Goal: Task Accomplishment & Management: Use online tool/utility

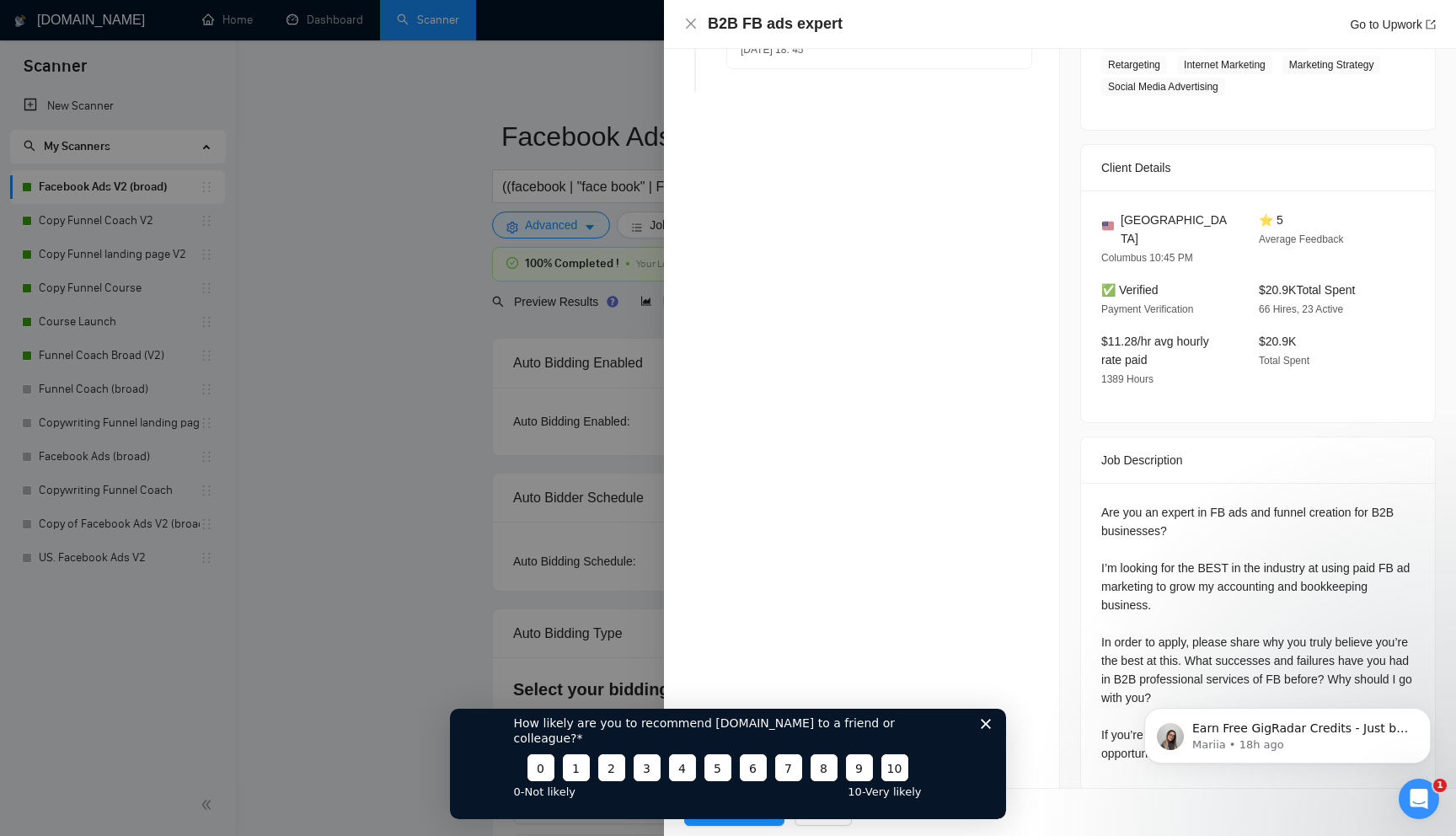
scroll to position [364, 0]
click at [976, 742] on div "How likely are you to recommend GigRadar.io to a friend or colleague? 0 1 2 3 4…" at bounding box center [728, 755] width 556 height 125
click at [989, 727] on icon "Close survey" at bounding box center [986, 723] width 10 height 10
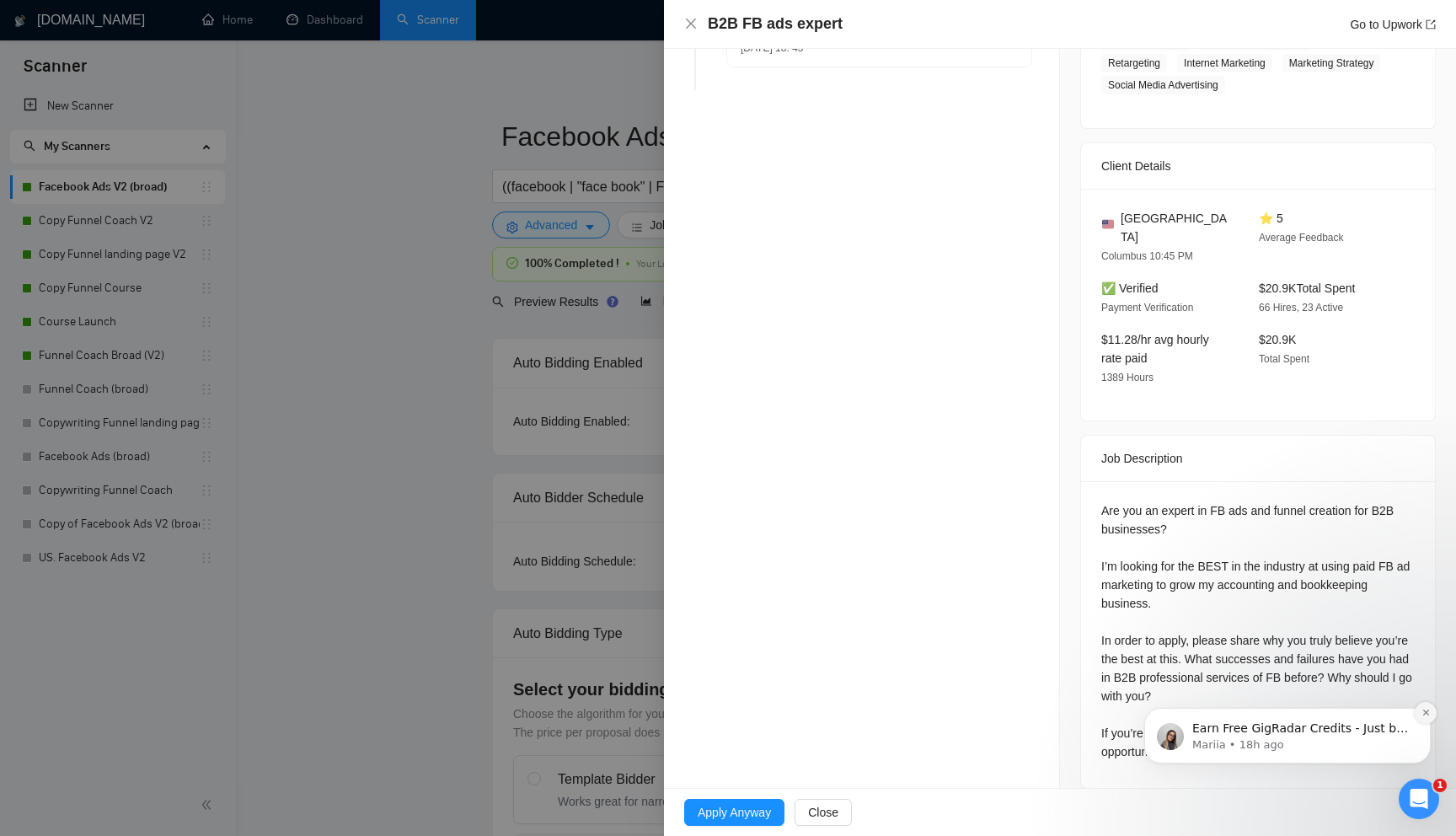
click at [1426, 711] on icon "Dismiss notification" at bounding box center [1426, 712] width 9 height 9
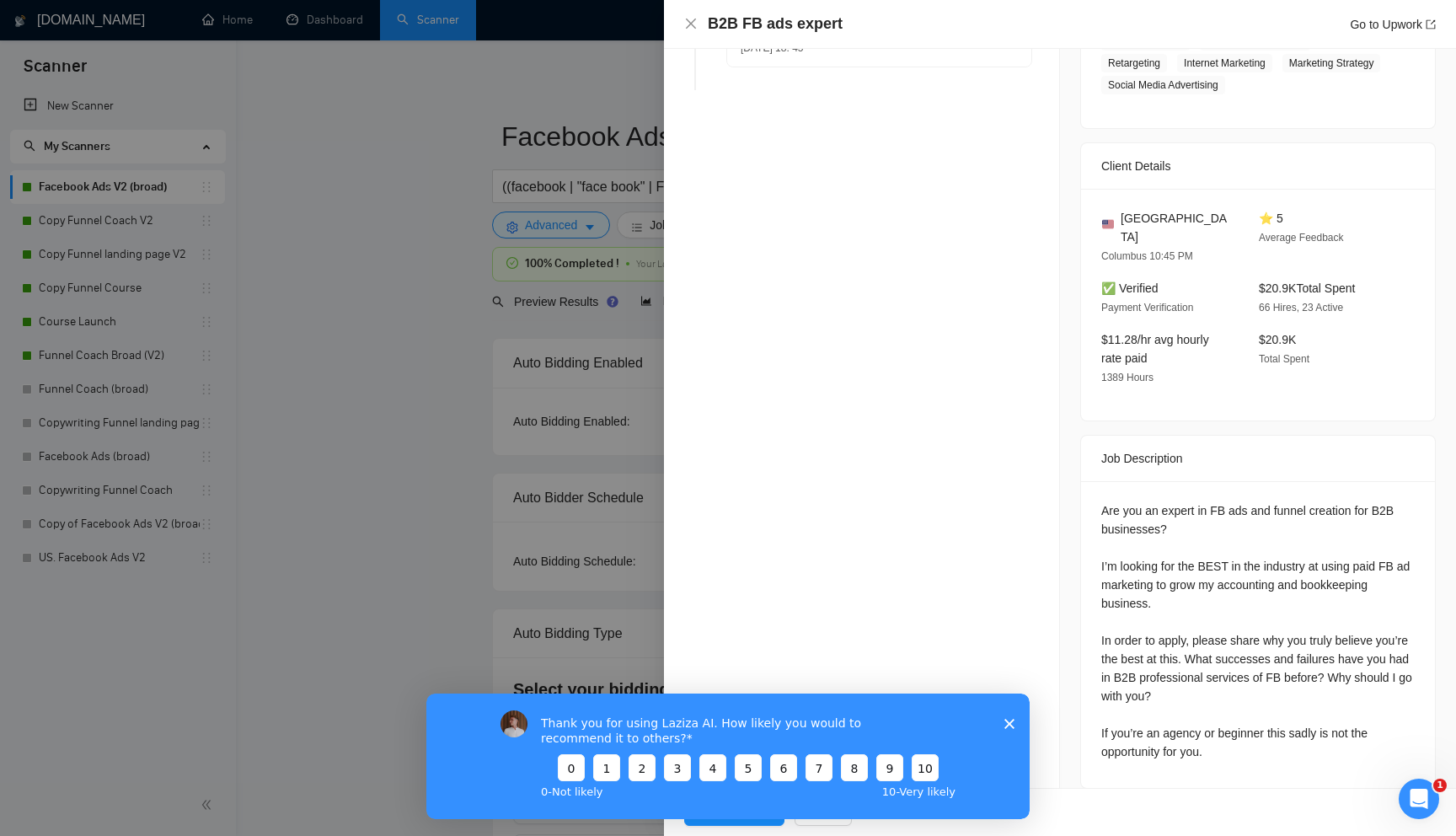
scroll to position [0, 0]
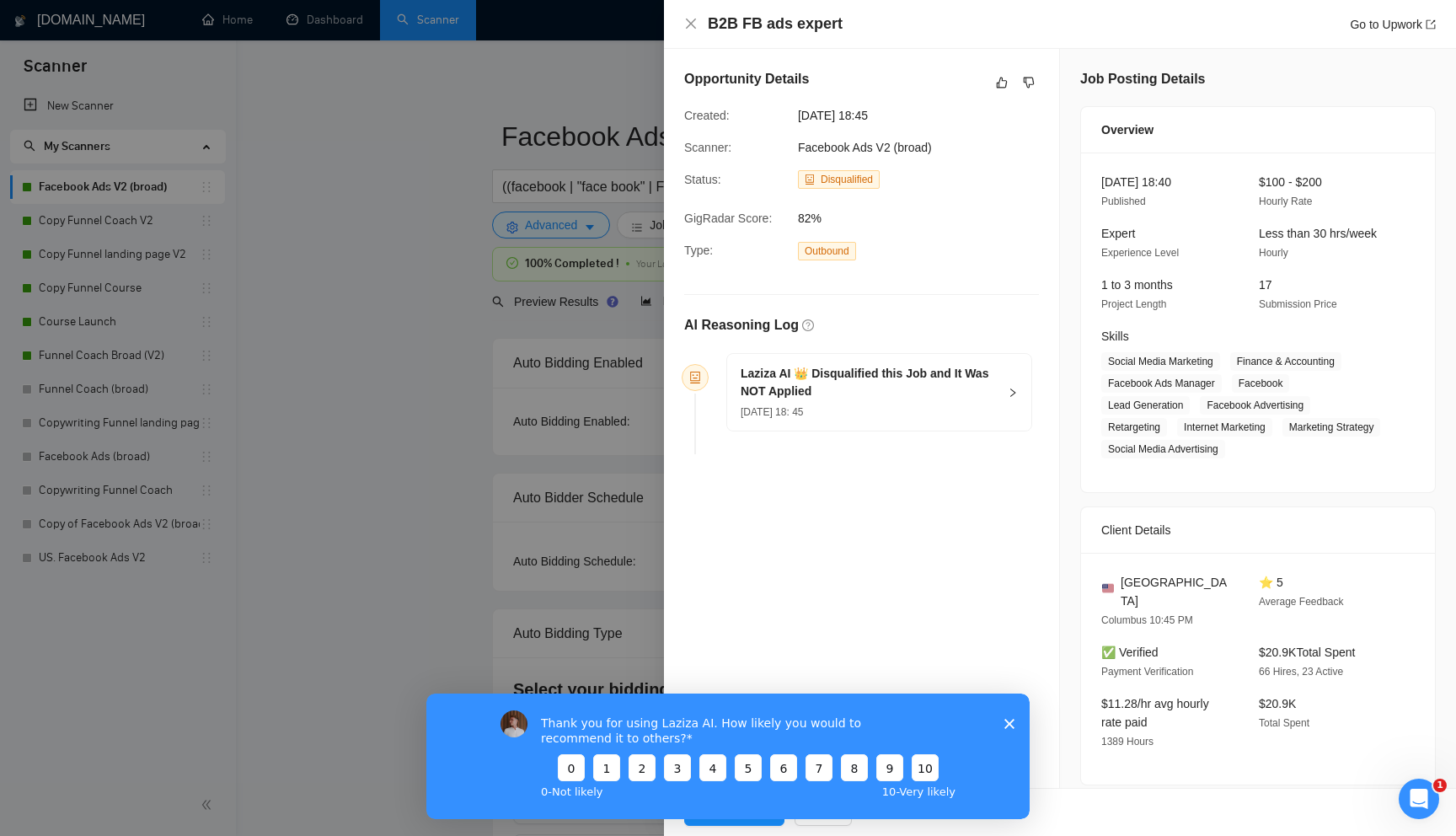
click at [1005, 387] on div "Laziza AI 👑 Disqualified this Job and It Was NOT Applied 10 Aug, 2025 18: 45" at bounding box center [879, 392] width 304 height 76
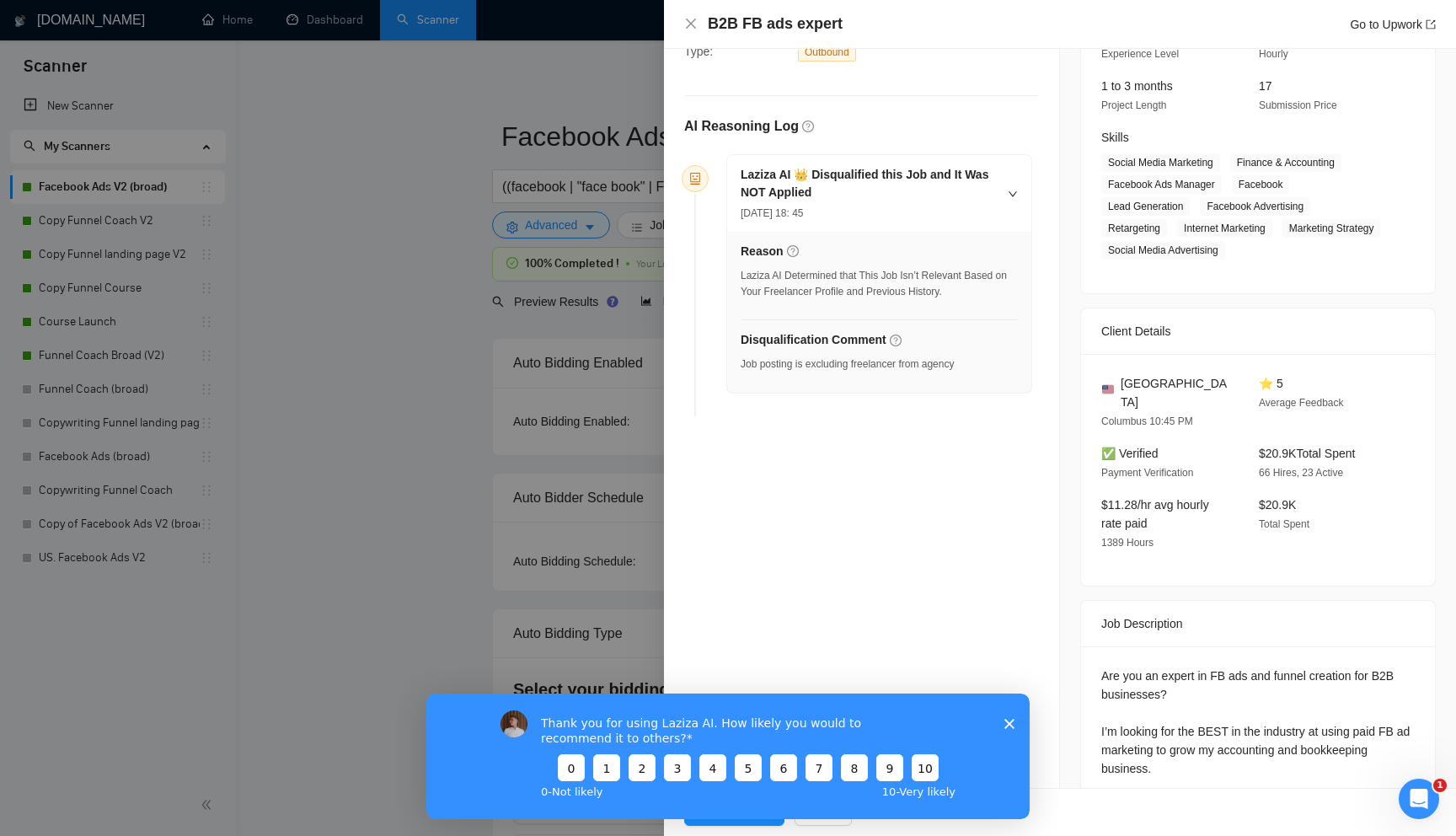
scroll to position [364, 0]
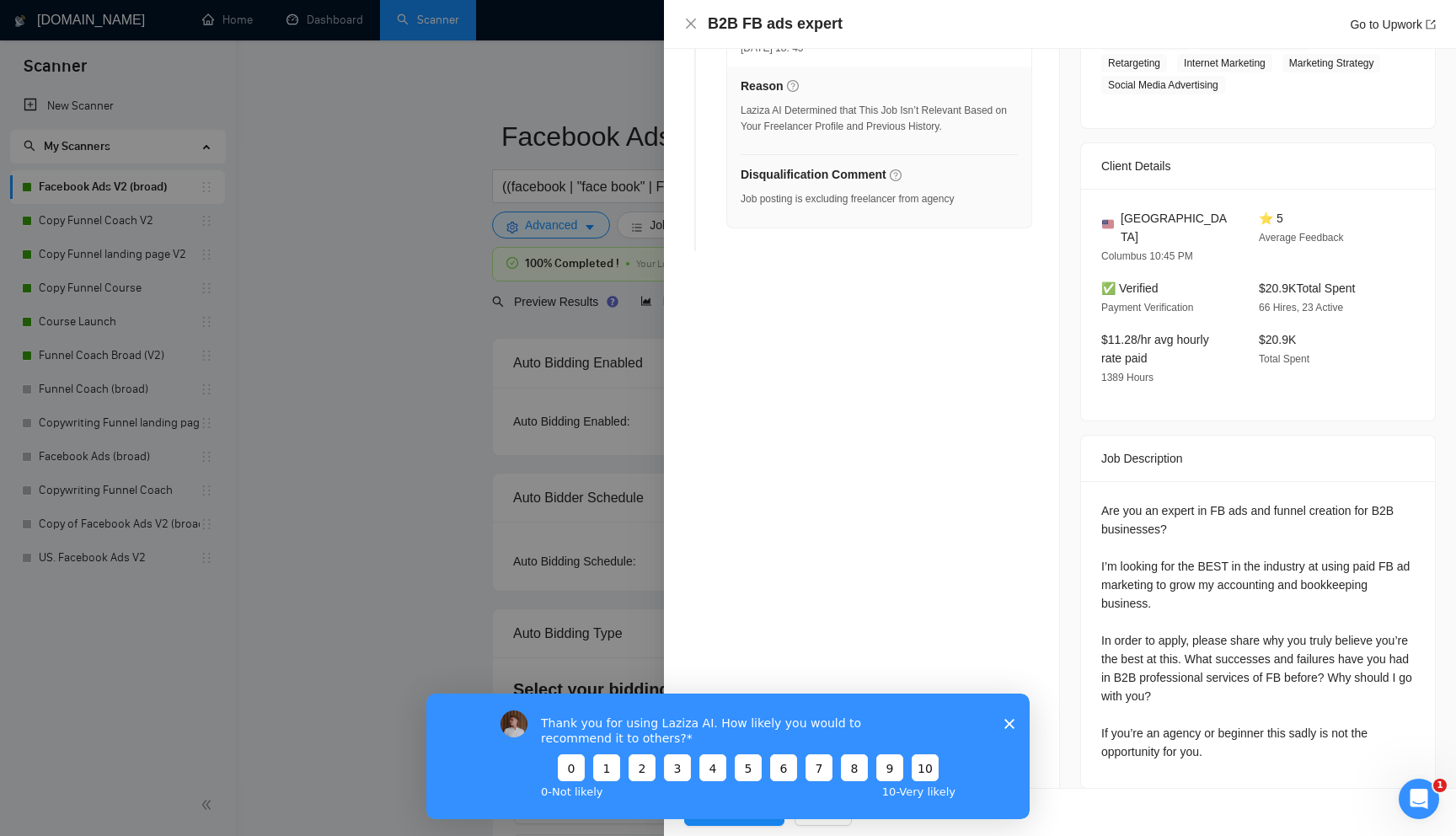
click at [1011, 724] on polygon "Close survey" at bounding box center [1009, 723] width 10 height 10
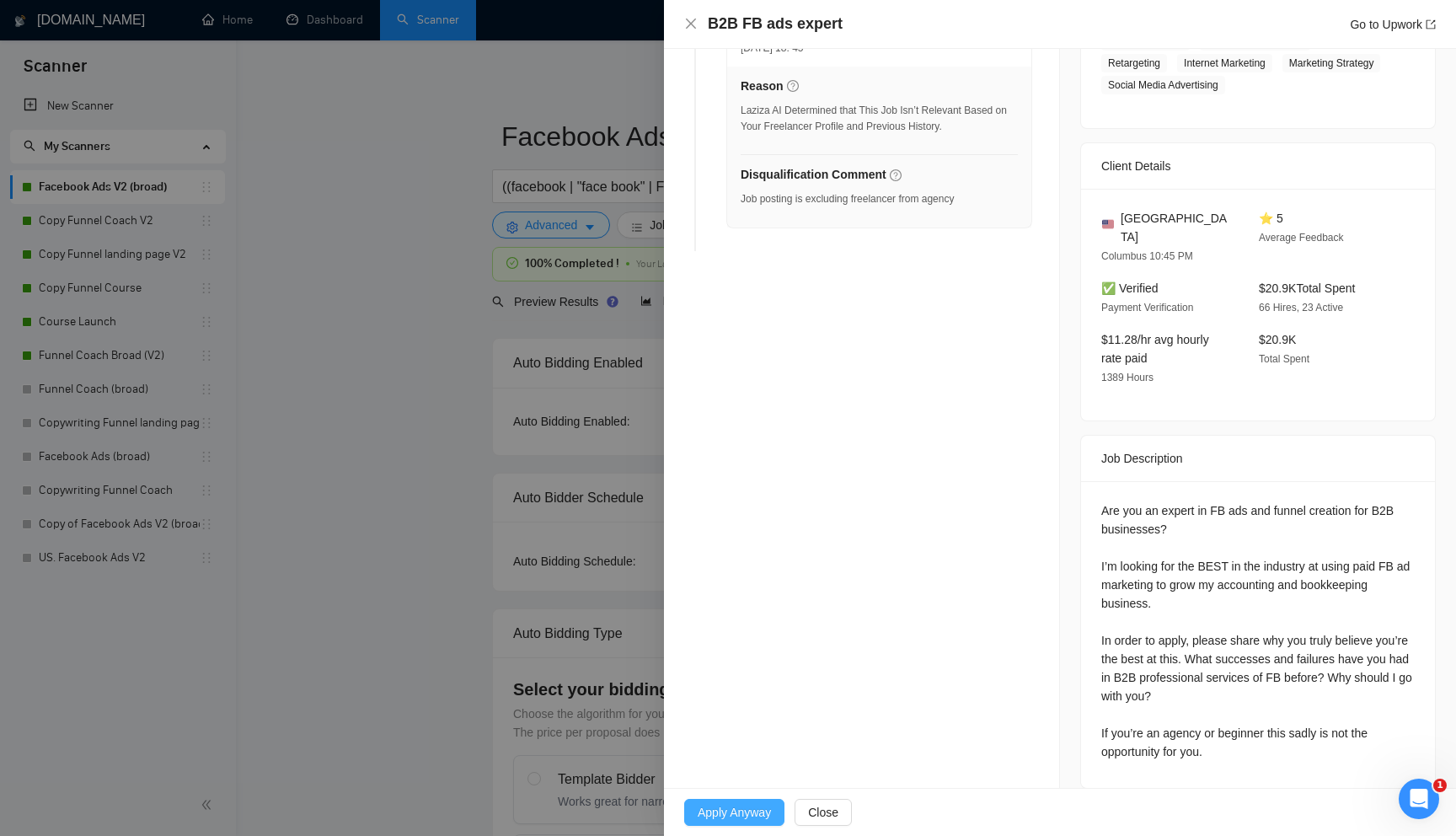
click at [770, 807] on span "Apply Anyway" at bounding box center [733, 812] width 73 height 19
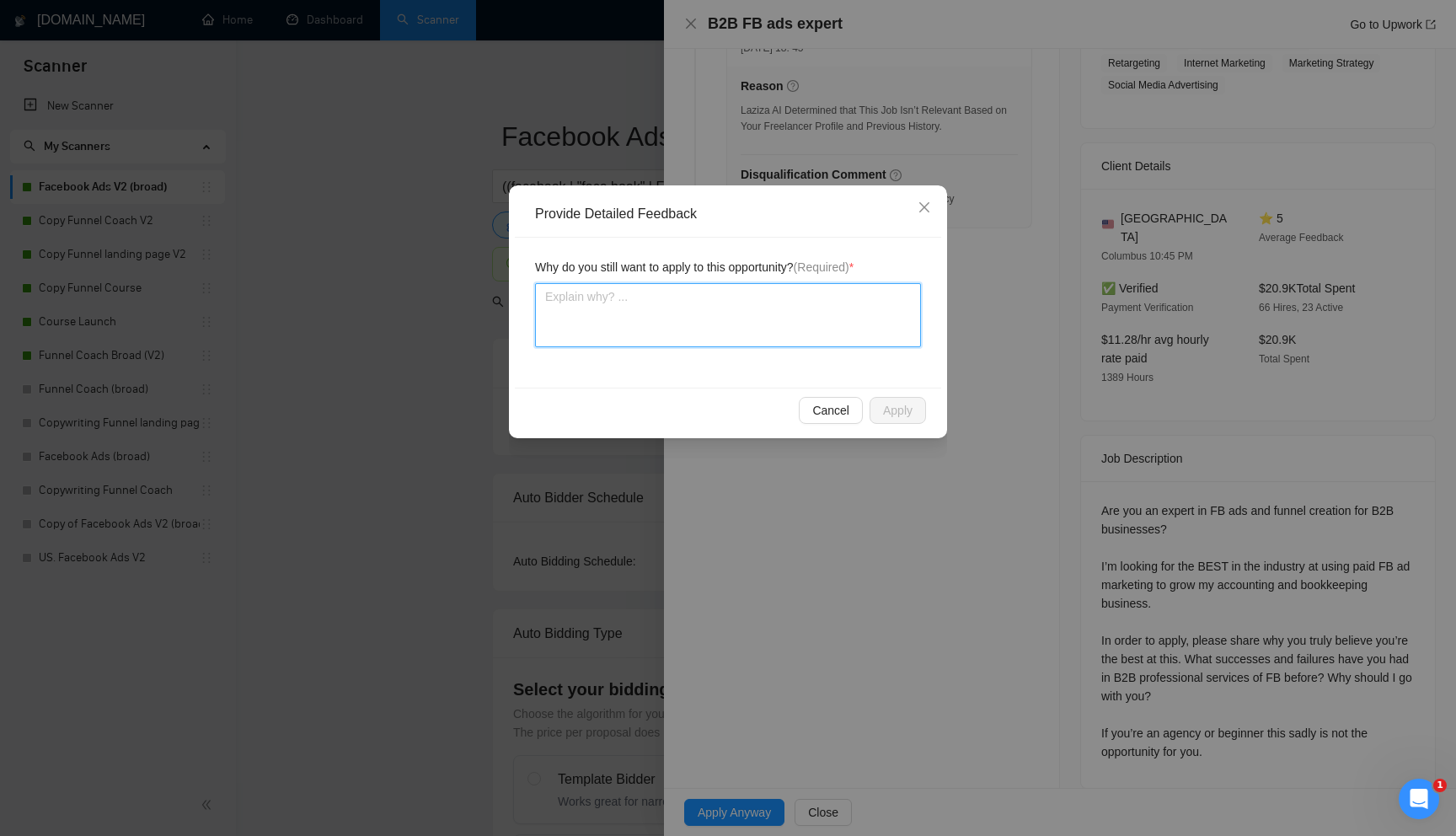
click at [615, 319] on textarea at bounding box center [728, 315] width 386 height 64
type textarea "I"
type textarea "It"
type textarea "Its"
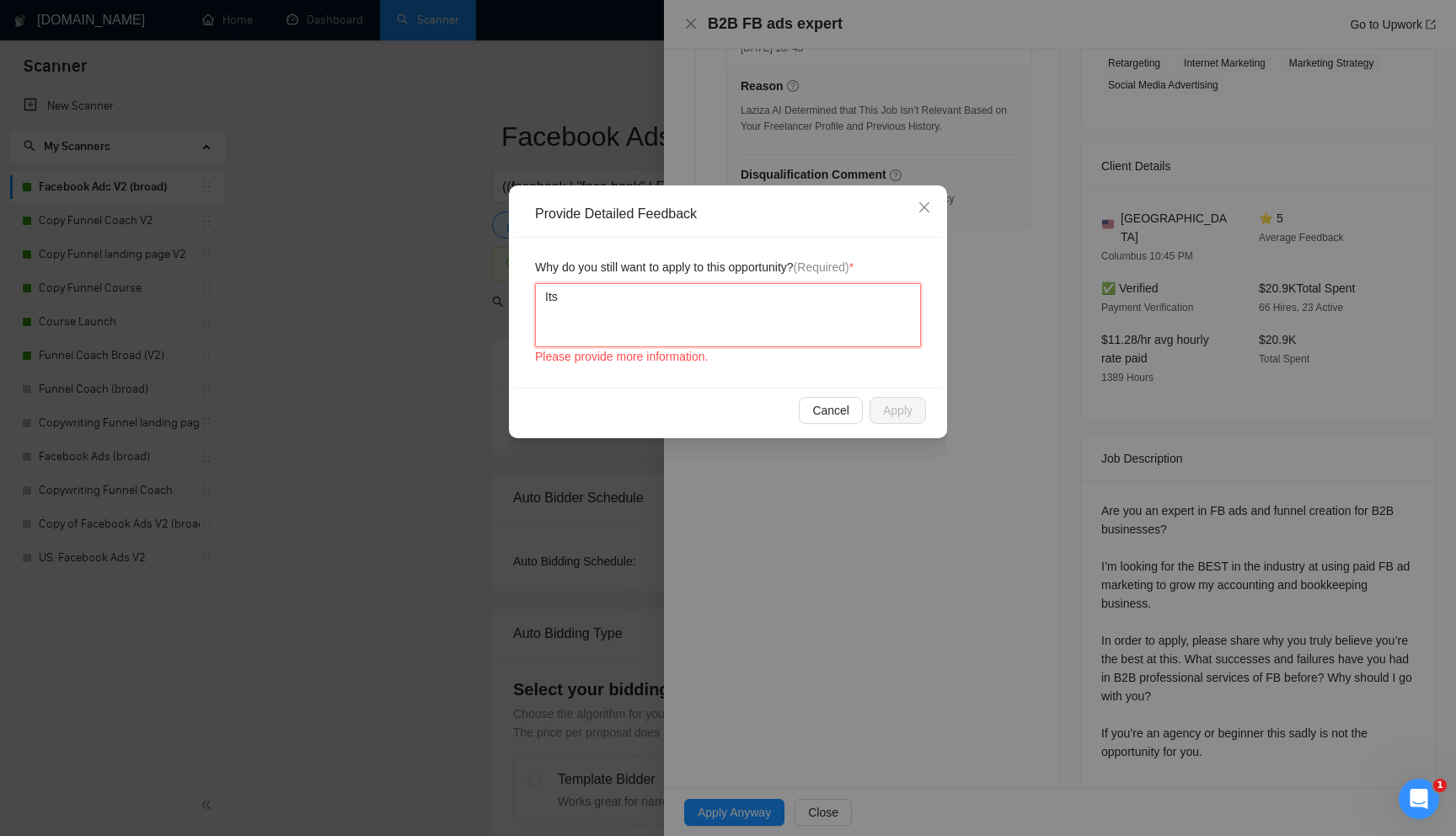
type textarea "Its a"
type textarea "Its a s"
type textarea "Its a se"
type textarea "Its a ser"
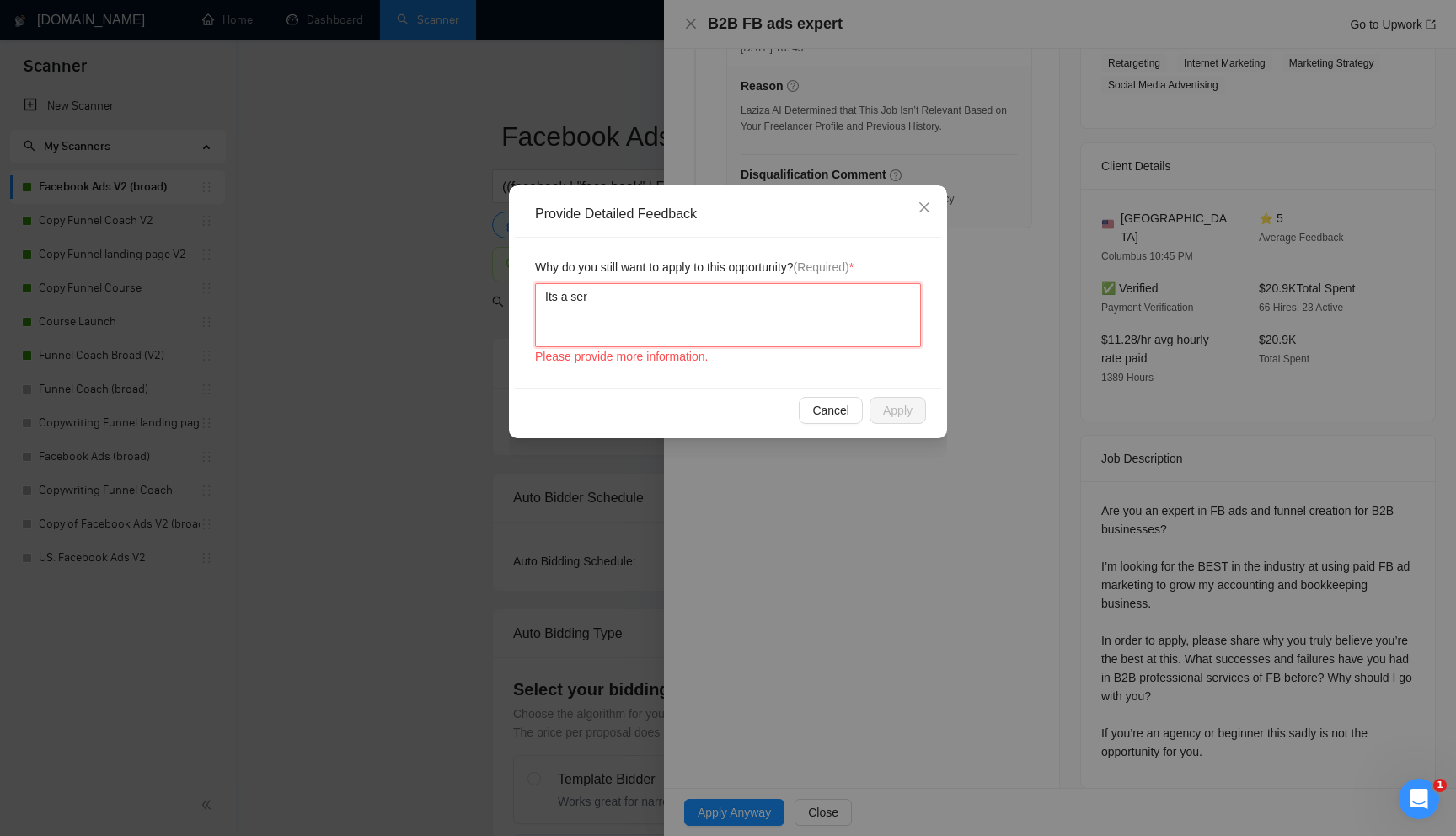
type textarea "Its a serv"
type textarea "Its a servi"
type textarea "Its a servic"
type textarea "Its a service"
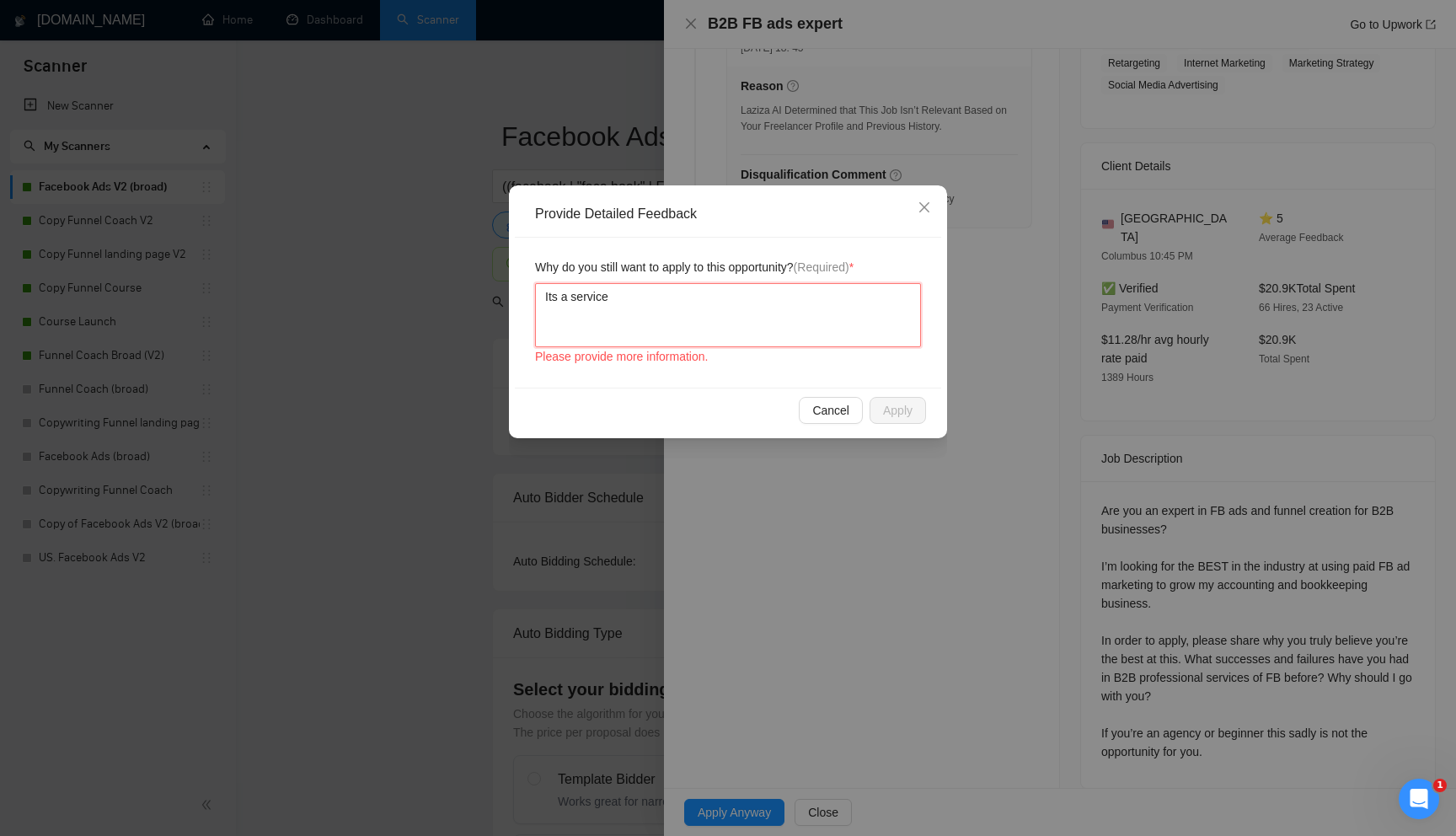
type textarea "Its a service b"
type textarea "Its a service ba"
type textarea "Its a service bas"
type textarea "Its a service base"
type textarea "Its a service based"
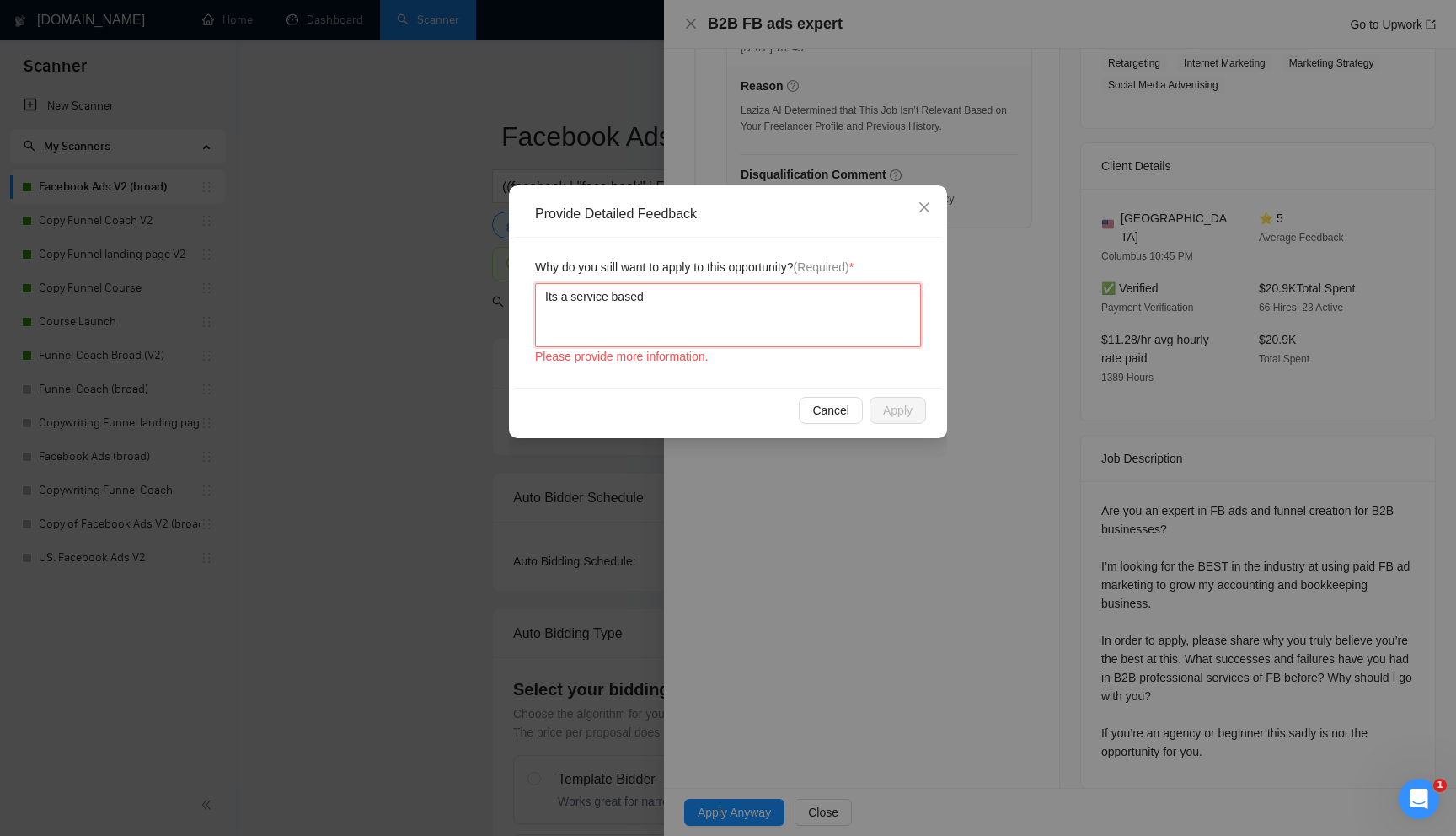
type textarea "Its a service based"
type textarea "Its a service based b"
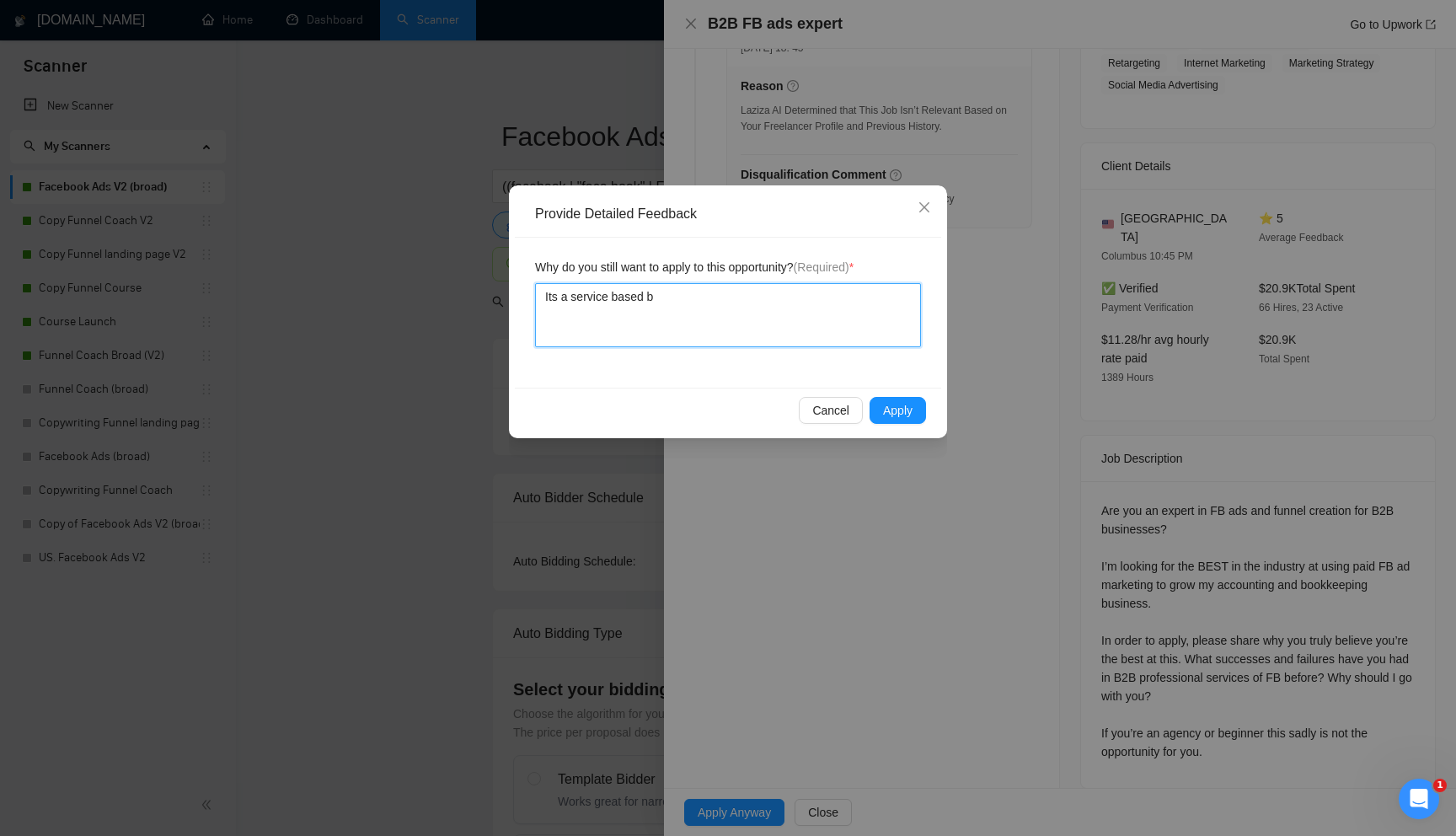
type textarea "Its a service based bu"
type textarea "Its a service based busi"
type textarea "Its a service based busine"
type textarea "Its a service based busines"
type textarea "Its a service based business"
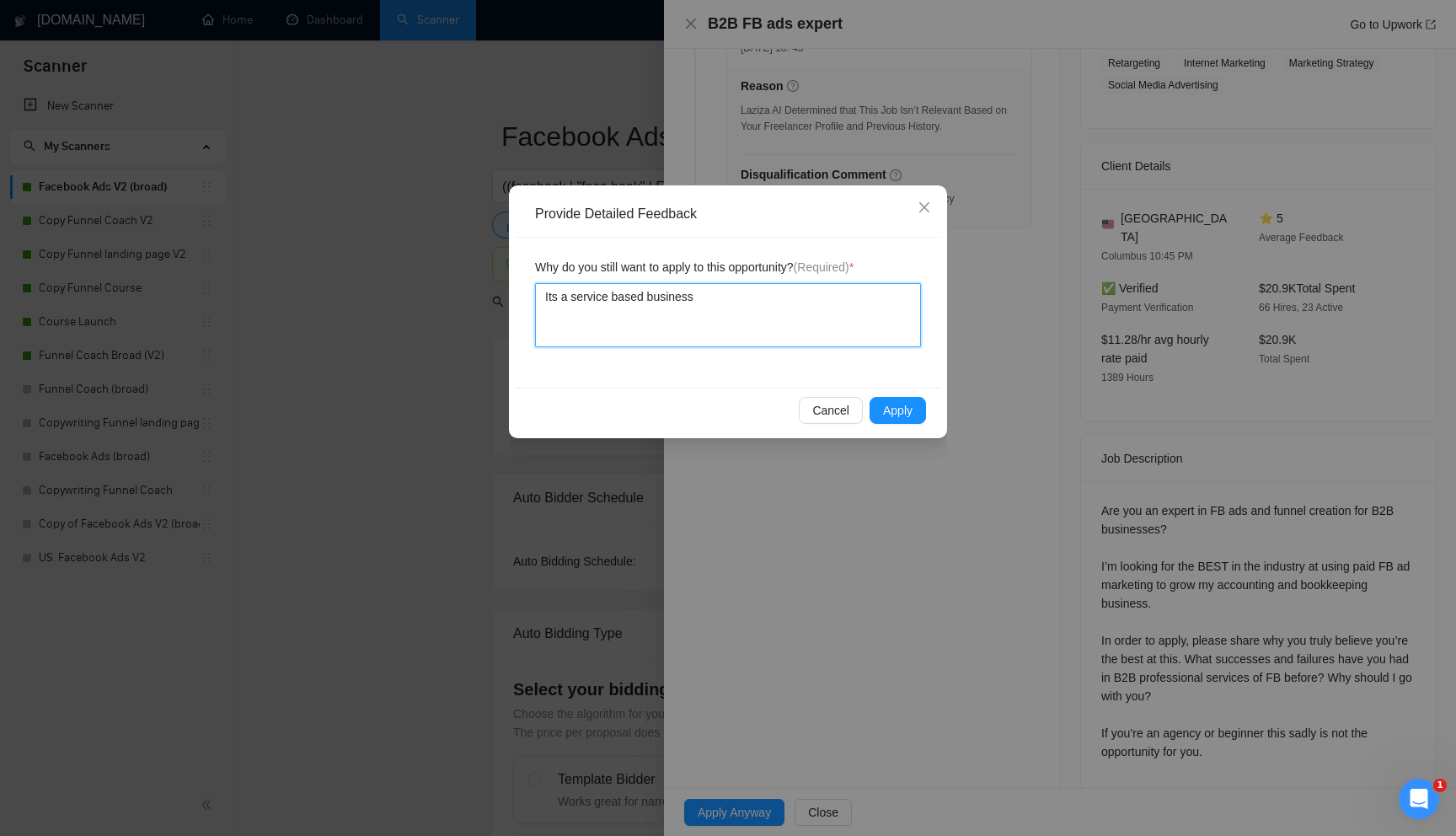
type textarea "Its a service based business"
type textarea "Its a service based business ("
type textarea "Its a service based business (a"
type textarea "Its a service based business (ac"
type textarea "Its a service based business (acc"
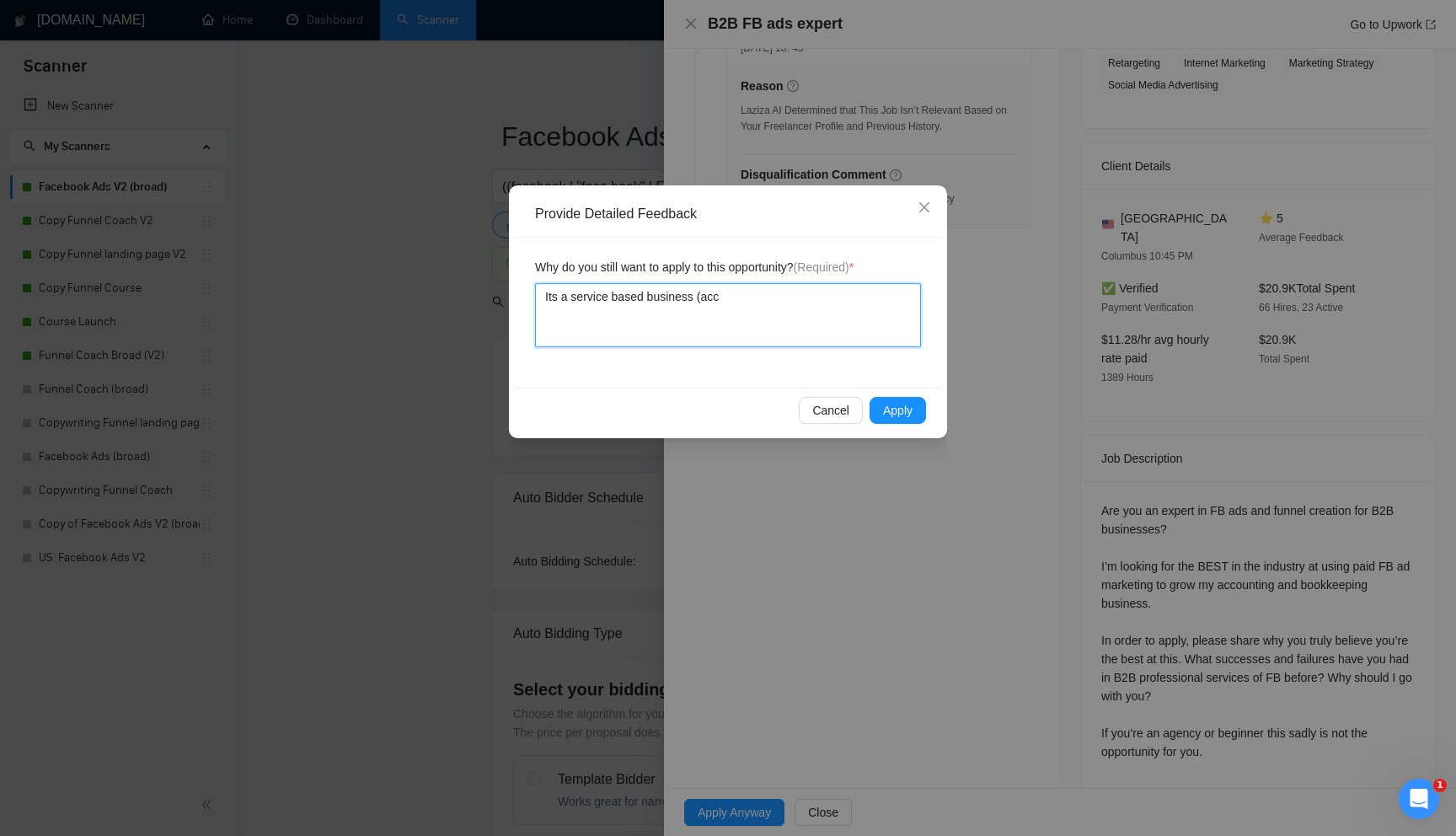
type textarea "Its a service based business (acco"
type textarea "Its a service based business (accou"
type textarea "Its a service based business (account"
type textarea "Its a service based business (accounti"
type textarea "Its a service based business (accountin"
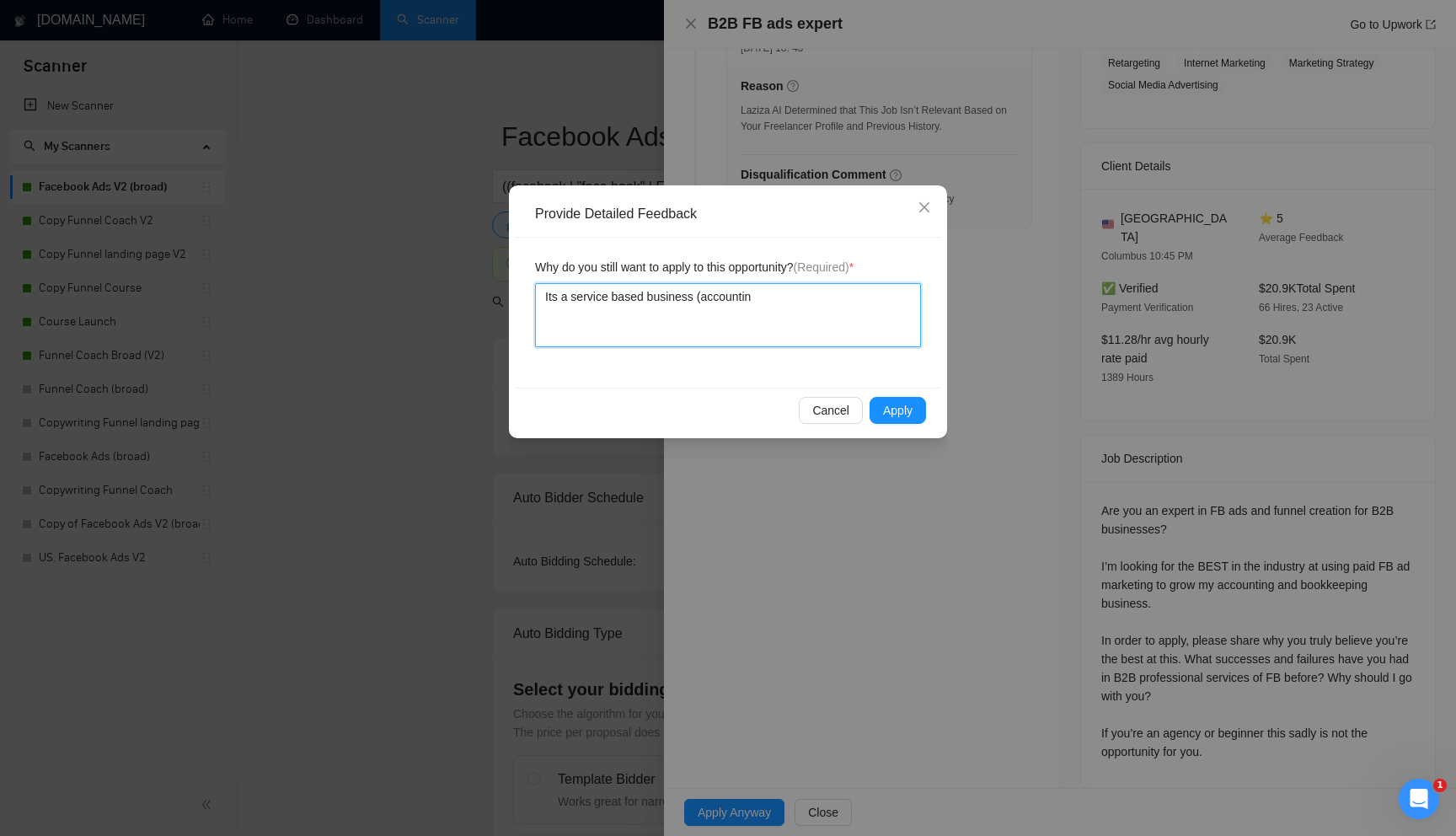
type textarea "Its a service based business (accounting"
type textarea "Its a service based business (accounting/"
type textarea "Its a service based business (accounting/b"
type textarea "Its a service based business (accounting/bo"
type textarea "Its a service based business (accounting/boo"
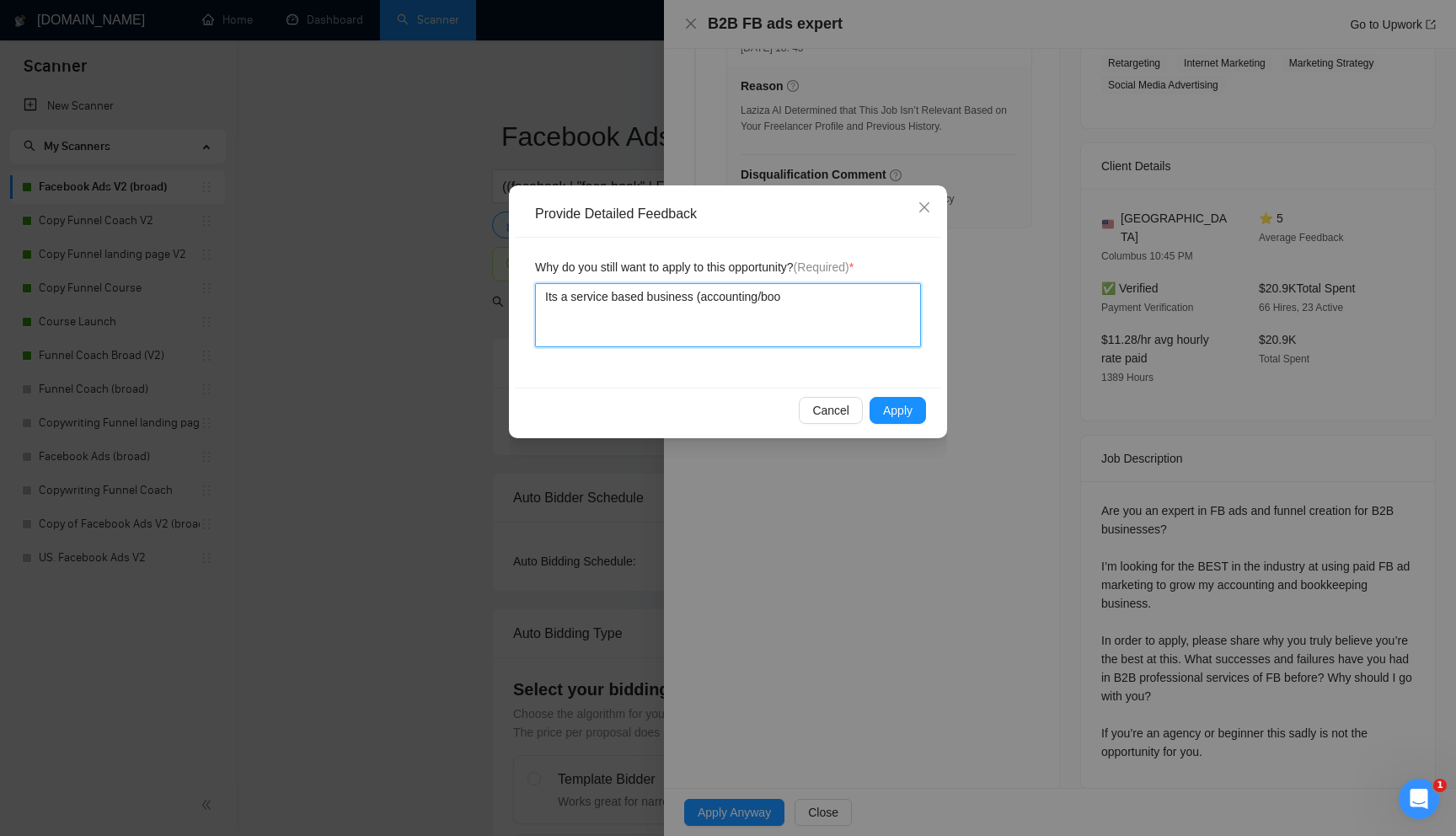
type textarea "Its a service based business (accounting/book"
type textarea "Its a service based business (accounting/booki"
type textarea "Its a service based business (accounting/book"
type textarea "Its a service based business (accounting/booke"
type textarea "Its a service based business (accounting/bookeep"
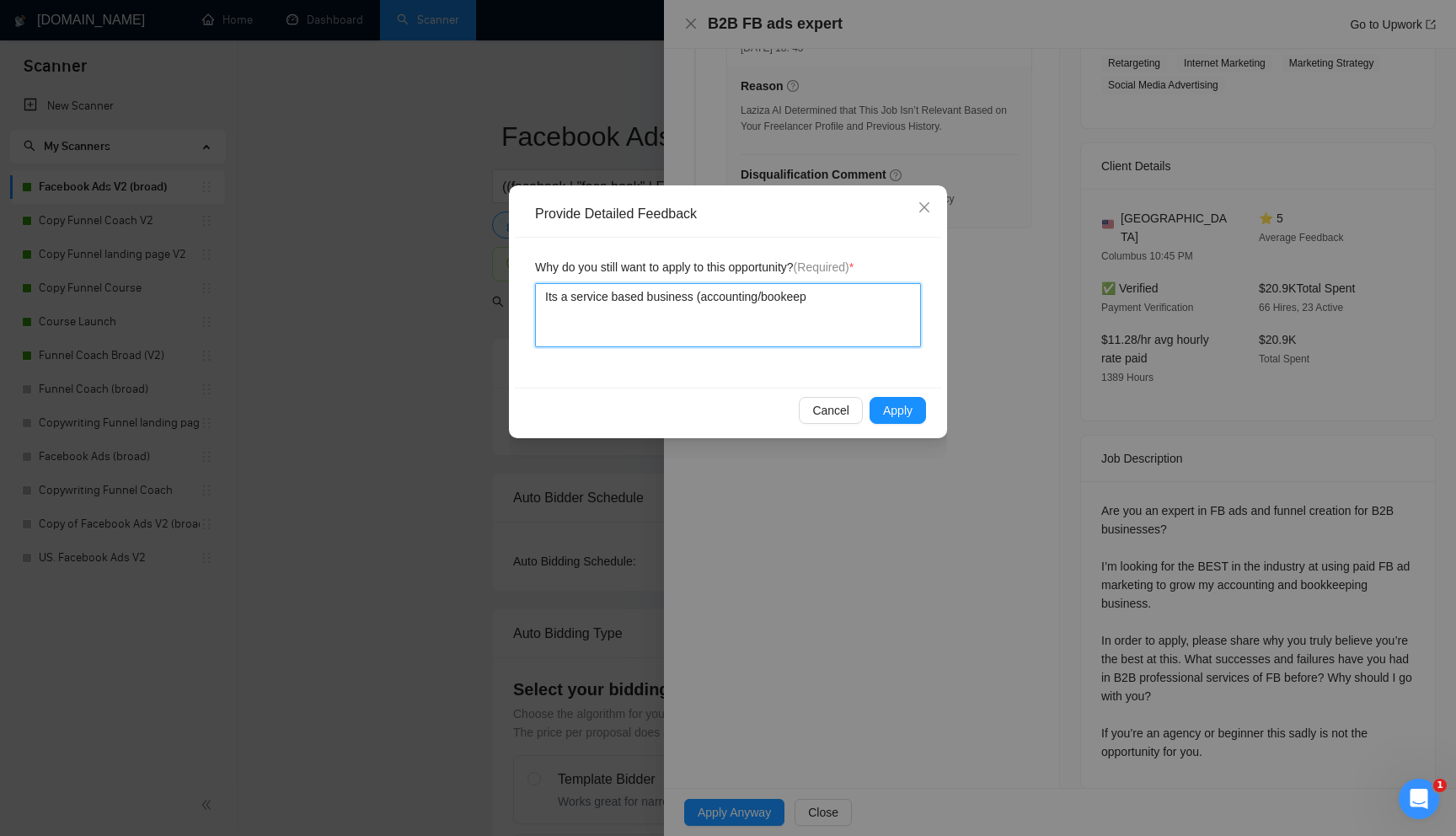
type textarea "Its a service based business (accounting/bookeepi"
type textarea "Its a service based business (accounting/bookeepin"
type textarea "Its a service based business (accounting/bookeeping"
type textarea "Its a service based business (accounting/bookeeping)"
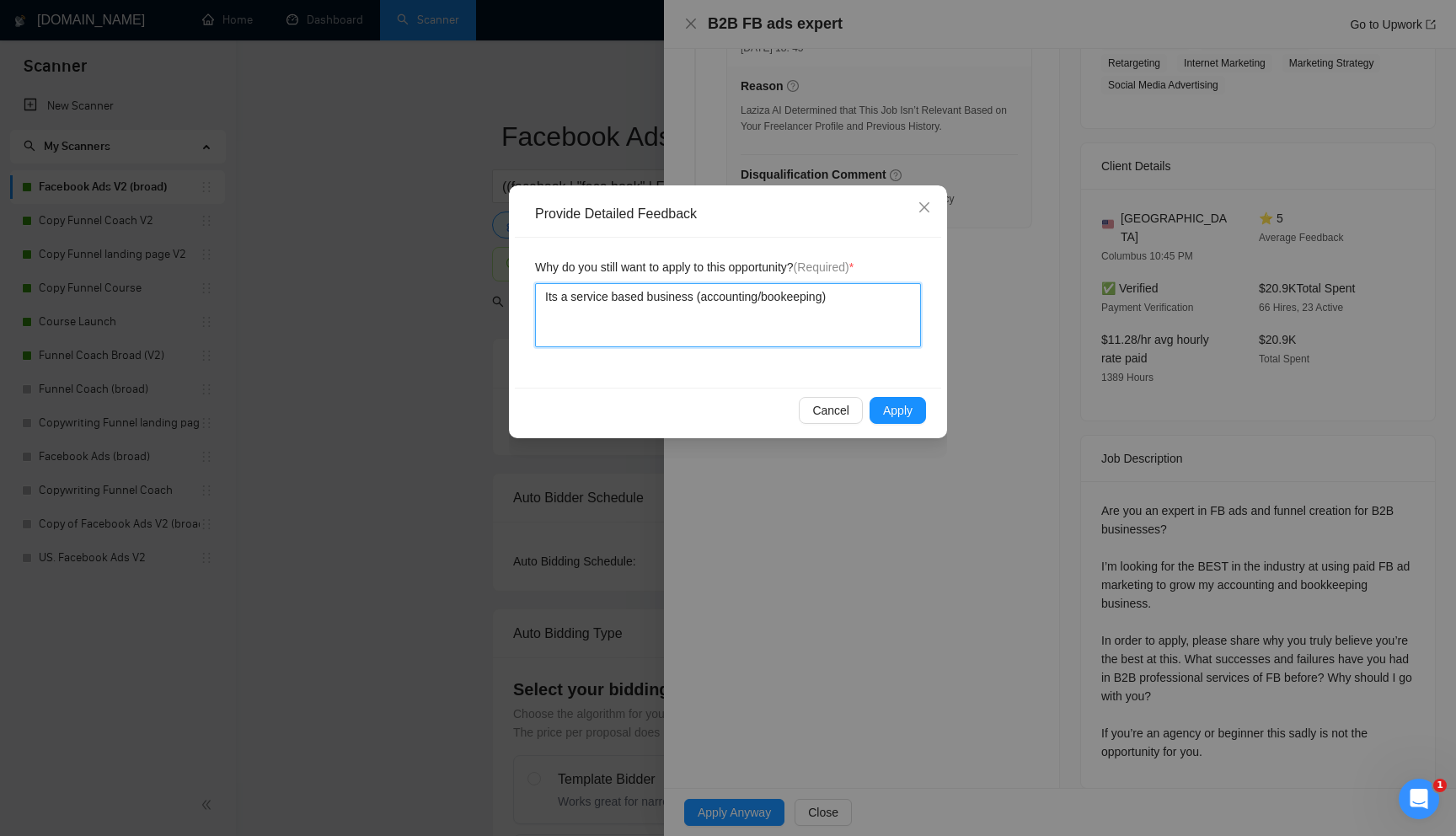
type textarea "Its a service based business (accounting/bookeeping) t"
type textarea "Its a service based business (accounting/bookeeping) th"
type textarea "Its a service based business (accounting/bookeeping) tha"
type textarea "Its a service based business (accounting/bookeeping) that"
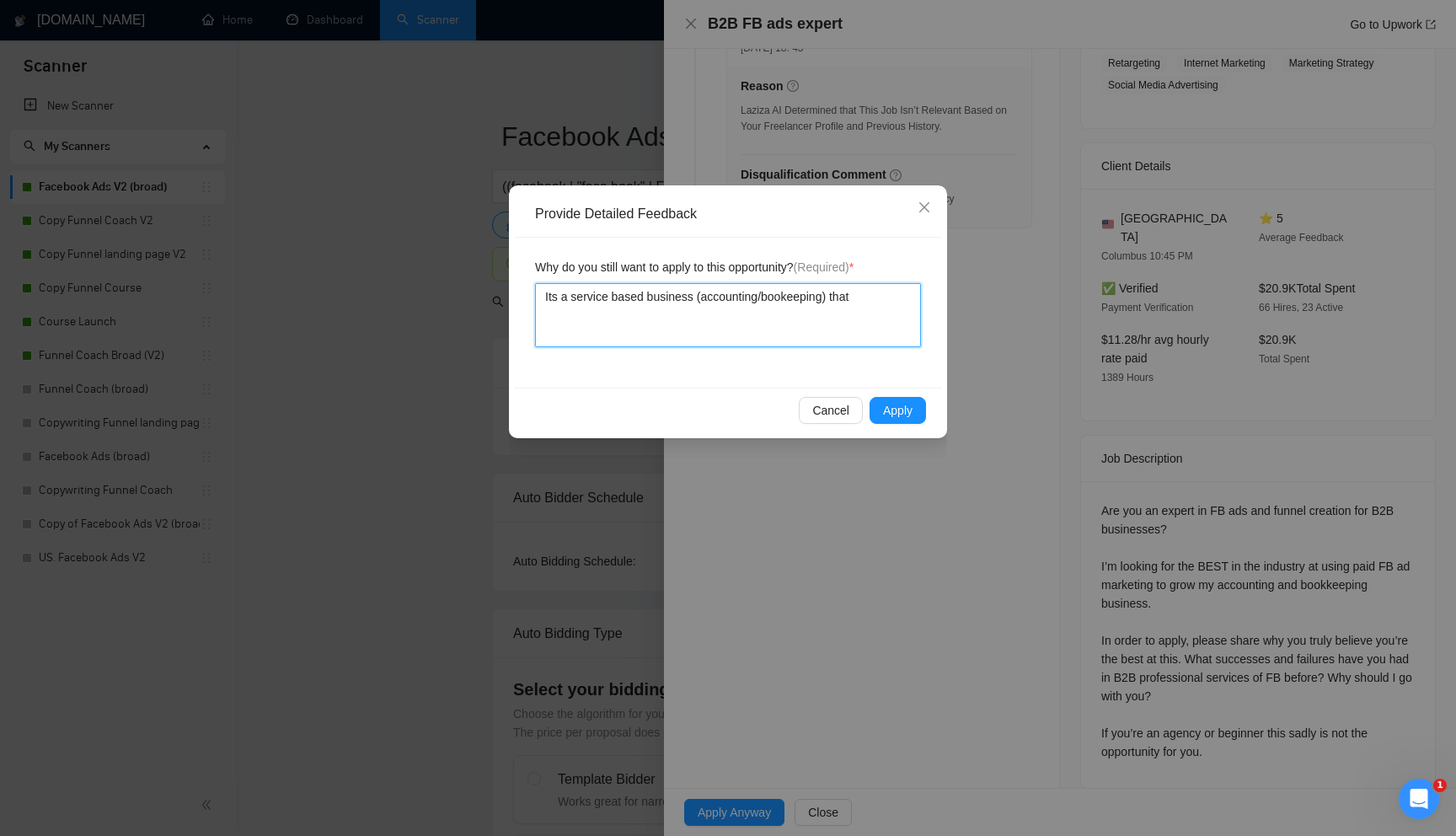
type textarea "Its a service based business (accounting/bookeeping) that n"
type textarea "Its a service based business (accounting/bookeeping) that ne"
type textarea "Its a service based business (accounting/bookeeping) that nee"
type textarea "Its a service based business (accounting/bookeeping) that need"
type textarea "Its a service based business (accounting/bookeeping) that needs"
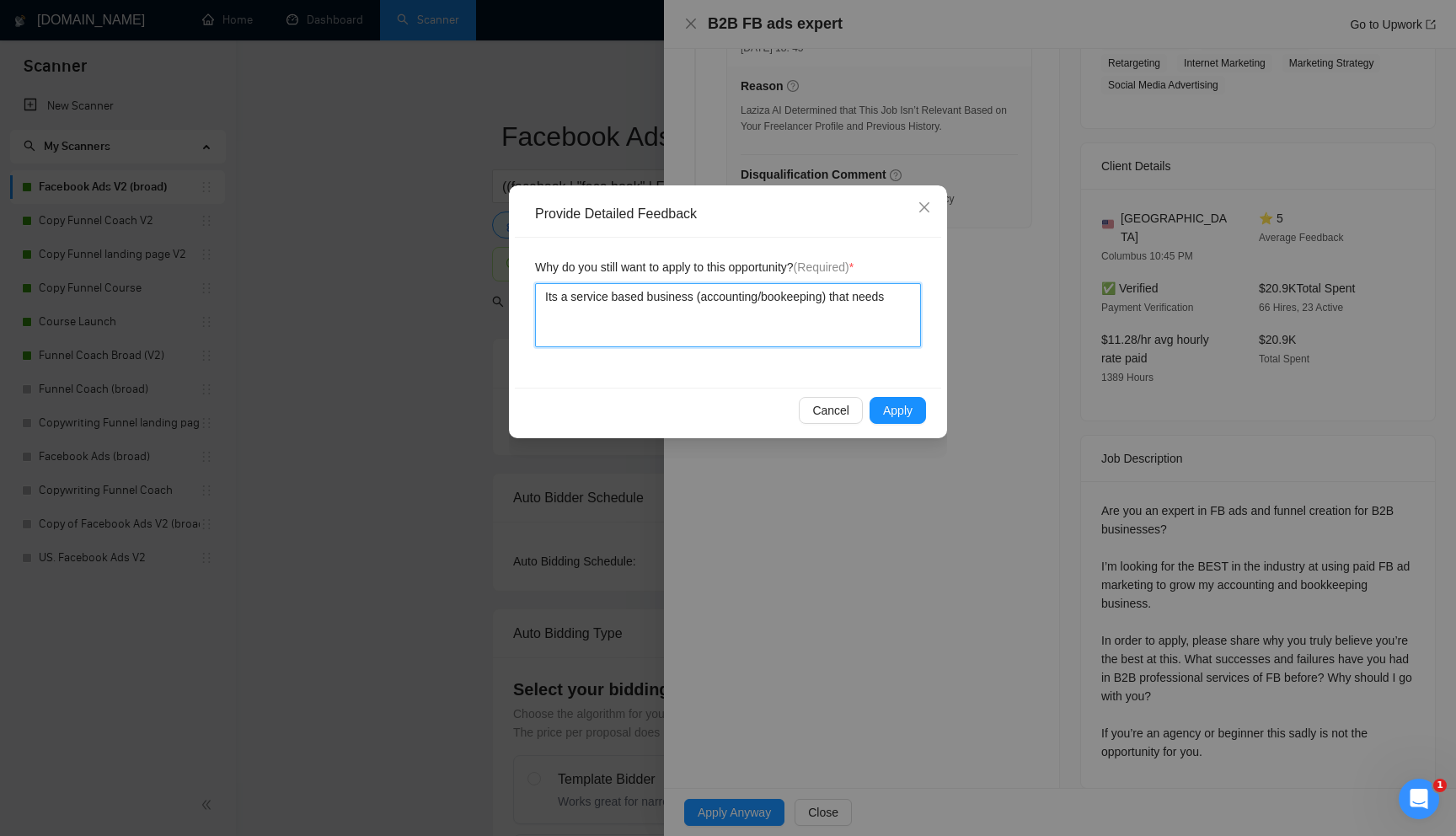
type textarea "Its a service based business (accounting/bookeeping) that needs"
type textarea "Its a service based business (accounting/bookeeping) that needs h"
type textarea "Its a service based business (accounting/bookeeping) that needs he"
type textarea "Its a service based business (accounting/bookeeping) that needs hel"
type textarea "Its a service based business (accounting/bookeeping) that needs help"
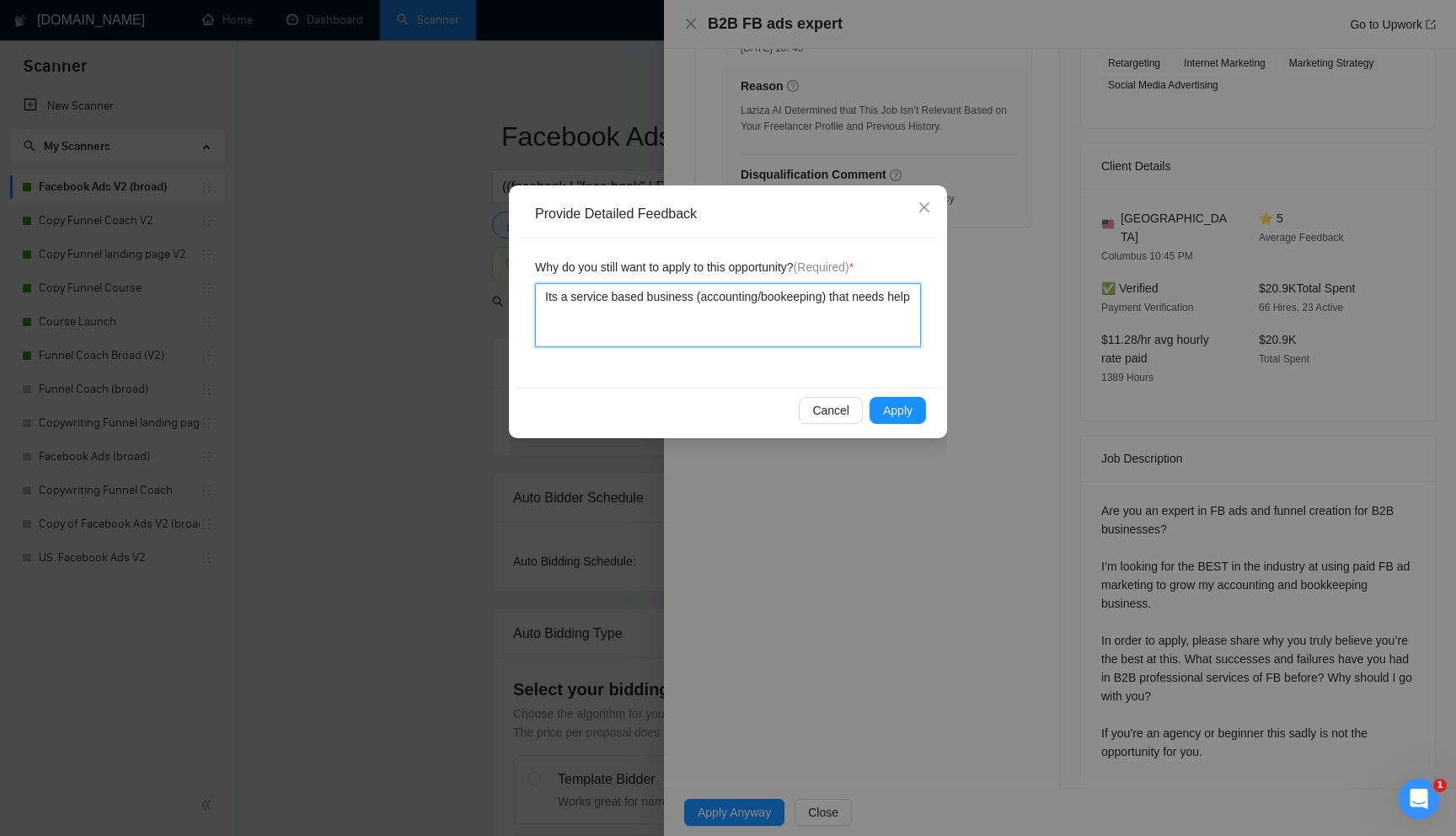
type textarea "Its a service based business (accounting/bookeeping) that needs help"
type textarea "Its a service based business (accounting/bookeeping) that needs help w"
type textarea "Its a service based business (accounting/bookeeping) that needs help wi"
type textarea "Its a service based business (accounting/bookeeping) that needs help wit"
type textarea "Its a service based business (accounting/bookeeping) that needs help with"
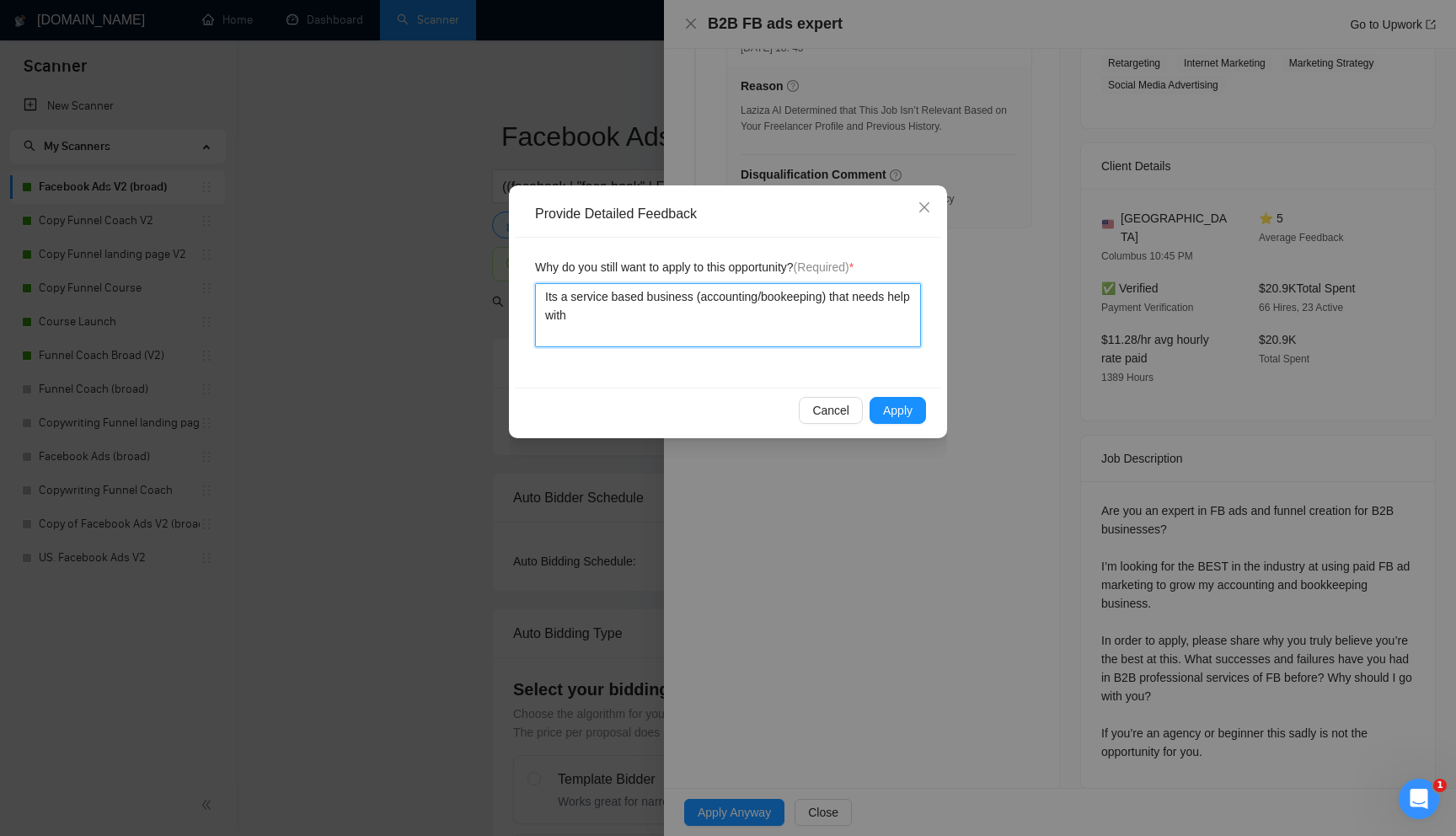
type textarea "Its a service based business (accounting/bookeeping) that needs help with"
type textarea "Its a service based business (accounting/bookeeping) that needs help with th"
type textarea "Its a service based business (accounting/bookeeping) that needs help with the"
type textarea "Its a service based business (accounting/bookeeping) that needs help with thei"
type textarea "Its a service based business (accounting/bookeeping) that needs help with their"
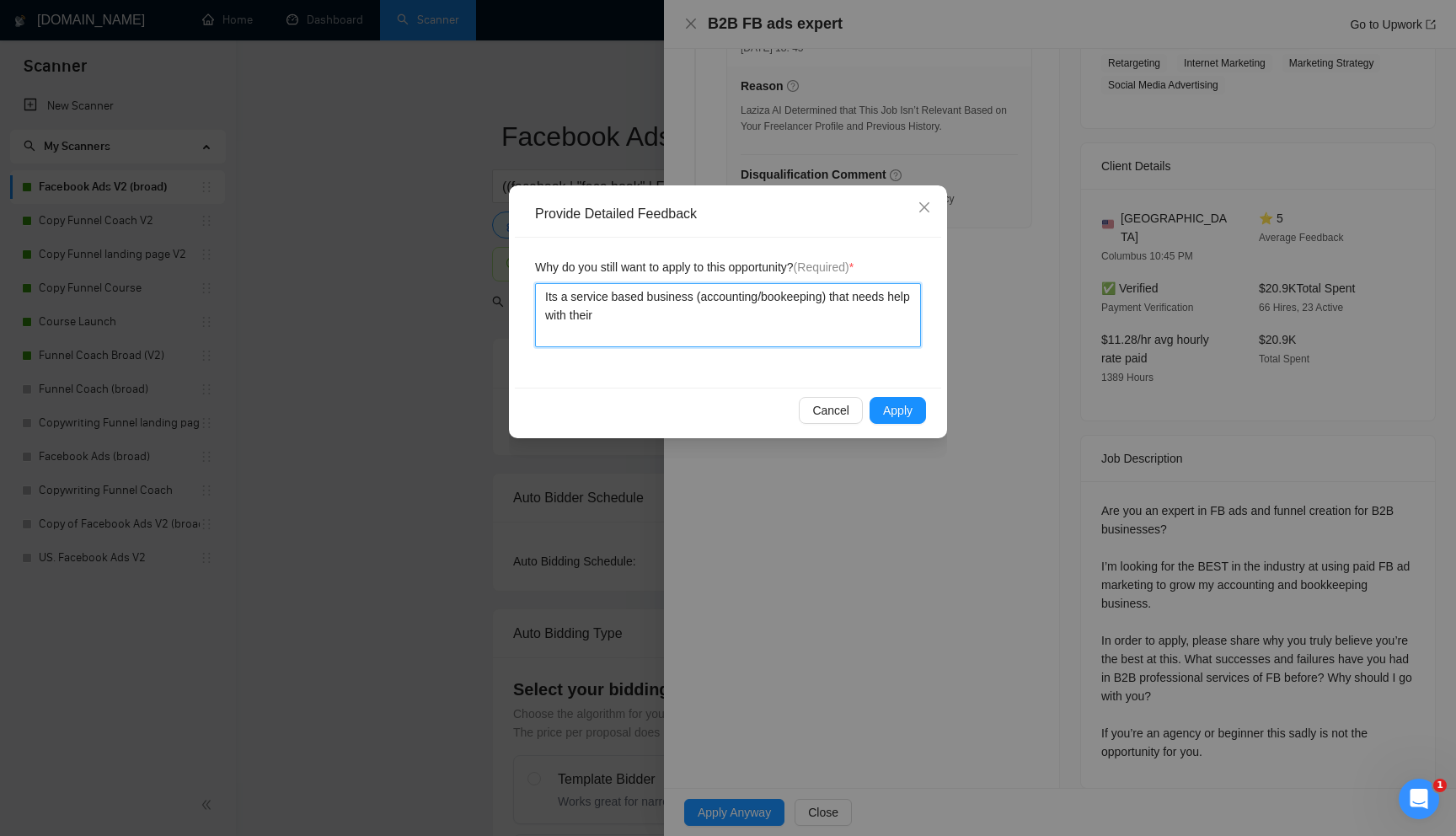
type textarea "Its a service based business (accounting/bookeeping) that needs help with their"
type textarea "Its a service based business (accounting/bookeeping) that needs help with their…"
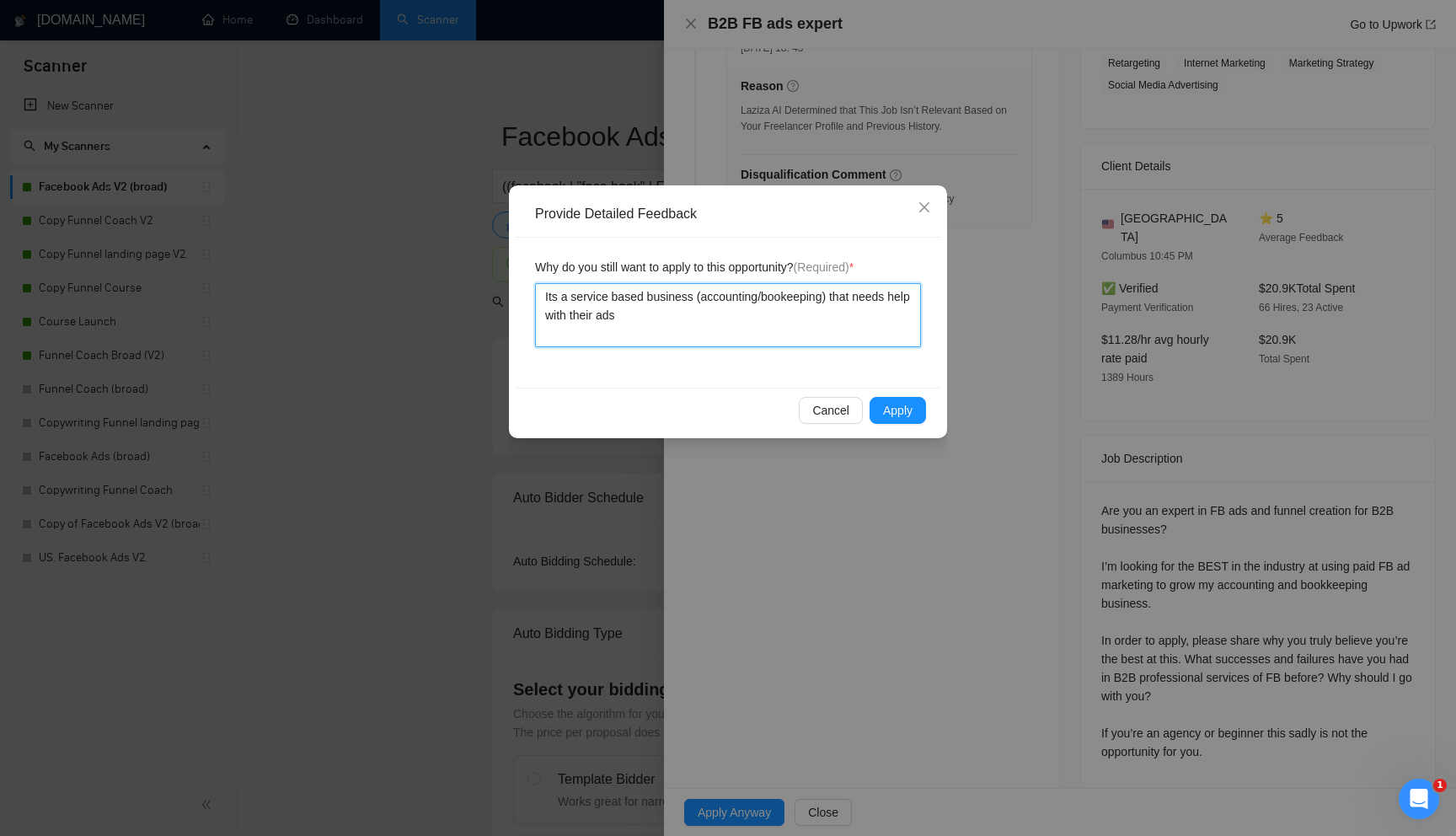
type textarea "Its a service based business (accounting/bookeeping) that needs help with their…"
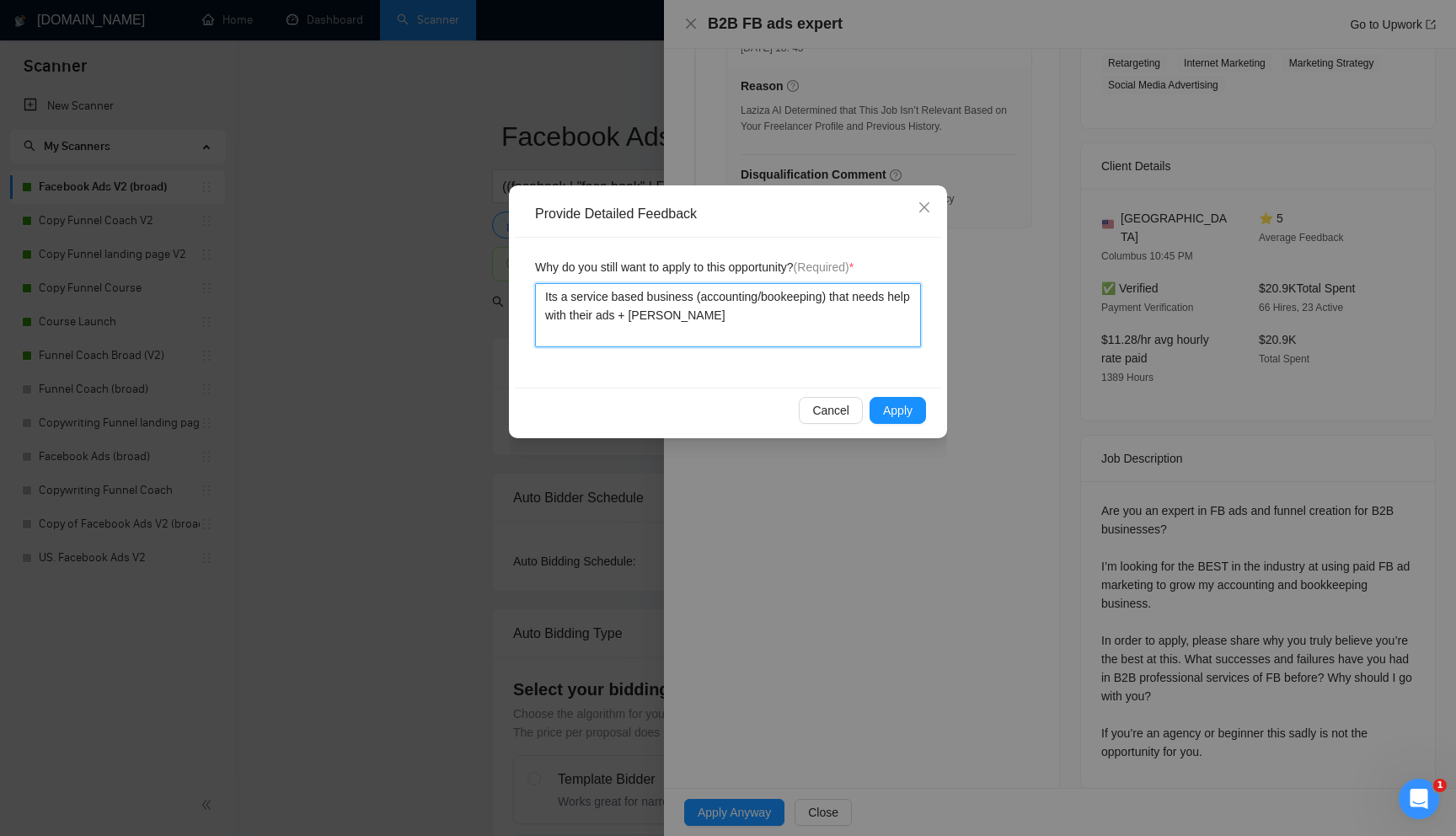
type textarea "Its a service based business (accounting/bookeeping) that needs help with their…"
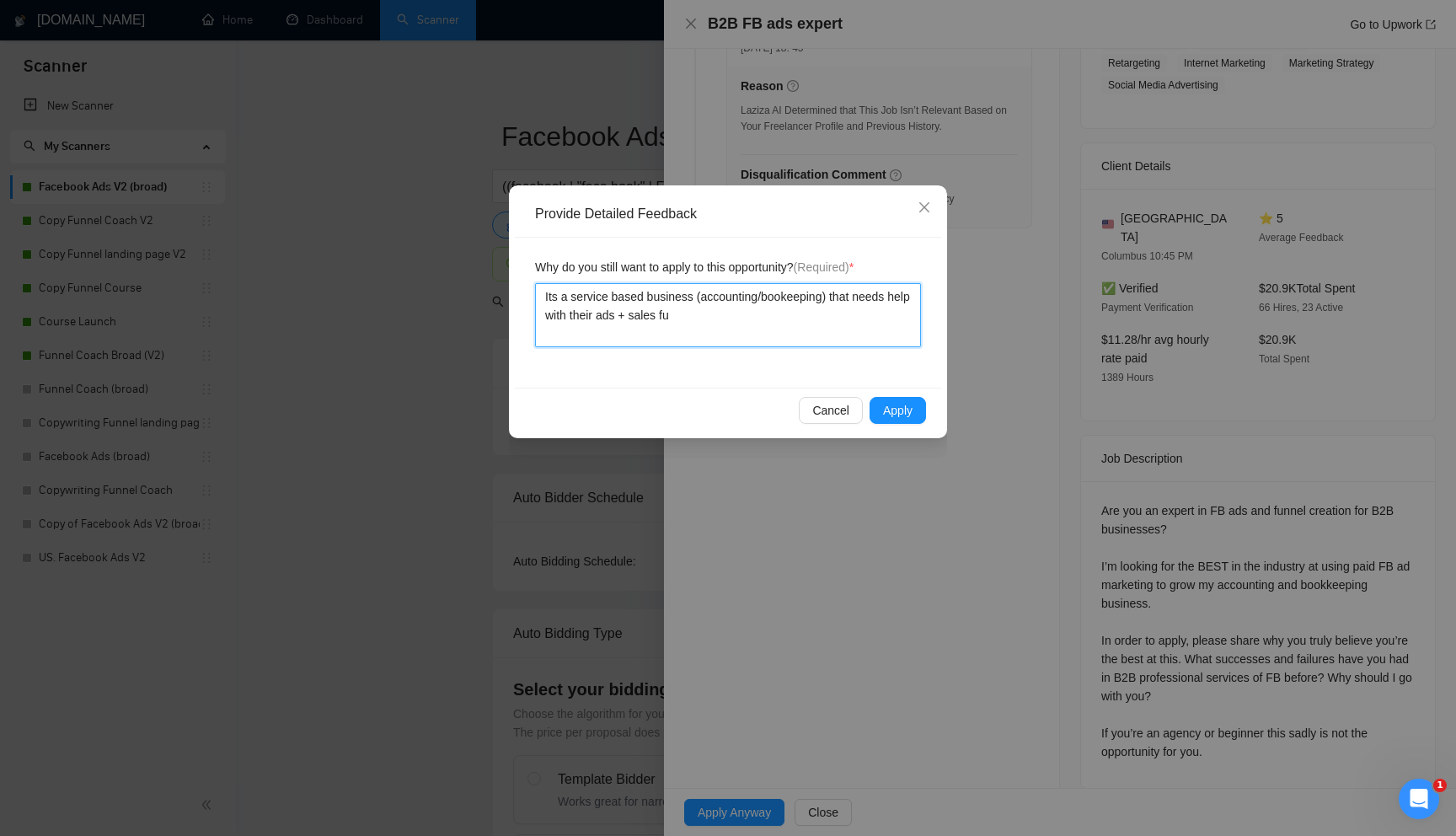
type textarea "Its a service based business (accounting/bookeeping) that needs help with their…"
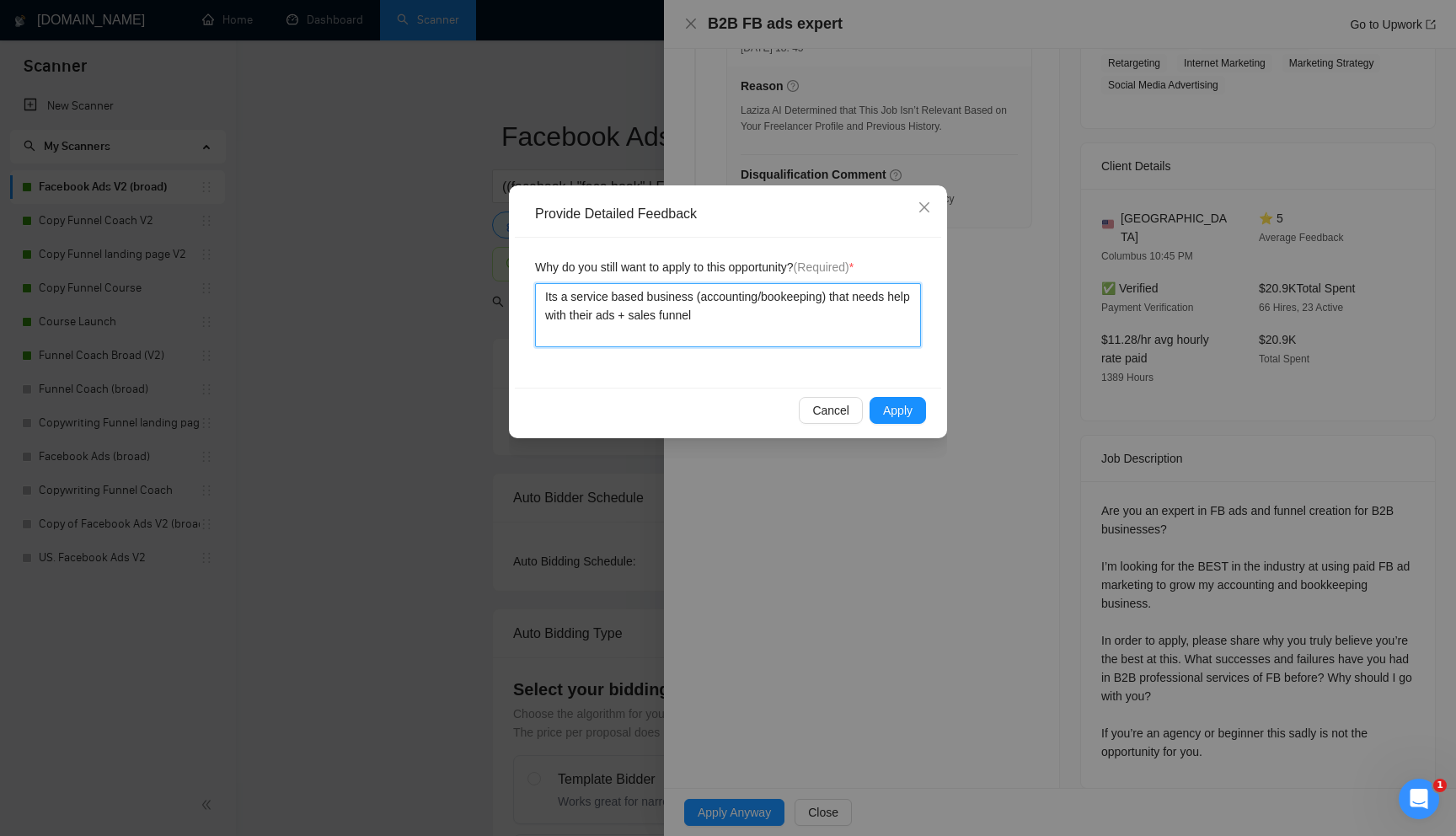
type textarea "Its a service based business (accounting/bookeeping) that needs help with their…"
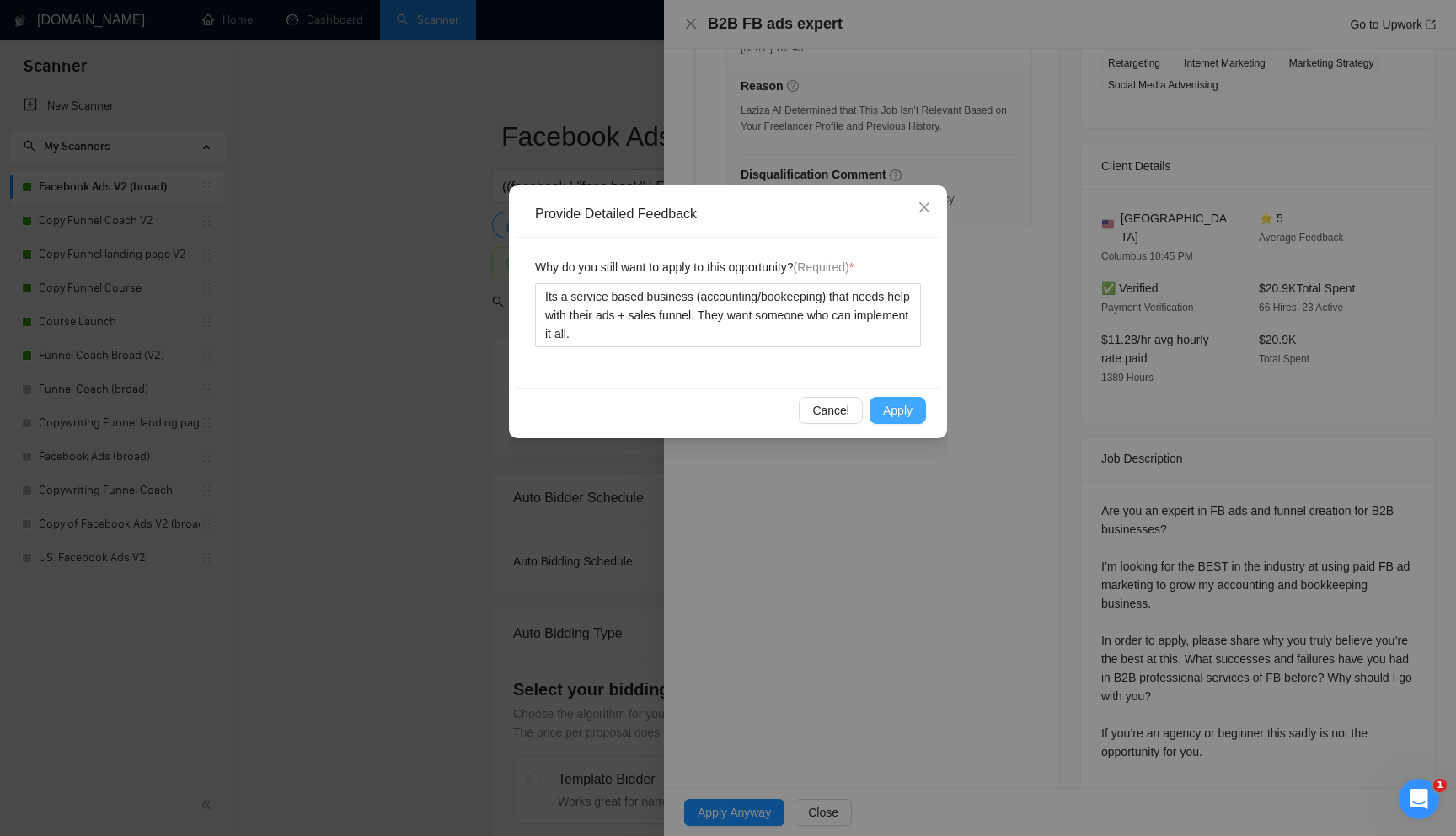
click at [893, 413] on span "Apply" at bounding box center [898, 410] width 29 height 19
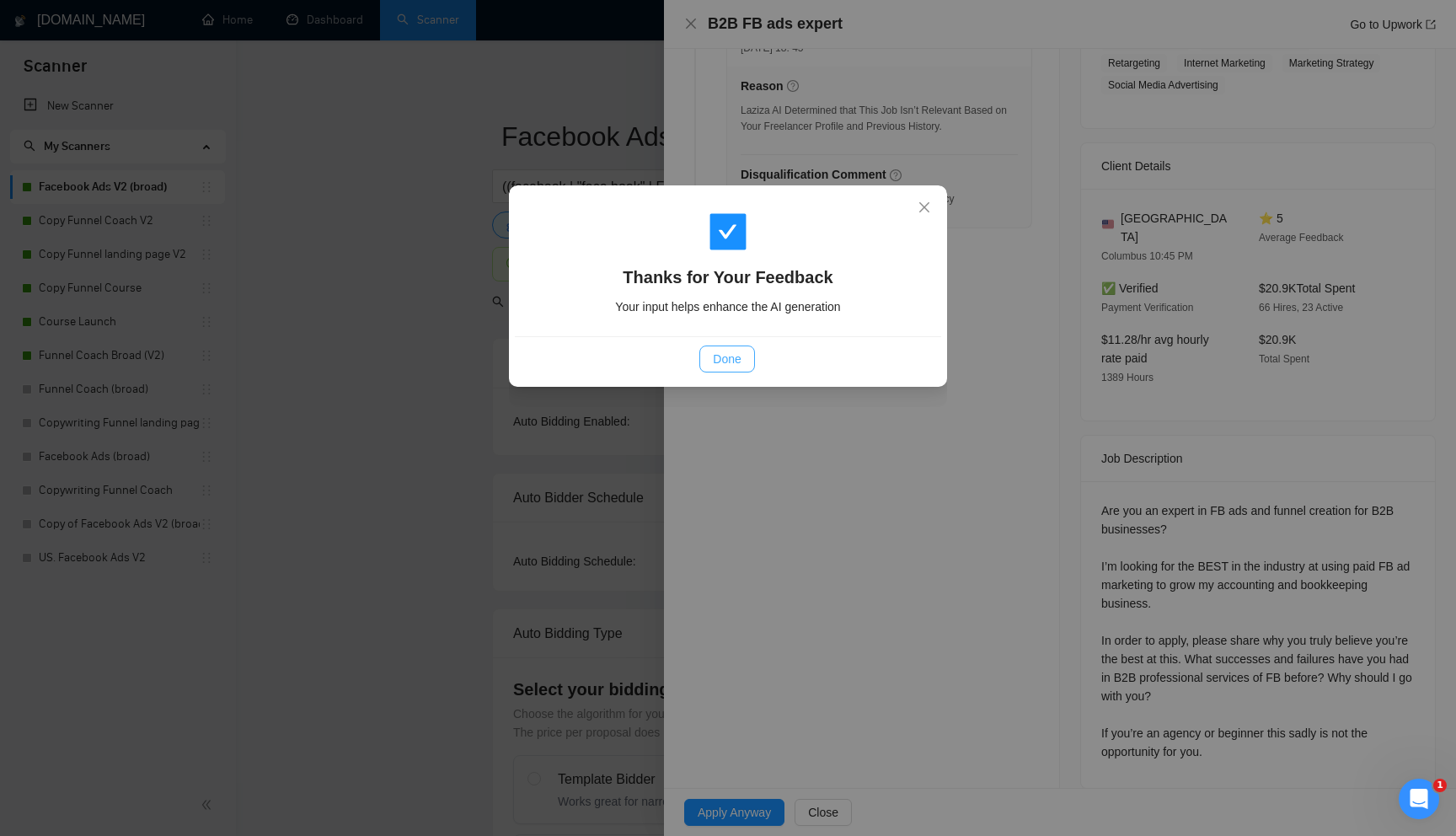
click at [723, 352] on span "Done" at bounding box center [727, 359] width 27 height 19
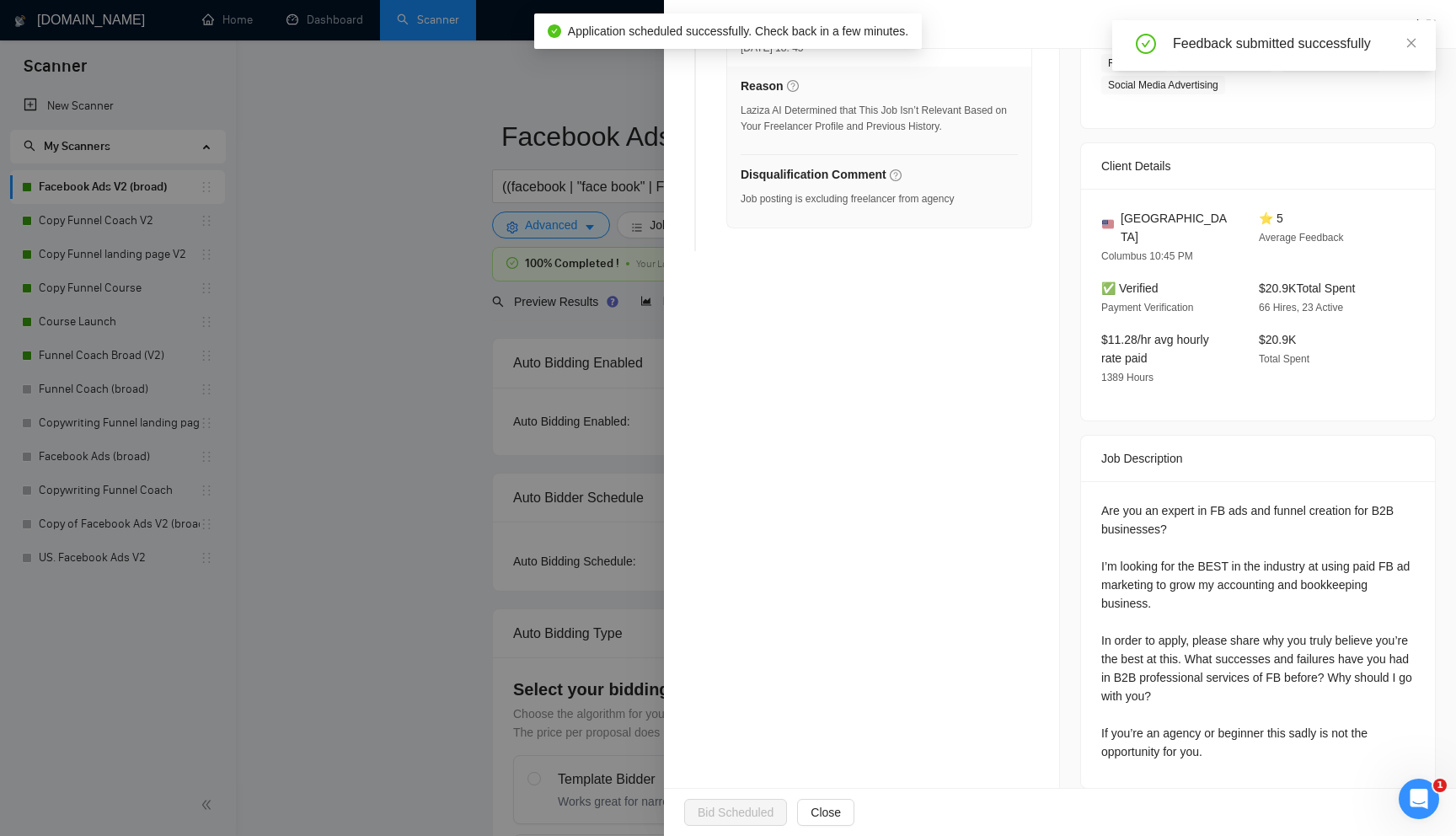
click at [444, 450] on div at bounding box center [728, 418] width 1456 height 836
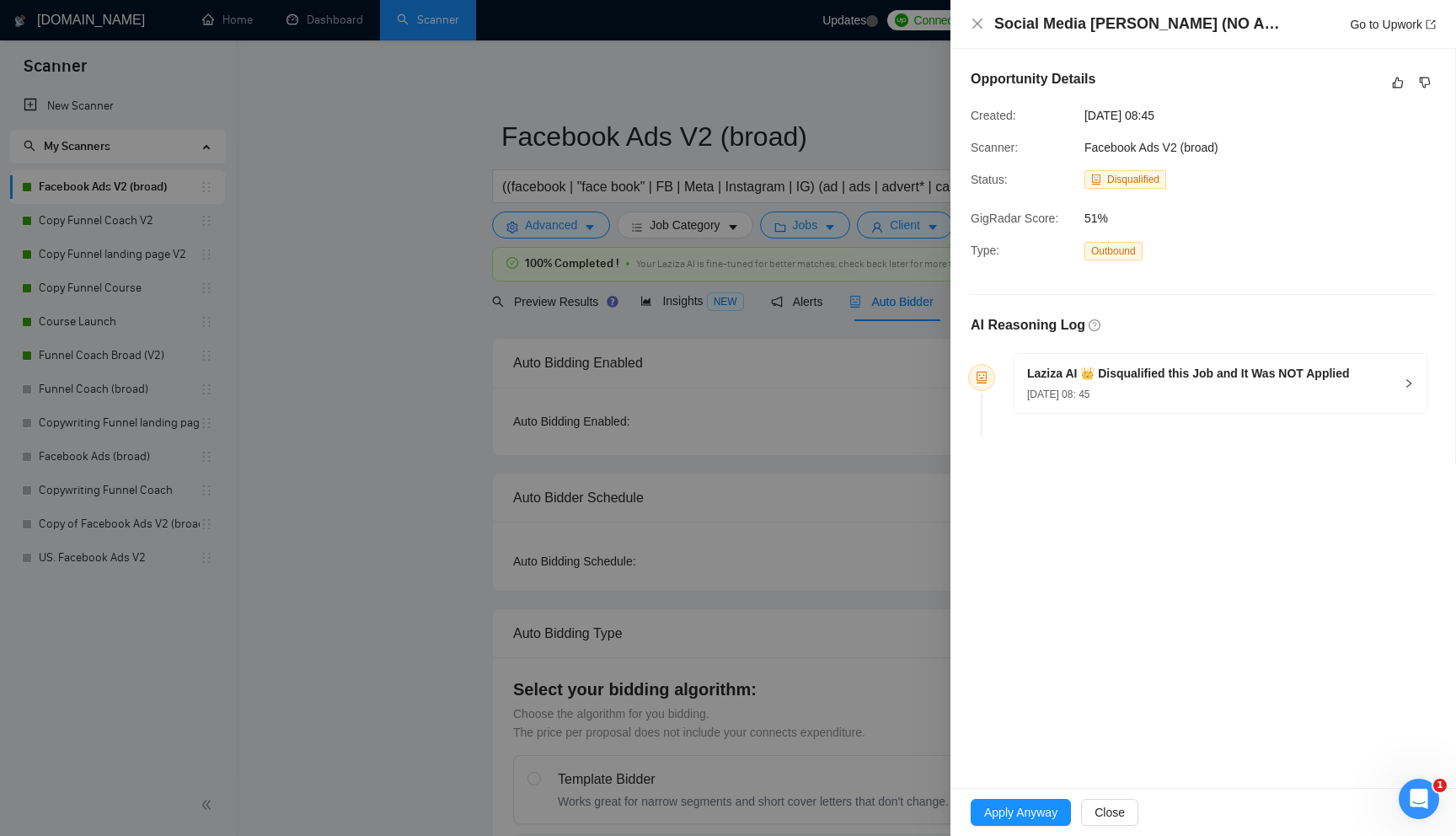
click at [1265, 378] on h5 "Laziza AI 👑 Disqualified this Job and It Was NOT Applied" at bounding box center [1188, 374] width 323 height 18
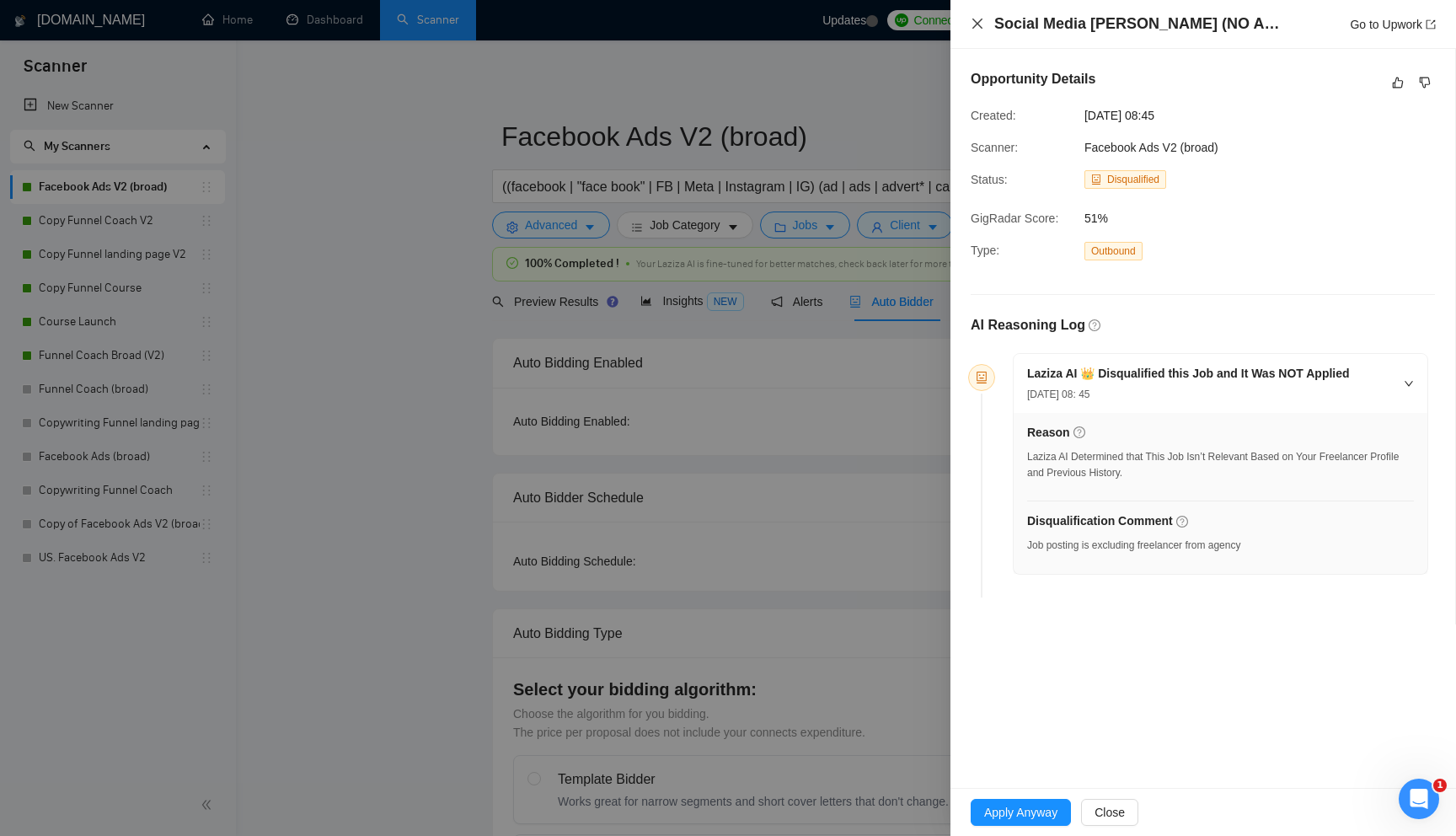
click at [981, 28] on icon "close" at bounding box center [977, 23] width 10 height 10
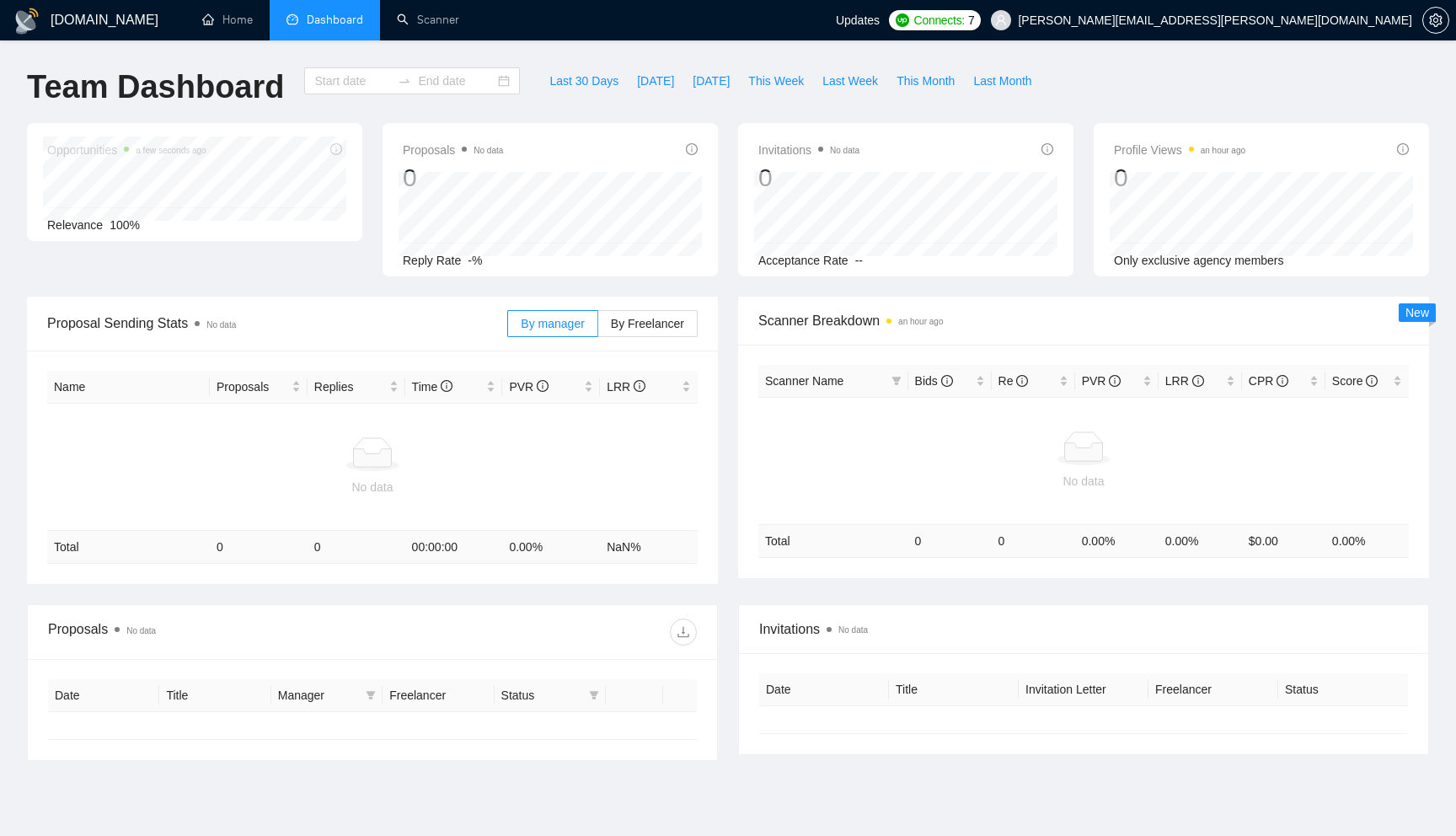
type input "2025-07-10"
type input "2025-08-09"
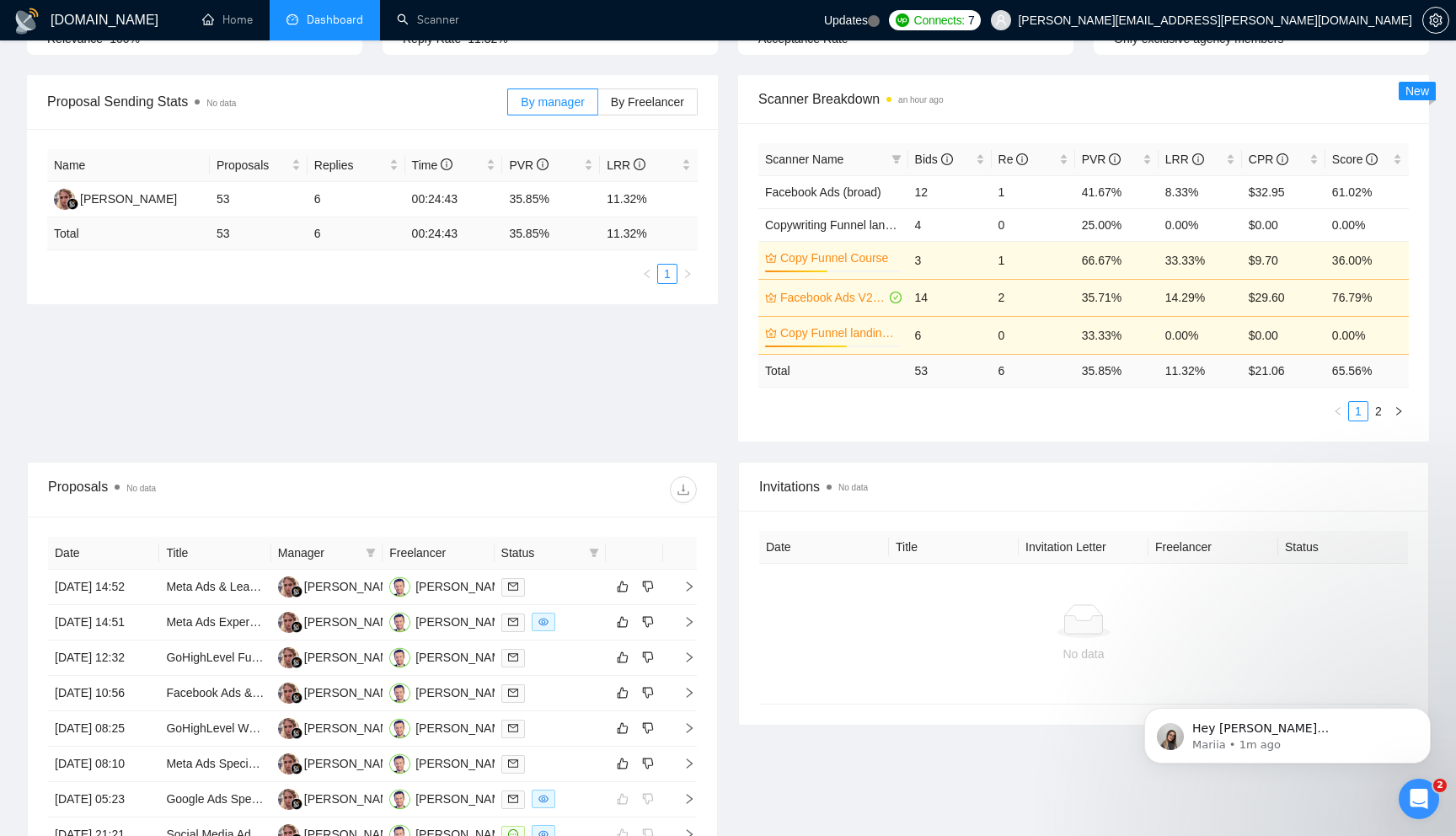
scroll to position [219, 0]
click at [1386, 414] on link "2" at bounding box center [1378, 414] width 19 height 19
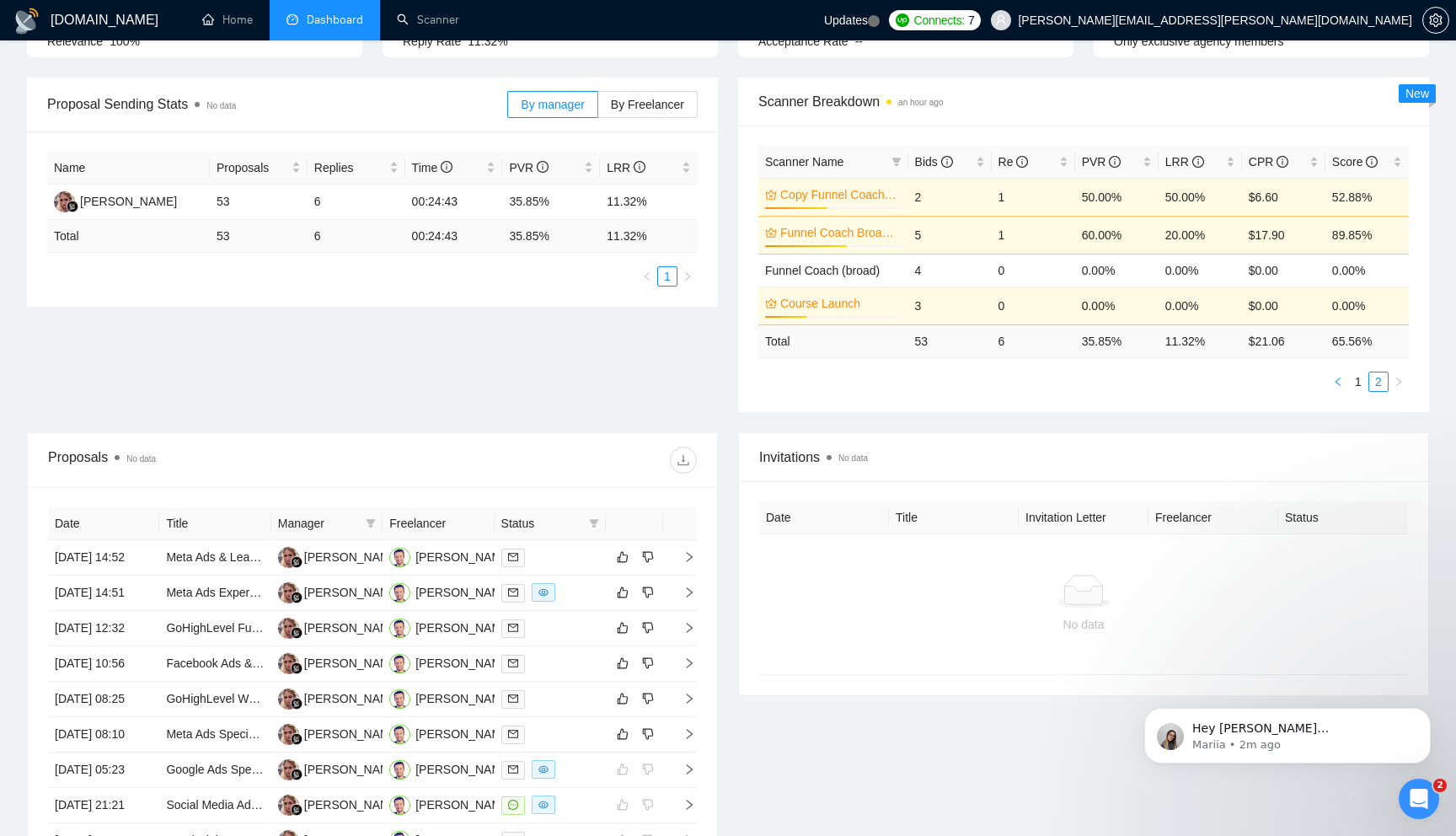
click at [1340, 385] on icon "left" at bounding box center [1338, 381] width 10 height 10
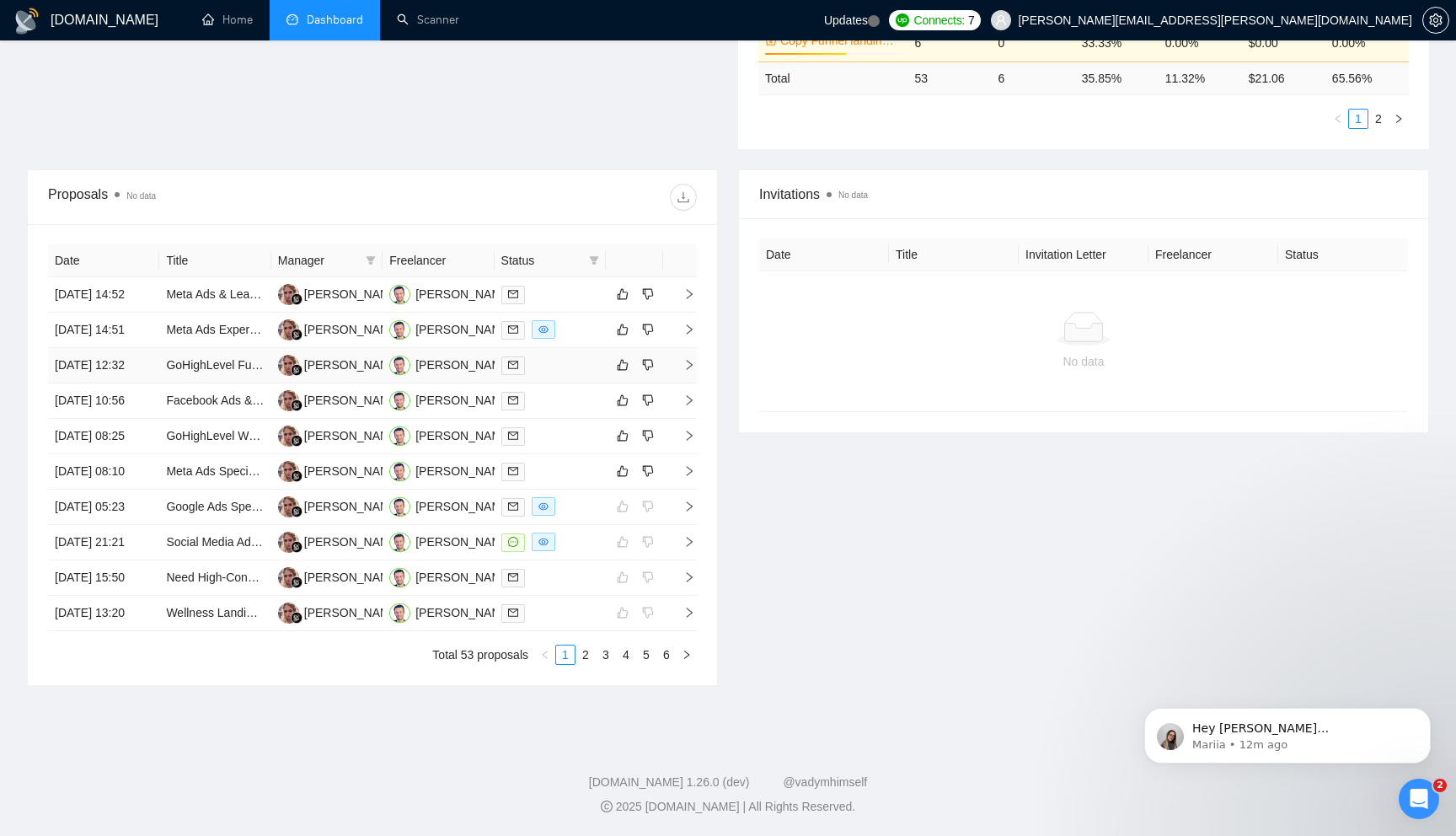
scroll to position [546, 0]
click at [691, 477] on icon "right" at bounding box center [689, 471] width 12 height 12
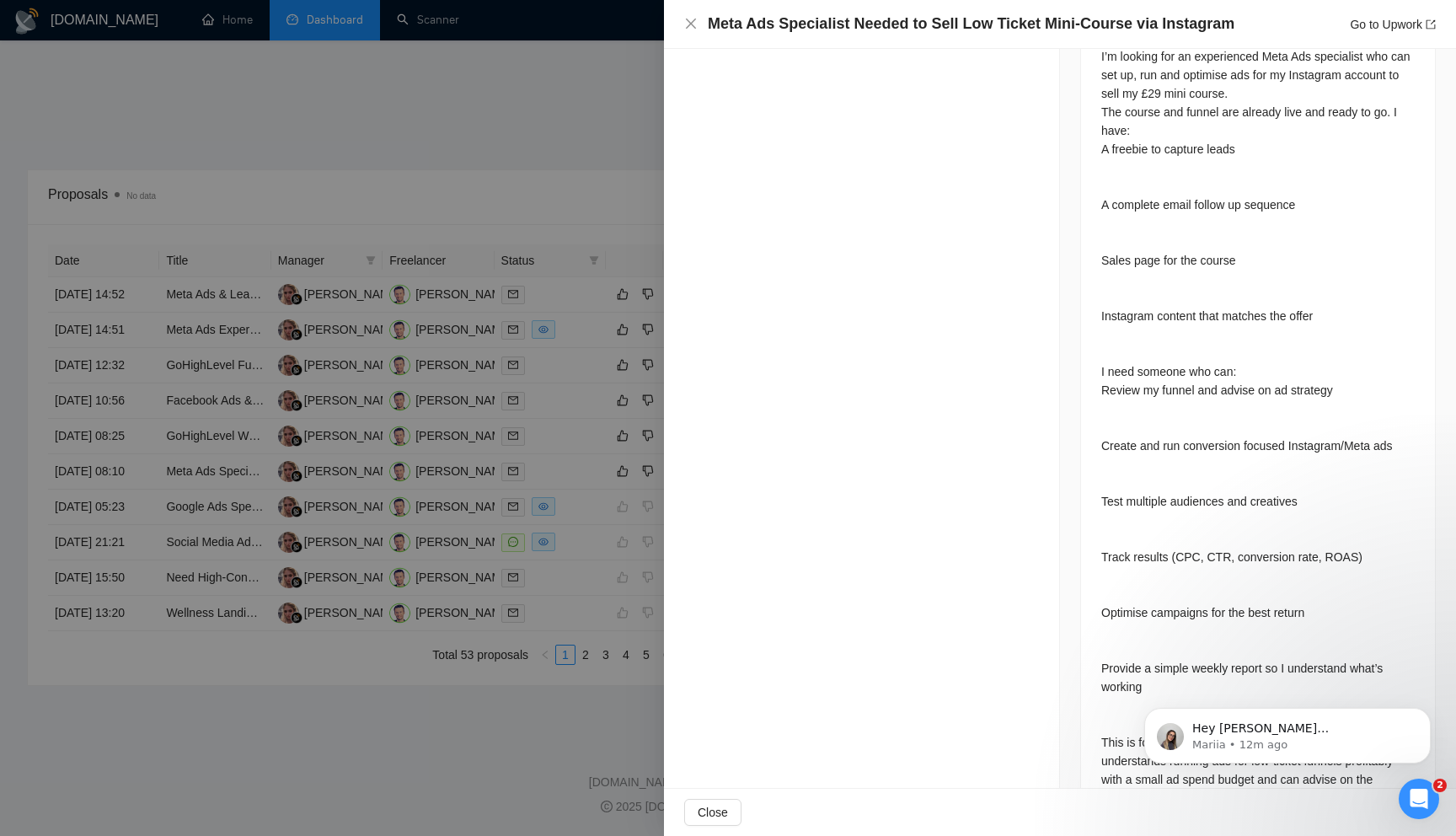
scroll to position [836, 0]
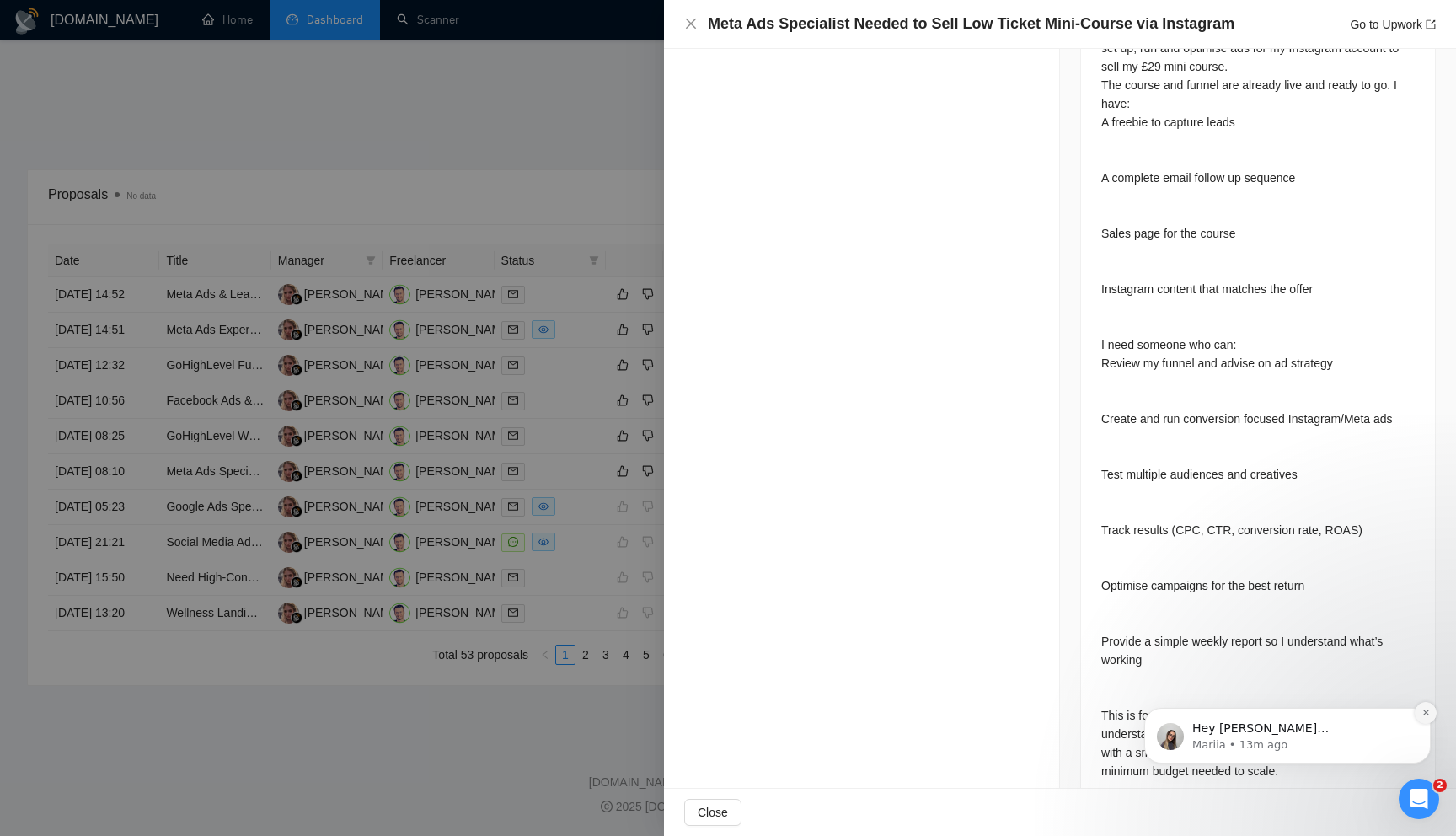
click at [1426, 710] on icon "Dismiss notification" at bounding box center [1426, 712] width 9 height 9
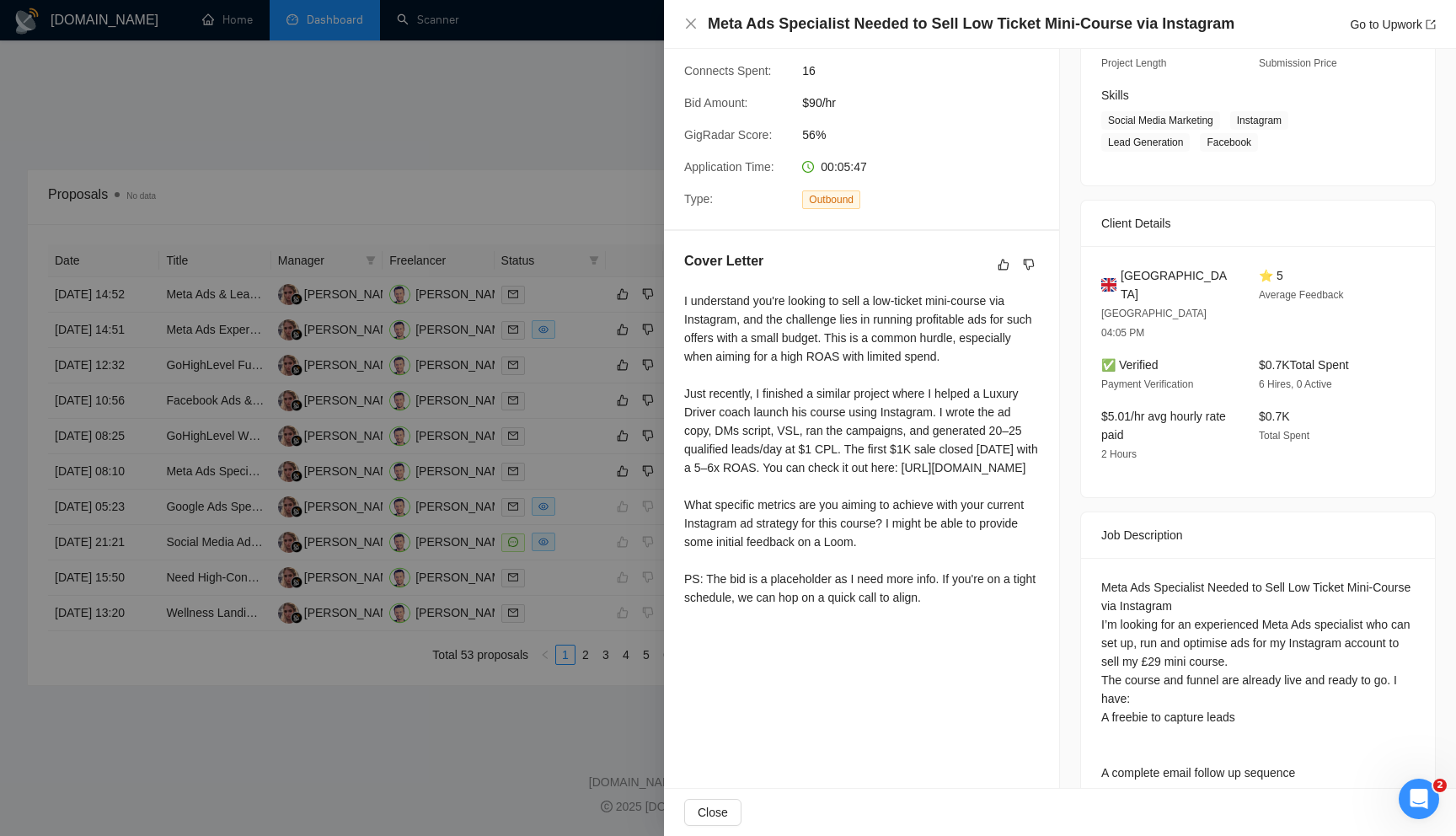
scroll to position [242, 0]
click at [547, 180] on div at bounding box center [728, 418] width 1456 height 836
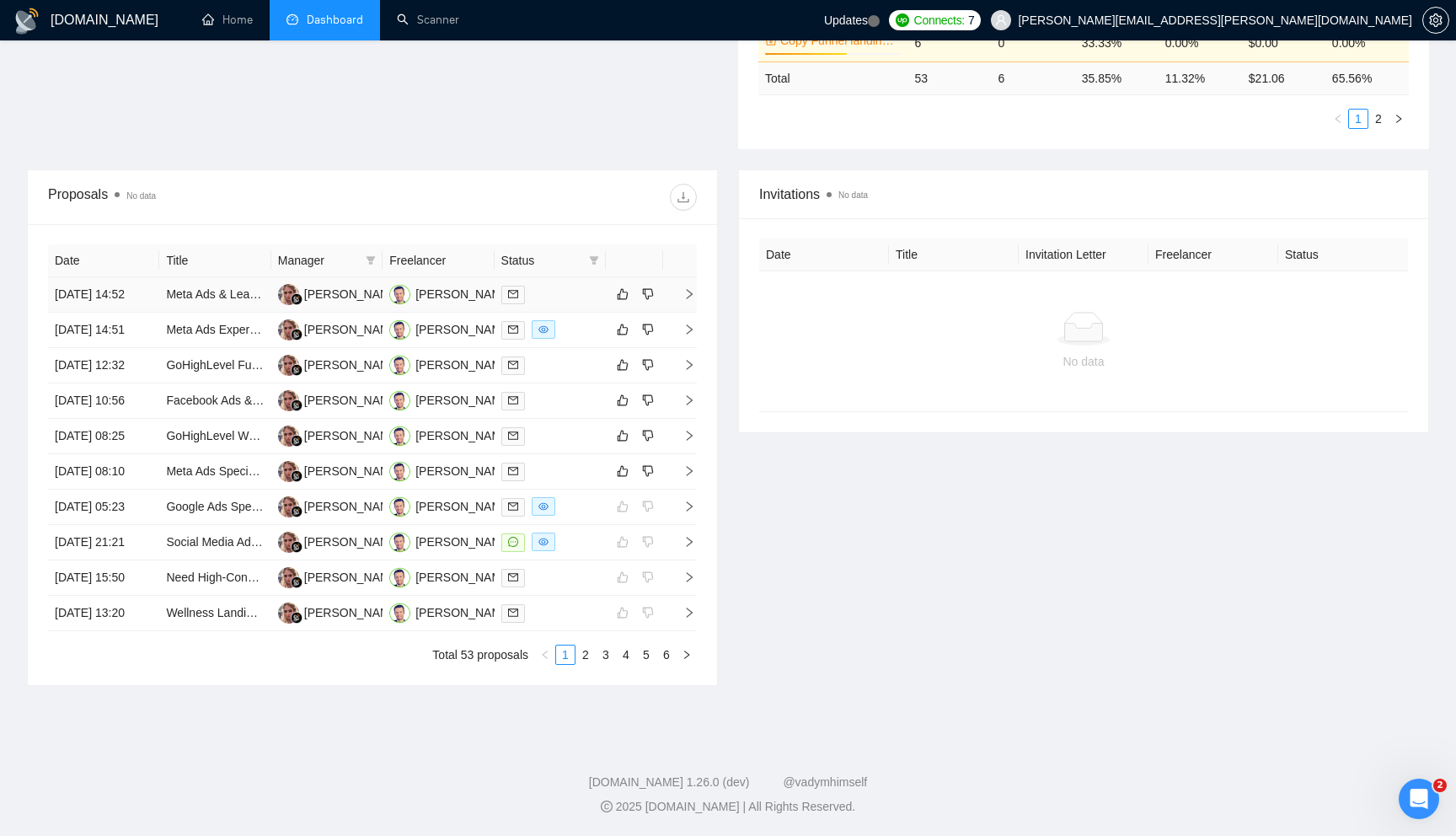
click at [687, 288] on icon "right" at bounding box center [689, 294] width 12 height 12
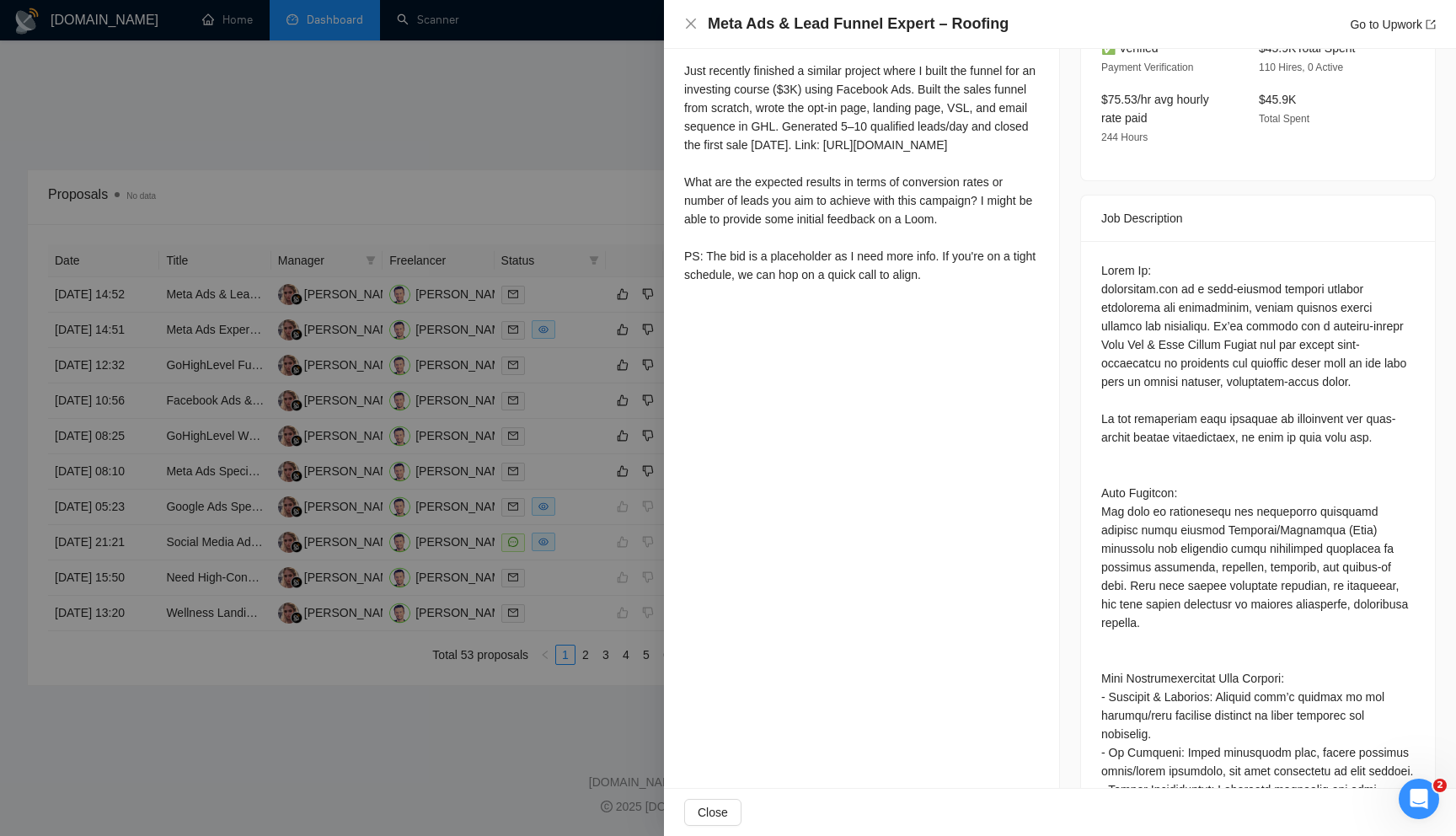
scroll to position [584, 0]
drag, startPoint x: 1358, startPoint y: 492, endPoint x: 1394, endPoint y: 488, distance: 36.2
click at [1394, 488] on div at bounding box center [1257, 704] width 314 height 890
copy div "roofing"
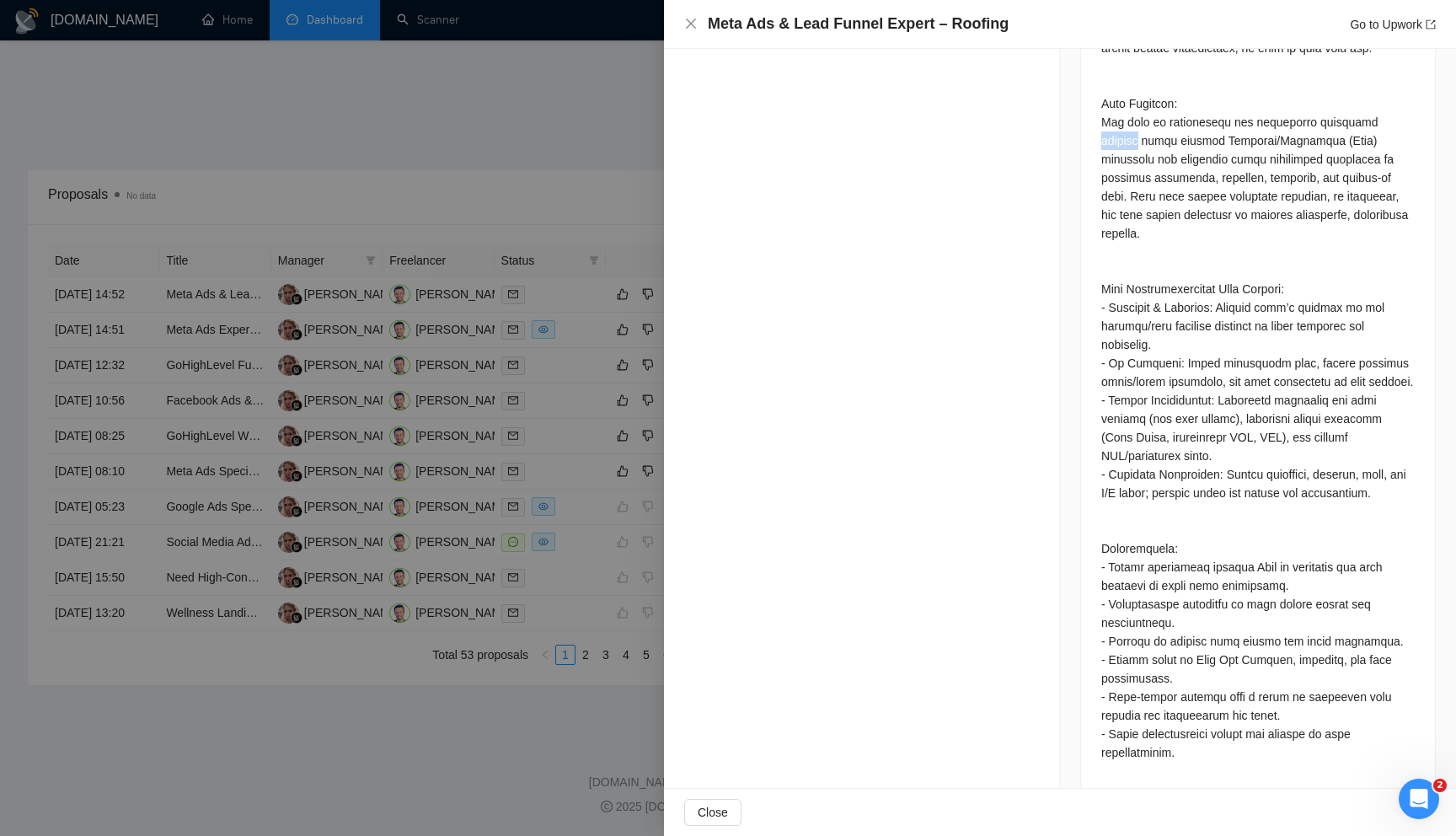
scroll to position [972, 0]
click at [584, 203] on div at bounding box center [728, 418] width 1456 height 836
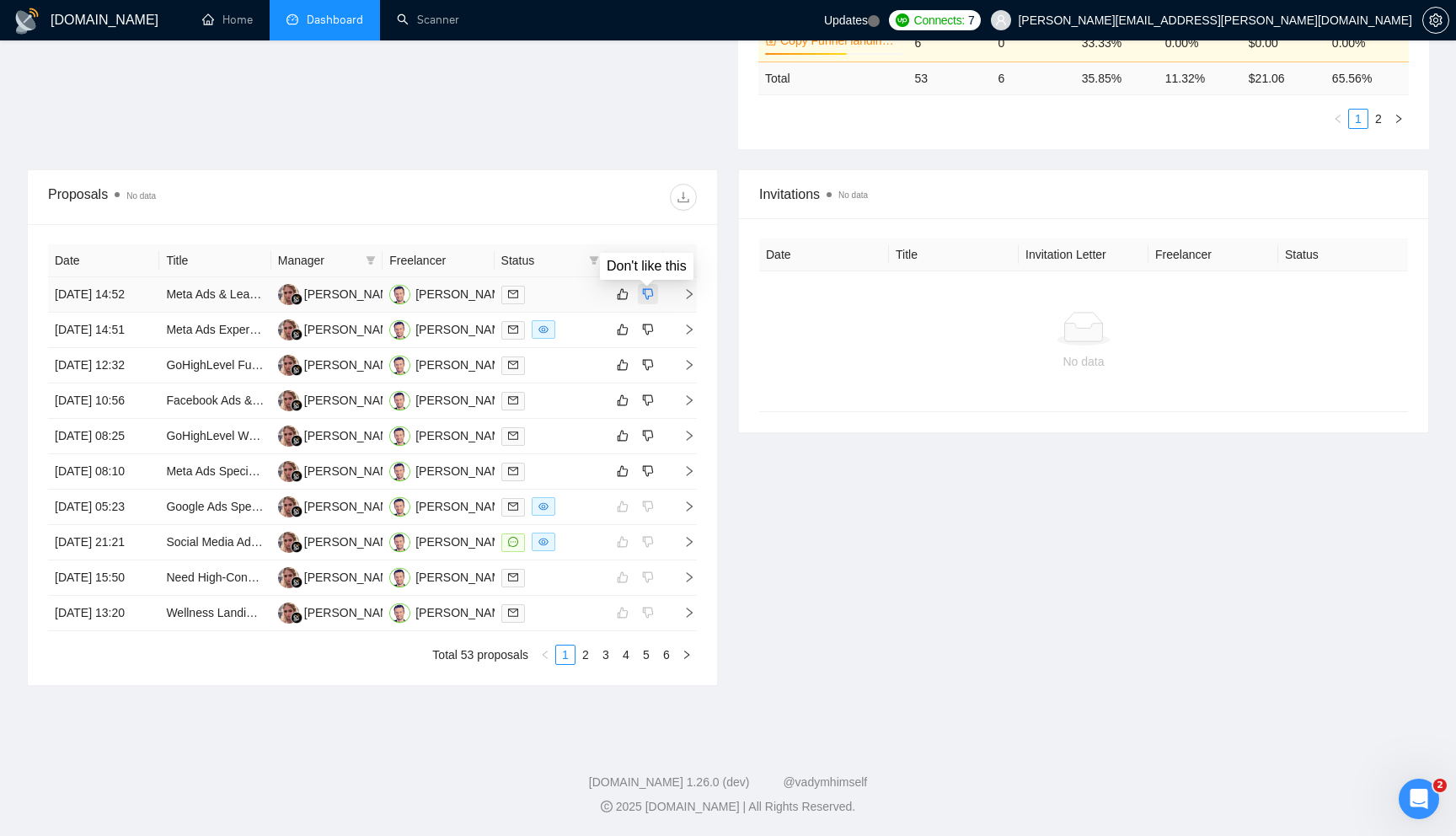
click at [654, 284] on button "button" at bounding box center [647, 293] width 21 height 21
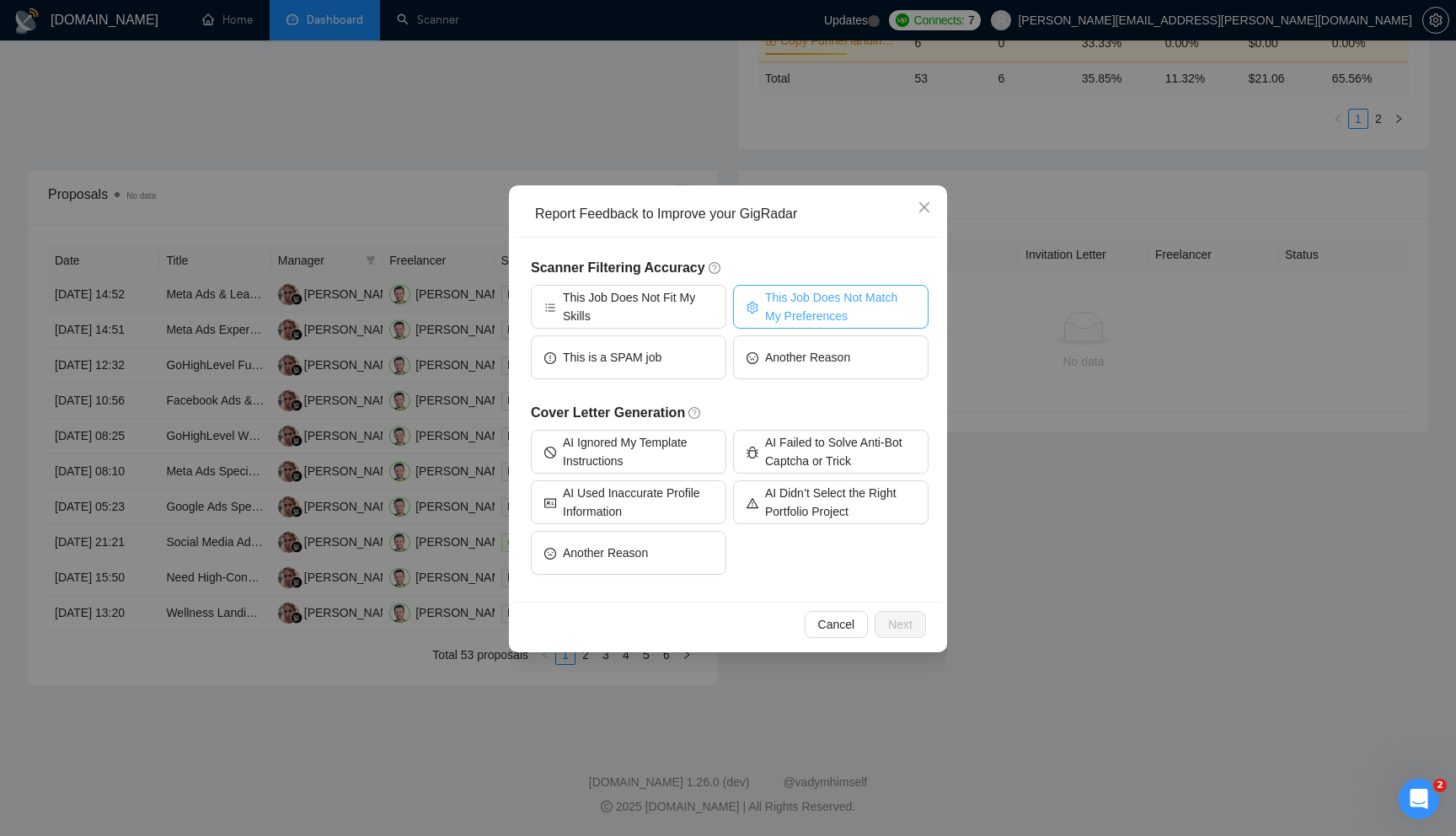
click at [758, 313] on icon "setting" at bounding box center [752, 307] width 12 height 12
click at [893, 634] on button "Next" at bounding box center [900, 625] width 52 height 27
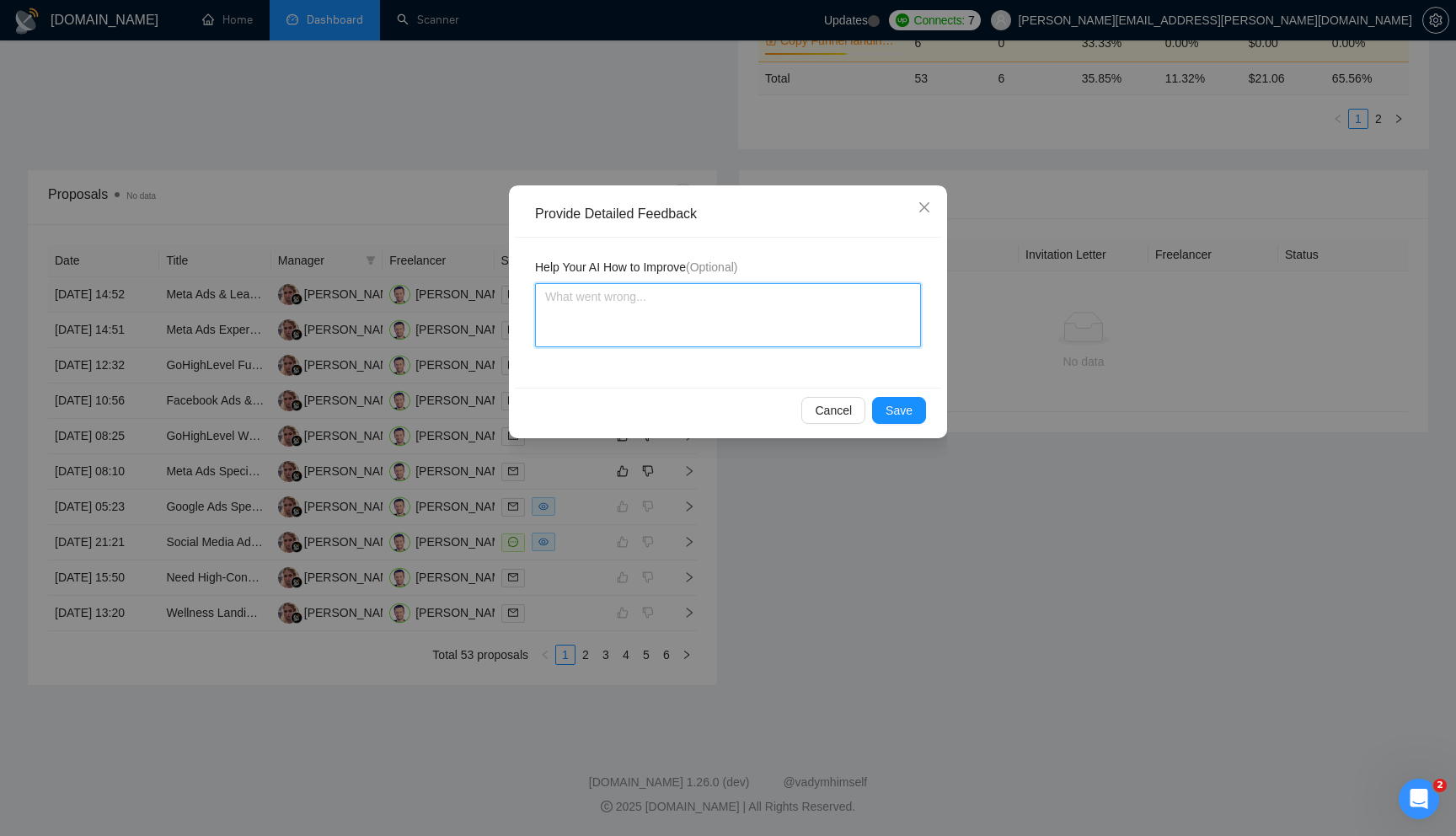
click at [656, 321] on textarea at bounding box center [728, 315] width 386 height 64
type textarea "T"
type textarea "Th"
type textarea "Thi"
type textarea "This"
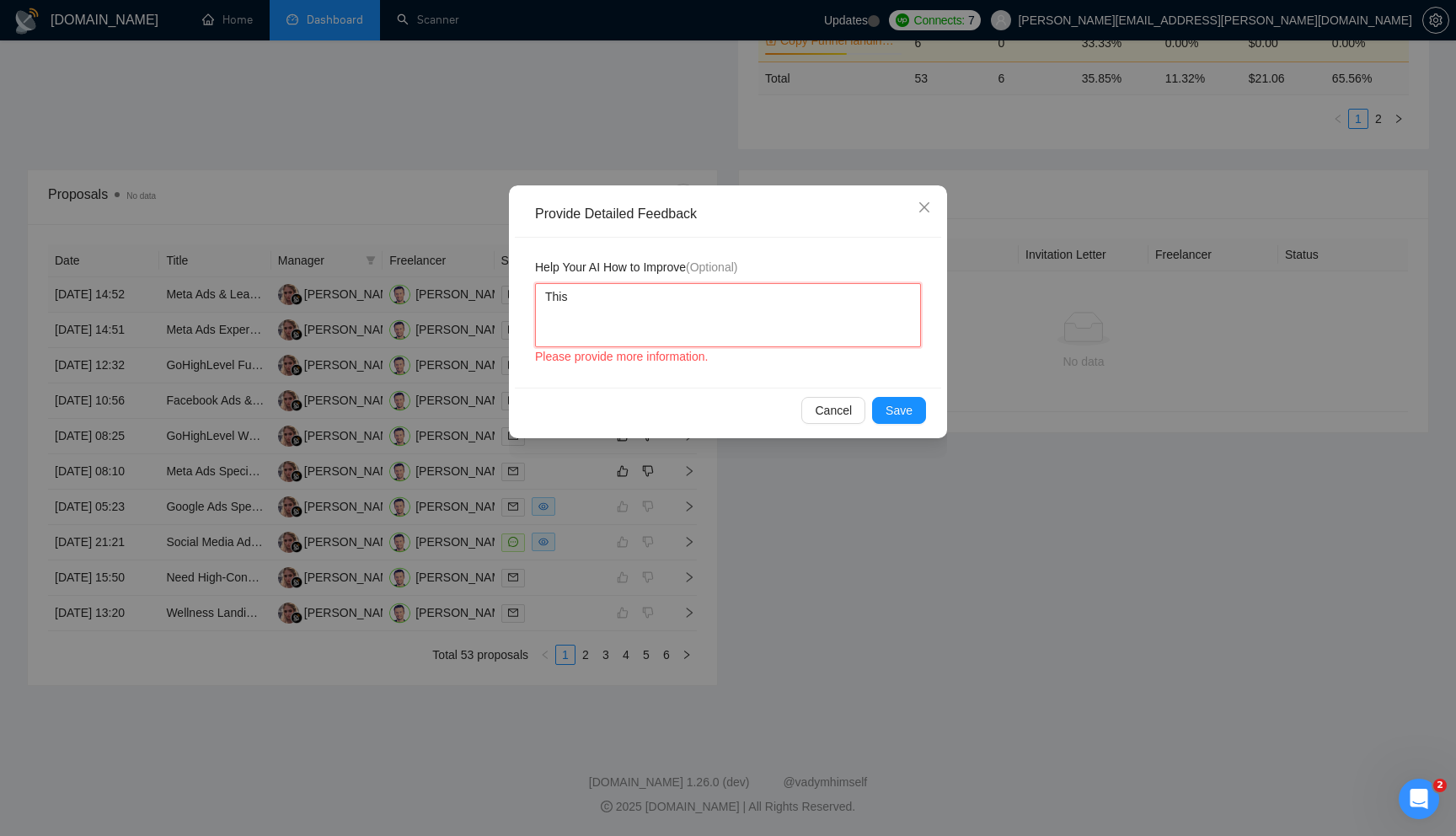
type textarea "This"
type textarea "This p"
type textarea "This pr"
type textarea "This pro"
type textarea "This proj"
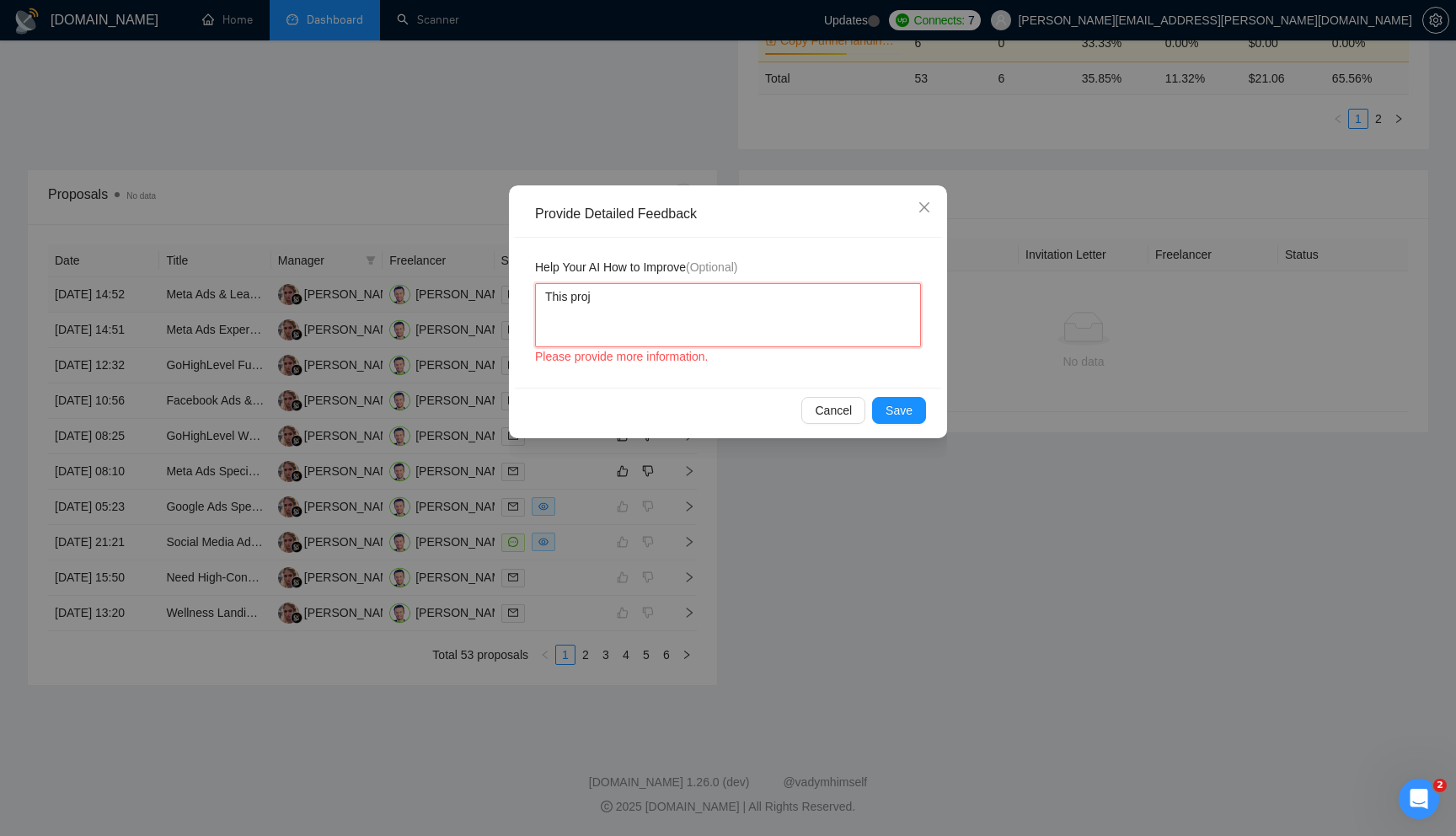
type textarea "This proje"
type textarea "This projec"
type textarea "This project"
type textarea "This project is"
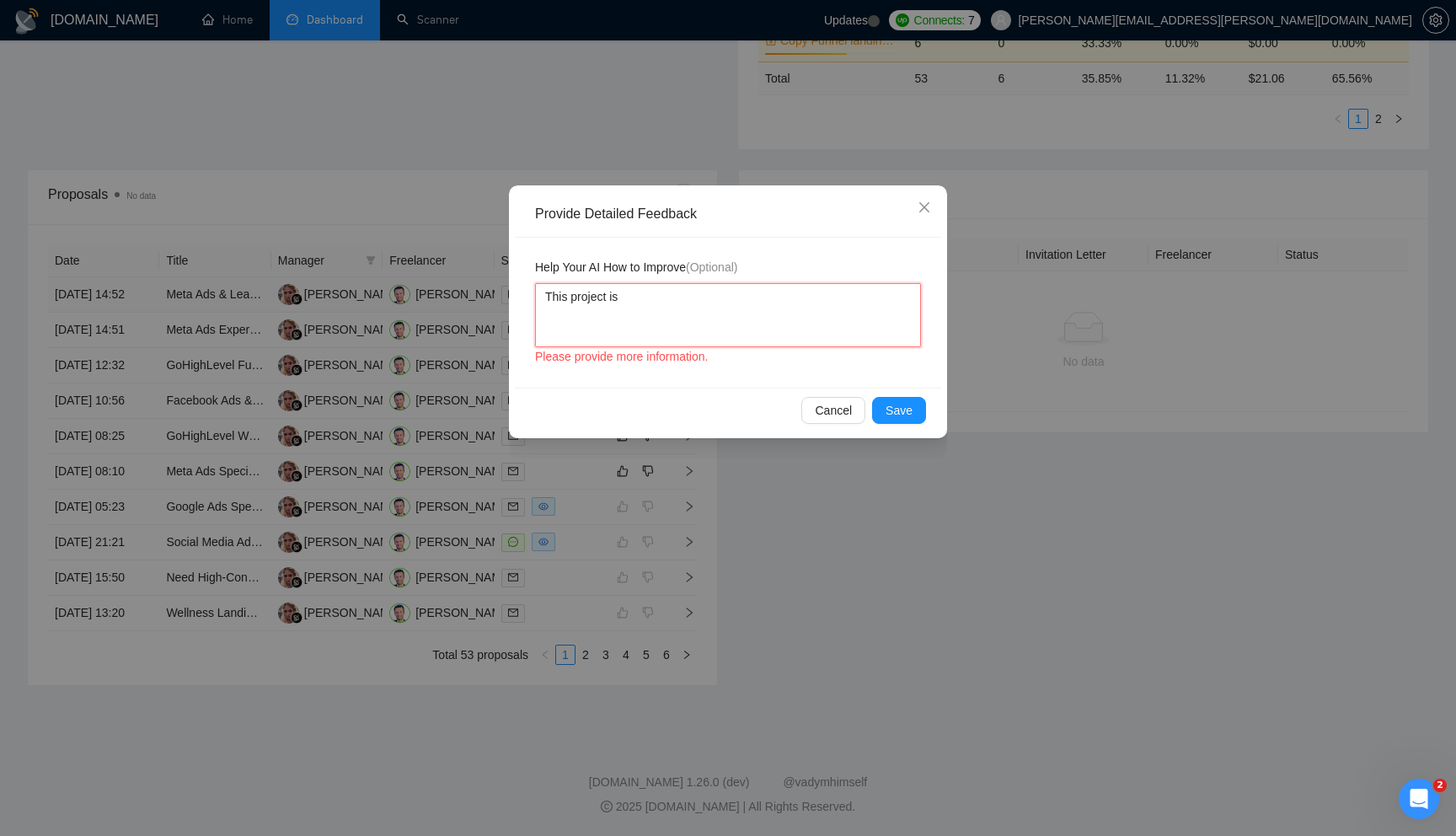
type textarea "This project is"
type textarea "This project is a"
type textarea "This project is ab"
type textarea "This project is abo"
type textarea "This project is abou"
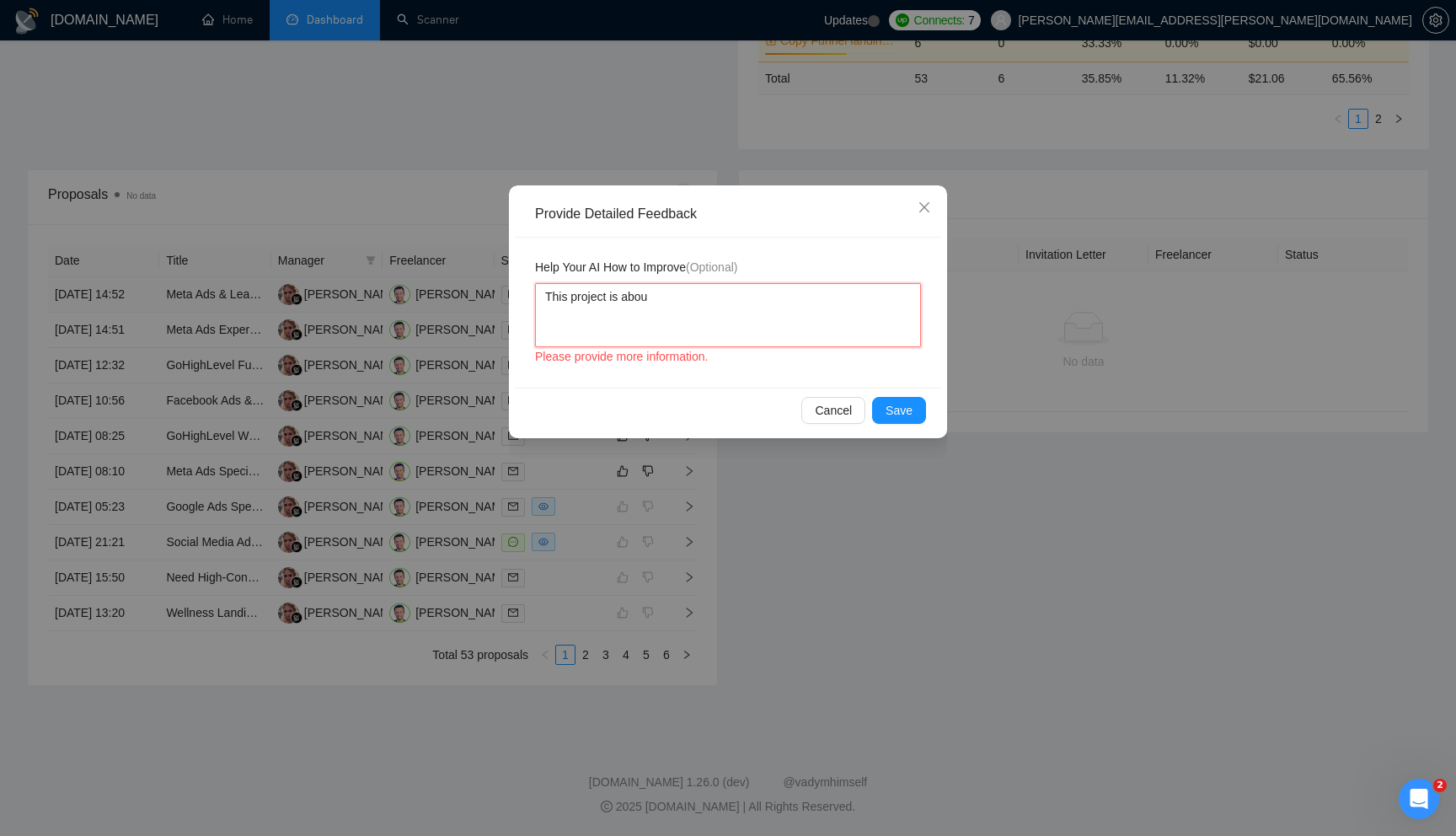
type textarea "This project is about"
type textarea "This project is about r"
type textarea "This project is about ro"
type textarea "This project is about roo"
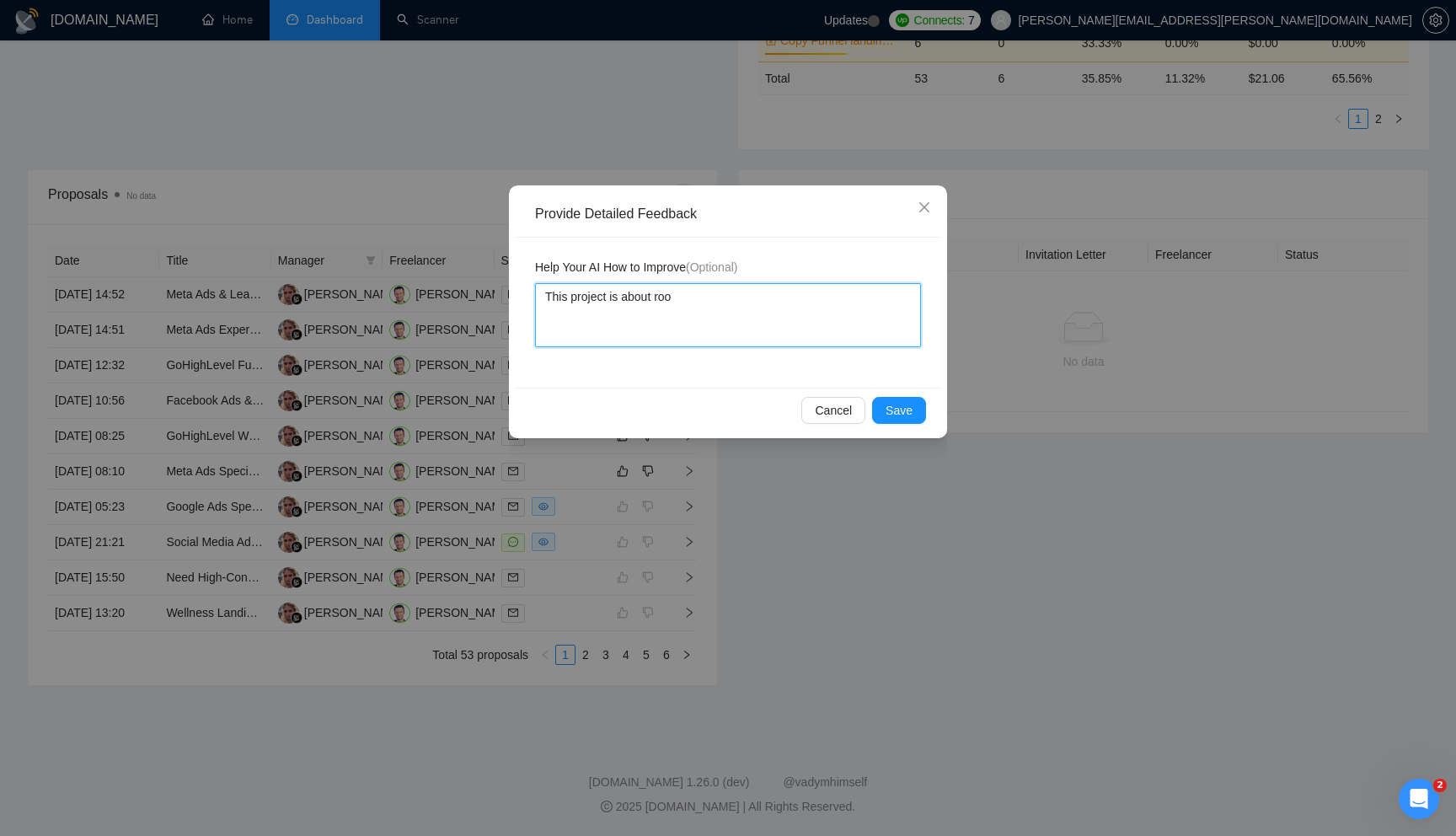
type textarea "This project is about roof"
type textarea "This project is about roofi"
type textarea "This project is about roofing"
type textarea "This project is about roofing an"
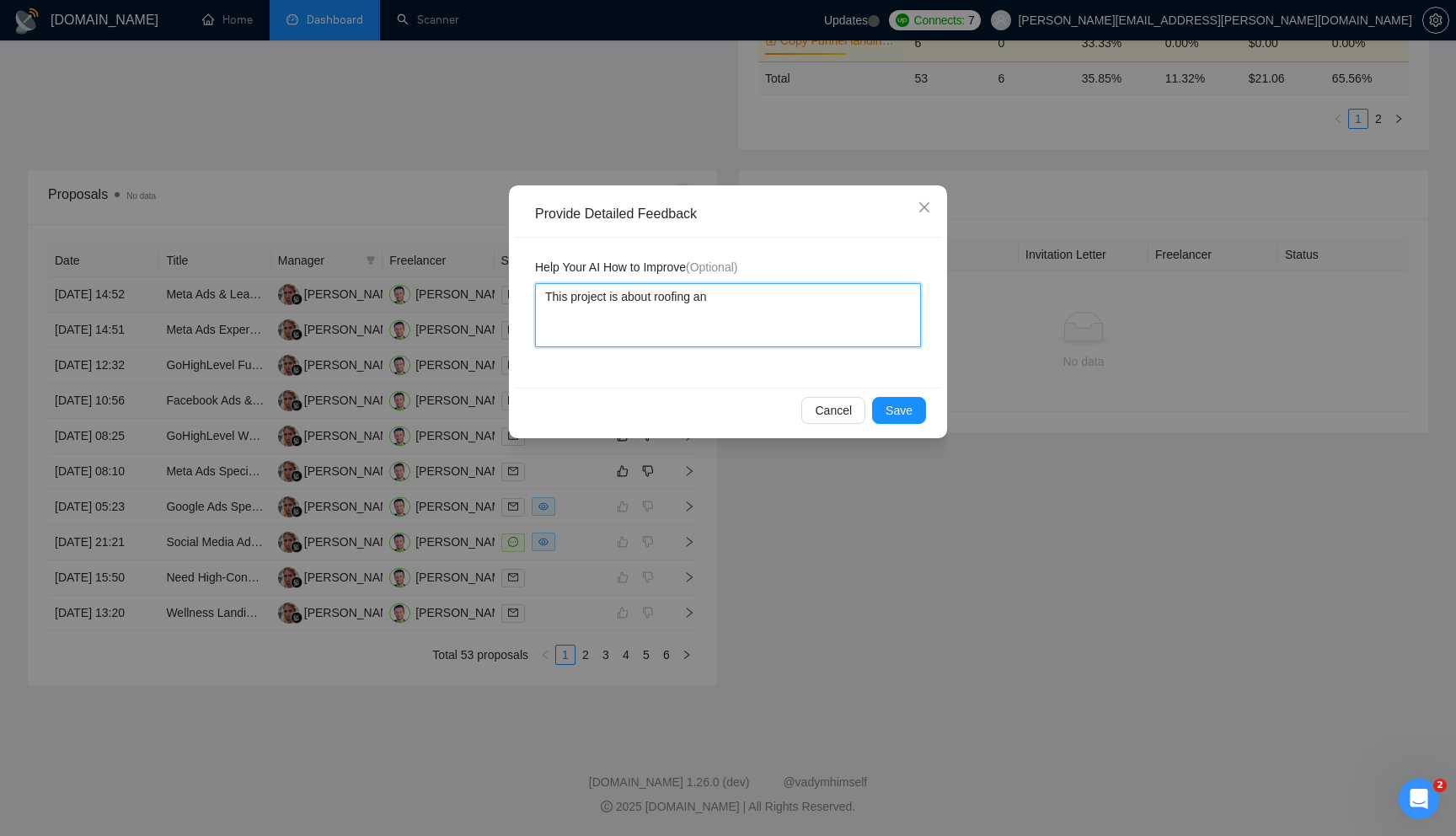
type textarea "This project is about roofing and"
type textarea "This project is about roofing and h"
type textarea "This project is about roofing and ho"
type textarea "This project is about roofing and hom"
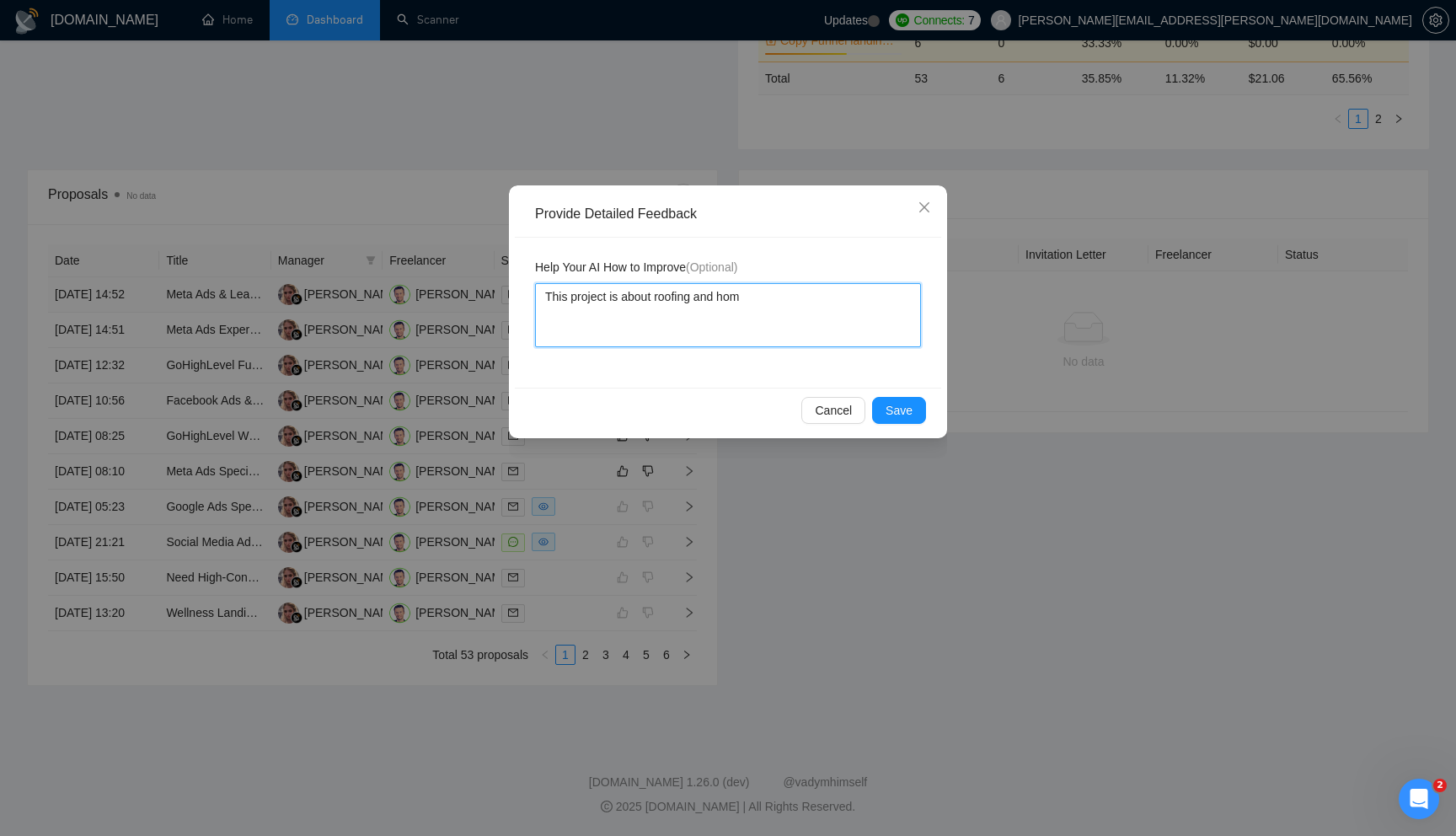
type textarea "This project is about roofing and home"
type textarea "This project is about roofing and home s"
type textarea "This project is about roofing and home se"
type textarea "This project is about roofing and home ser"
type textarea "This project is about roofing and home serv"
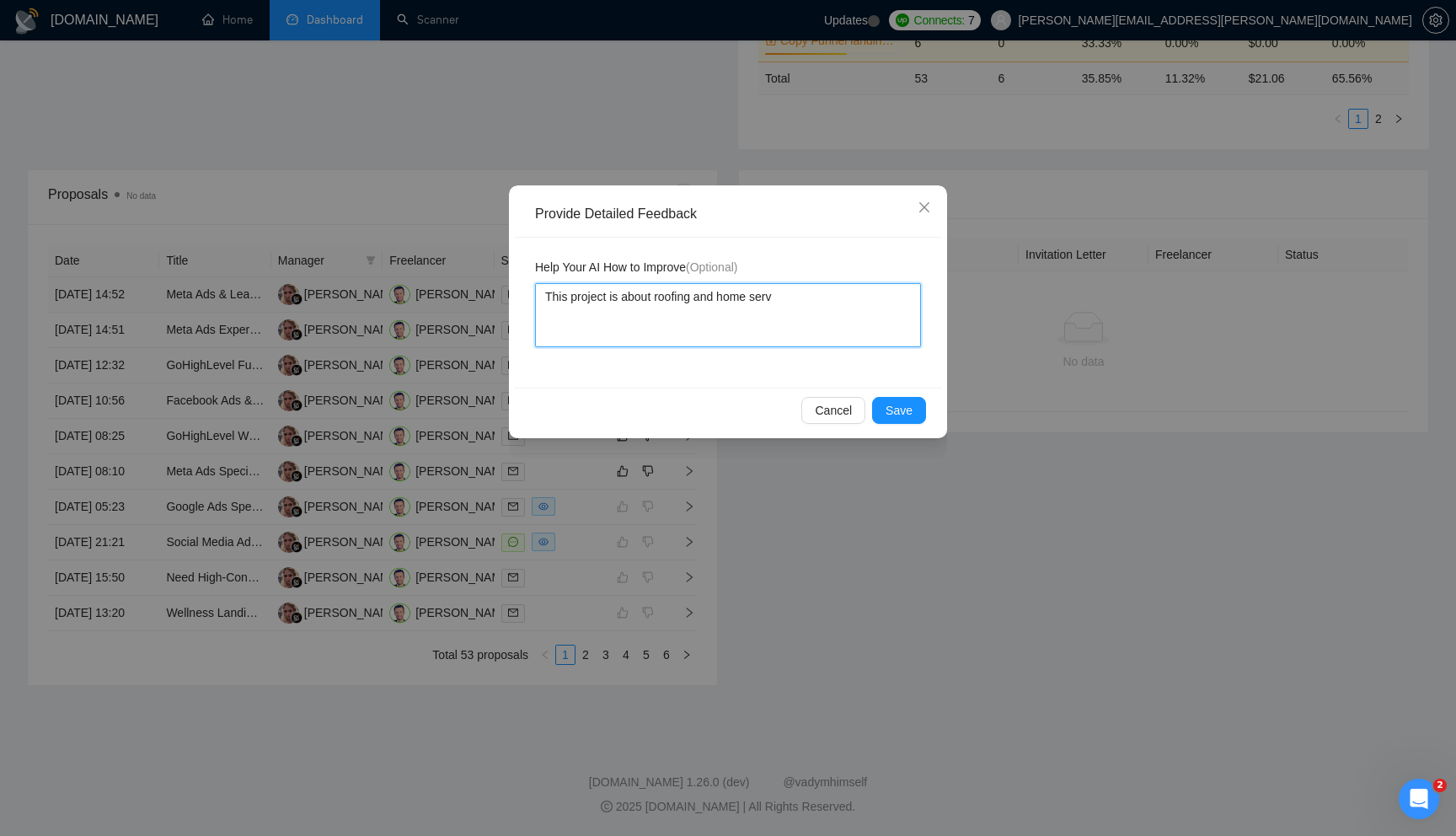
type textarea "This project is about roofing and home servi"
type textarea "This project is about roofing and home servic"
type textarea "This project is about roofing and home service"
type textarea "This project is about roofing and home services"
type textarea "This project is about roofing and home services."
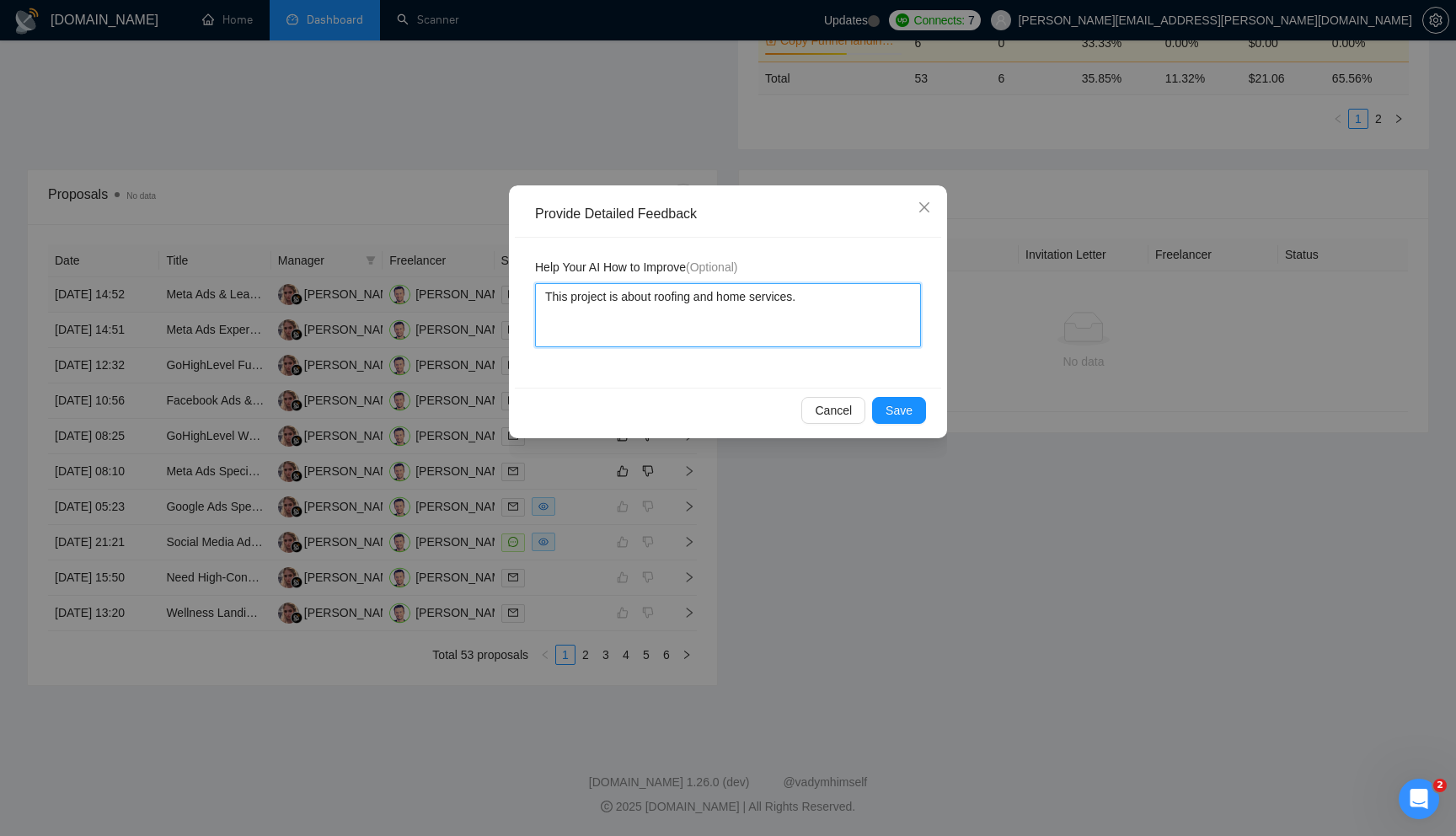
type textarea "This project is about roofing and home services."
type textarea "This project is about roofing and home services. I"
type textarea "This project is about roofing and home services. I d"
type textarea "This project is about roofing and home services. I do"
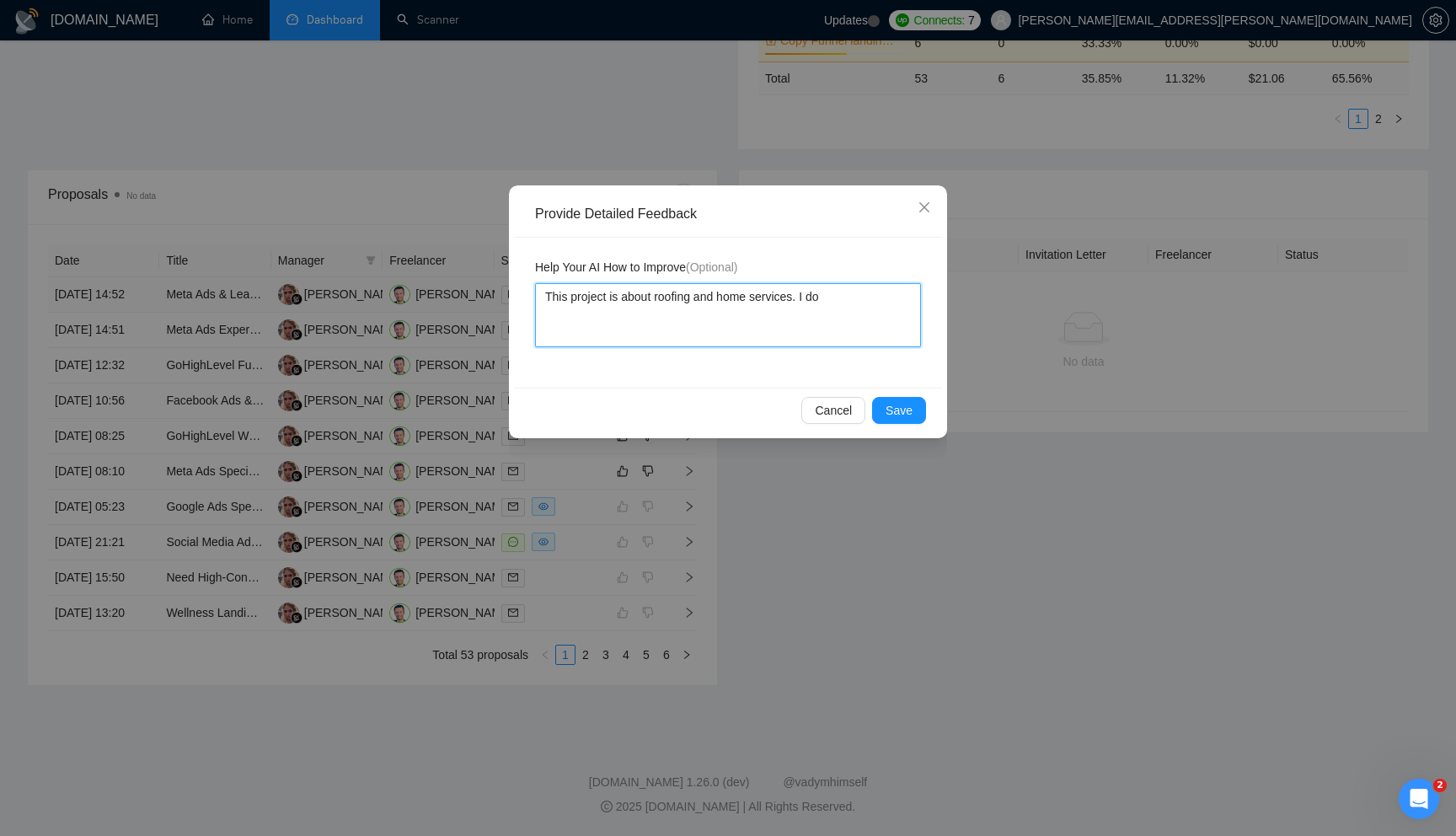
type textarea "This project is about roofing and home services. I do"
type textarea "This project is about roofing and home services. I do n"
type textarea "This project is about roofing and home services. I do no"
type textarea "This project is about roofing and home services. I do not"
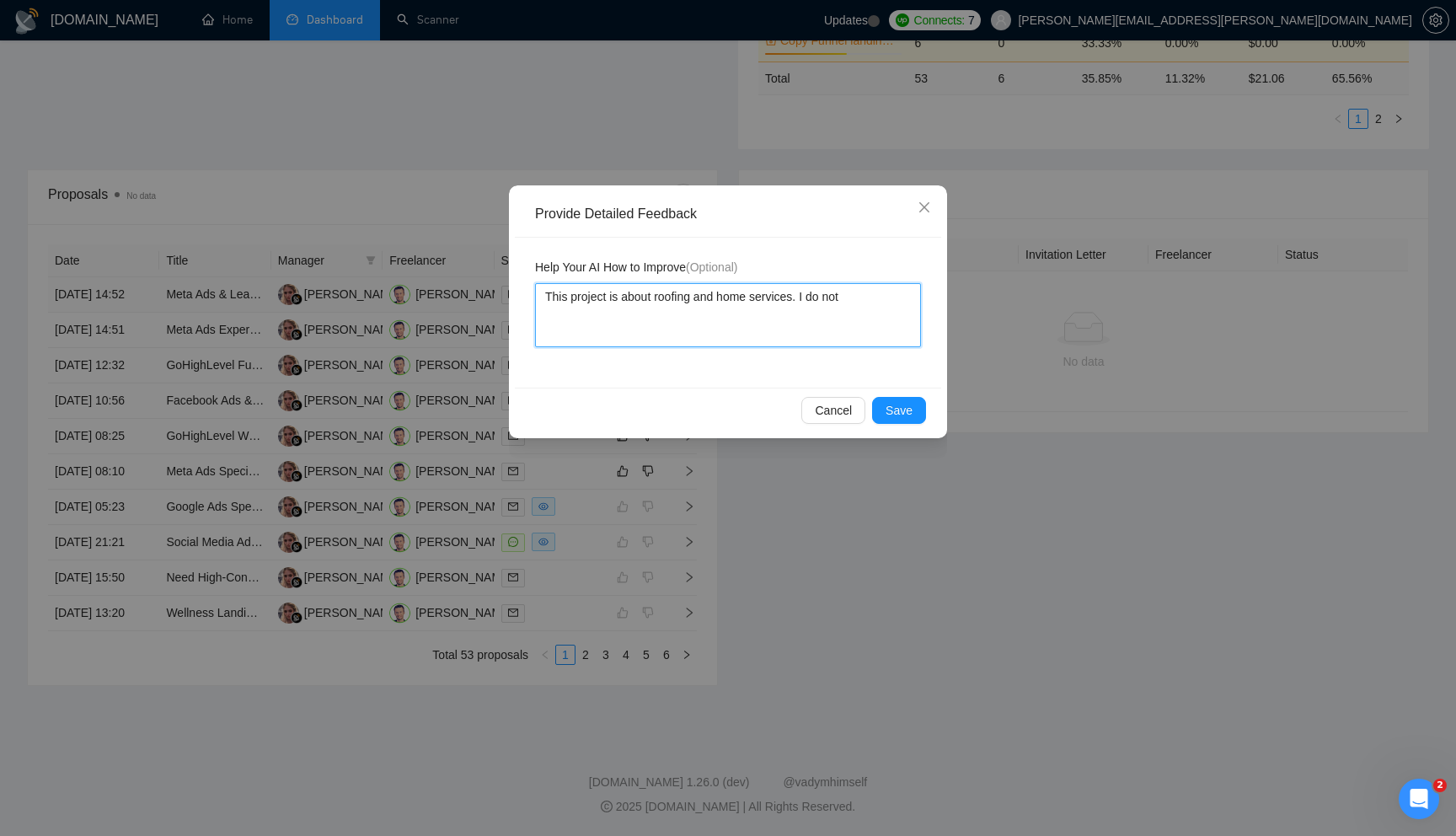
type textarea "This project is about roofing and home services. I do not s"
type textarea "This project is about roofing and home services. I do not sp"
type textarea "This project is about roofing and home services. I do not spe"
type textarea "This project is about roofing and home services. I do not spec"
type textarea "This project is about roofing and home services. I do not speci"
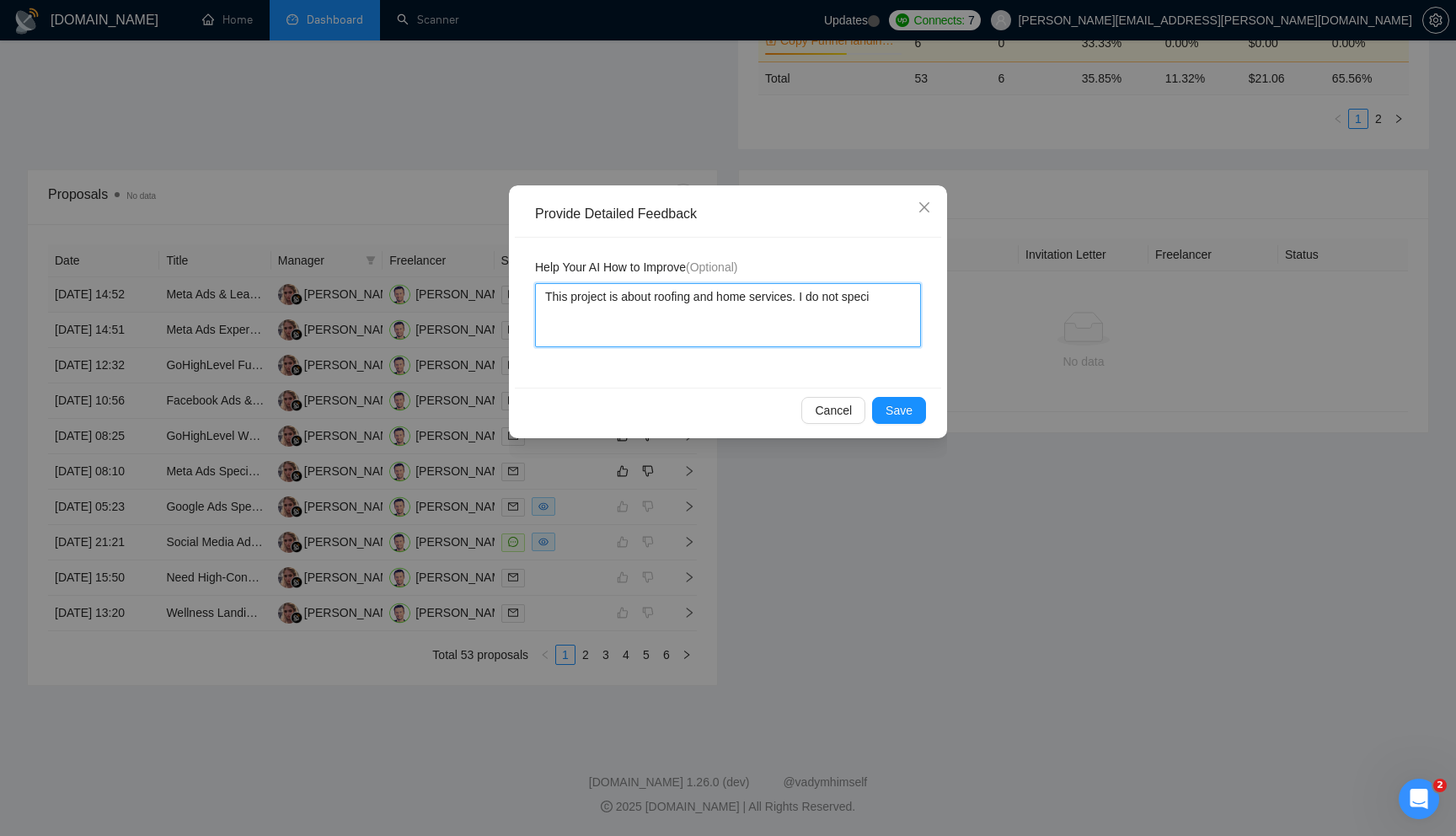
type textarea "This project is about roofing and home services. I do not specia"
type textarea "This project is about roofing and home services. I do not special"
type textarea "This project is about roofing and home services. I do not speciali"
type textarea "This project is about roofing and home services. I do not specializ"
type textarea "This project is about roofing and home services. I do not specialize"
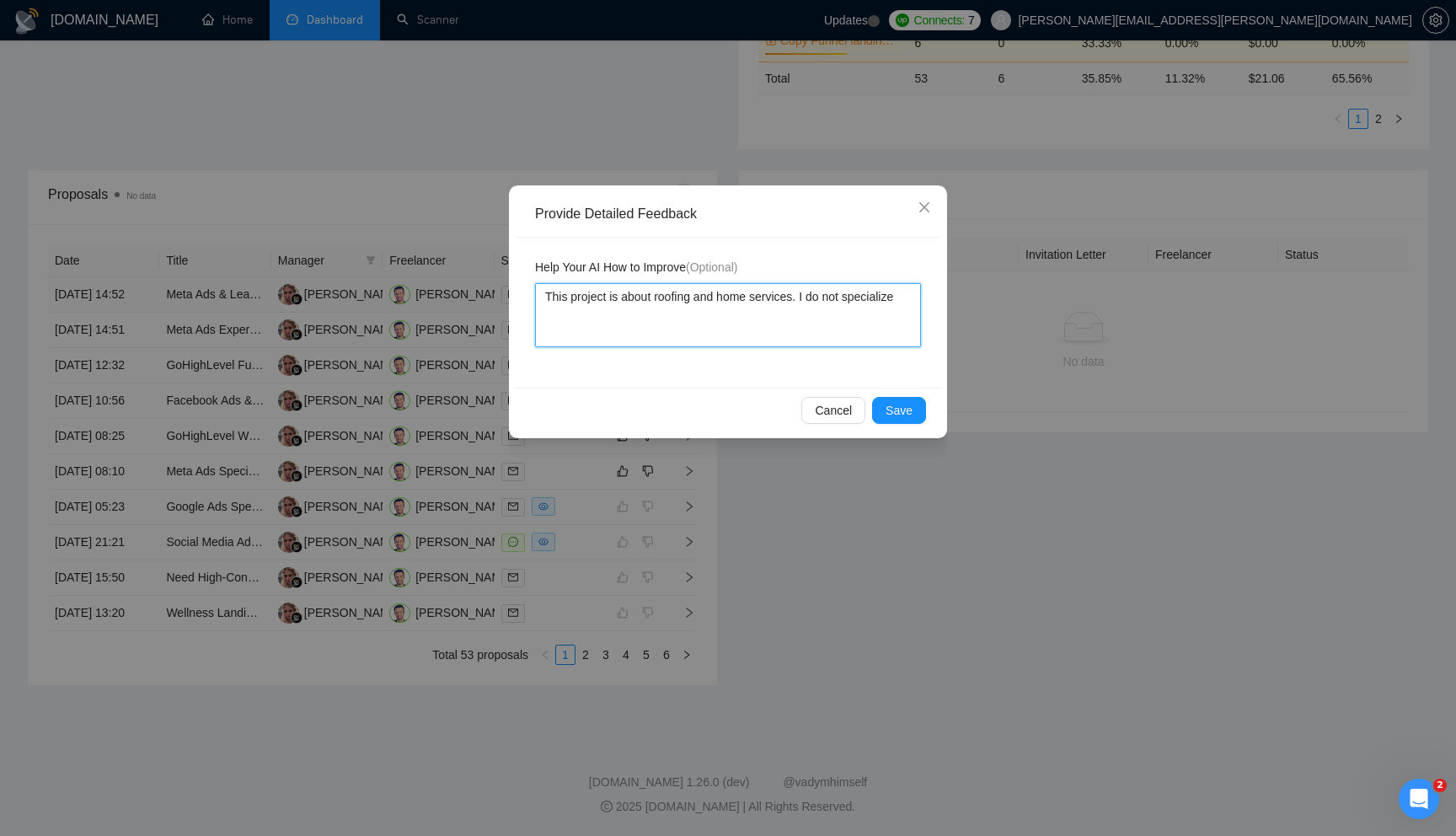
type textarea "This project is about roofing and home services. I do not specialized"
type textarea "This project is about roofing and home services. I do not specialized i"
type textarea "This project is about roofing and home services. I do not specialized in"
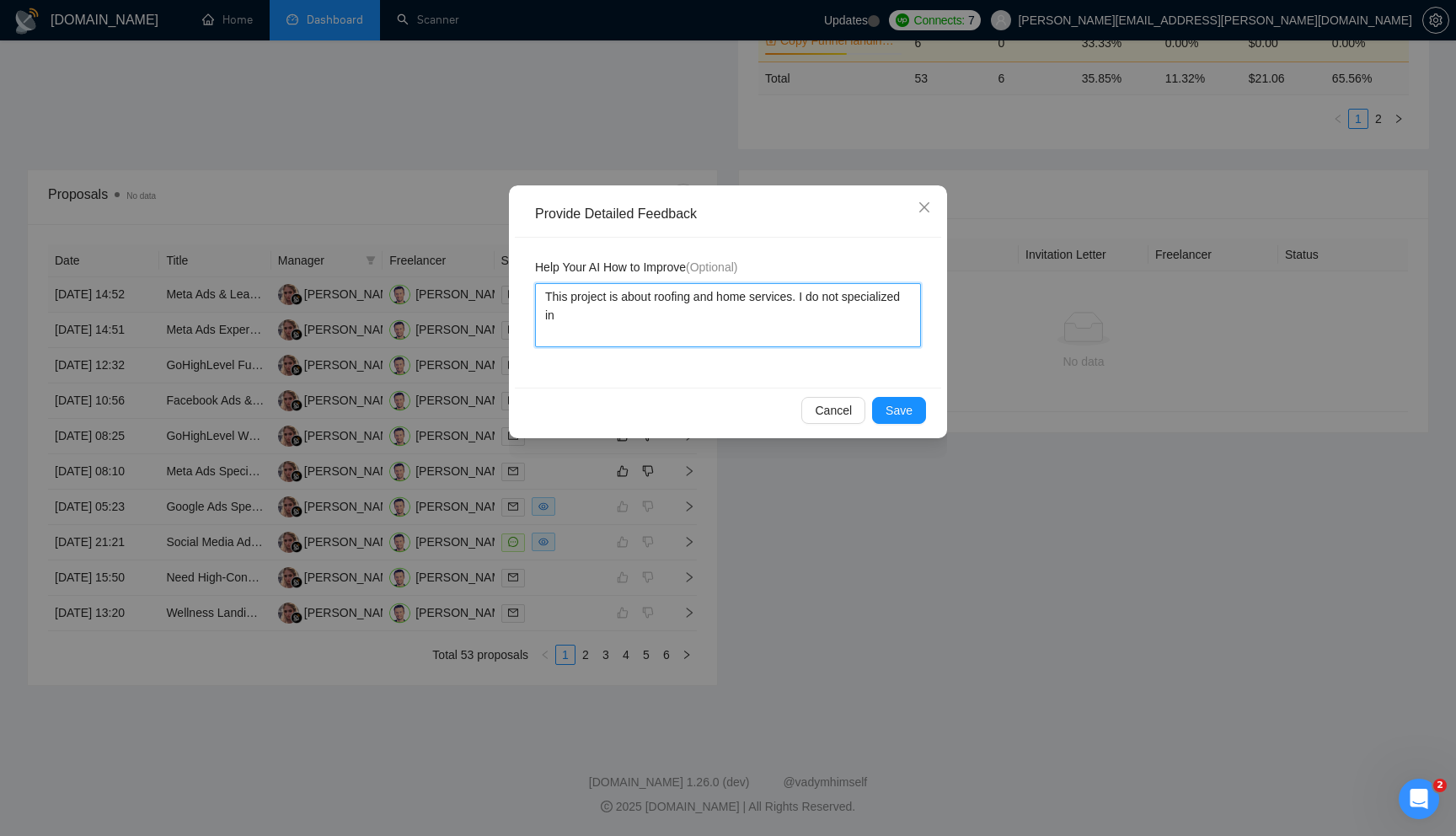
type textarea "This project is about roofing and home services. I do not specialized in t"
type textarea "This project is about roofing and home services. I do not specialized in th"
type textarea "This project is about roofing and home services. I do not specialized in thos"
type textarea "This project is about roofing and home services. I do not specialized in those"
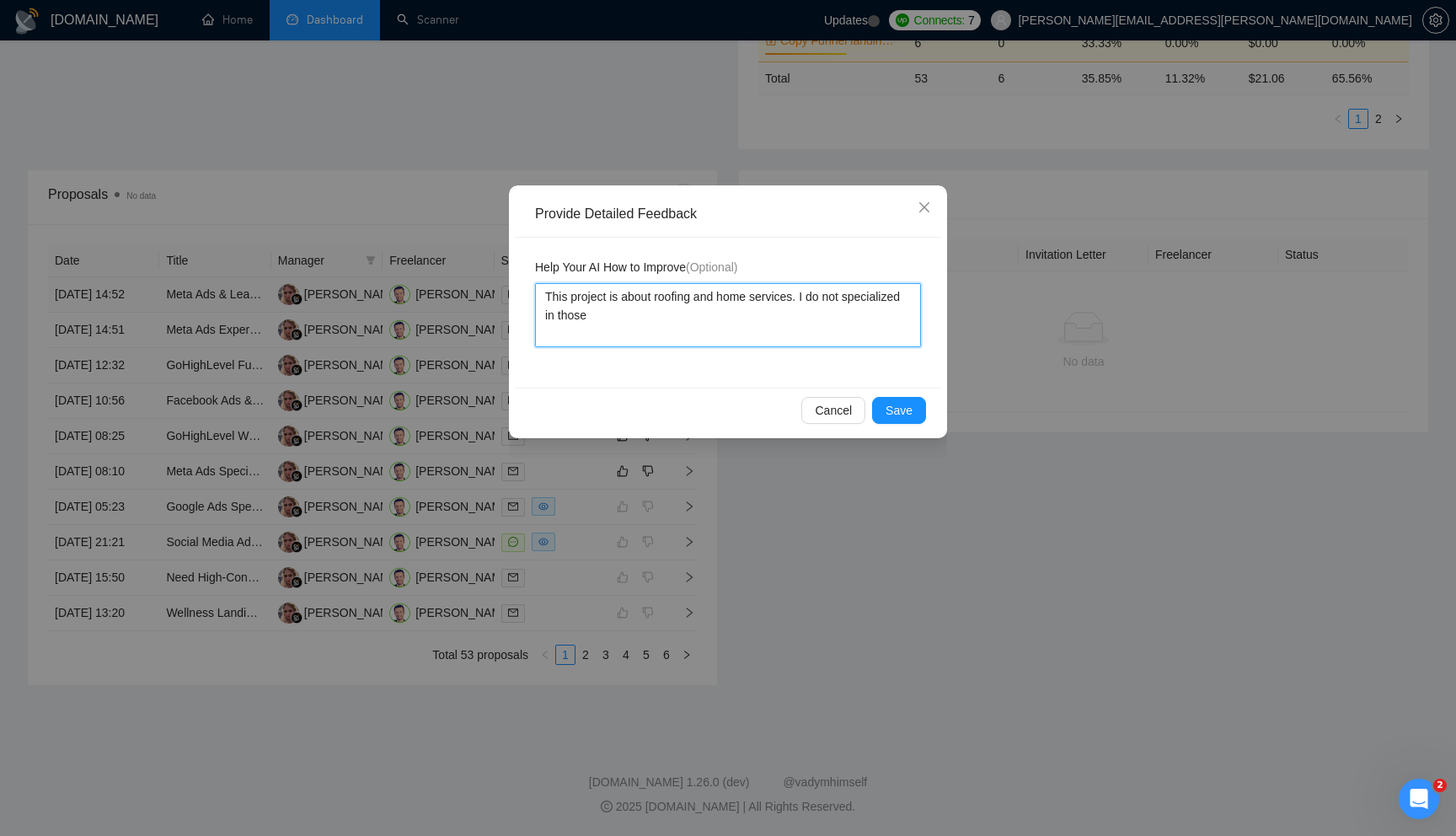
type textarea "This project is about roofing and home services. I do not specialized in those i"
type textarea "This project is about roofing and home services. I do not specialized in those …"
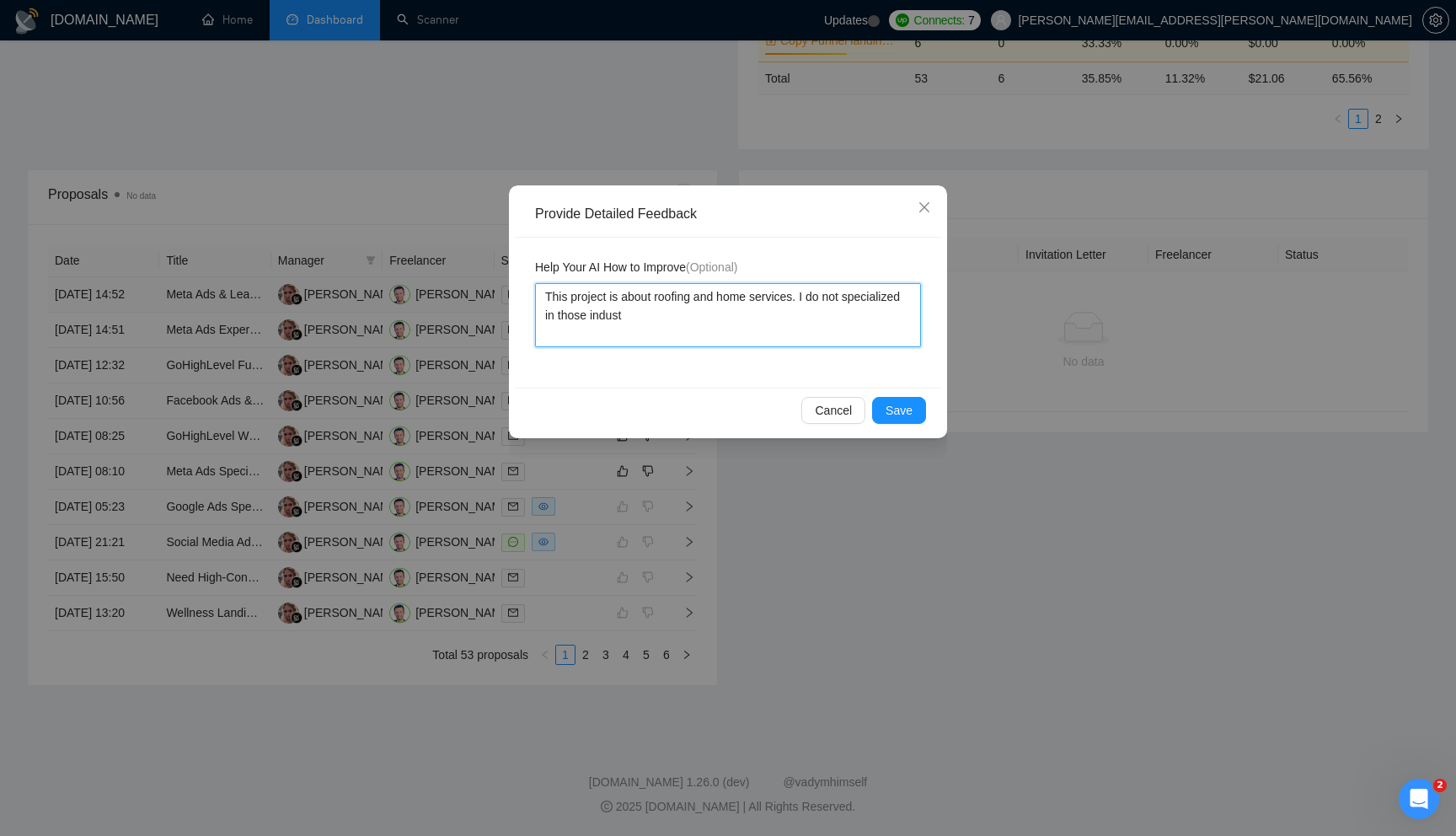
type textarea "This project is about roofing and home services. I do not specialized in those …"
click at [898, 405] on span "Save" at bounding box center [900, 410] width 27 height 19
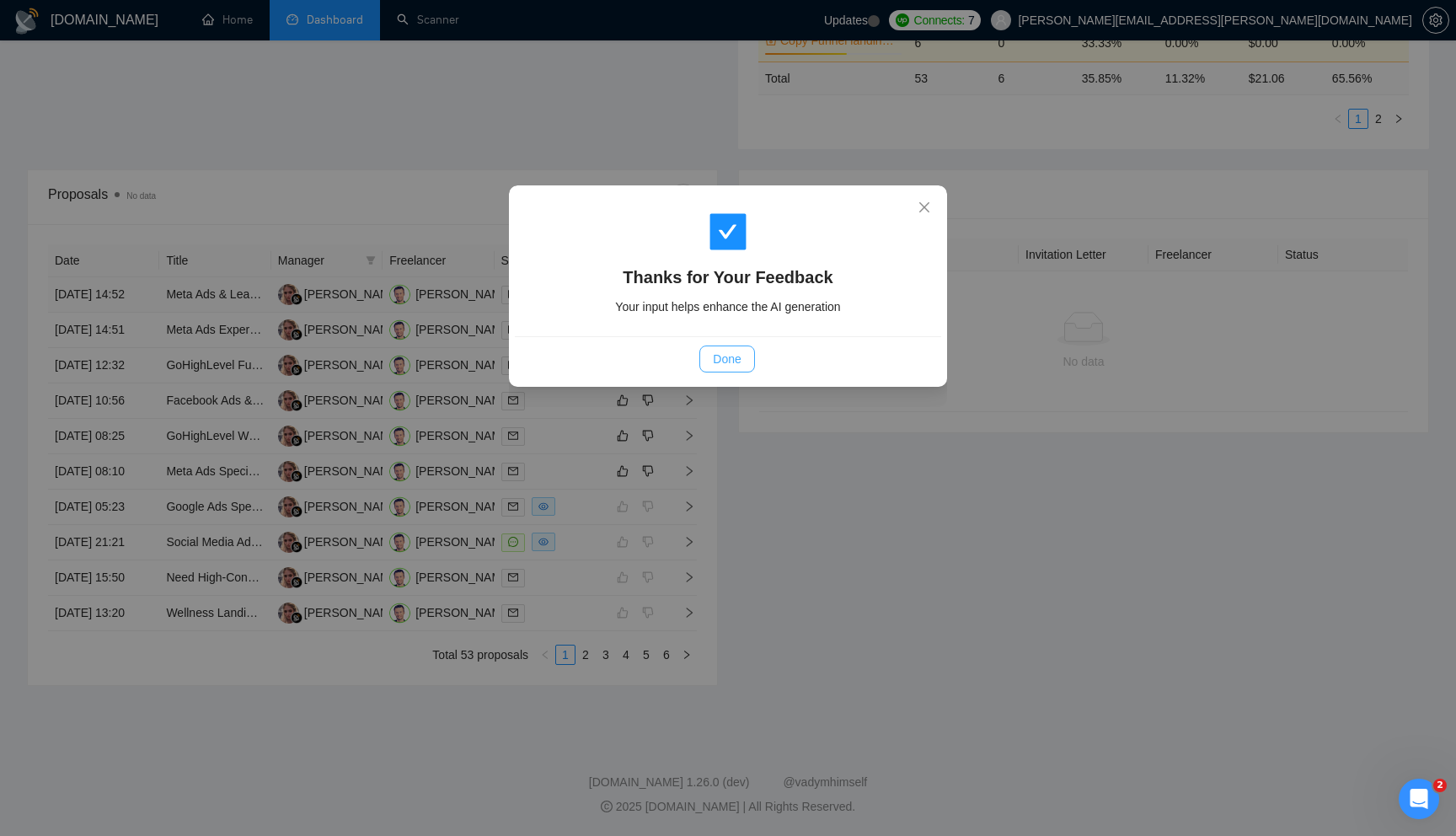
click at [740, 359] on span "Done" at bounding box center [727, 359] width 27 height 19
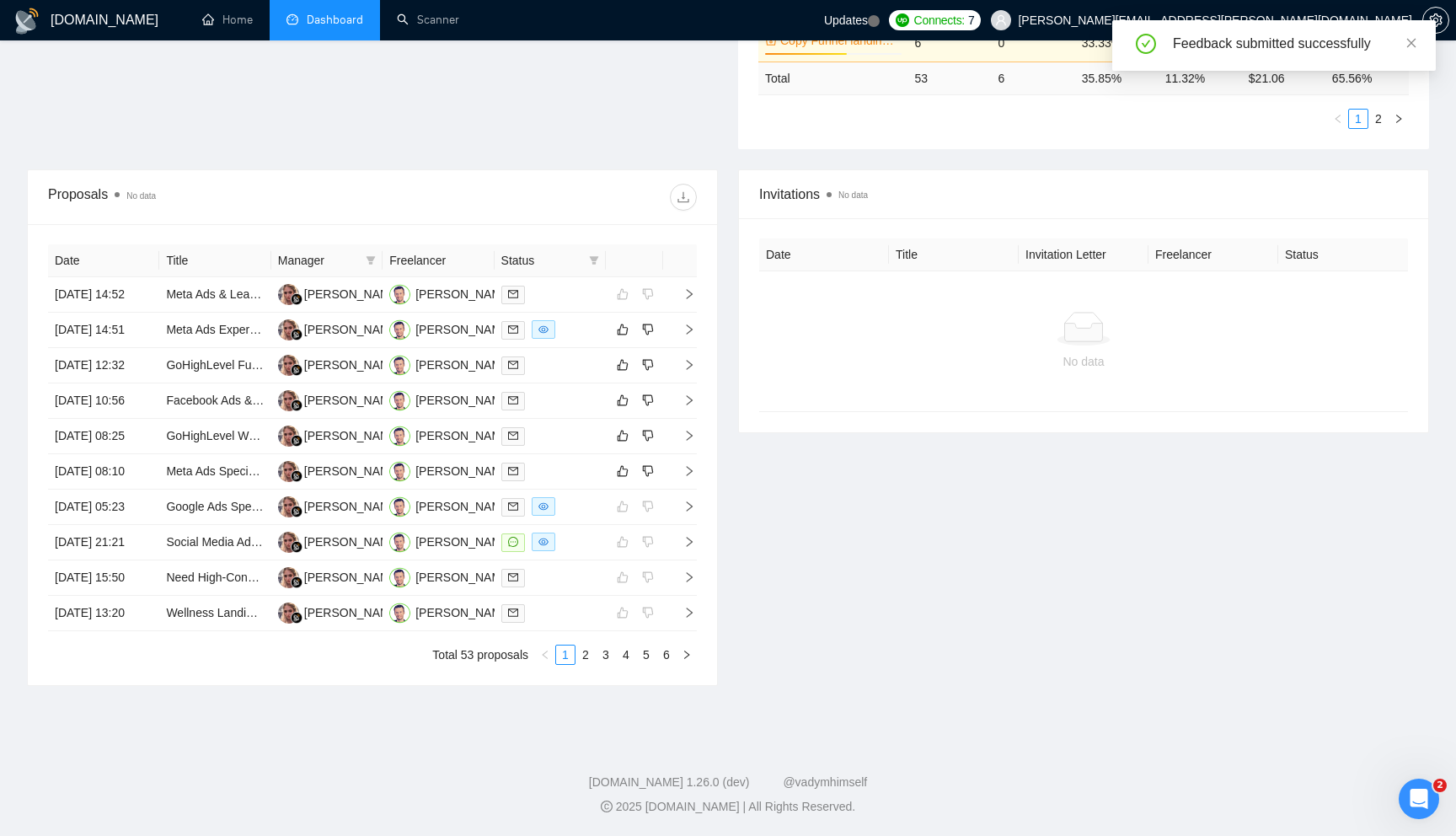
click at [697, 322] on div "Date Title Manager Freelancer Status 09 Aug, 2025 14:52 Meta Ads & Lead Funnel …" at bounding box center [372, 454] width 689 height 461
click at [686, 324] on icon "right" at bounding box center [689, 330] width 12 height 12
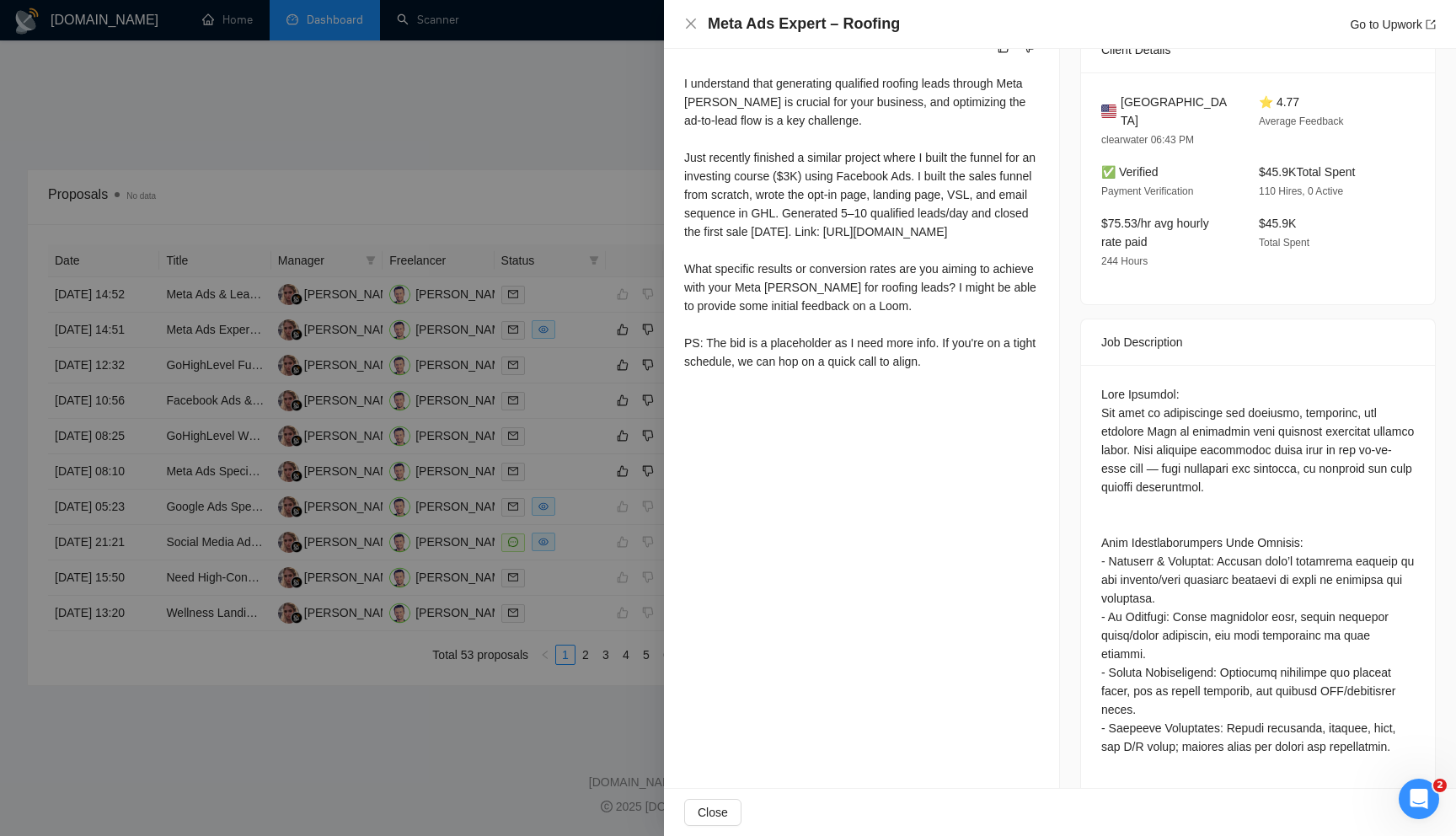
scroll to position [460, 0]
click at [602, 155] on div at bounding box center [728, 418] width 1456 height 836
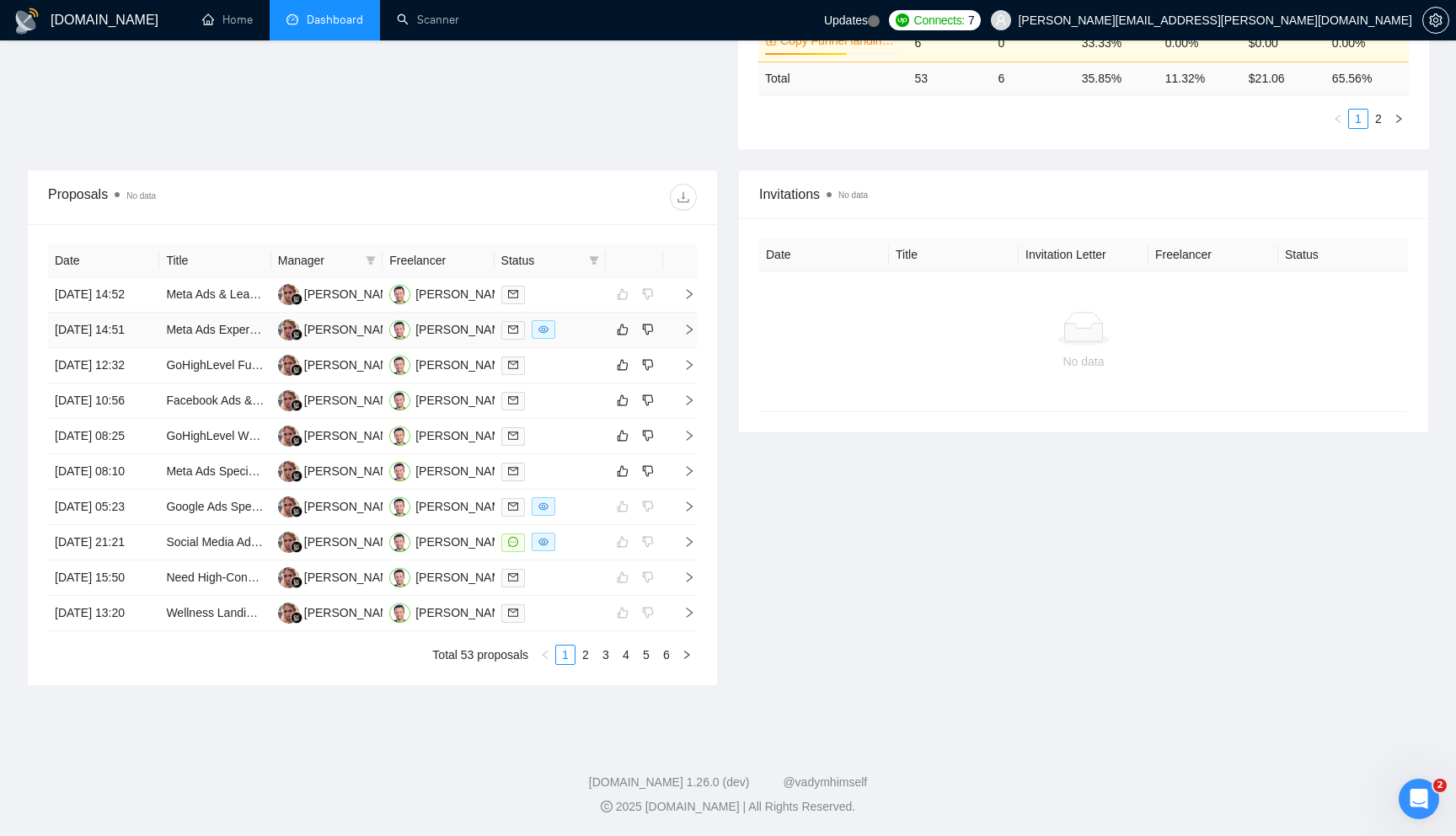
click at [696, 317] on td at bounding box center [680, 330] width 33 height 35
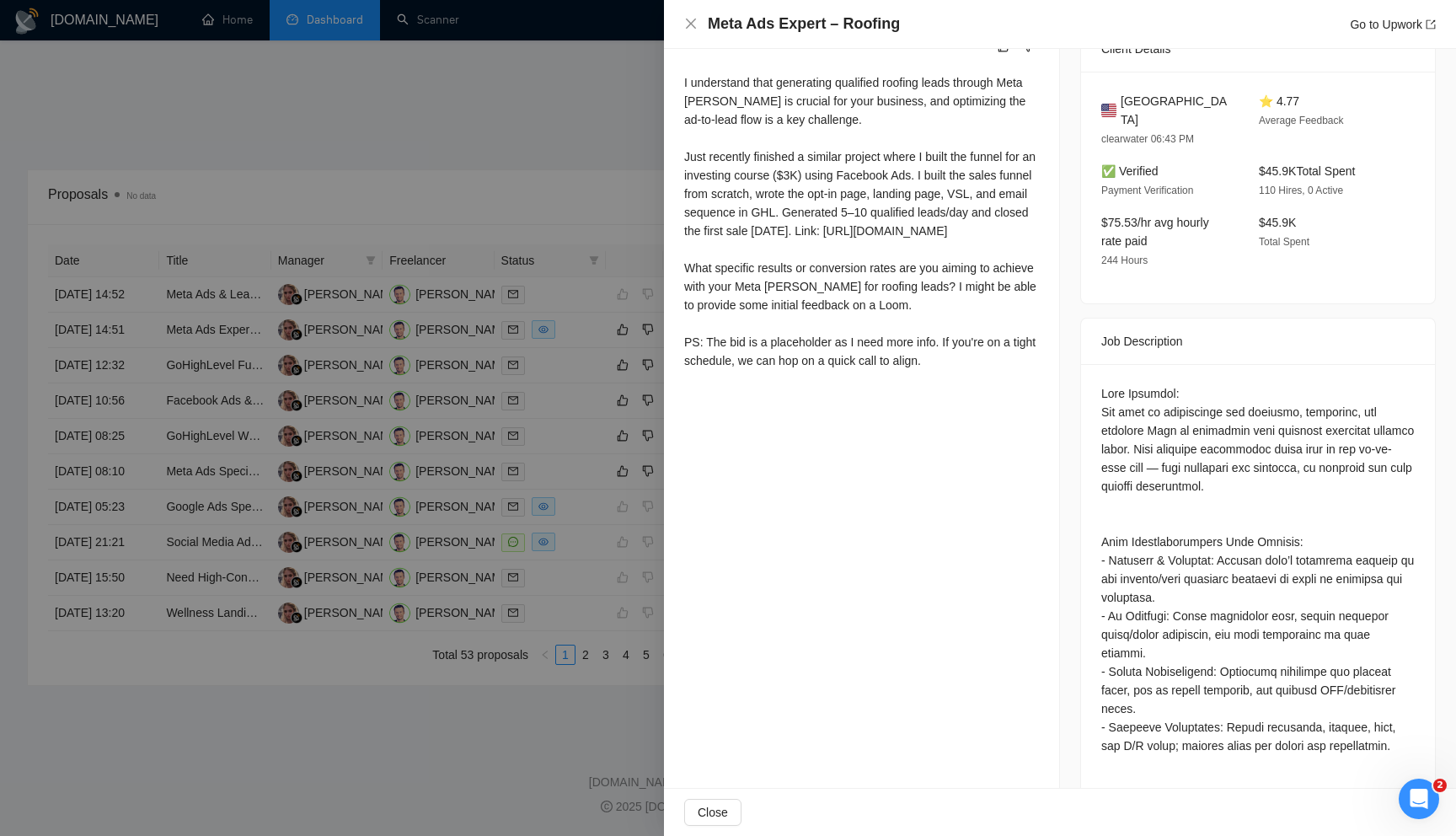
click at [569, 133] on div at bounding box center [728, 418] width 1456 height 836
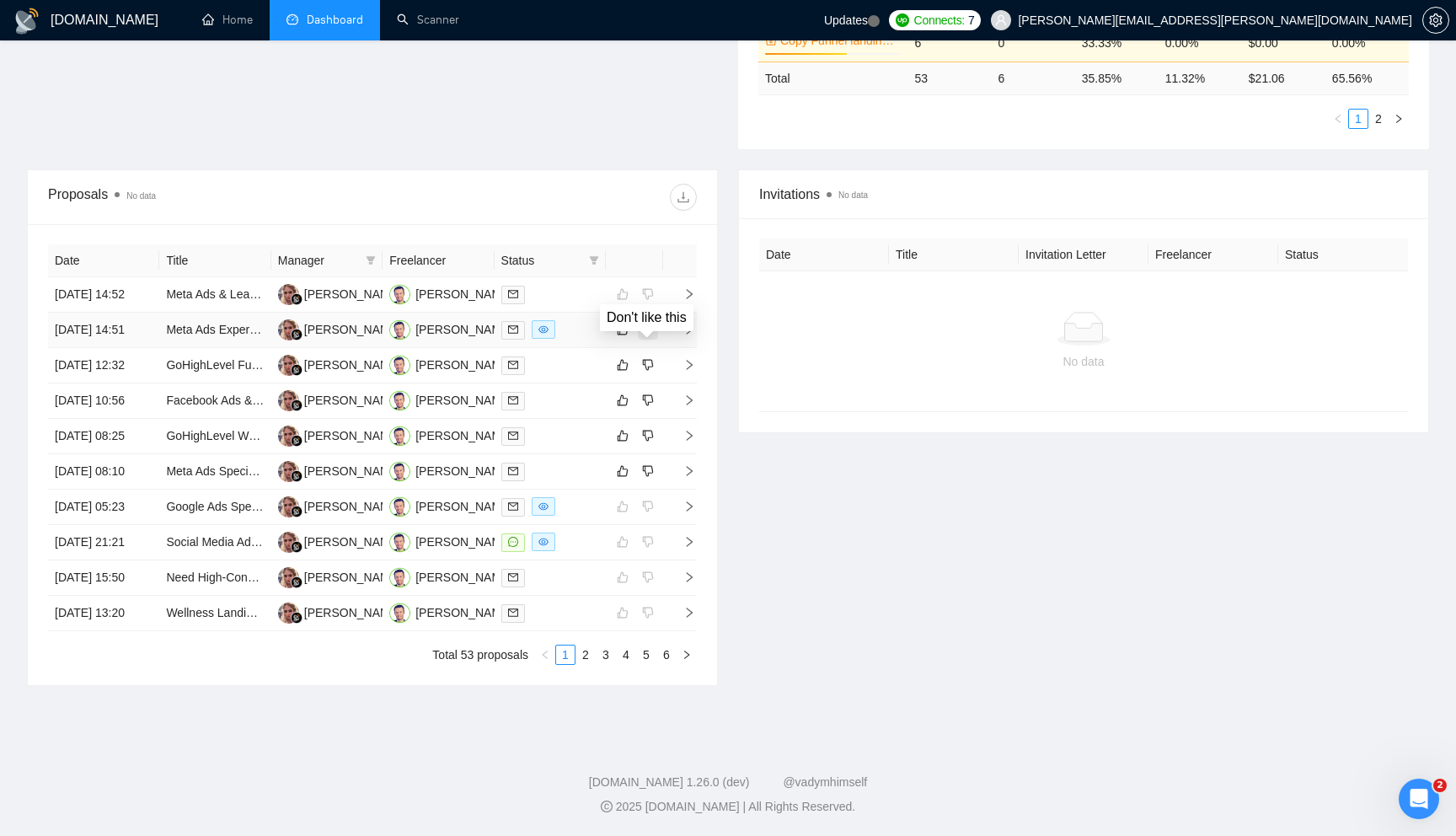
click at [655, 330] on button "button" at bounding box center [647, 330] width 21 height 21
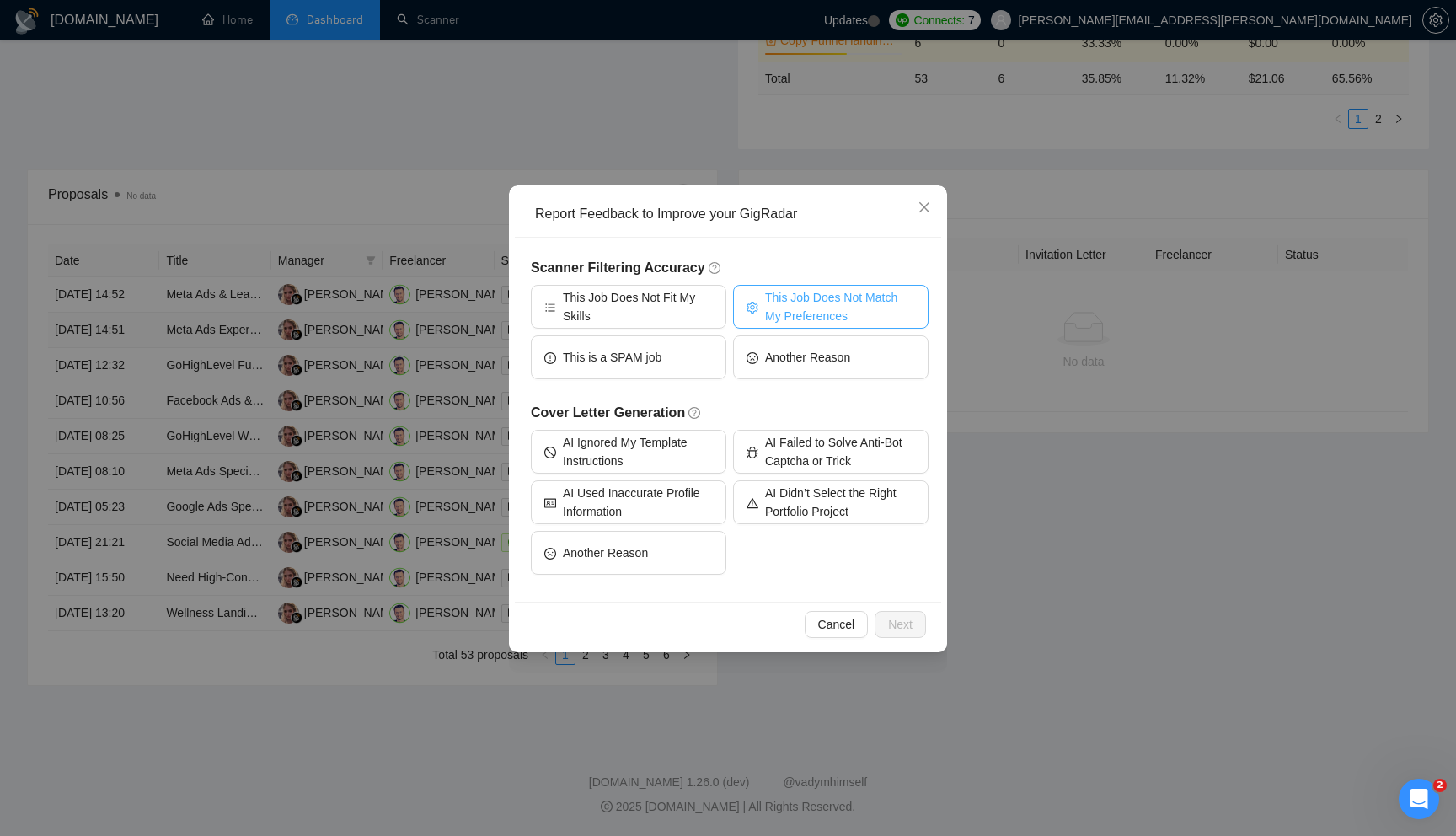
click at [786, 308] on span "This Job Does Not Match My Preferences" at bounding box center [839, 307] width 150 height 37
click at [888, 639] on div "Cancel Next" at bounding box center [728, 624] width 426 height 45
click at [901, 628] on span "Next" at bounding box center [900, 624] width 24 height 19
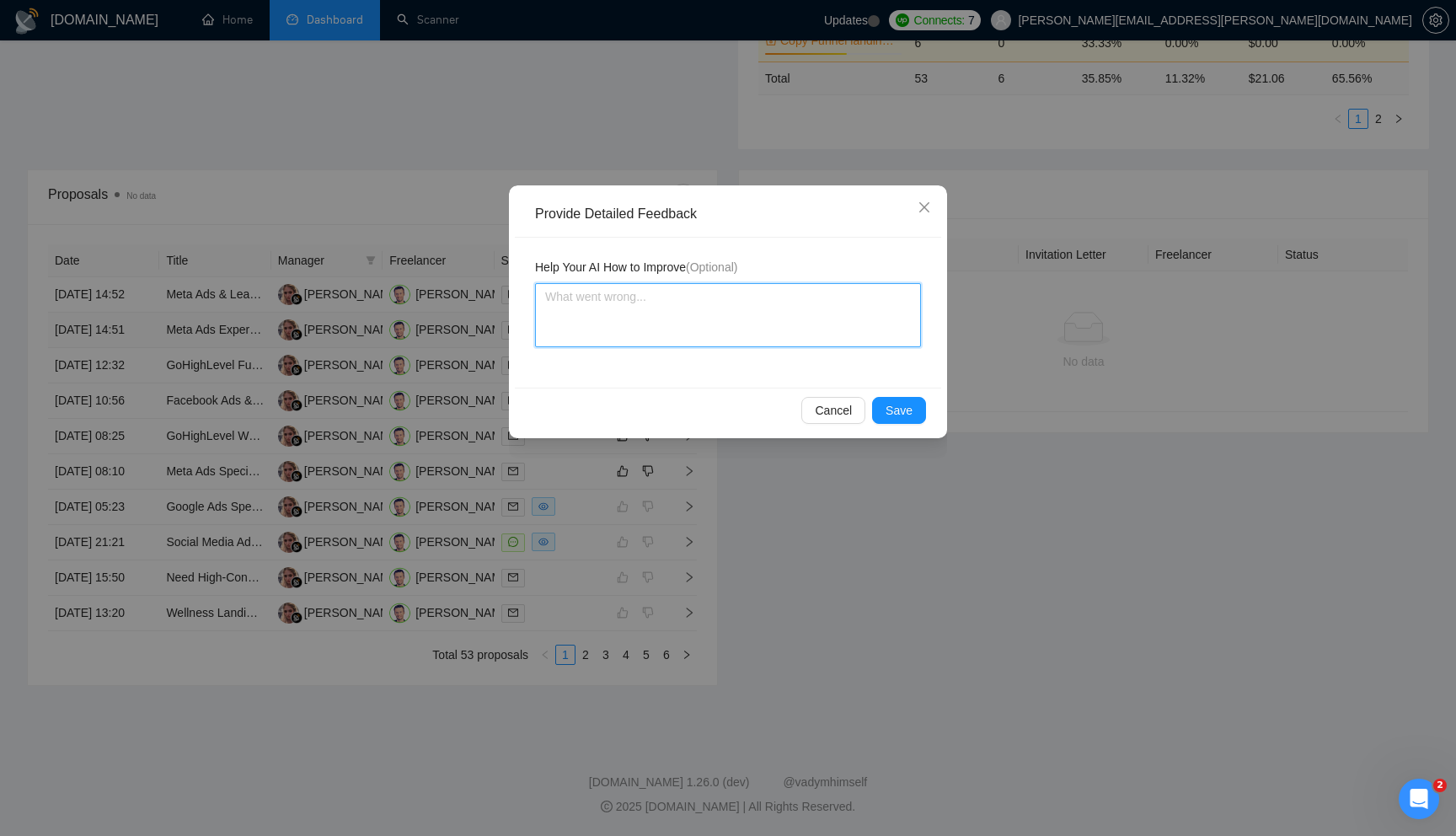
click at [661, 314] on textarea at bounding box center [728, 315] width 386 height 64
type textarea "I"
type textarea "I d"
type textarea "I do"
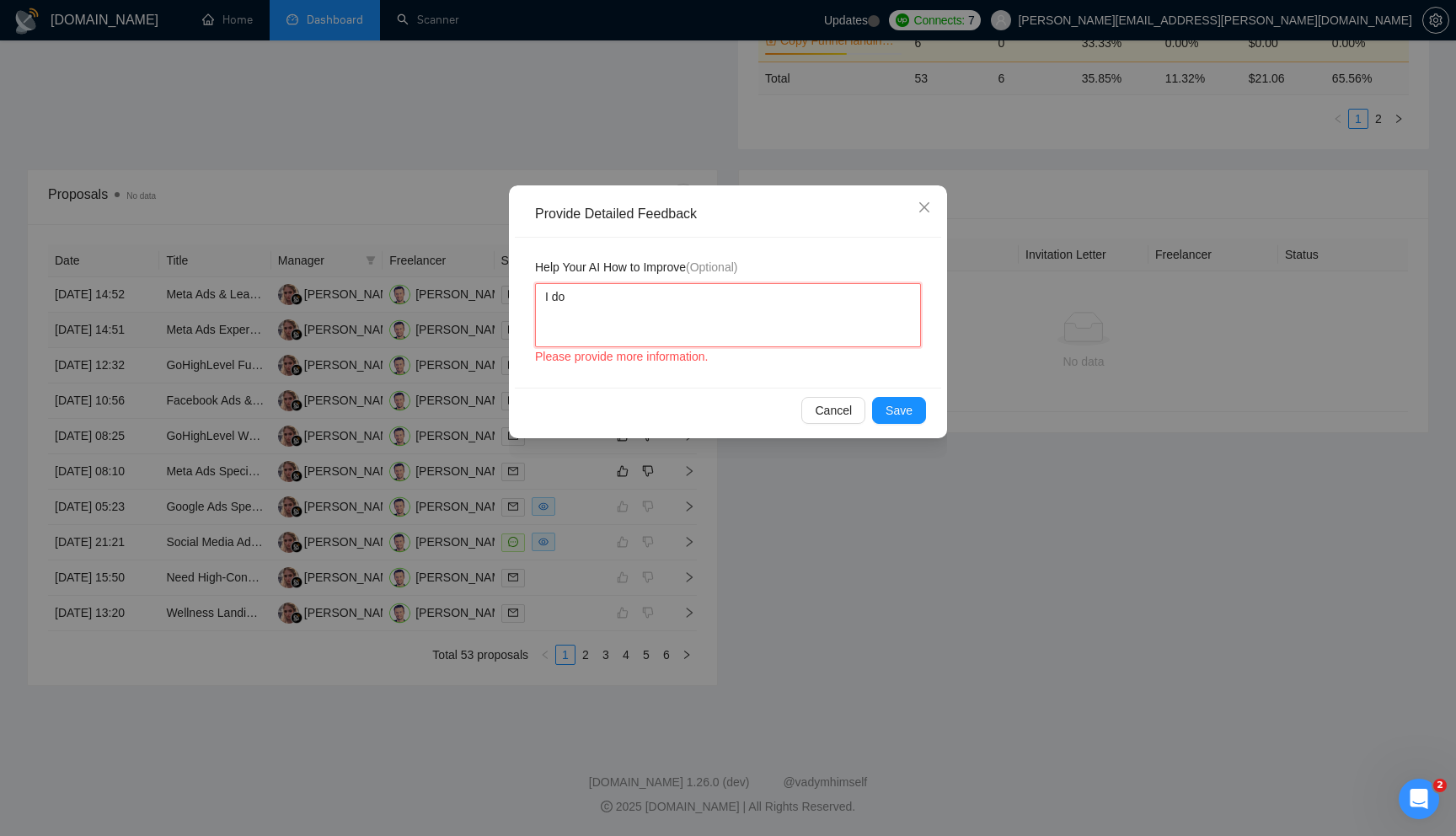
type textarea "I do"
type textarea "I d"
type textarea "I"
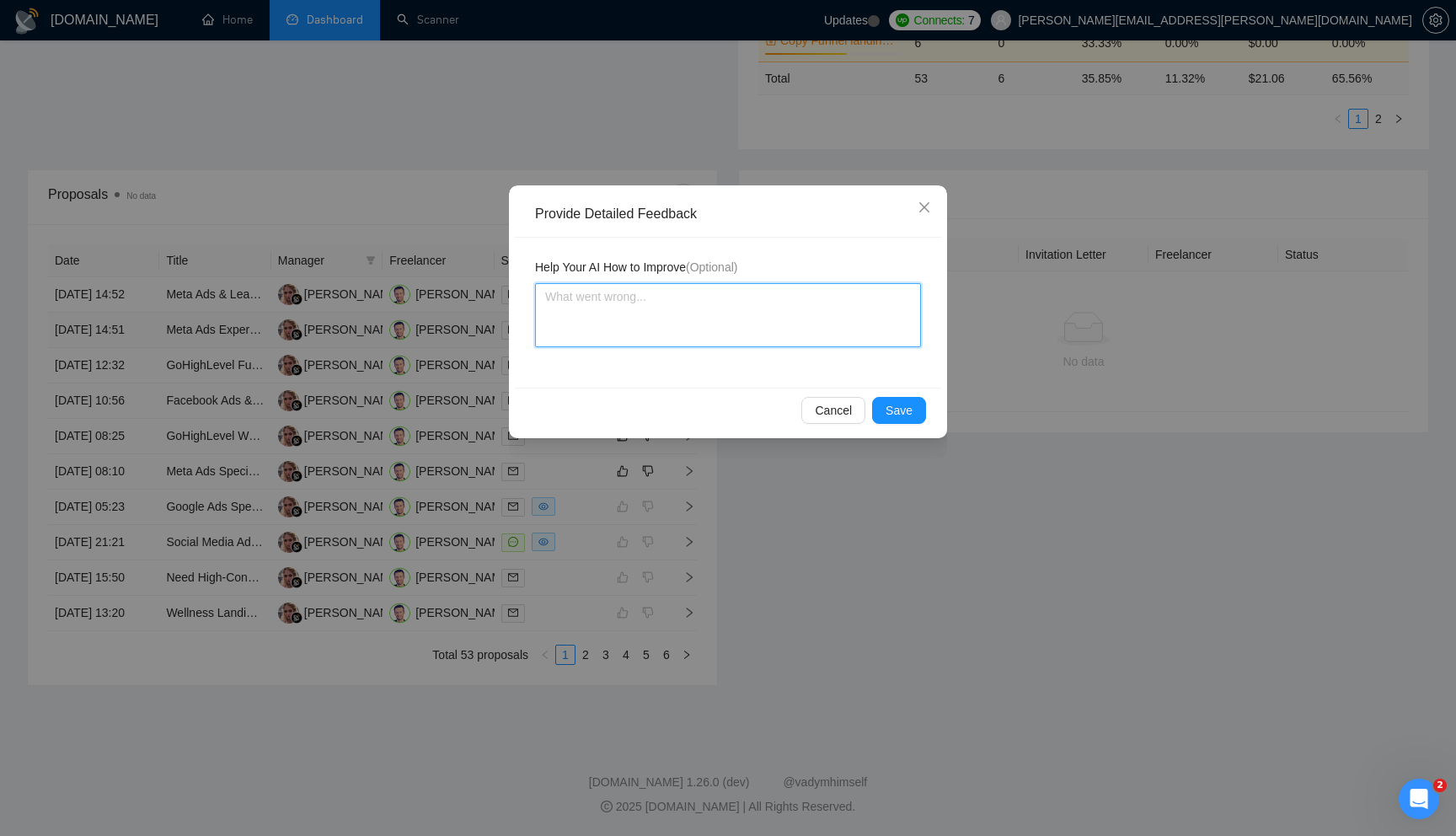
type textarea "T"
type textarea "Th"
type textarea "Thi"
type textarea "This"
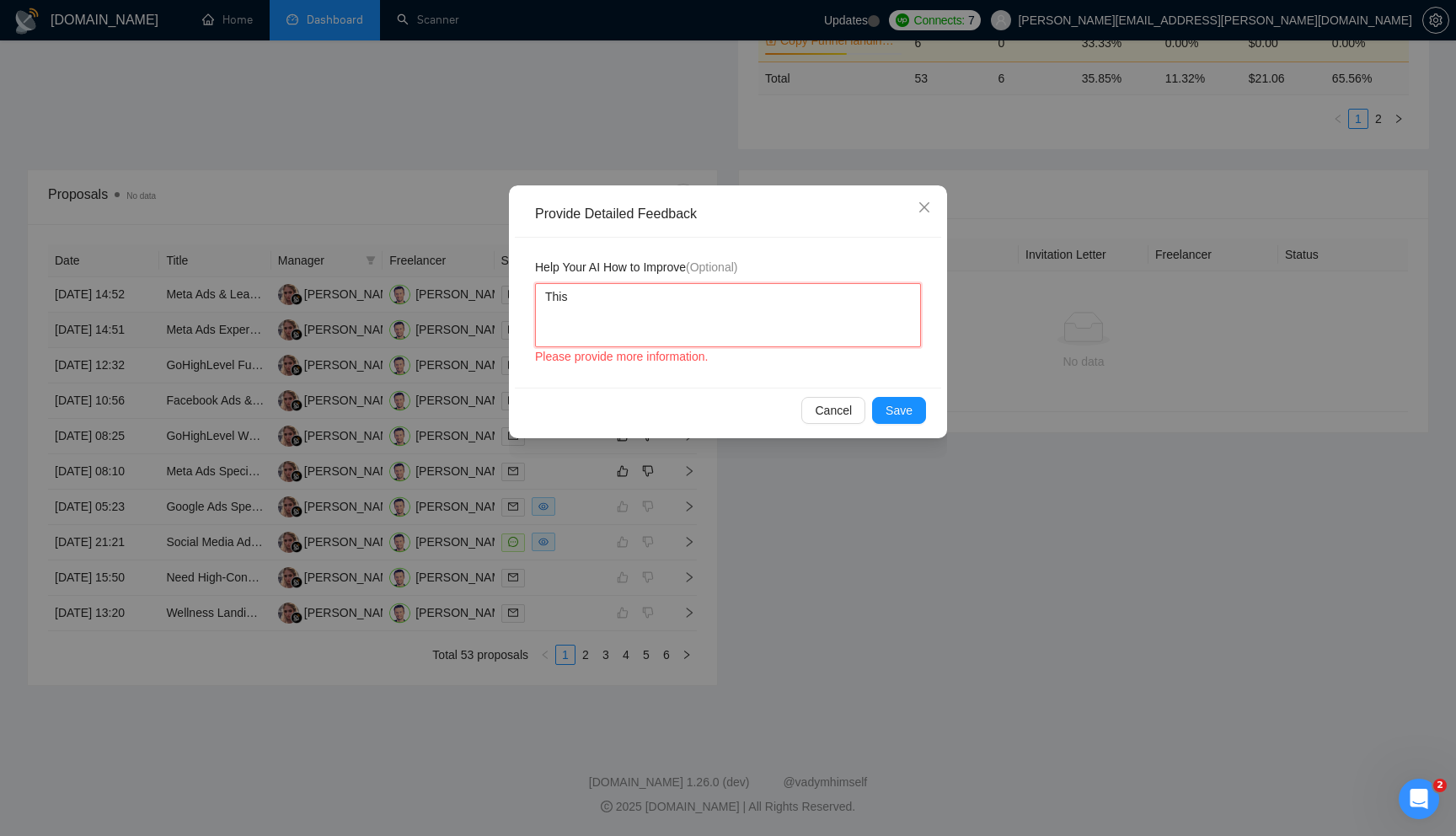
type textarea "This p"
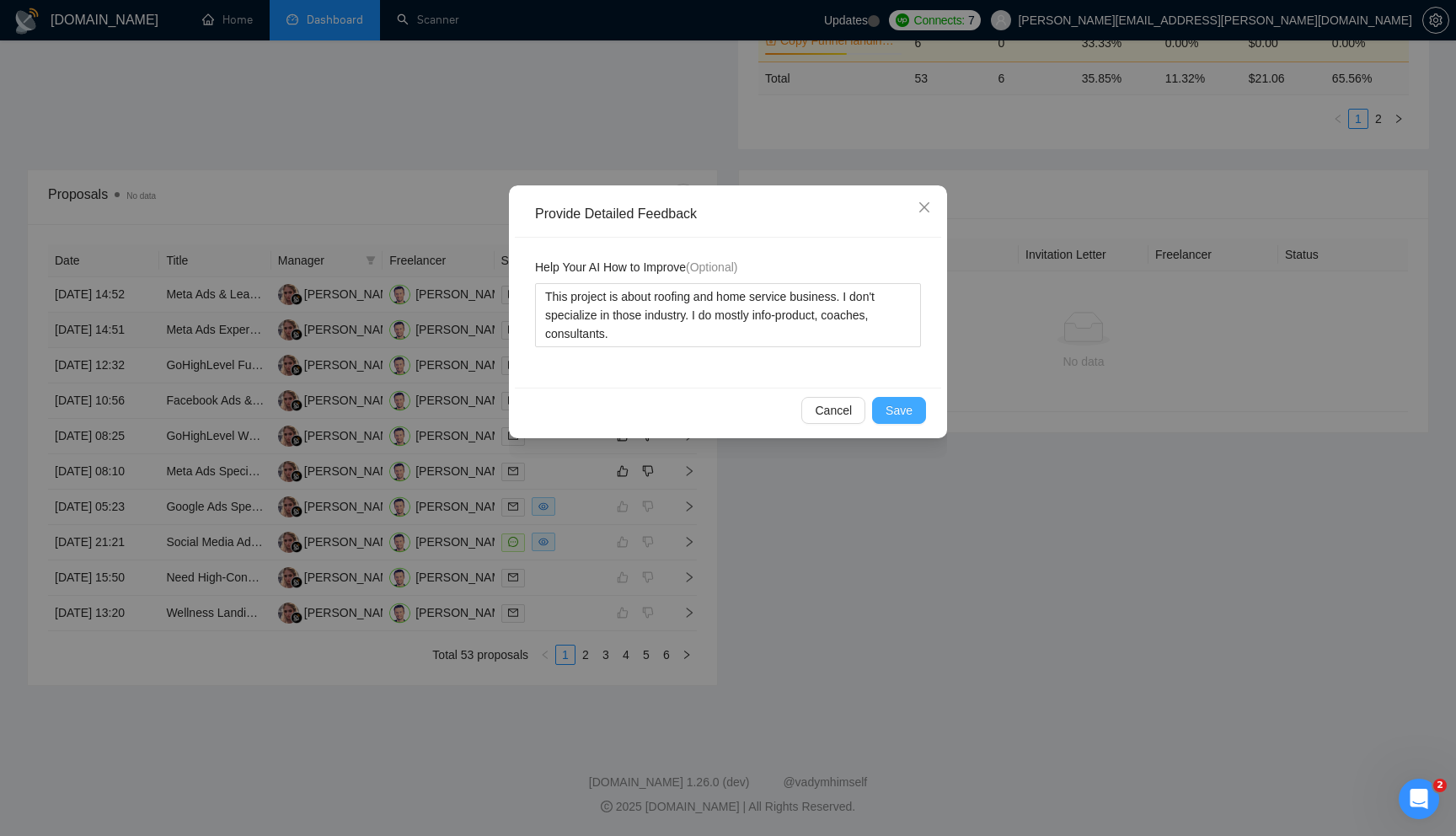
click at [905, 401] on span "Save" at bounding box center [900, 410] width 27 height 19
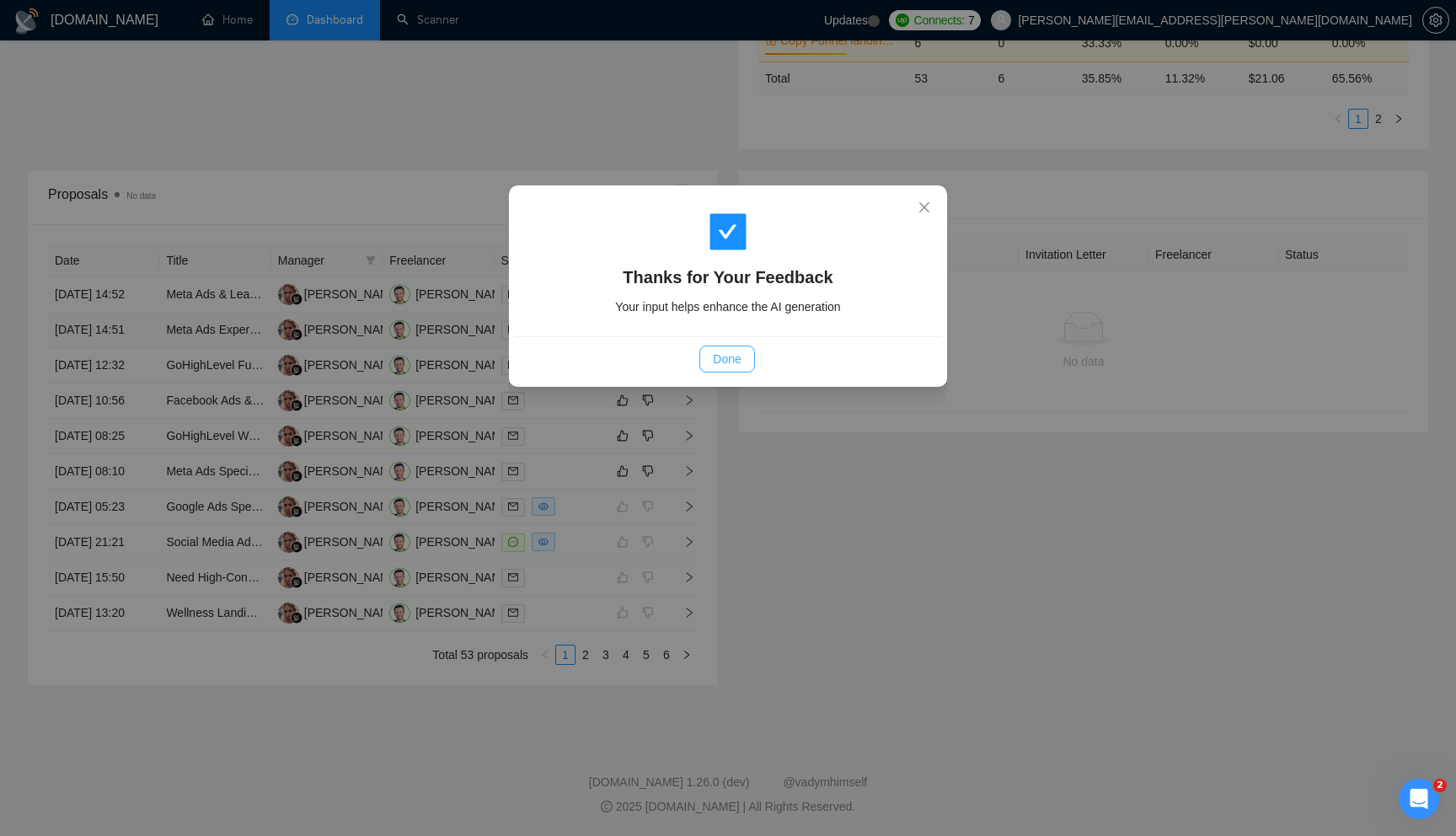
click at [743, 356] on button "Done" at bounding box center [727, 359] width 55 height 27
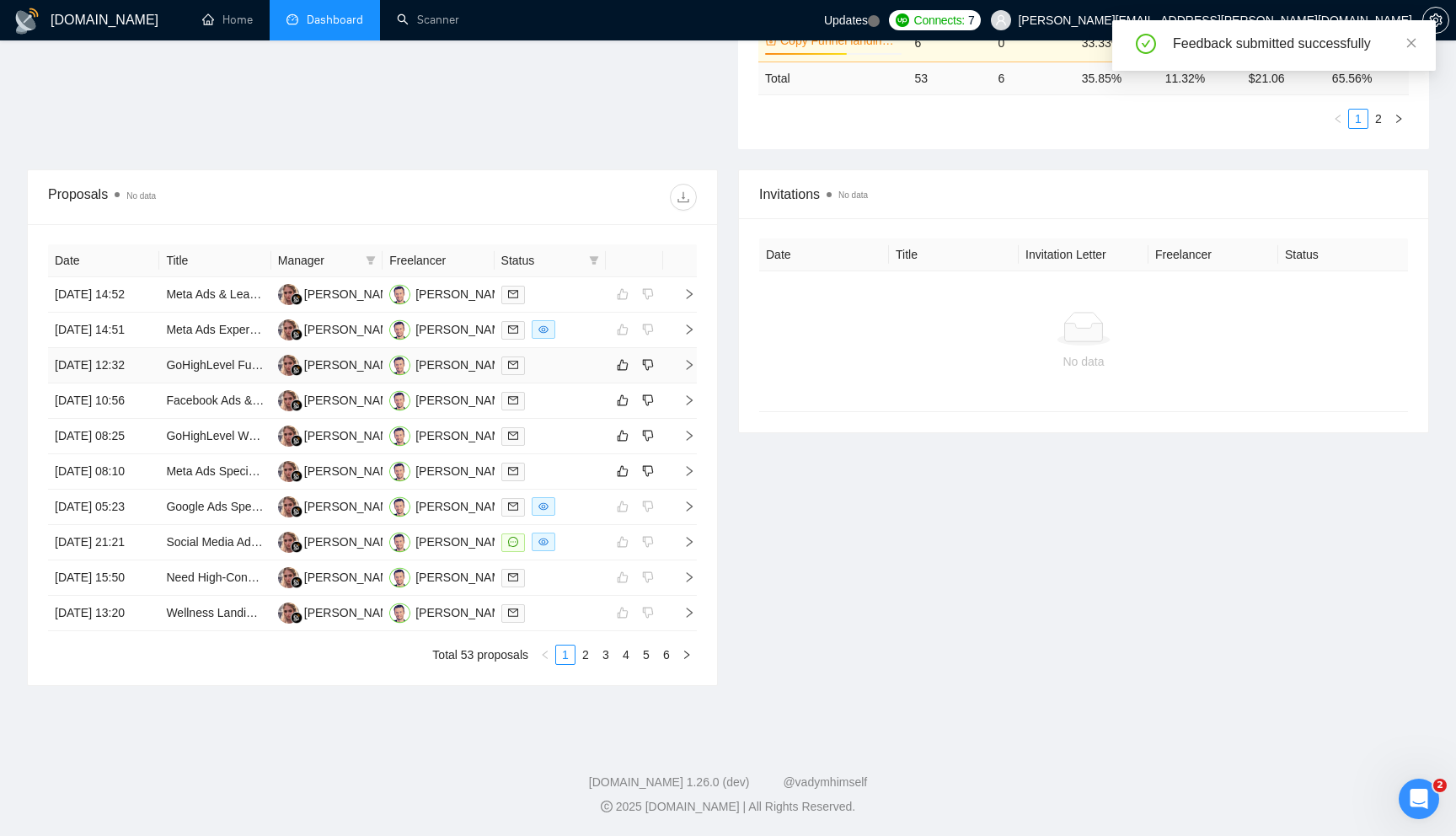
click at [696, 374] on td at bounding box center [680, 366] width 33 height 35
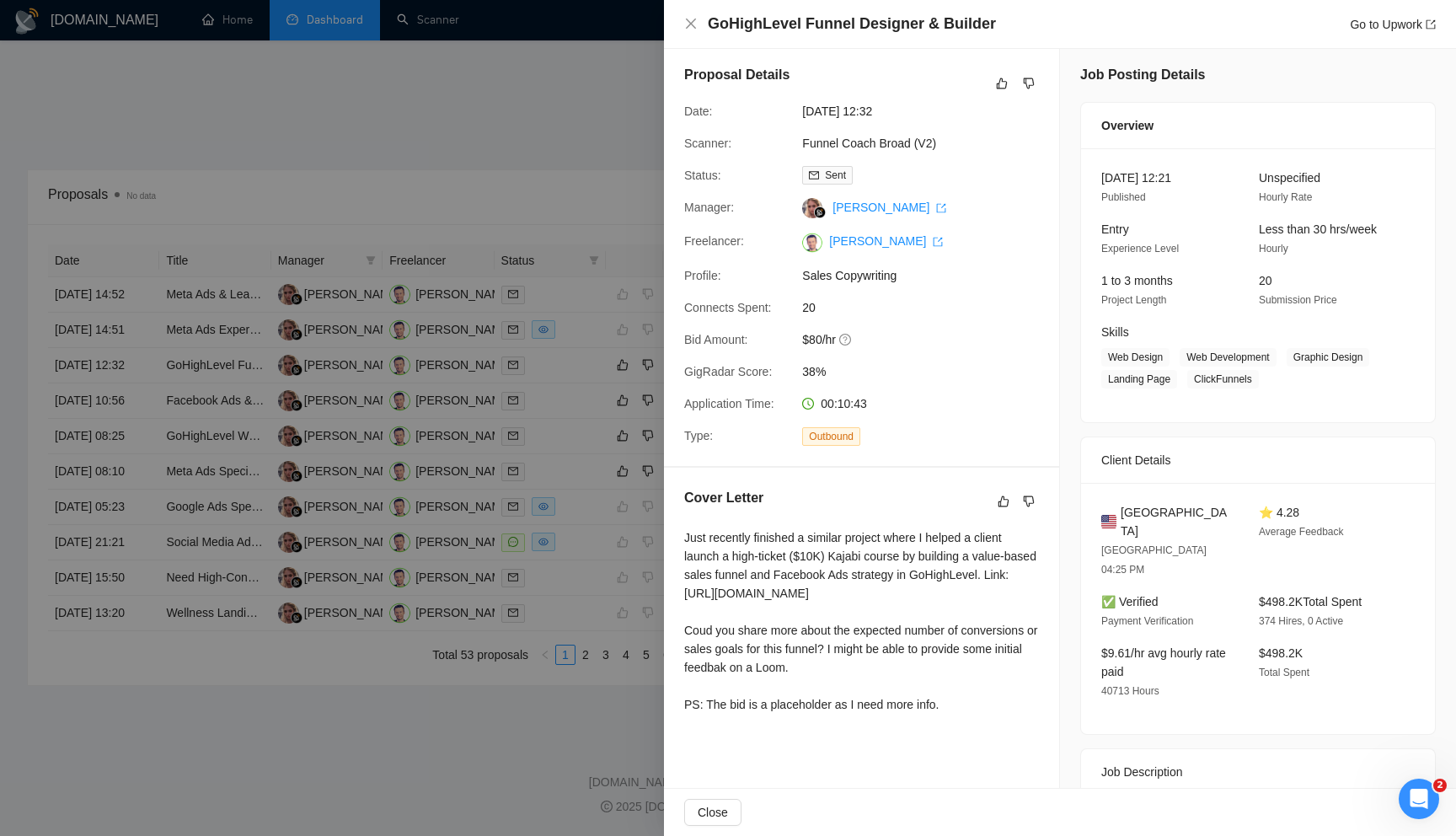
scroll to position [0, 0]
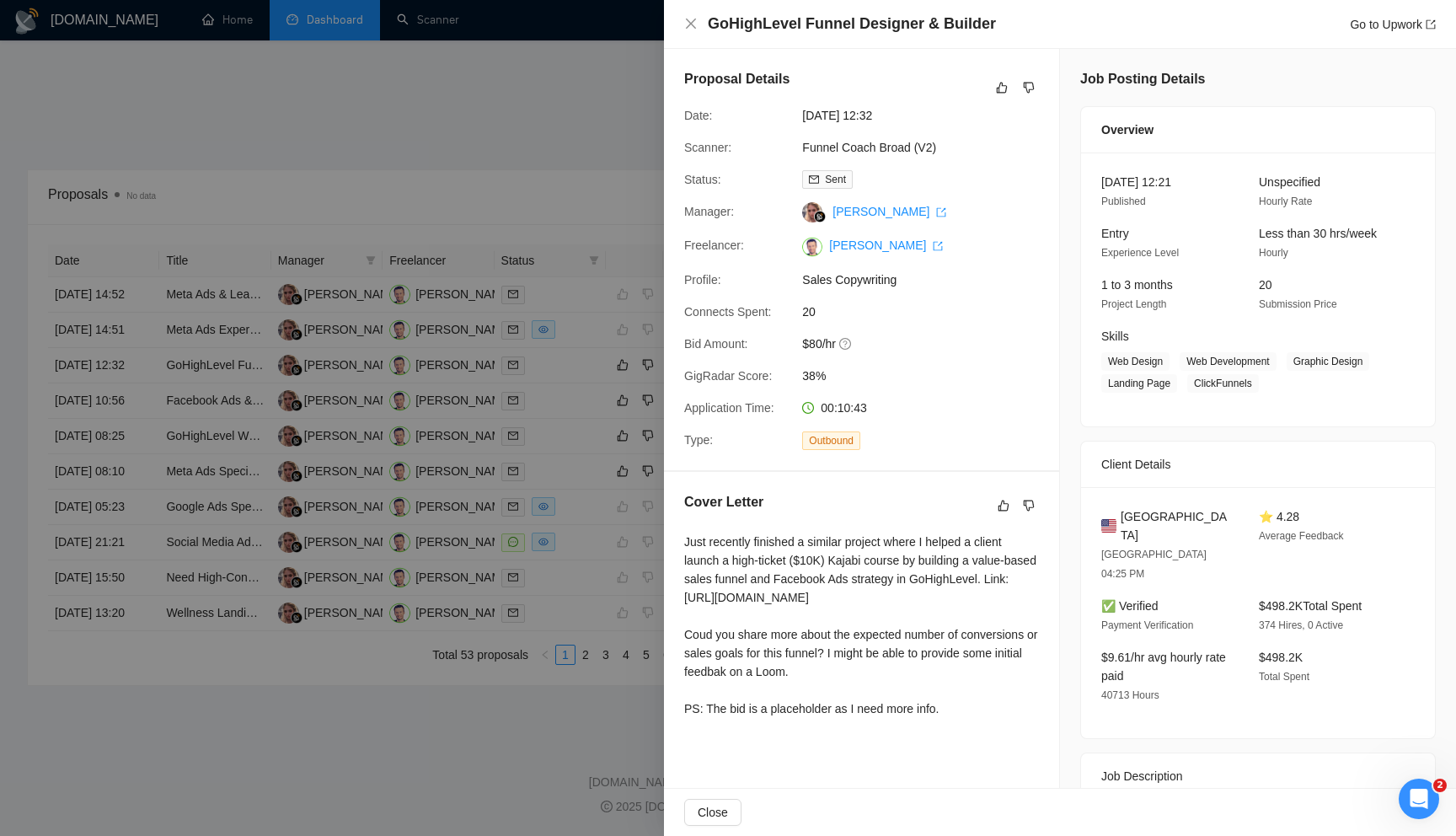
click at [541, 159] on div at bounding box center [728, 418] width 1456 height 836
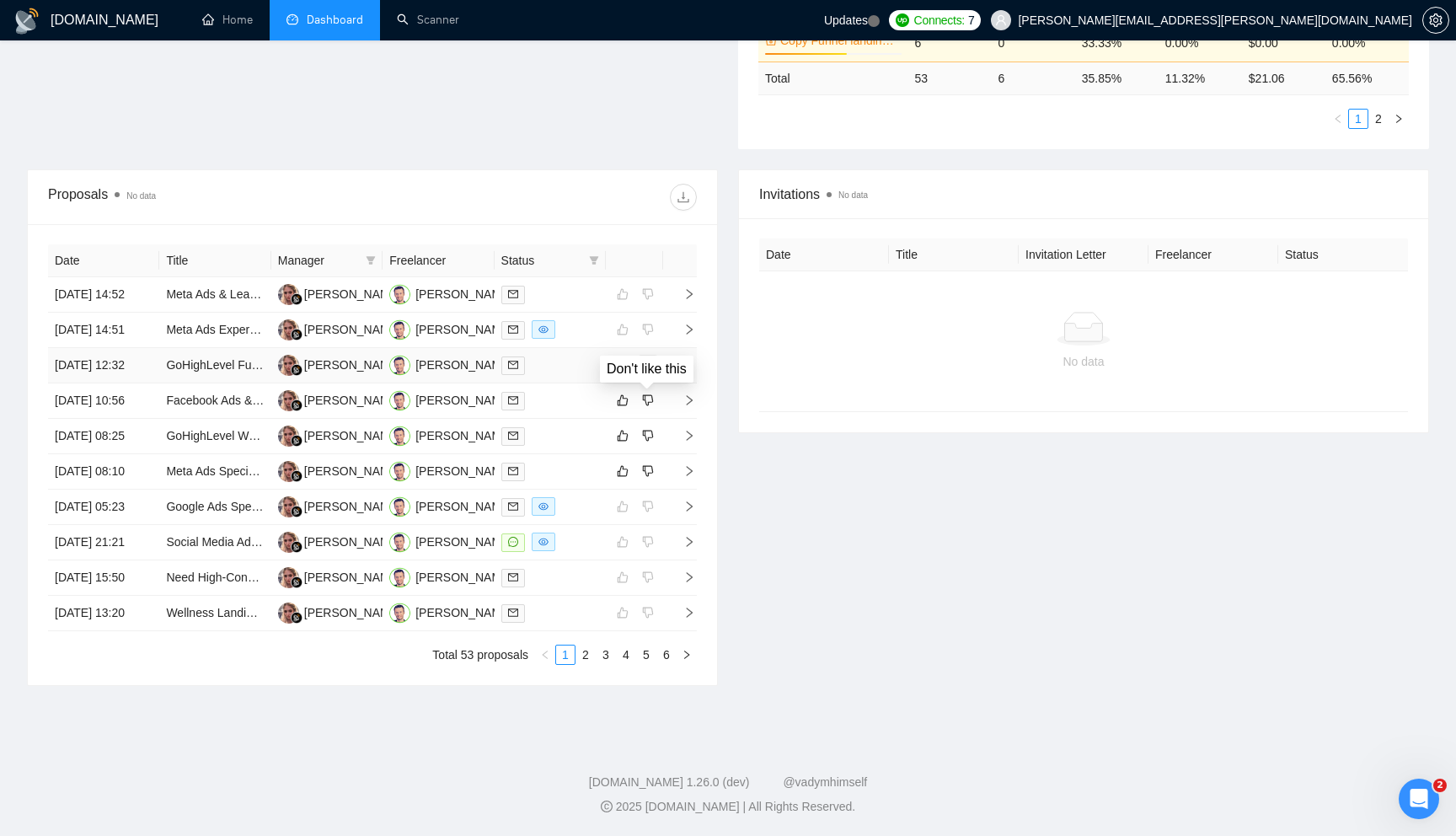
click at [653, 370] on icon "dislike" at bounding box center [648, 365] width 12 height 14
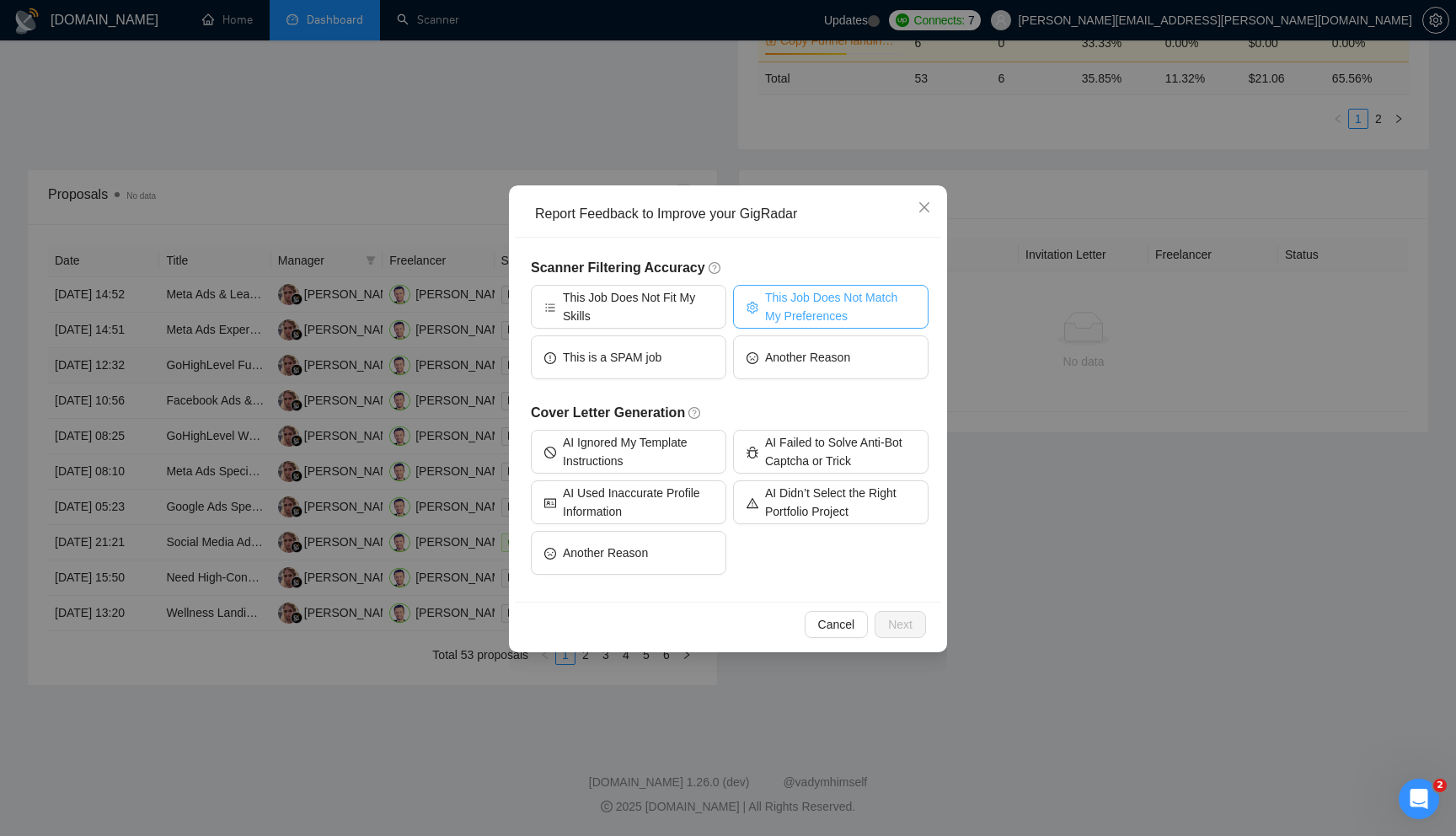
click at [802, 315] on span "This Job Does Not Match My Preferences" at bounding box center [839, 307] width 150 height 37
click at [886, 620] on button "Next" at bounding box center [900, 625] width 52 height 27
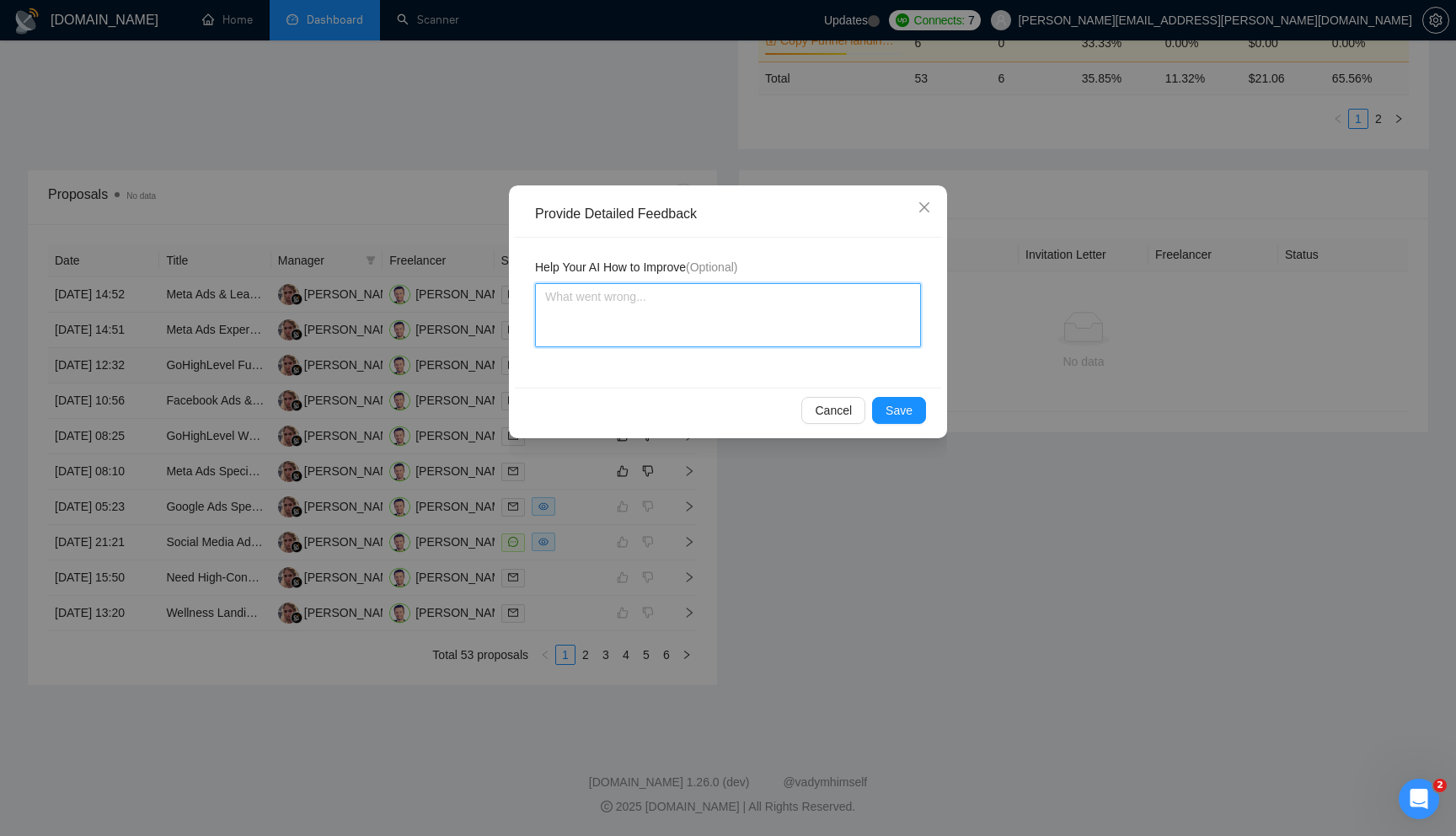
click at [695, 319] on textarea at bounding box center [728, 315] width 386 height 64
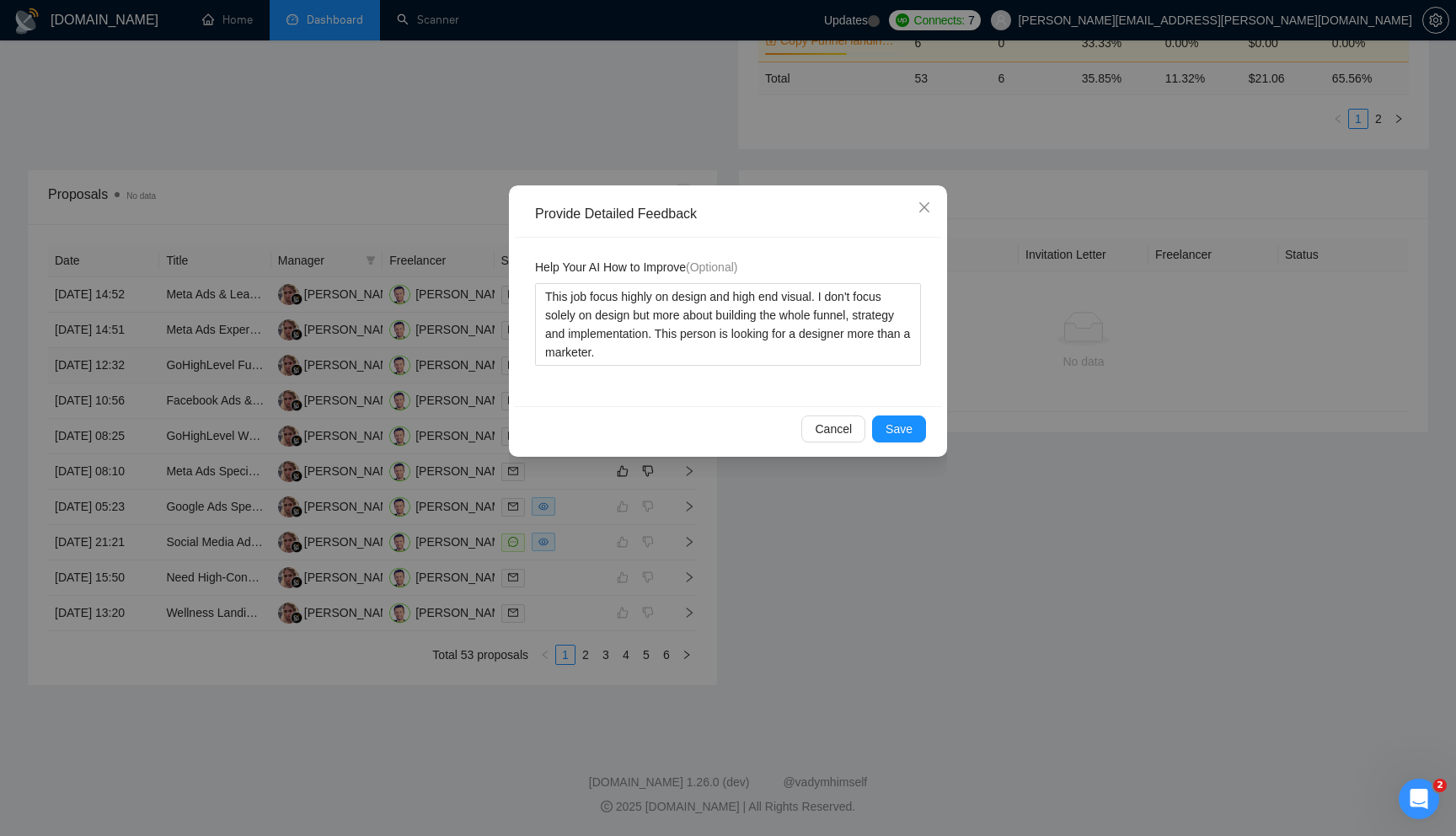
click at [892, 412] on div "Cancel Save" at bounding box center [728, 428] width 426 height 45
click at [900, 424] on span "Save" at bounding box center [900, 428] width 27 height 19
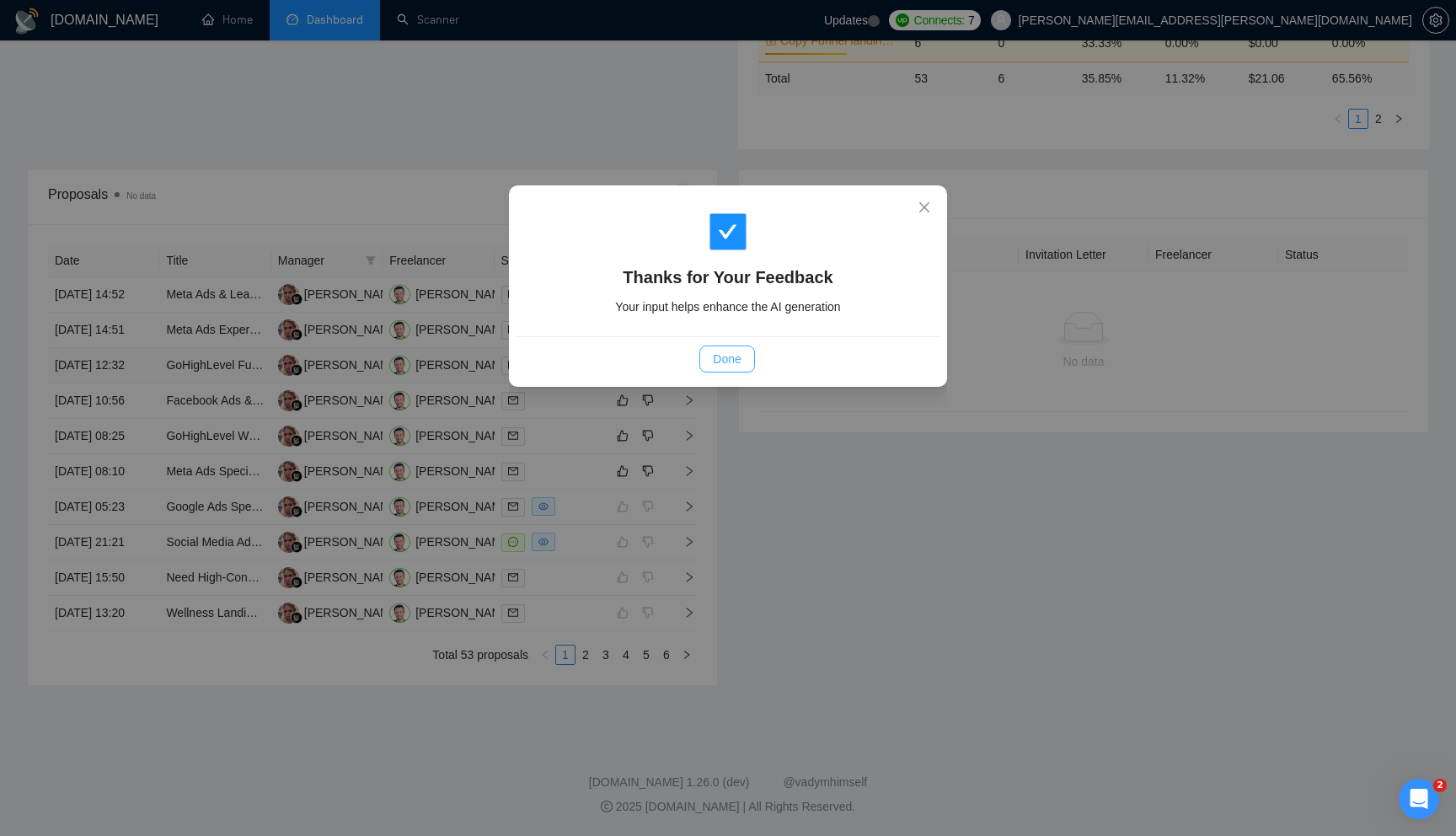
click at [733, 351] on span "Done" at bounding box center [727, 359] width 27 height 19
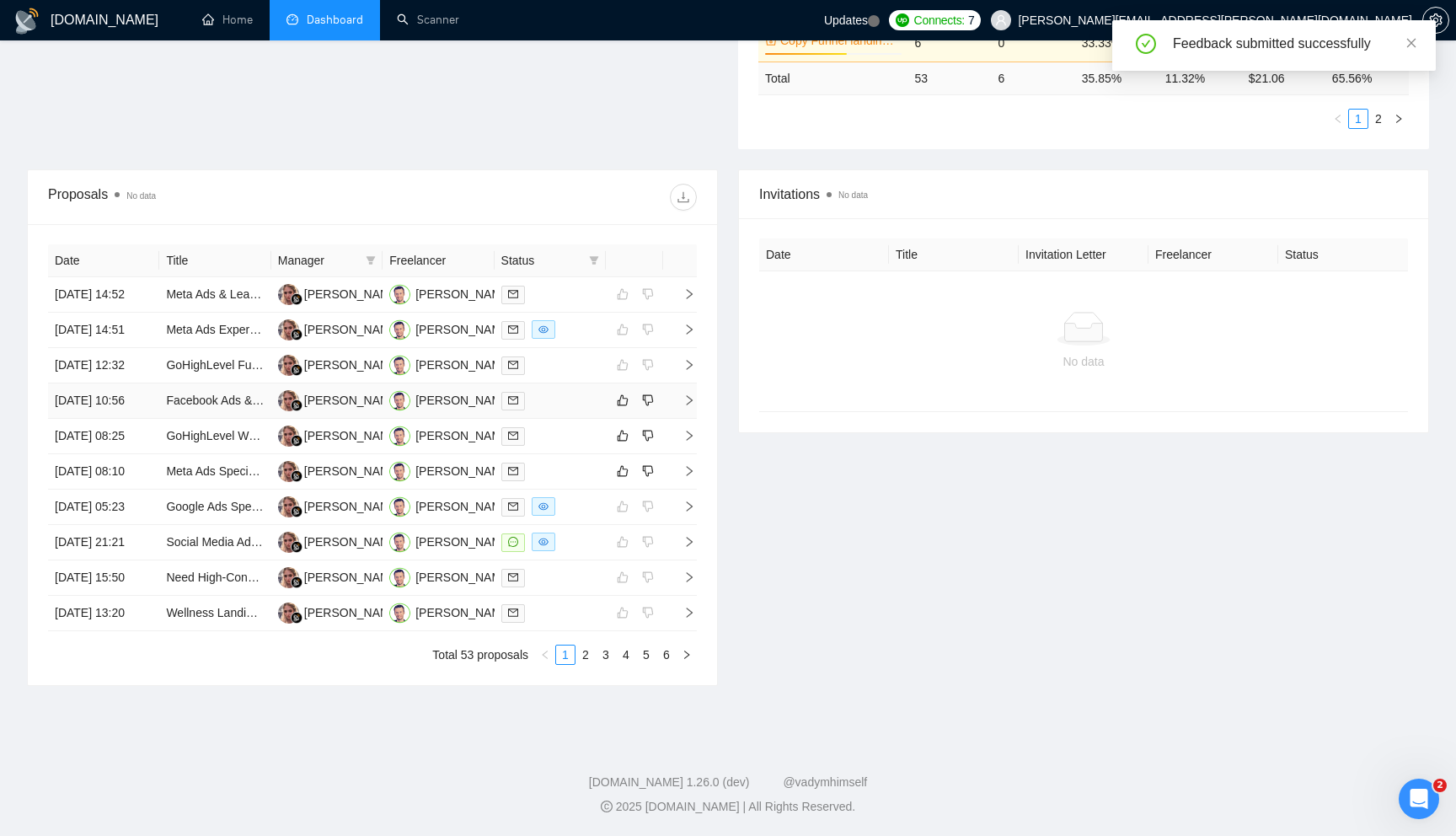
click at [690, 418] on td at bounding box center [680, 401] width 33 height 35
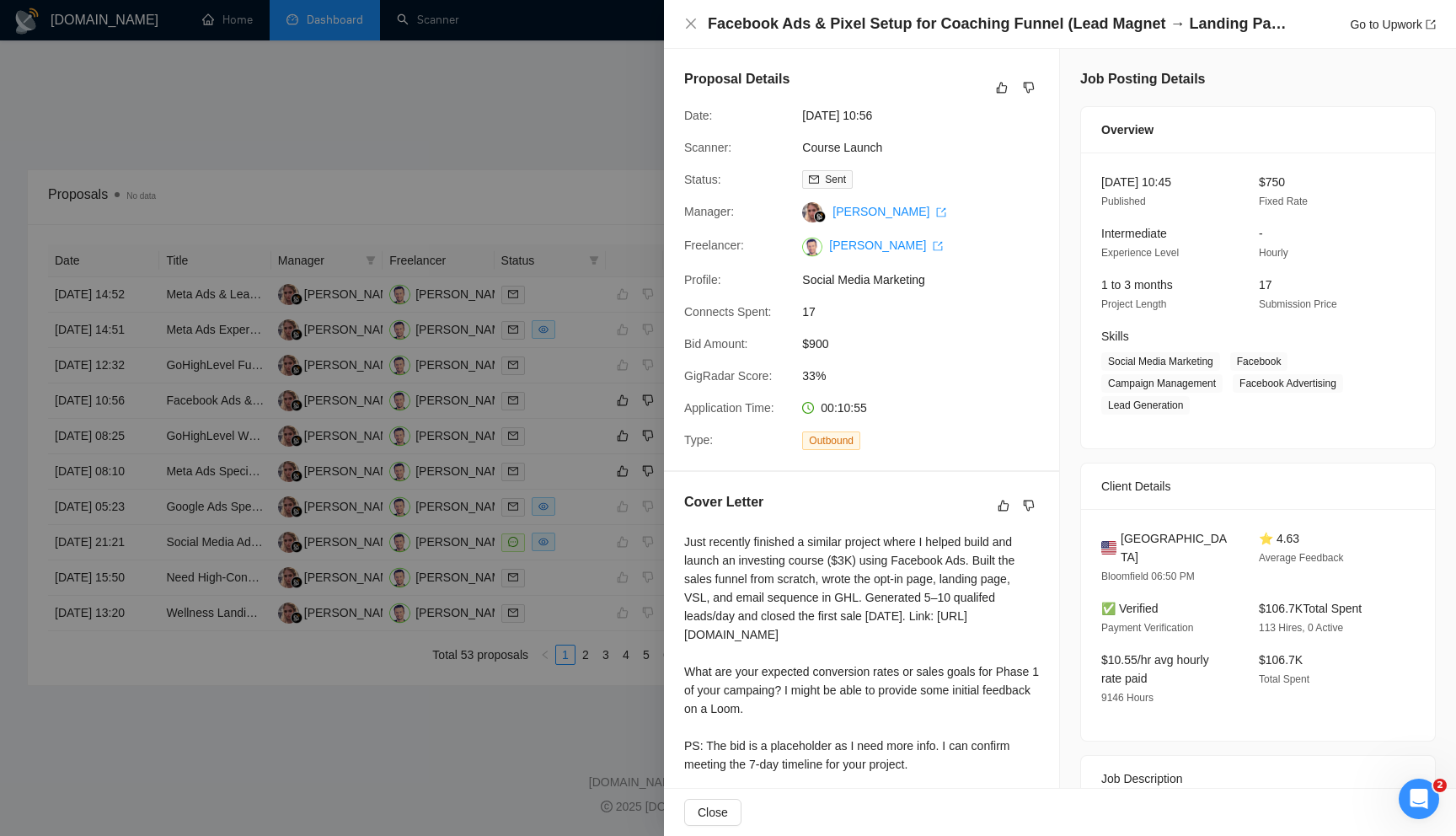
click at [527, 501] on div at bounding box center [728, 418] width 1456 height 836
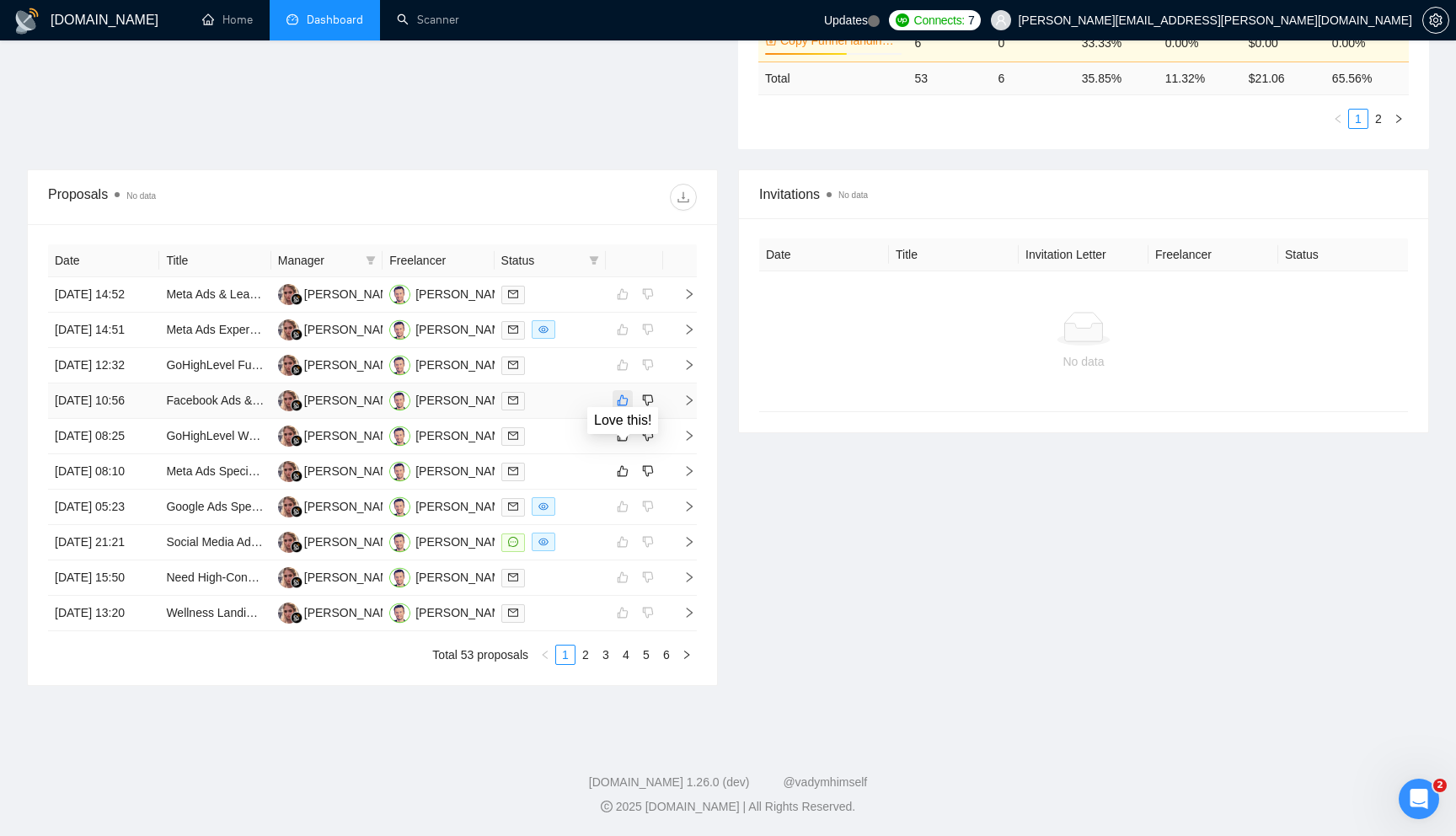
click at [621, 406] on icon "like" at bounding box center [623, 400] width 11 height 11
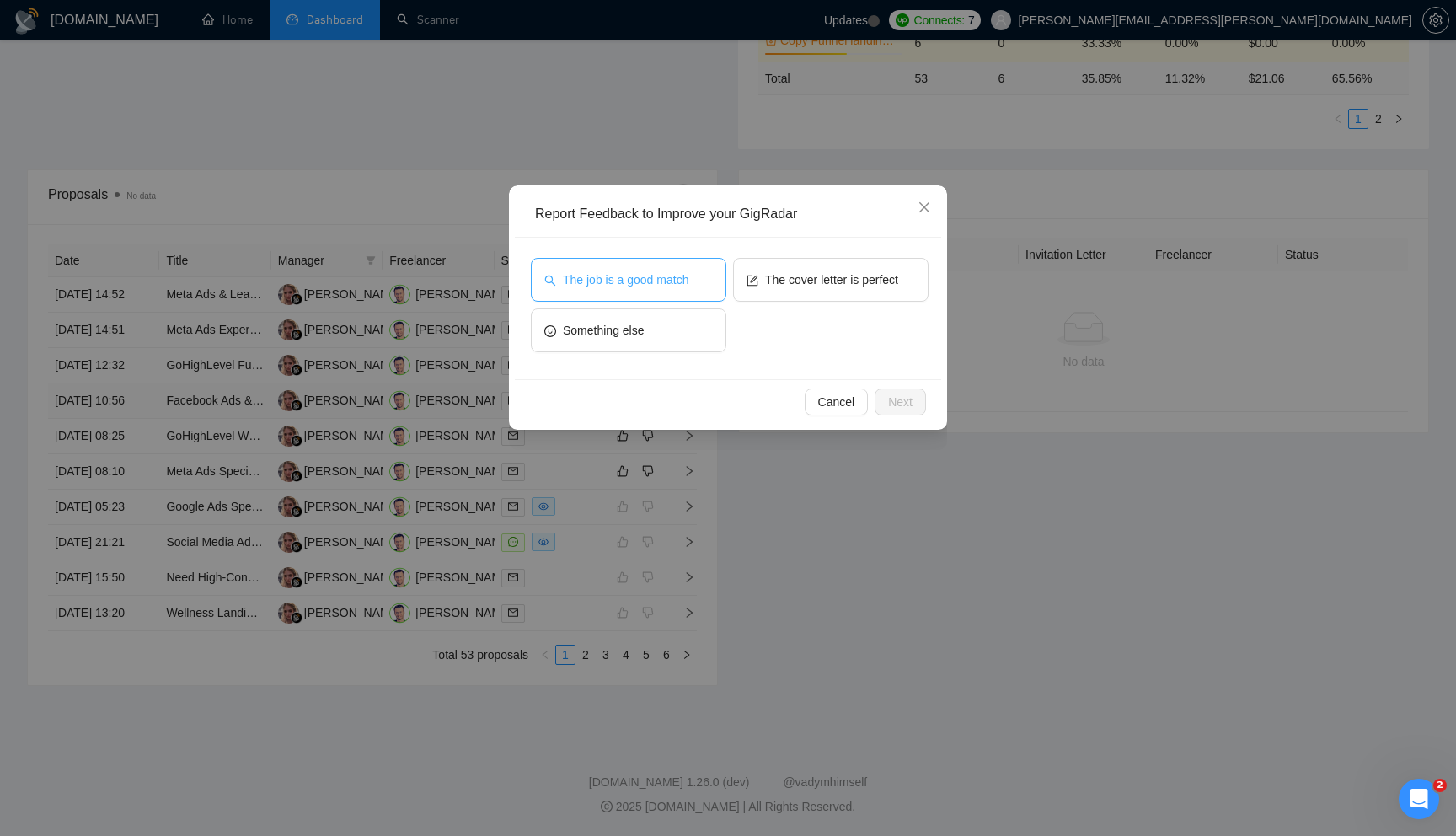
click at [683, 284] on span "The job is a good match" at bounding box center [626, 280] width 125 height 19
click at [919, 407] on button "Next" at bounding box center [900, 402] width 52 height 27
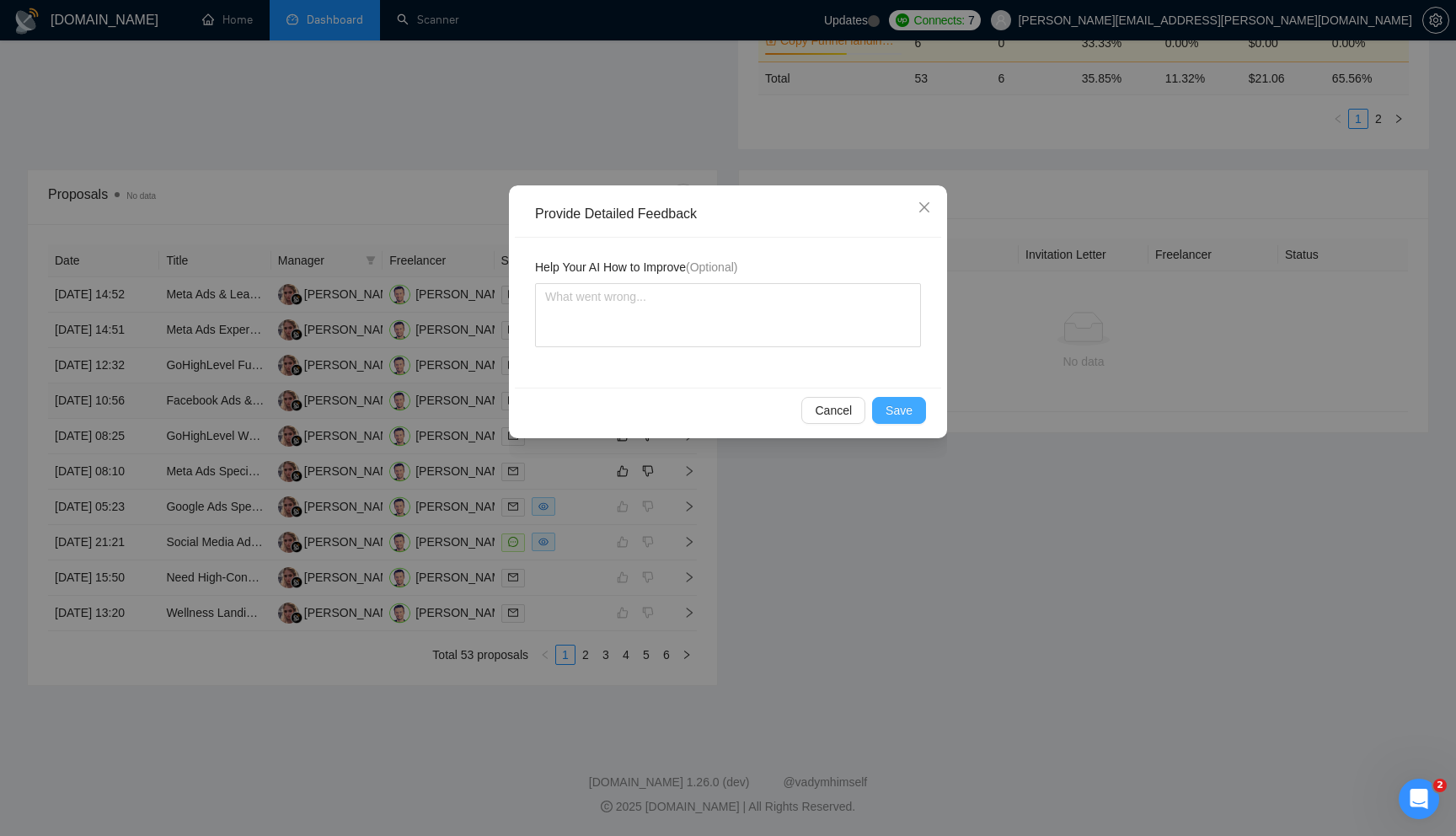
click at [903, 414] on span "Save" at bounding box center [900, 410] width 27 height 19
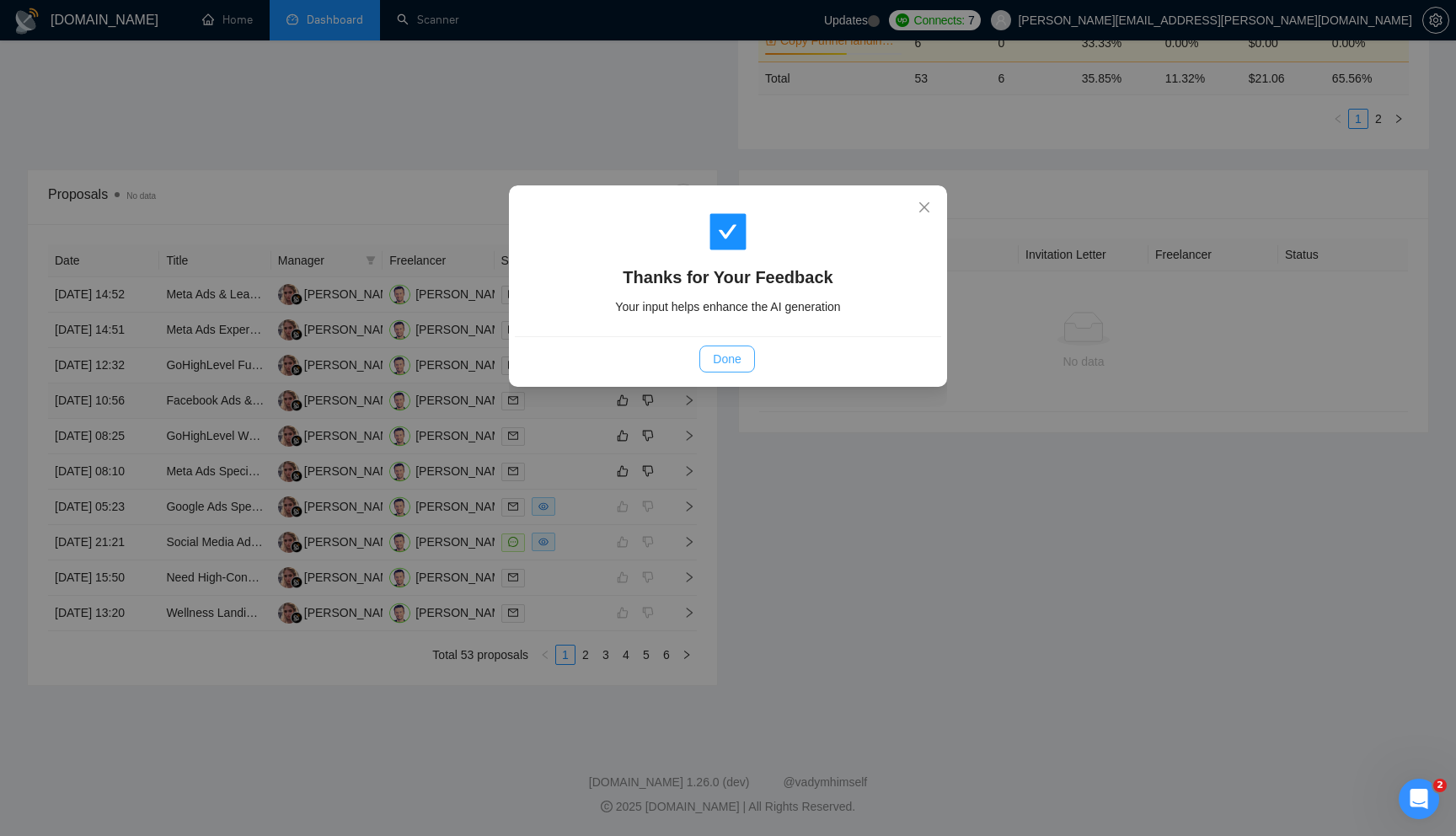
click at [739, 364] on span "Done" at bounding box center [727, 359] width 27 height 19
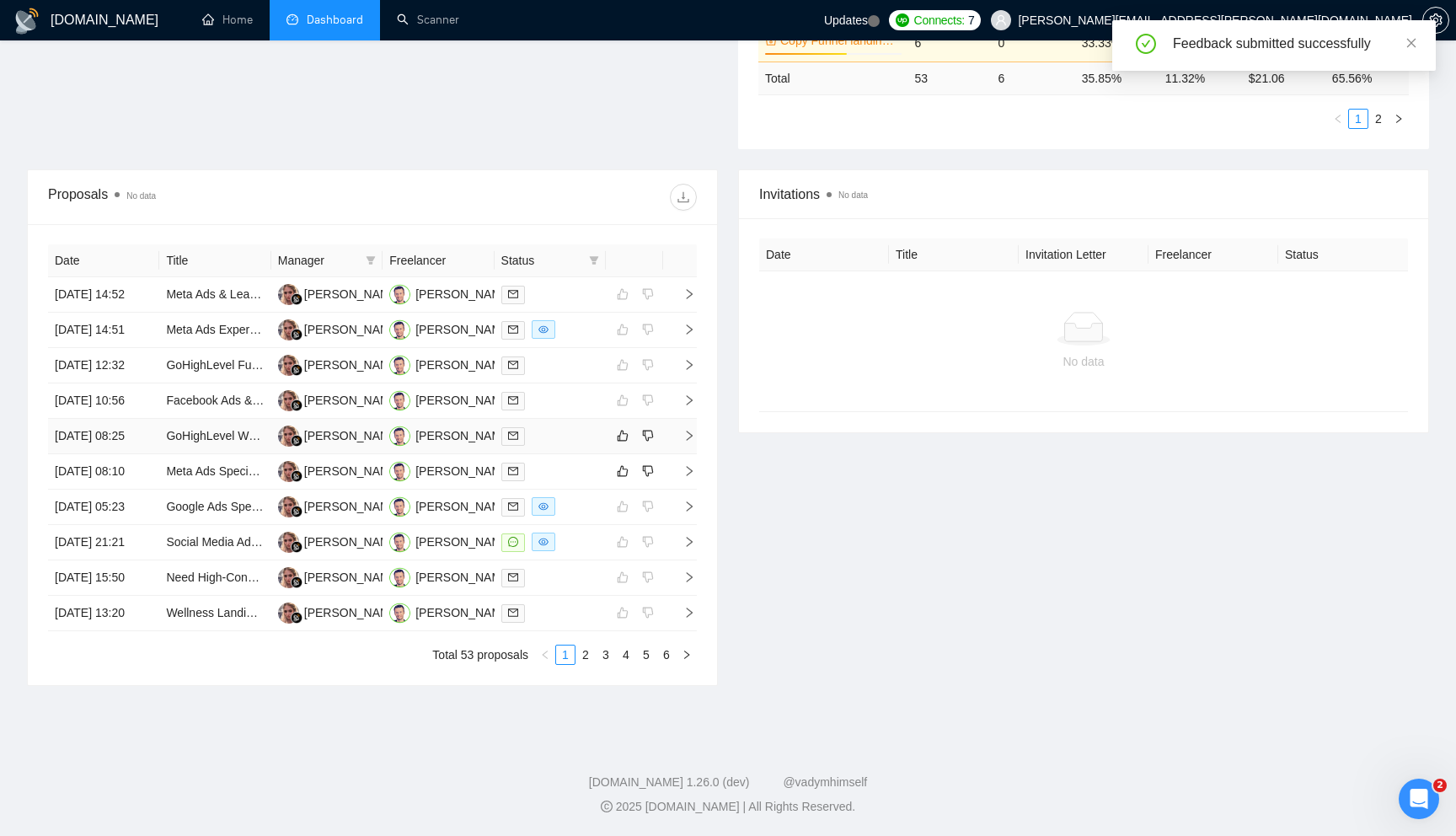
click at [693, 442] on icon "right" at bounding box center [689, 435] width 12 height 12
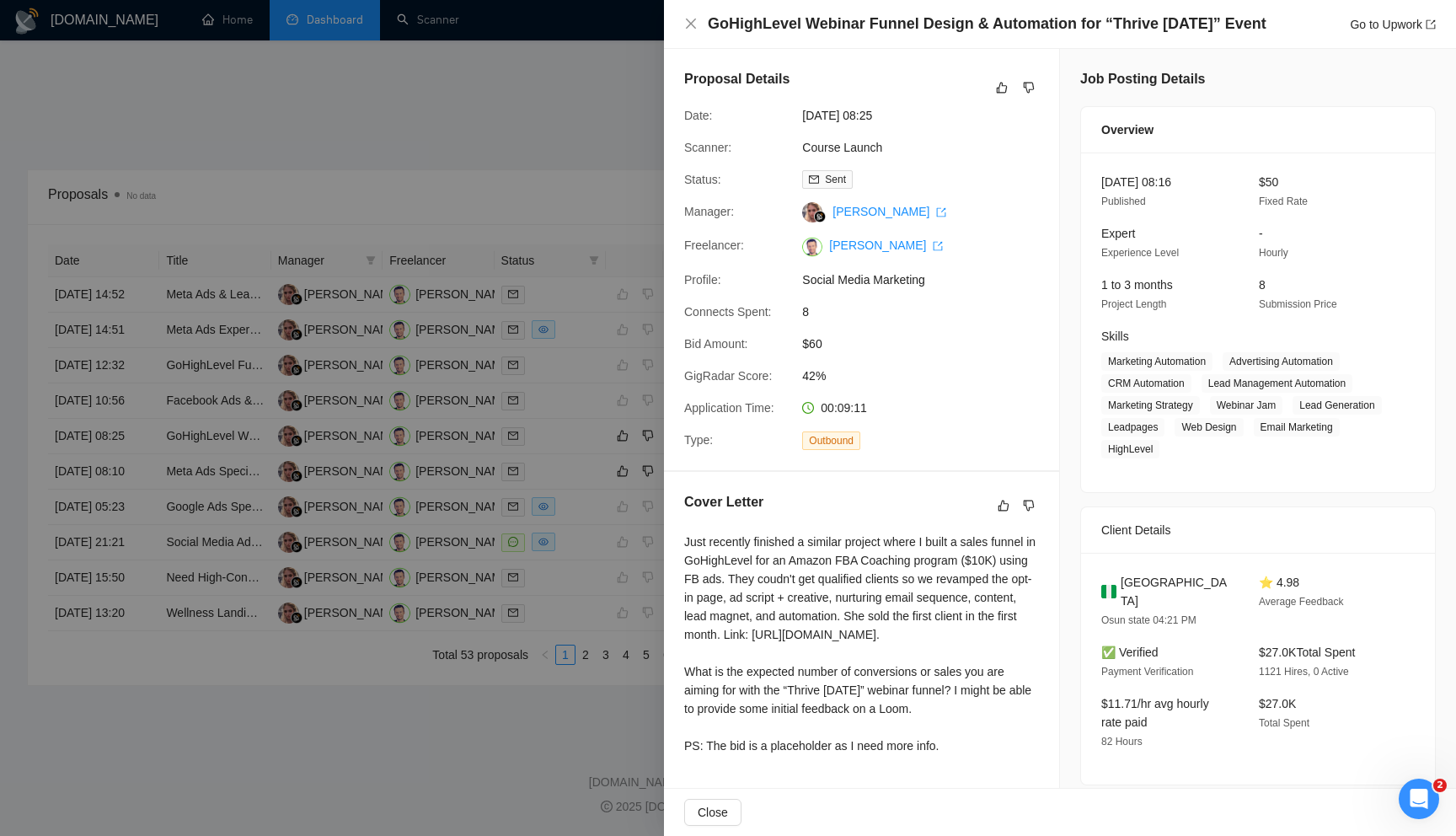
click at [600, 452] on div at bounding box center [728, 418] width 1456 height 836
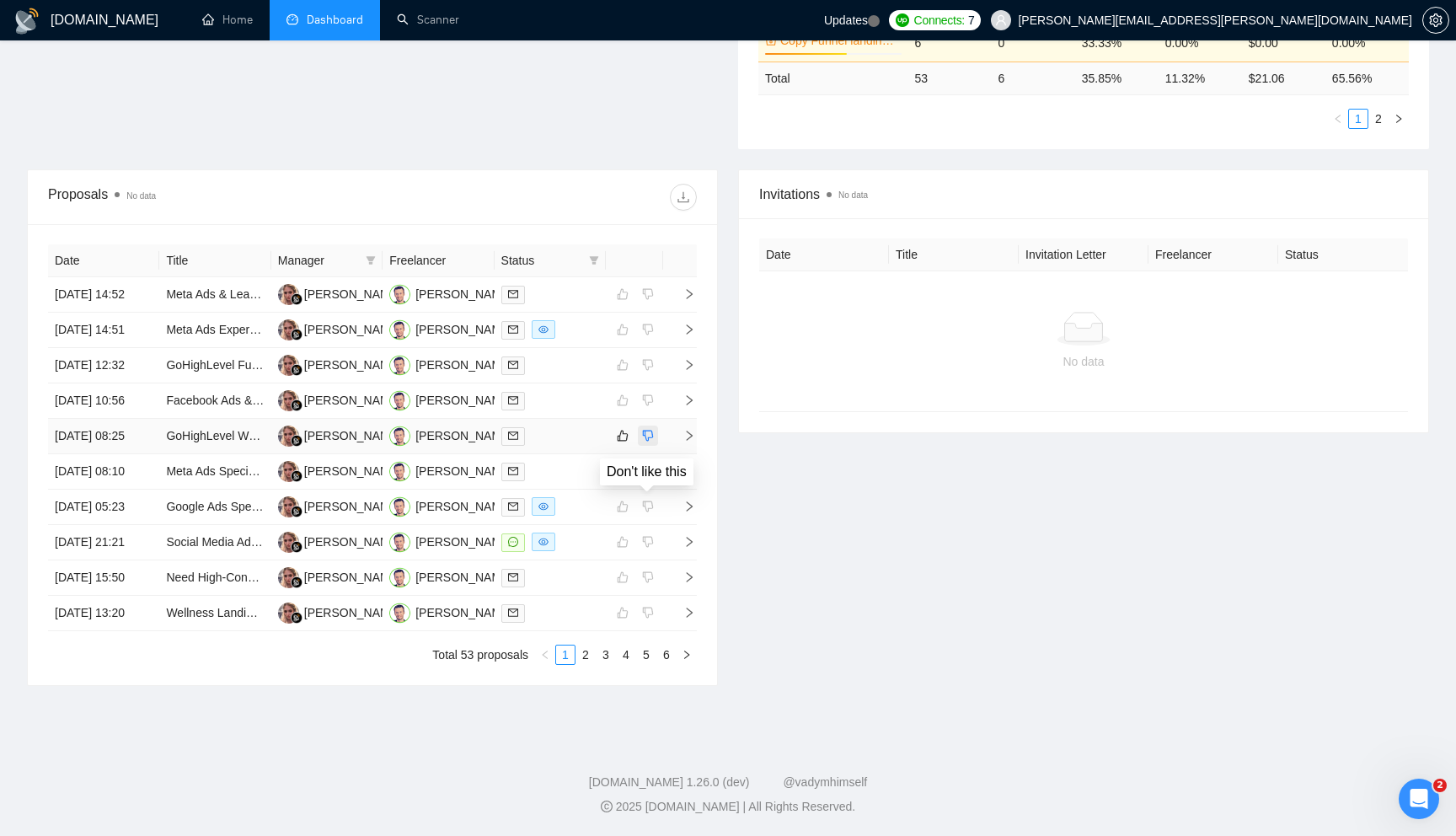
click at [648, 442] on icon "dislike" at bounding box center [647, 435] width 11 height 11
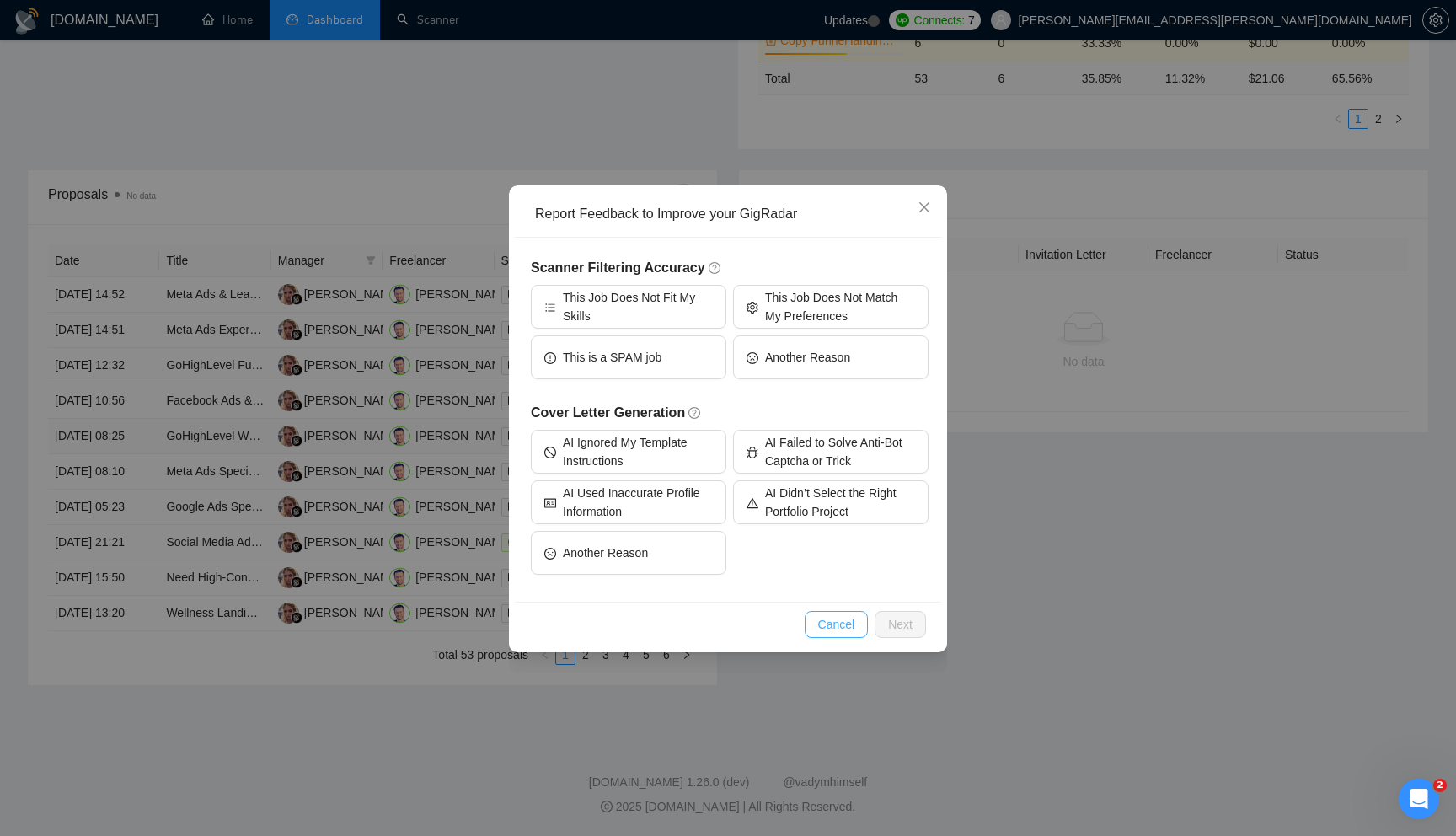
click at [841, 624] on span "Cancel" at bounding box center [837, 624] width 37 height 19
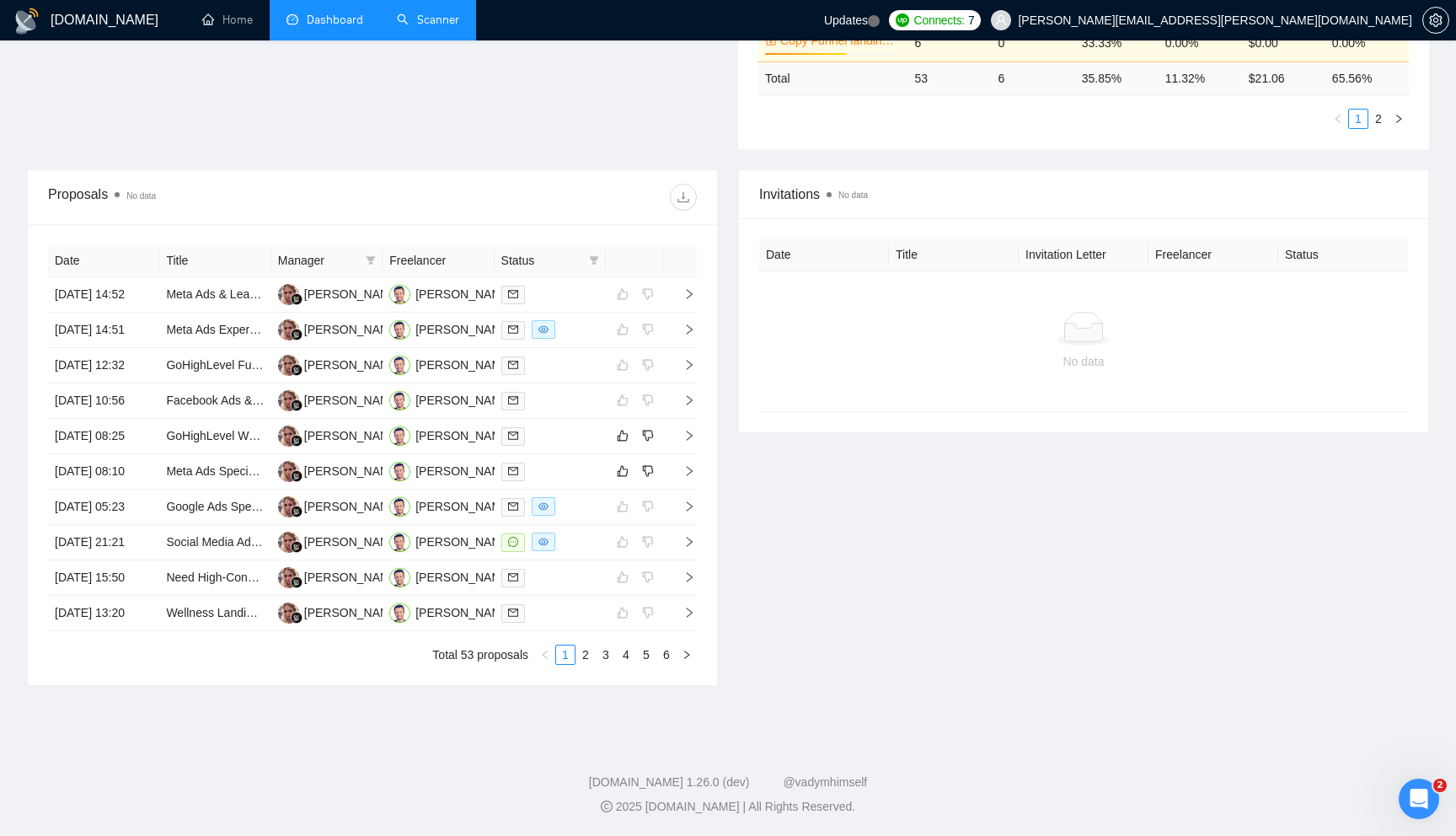
click at [418, 27] on link "Scanner" at bounding box center [428, 20] width 63 height 15
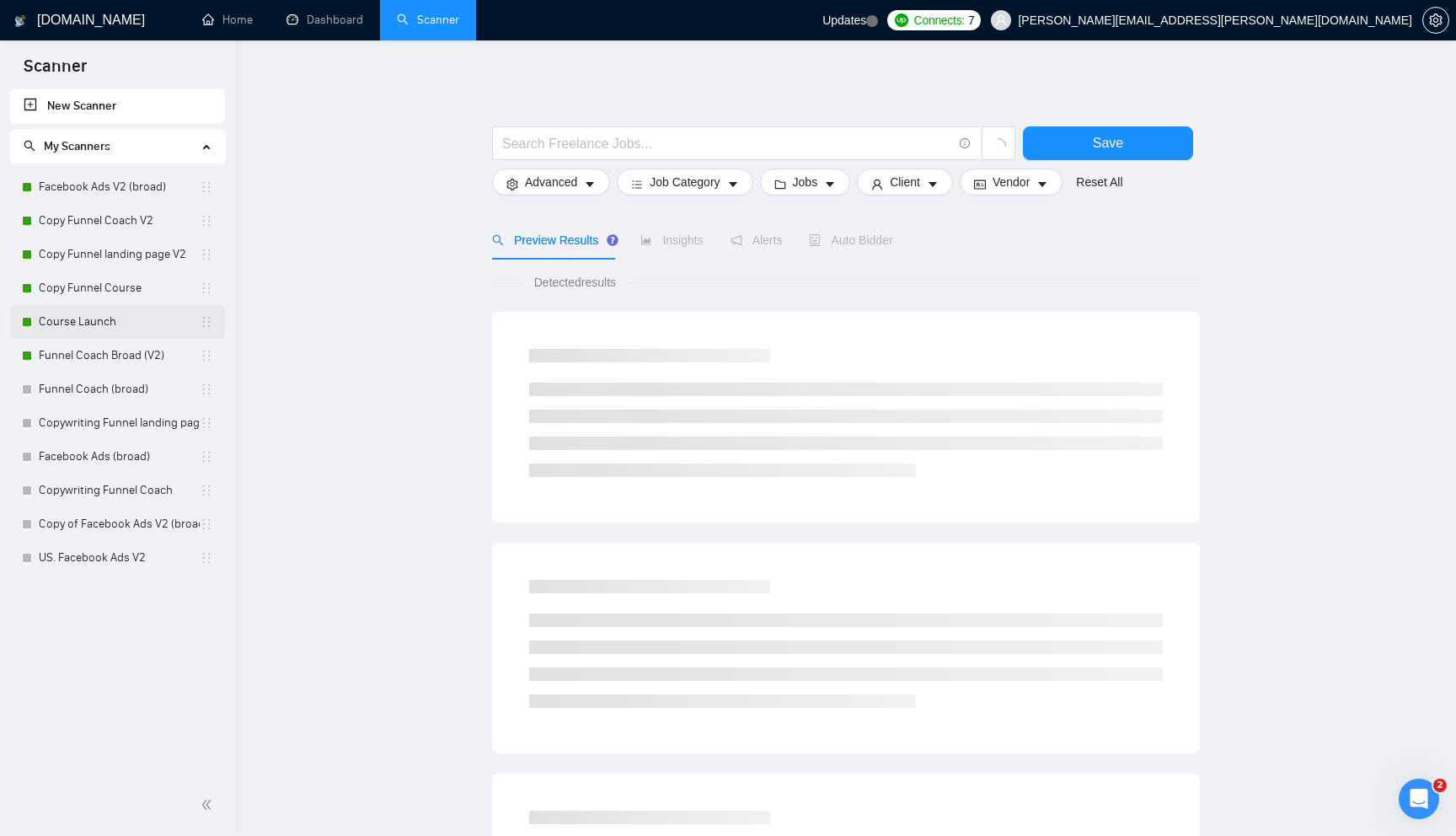
click at [107, 321] on link "Course Launch" at bounding box center [119, 322] width 161 height 33
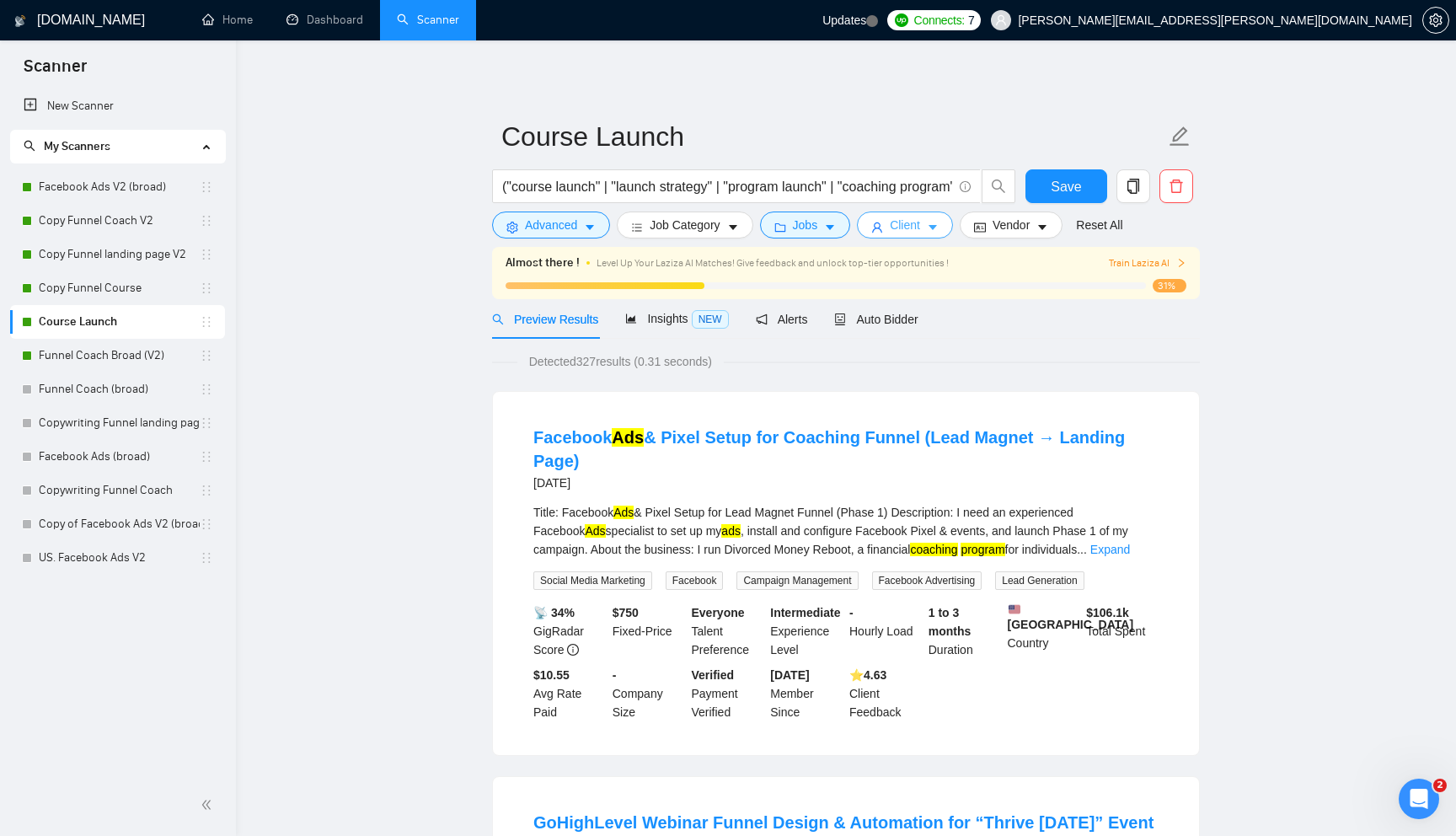
click at [930, 231] on button "Client" at bounding box center [904, 225] width 96 height 27
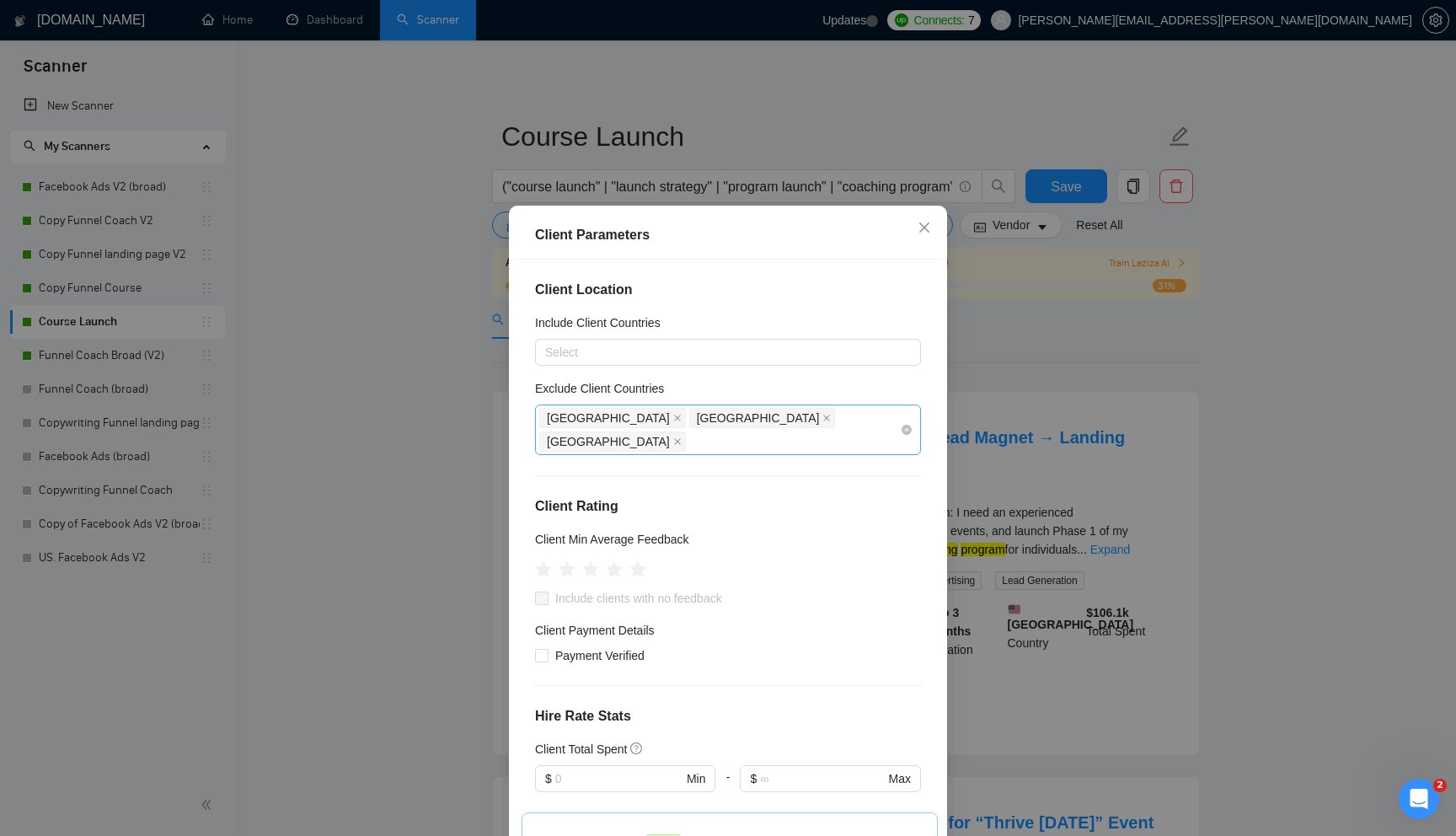
click at [764, 417] on div "India China Pakistan" at bounding box center [719, 429] width 361 height 47
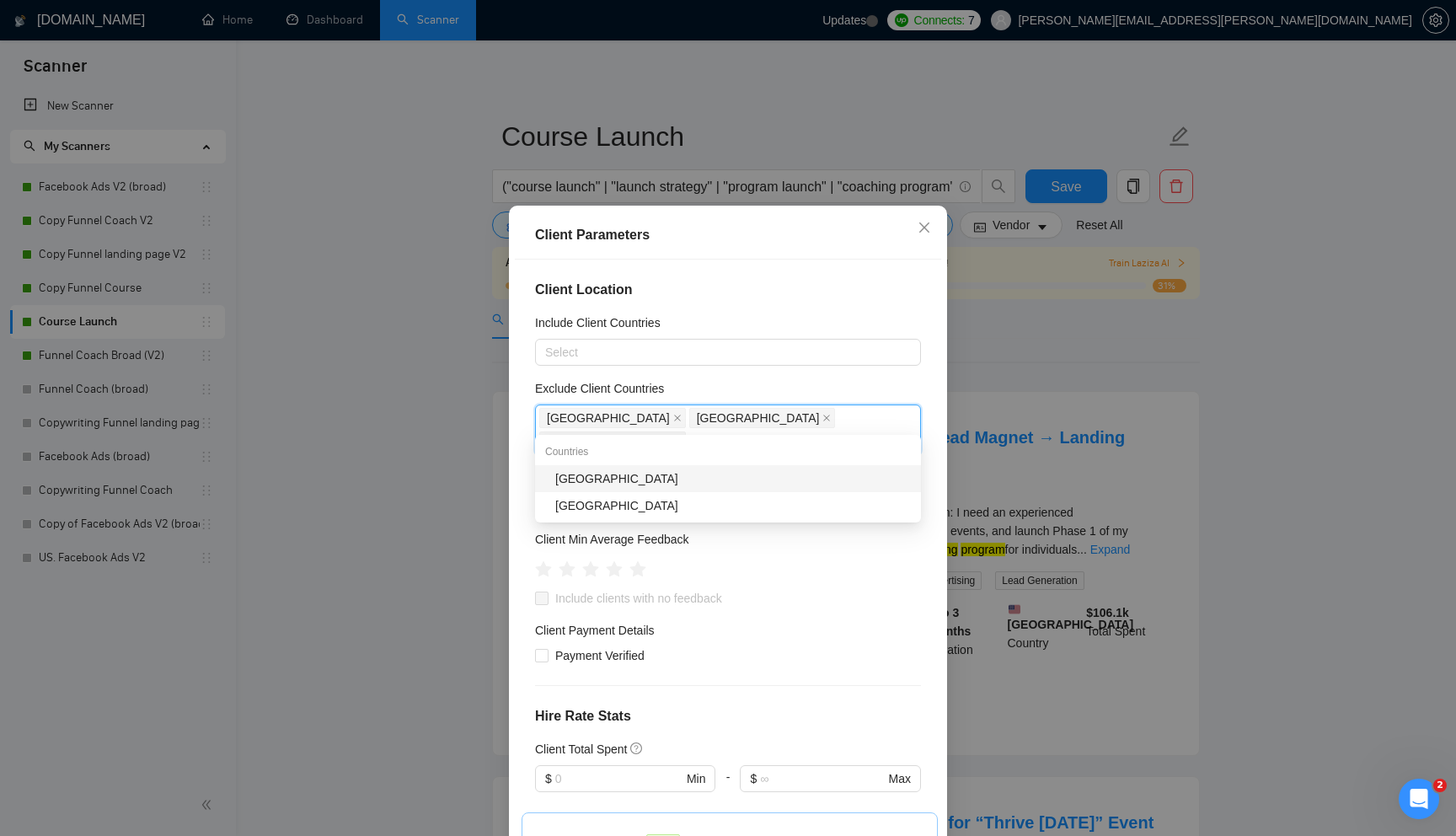
click at [688, 478] on div "Nigeria" at bounding box center [733, 478] width 356 height 19
click at [671, 488] on div "[GEOGRAPHIC_DATA]" at bounding box center [728, 479] width 386 height 27
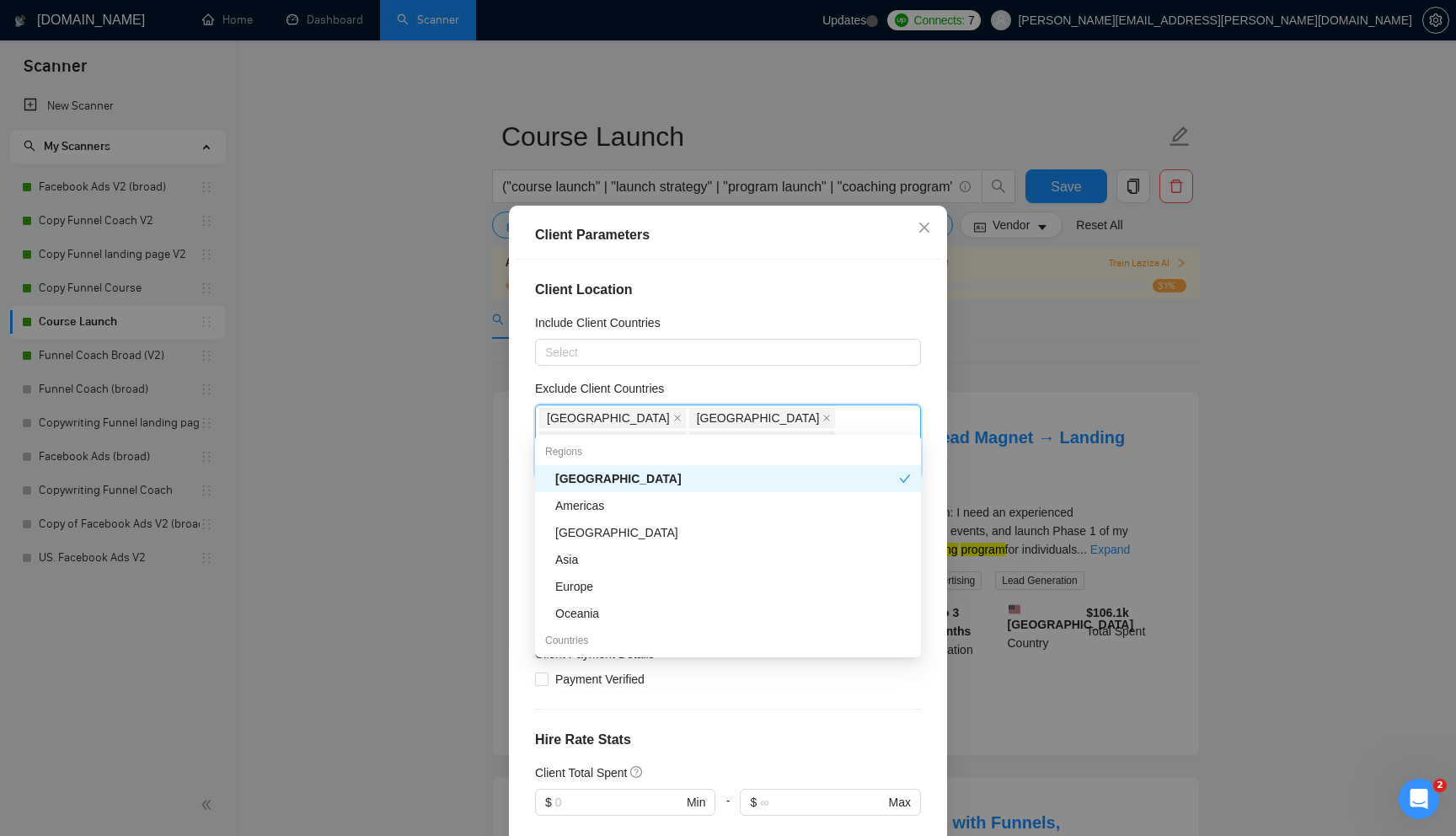
click at [847, 379] on div "Exclude Client Countries" at bounding box center [728, 392] width 386 height 25
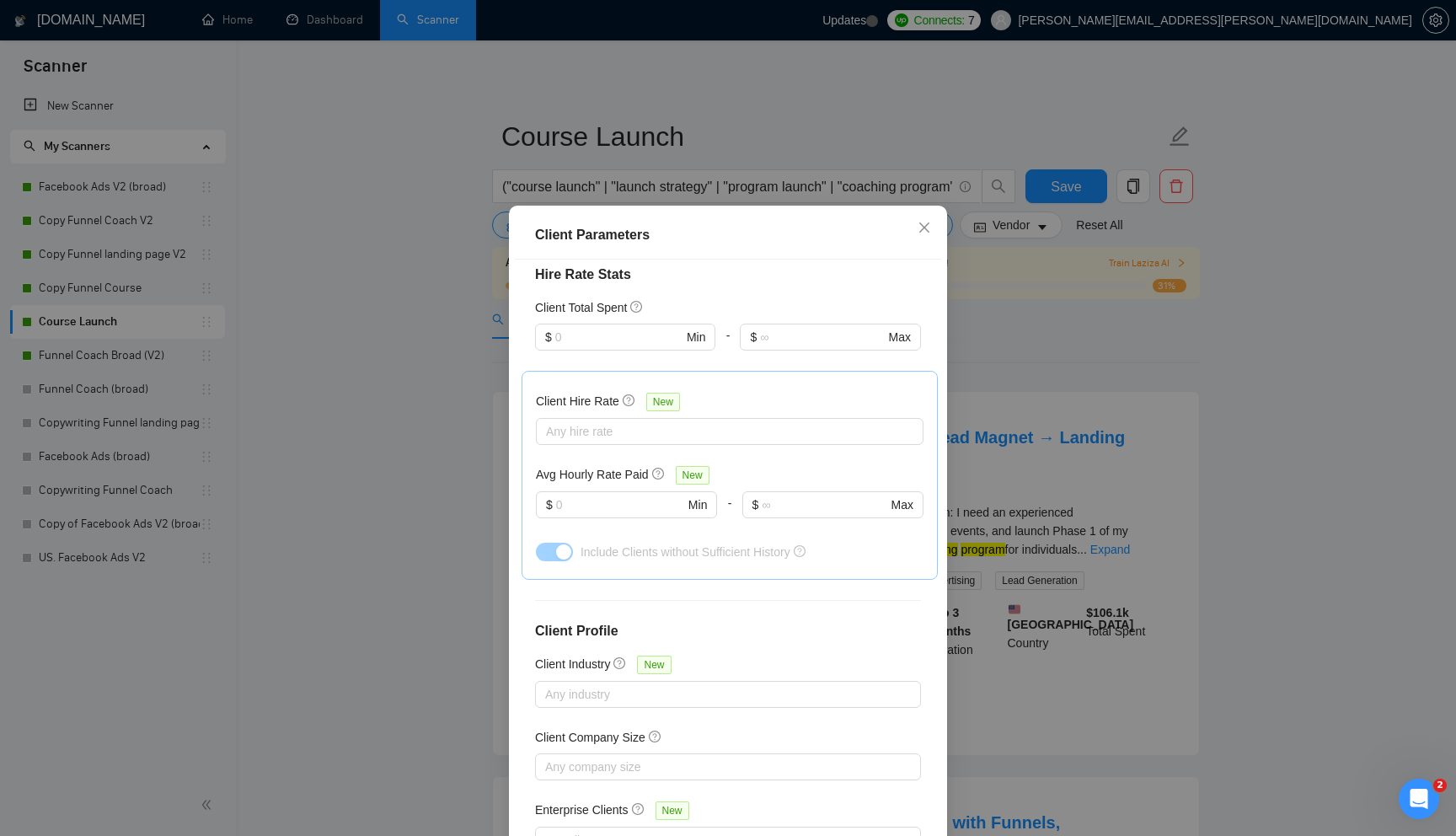
scroll to position [82, 0]
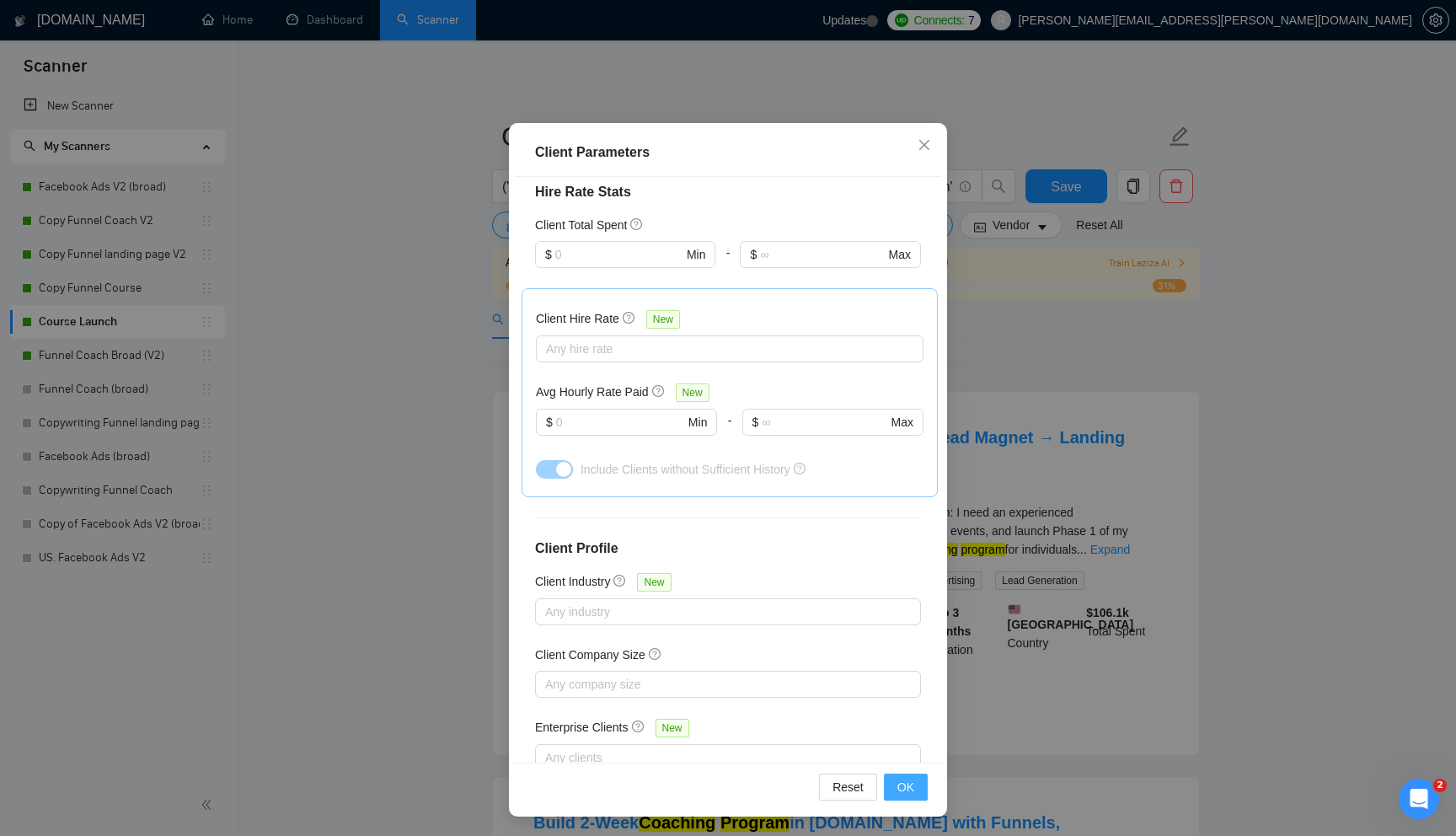
click at [905, 784] on span "OK" at bounding box center [905, 786] width 17 height 19
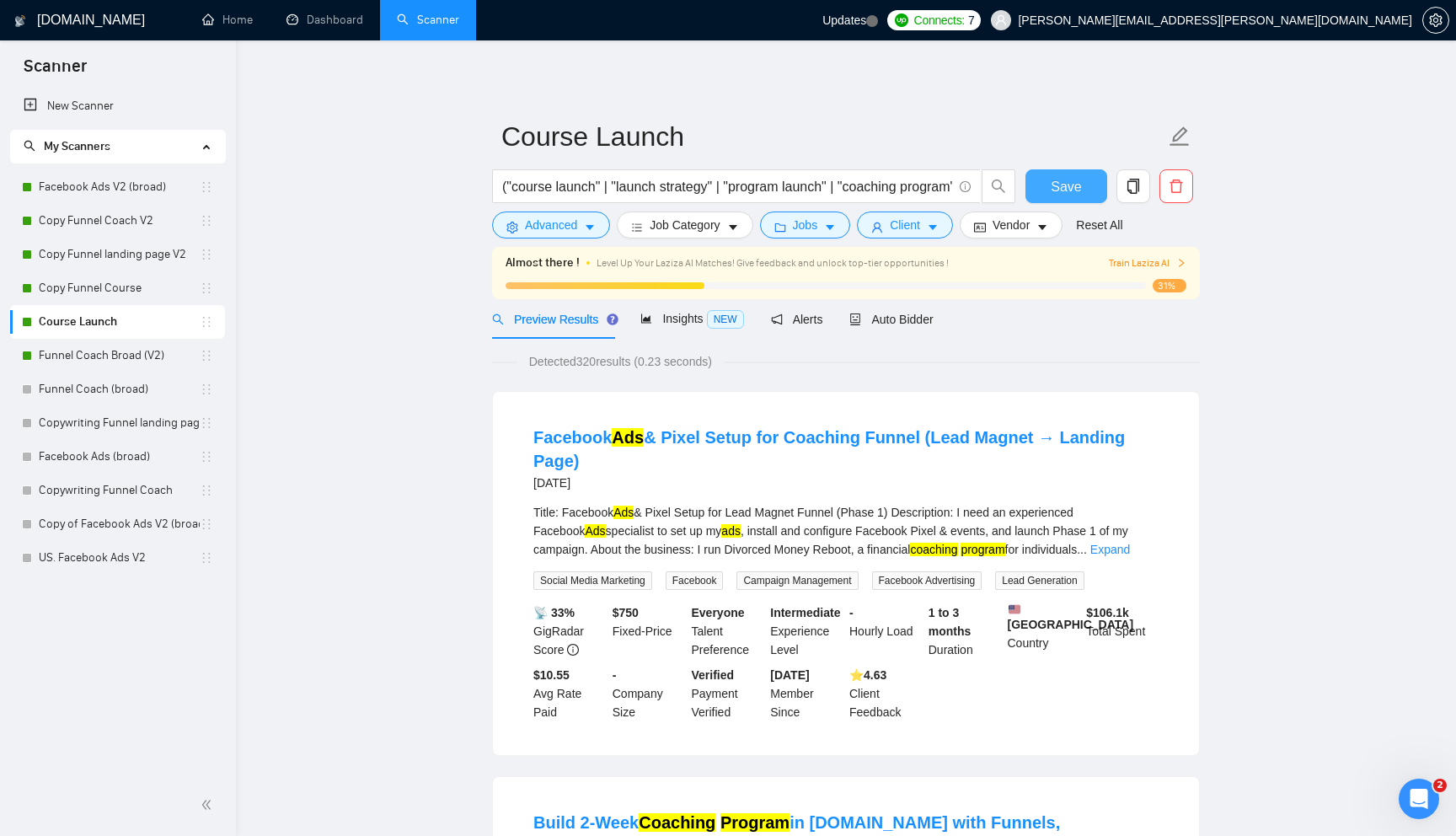
click at [1055, 190] on span "Save" at bounding box center [1065, 187] width 30 height 22
click at [326, 23] on link "Dashboard" at bounding box center [325, 20] width 76 height 15
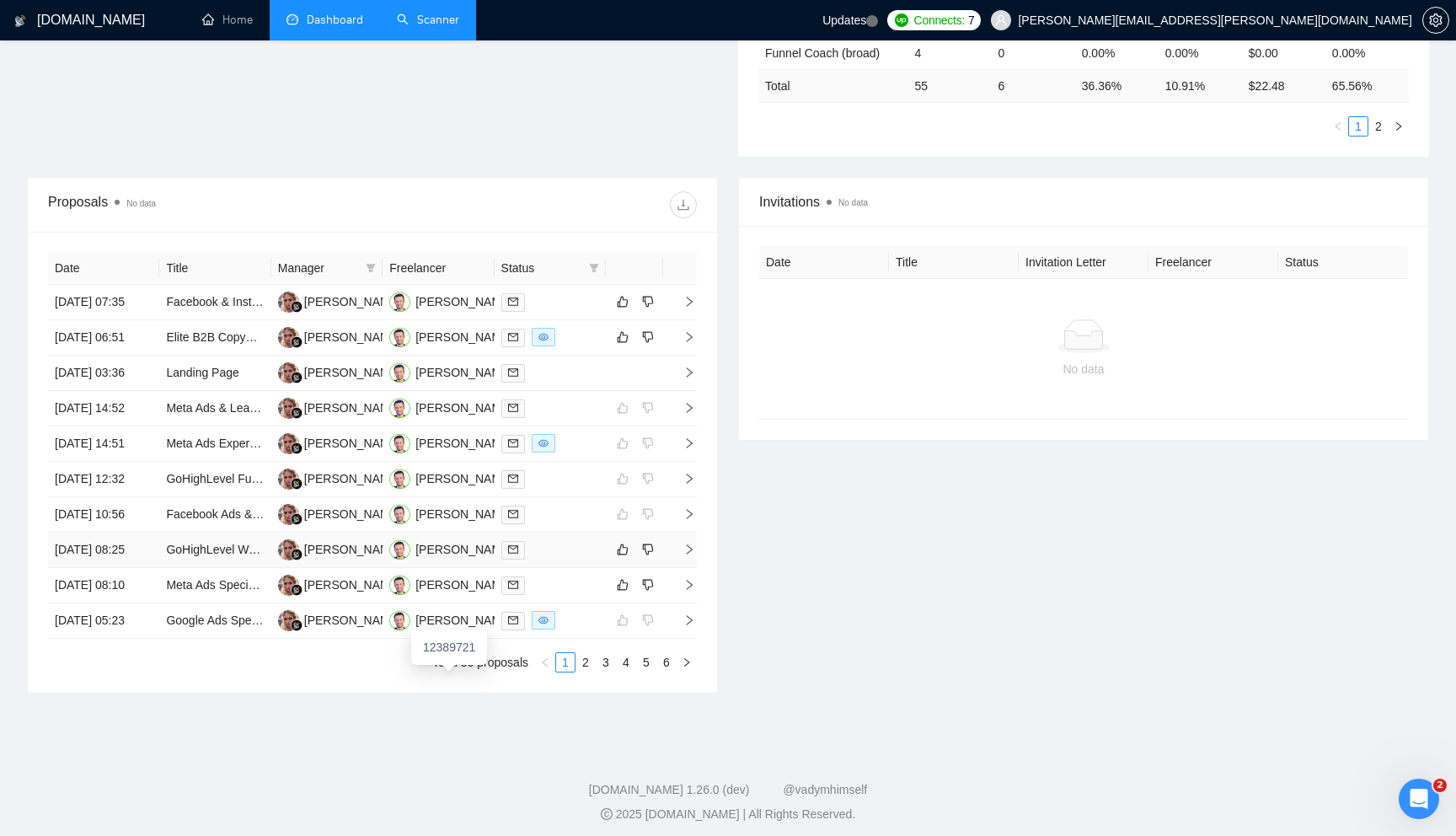
scroll to position [481, 0]
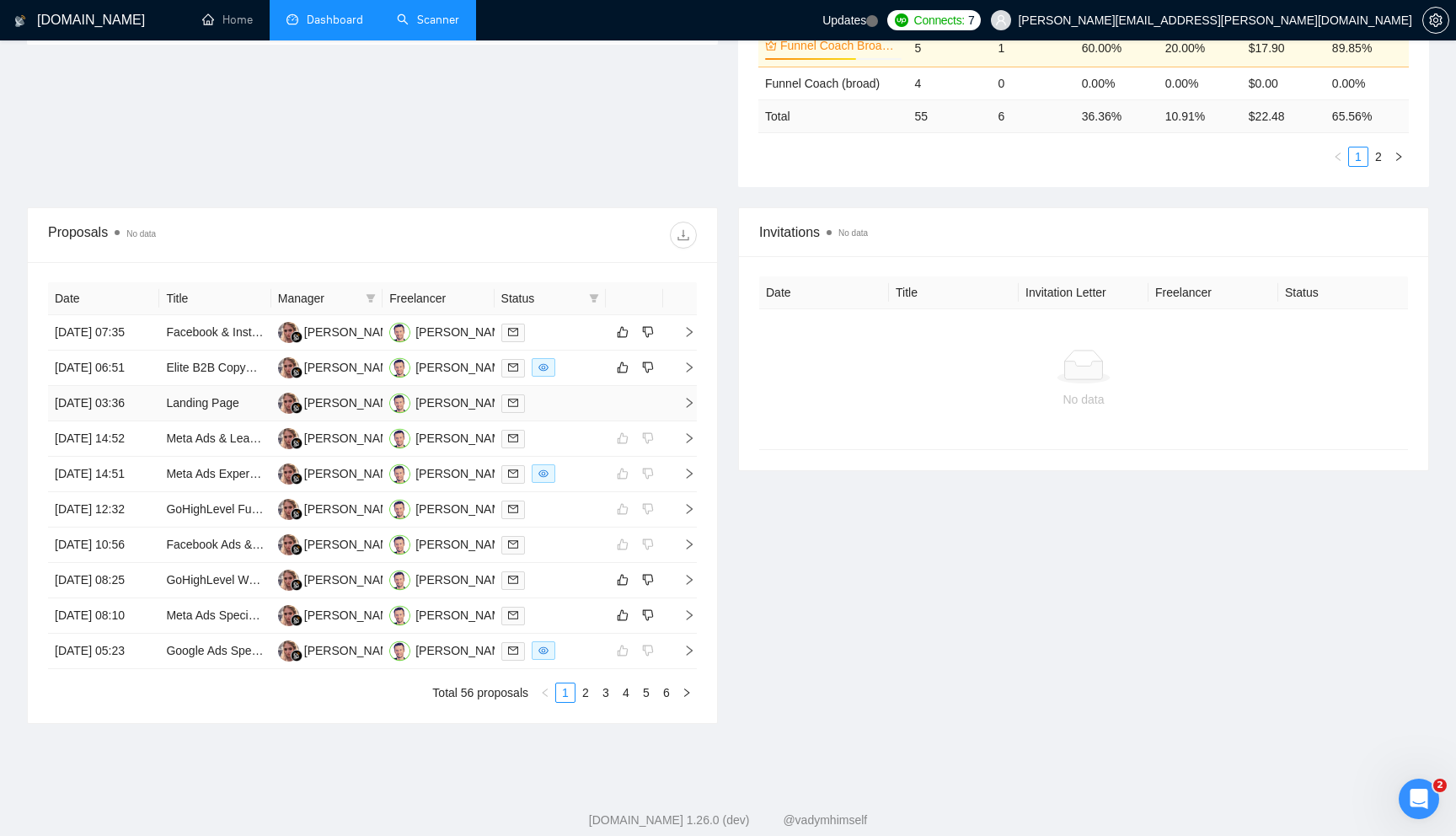
click at [688, 409] on icon "right" at bounding box center [689, 403] width 12 height 12
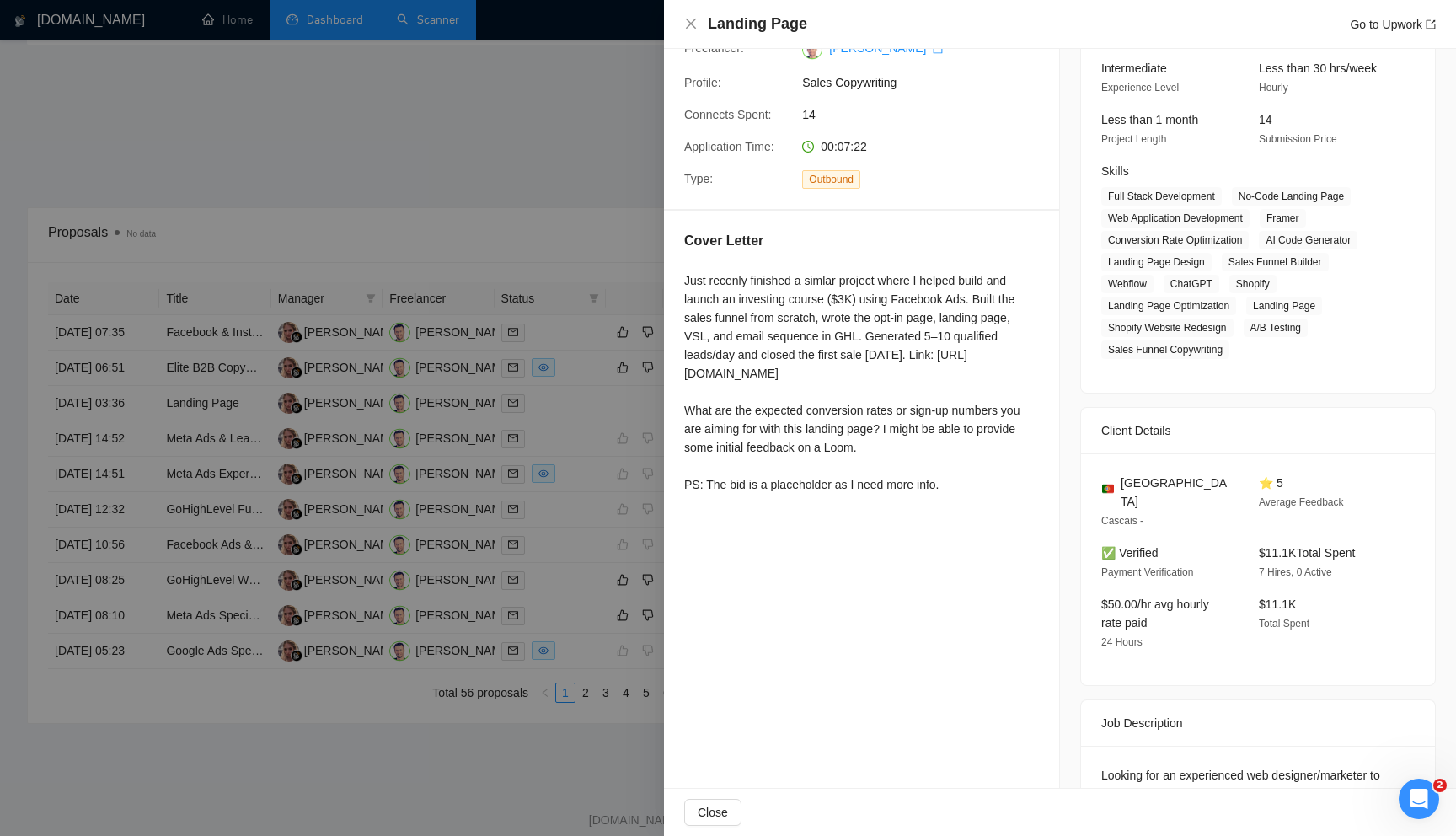
scroll to position [0, 0]
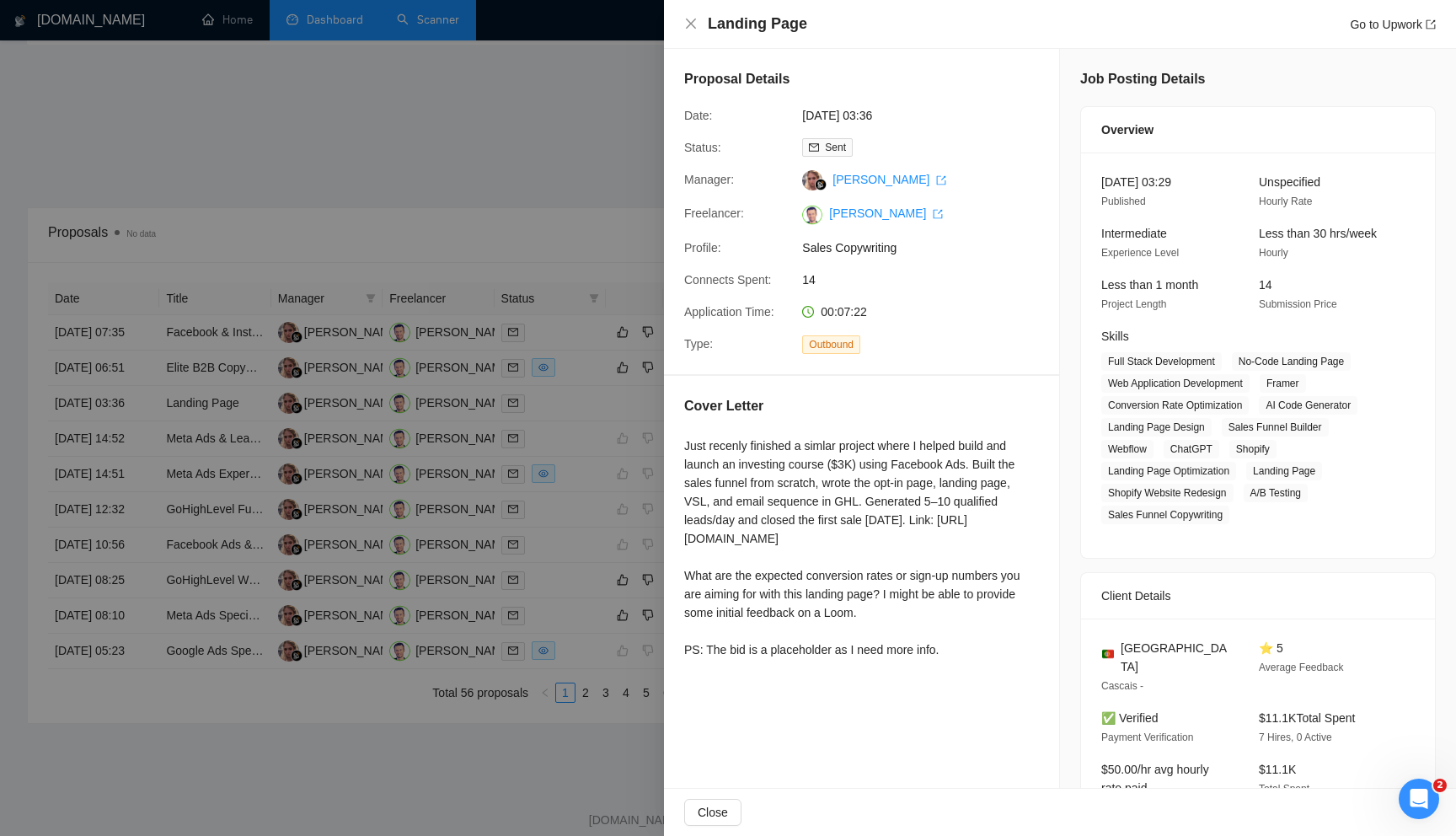
click at [610, 503] on div at bounding box center [728, 418] width 1456 height 836
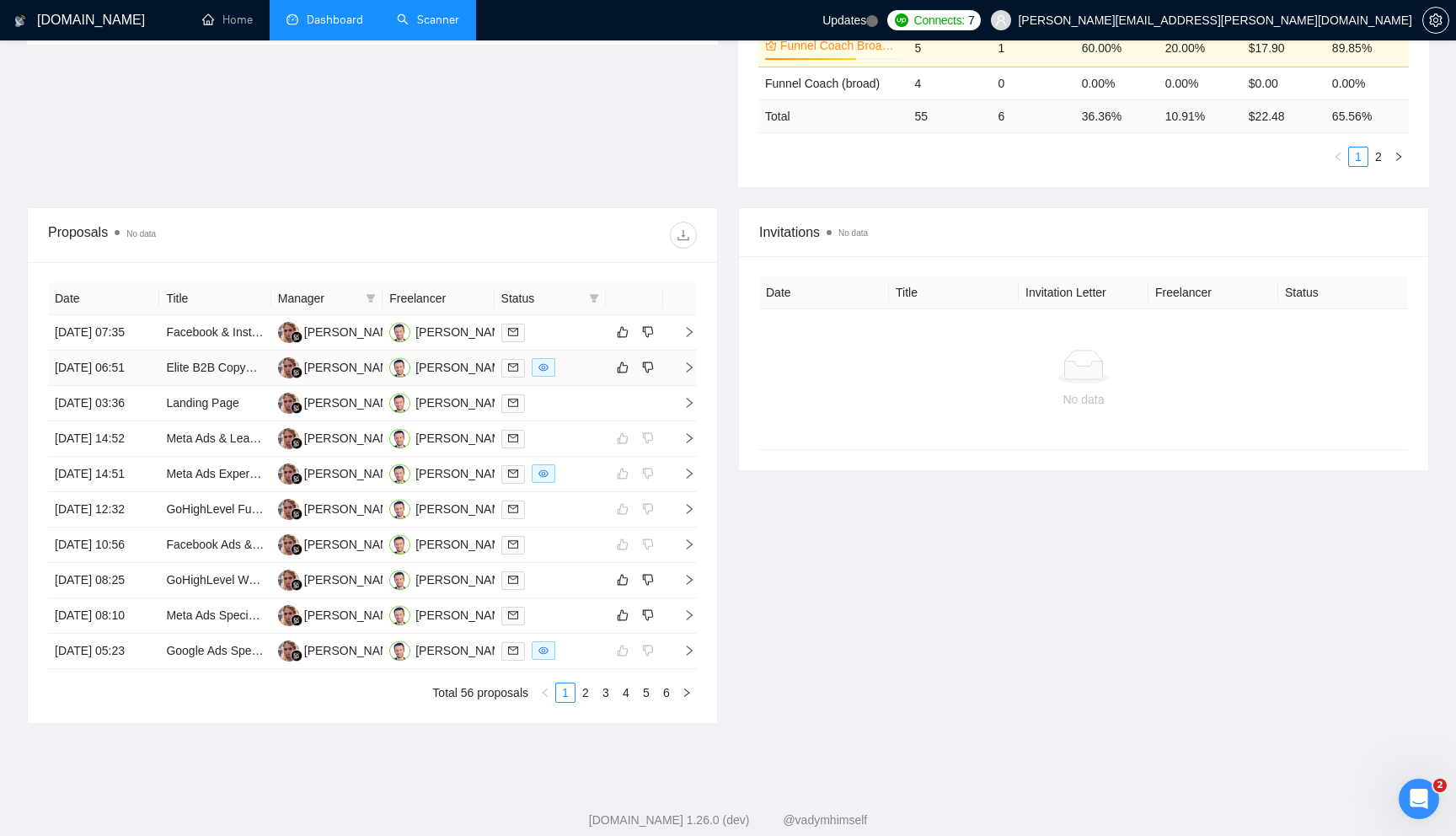
click at [692, 374] on icon "right" at bounding box center [689, 368] width 12 height 12
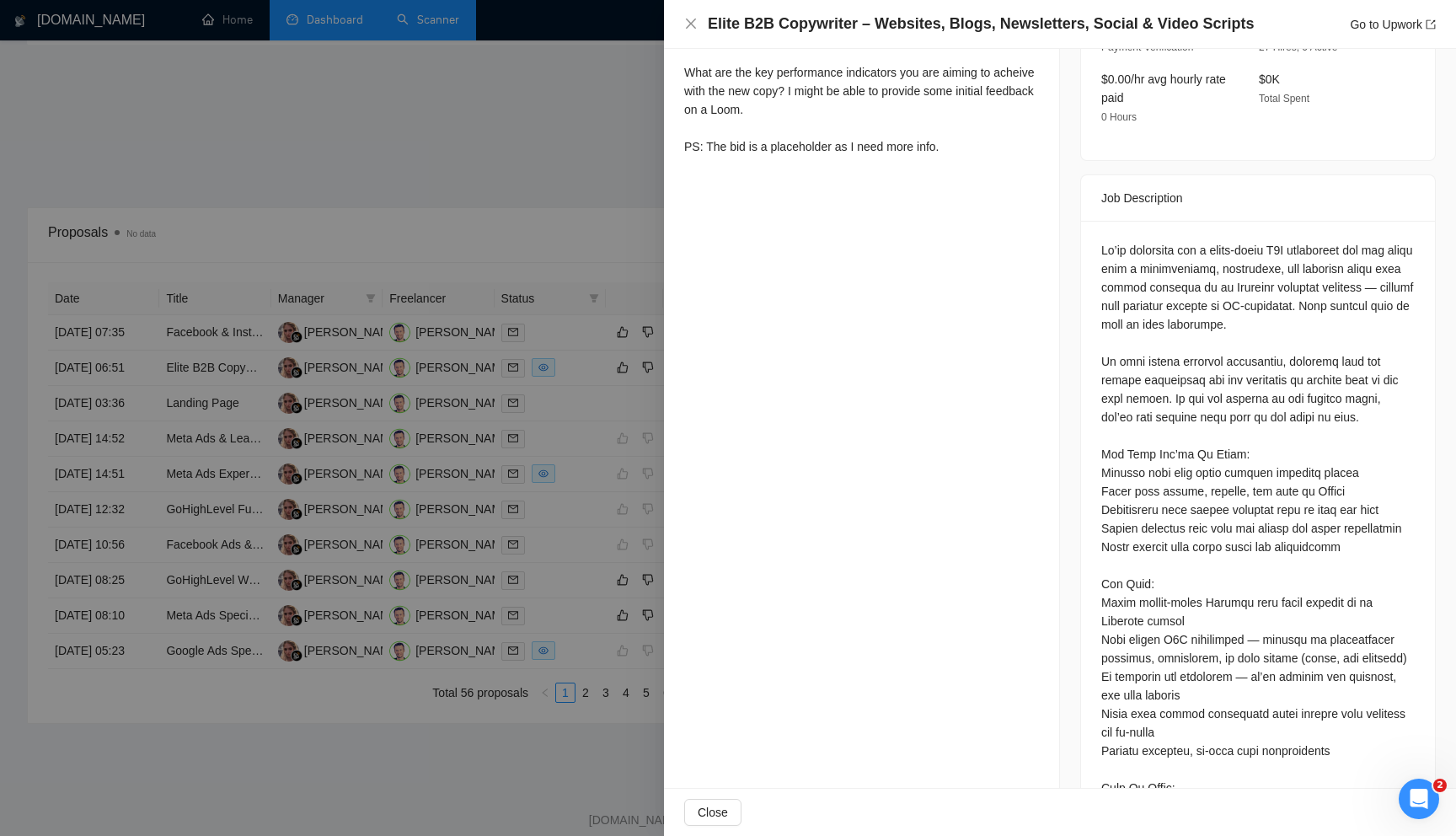
scroll to position [585, 0]
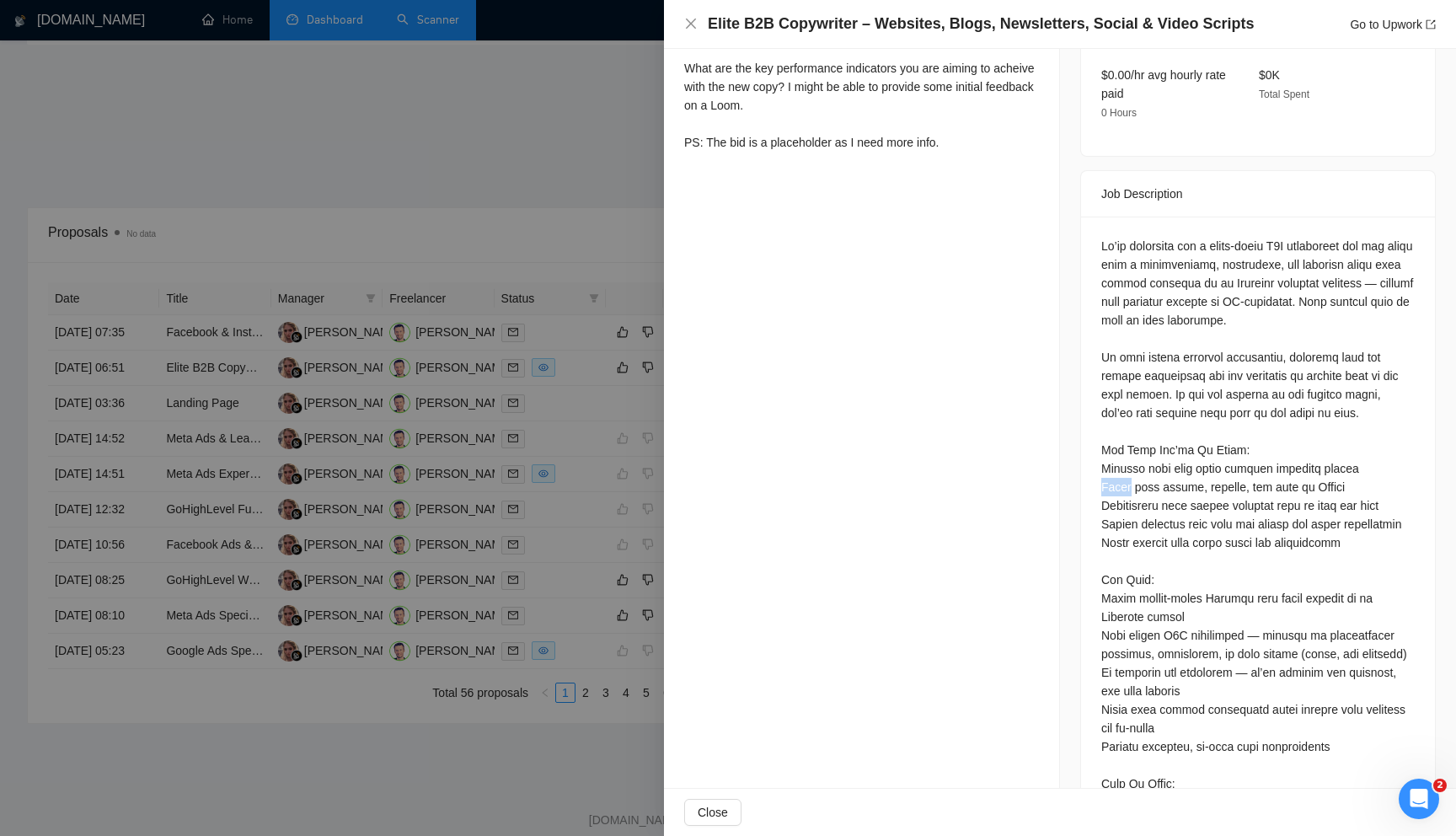
drag, startPoint x: 1101, startPoint y: 466, endPoint x: 1129, endPoint y: 465, distance: 28.0
click at [1129, 465] on div at bounding box center [1257, 773] width 314 height 1075
copy div "Blogs"
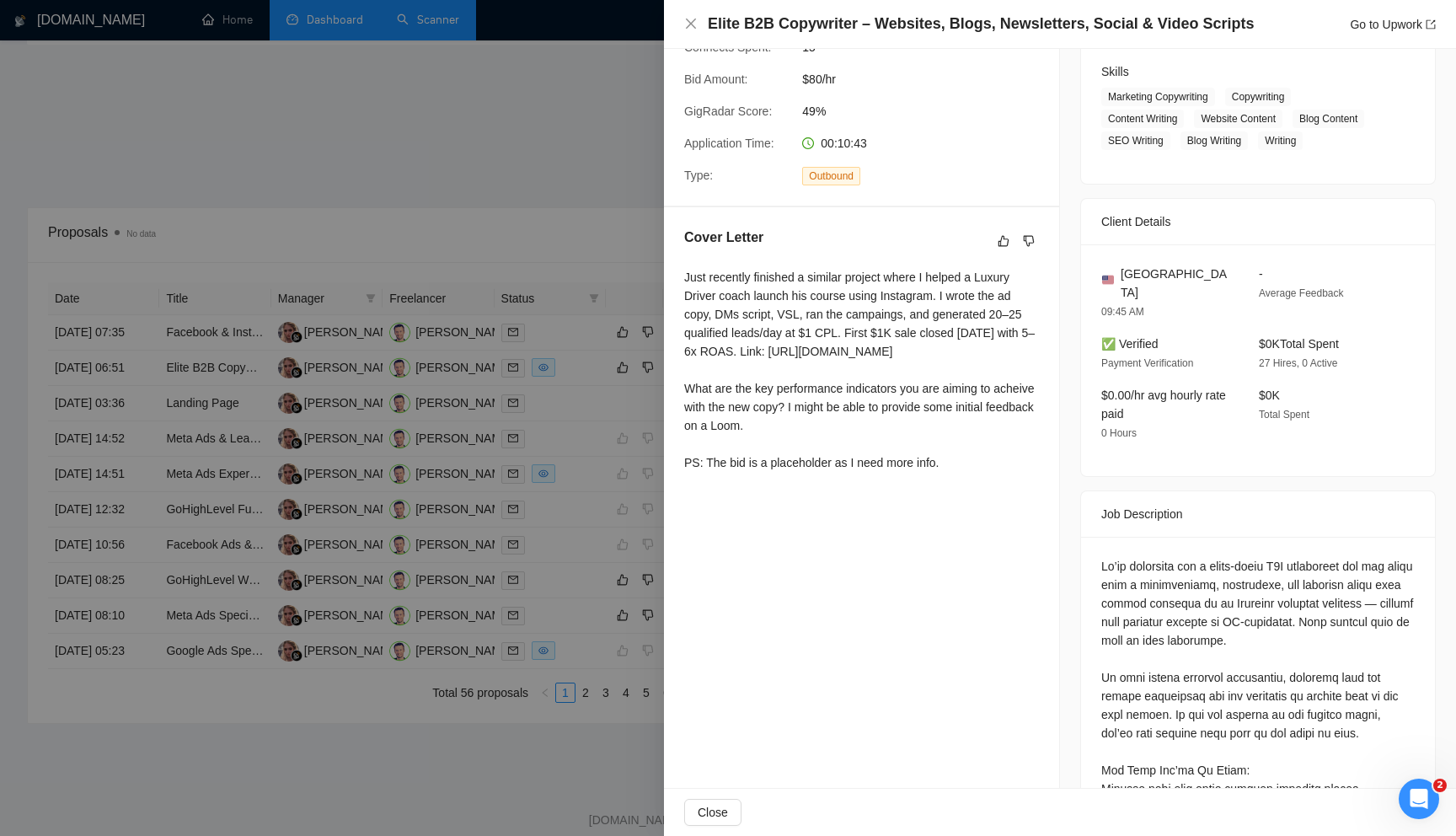
scroll to position [258, 0]
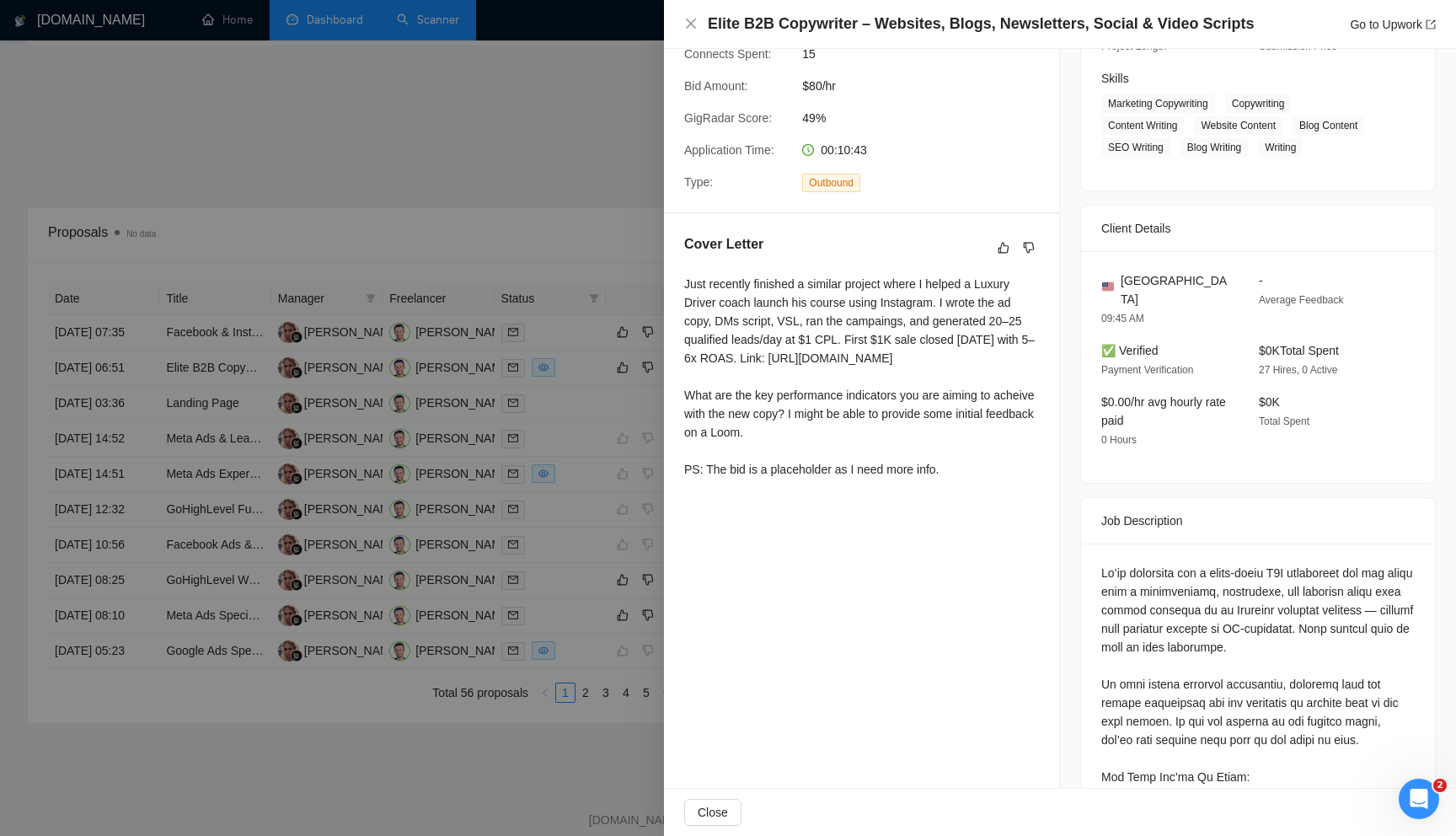
click at [585, 458] on div at bounding box center [728, 418] width 1456 height 836
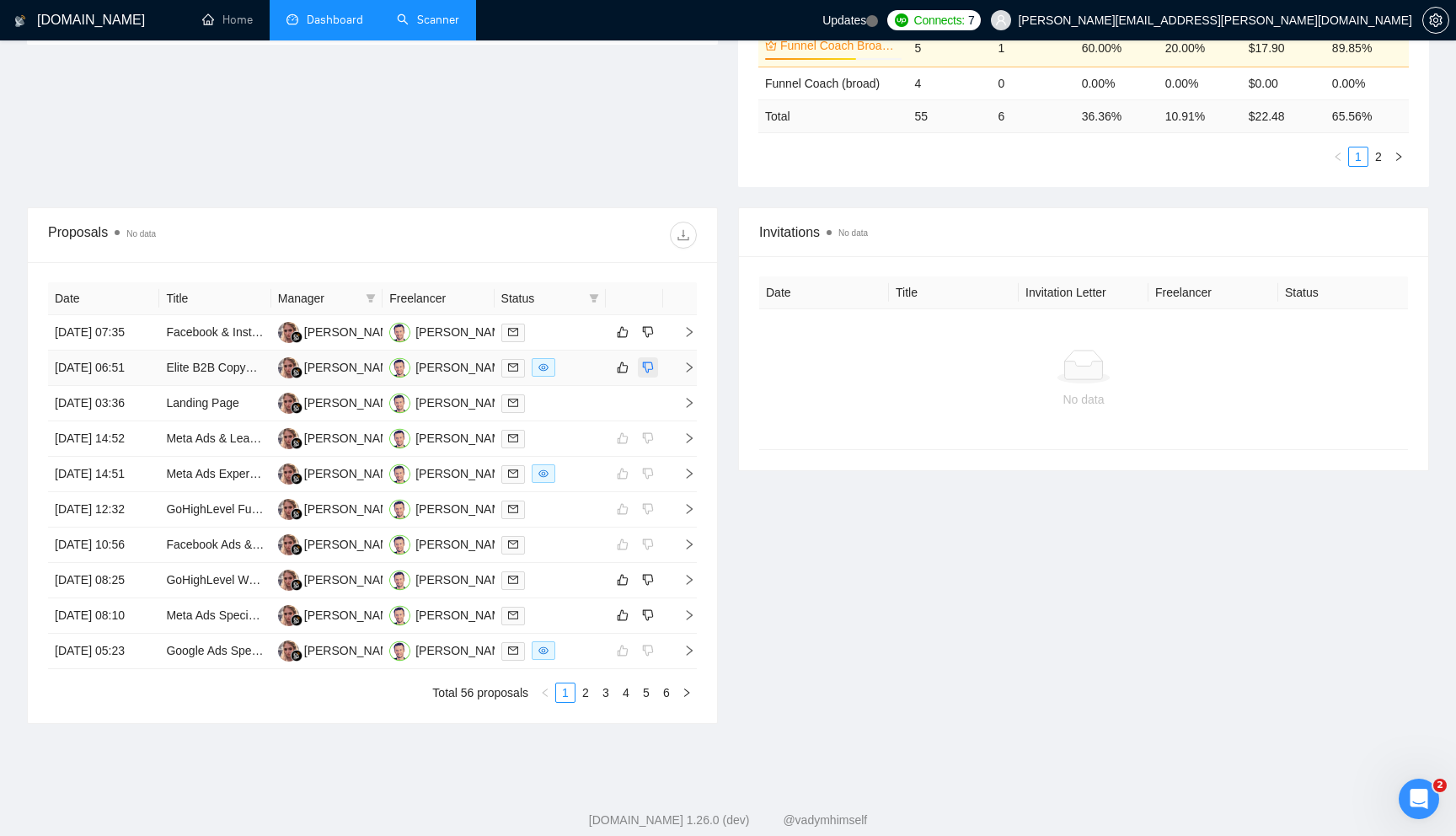
click at [652, 374] on icon "dislike" at bounding box center [648, 368] width 12 height 14
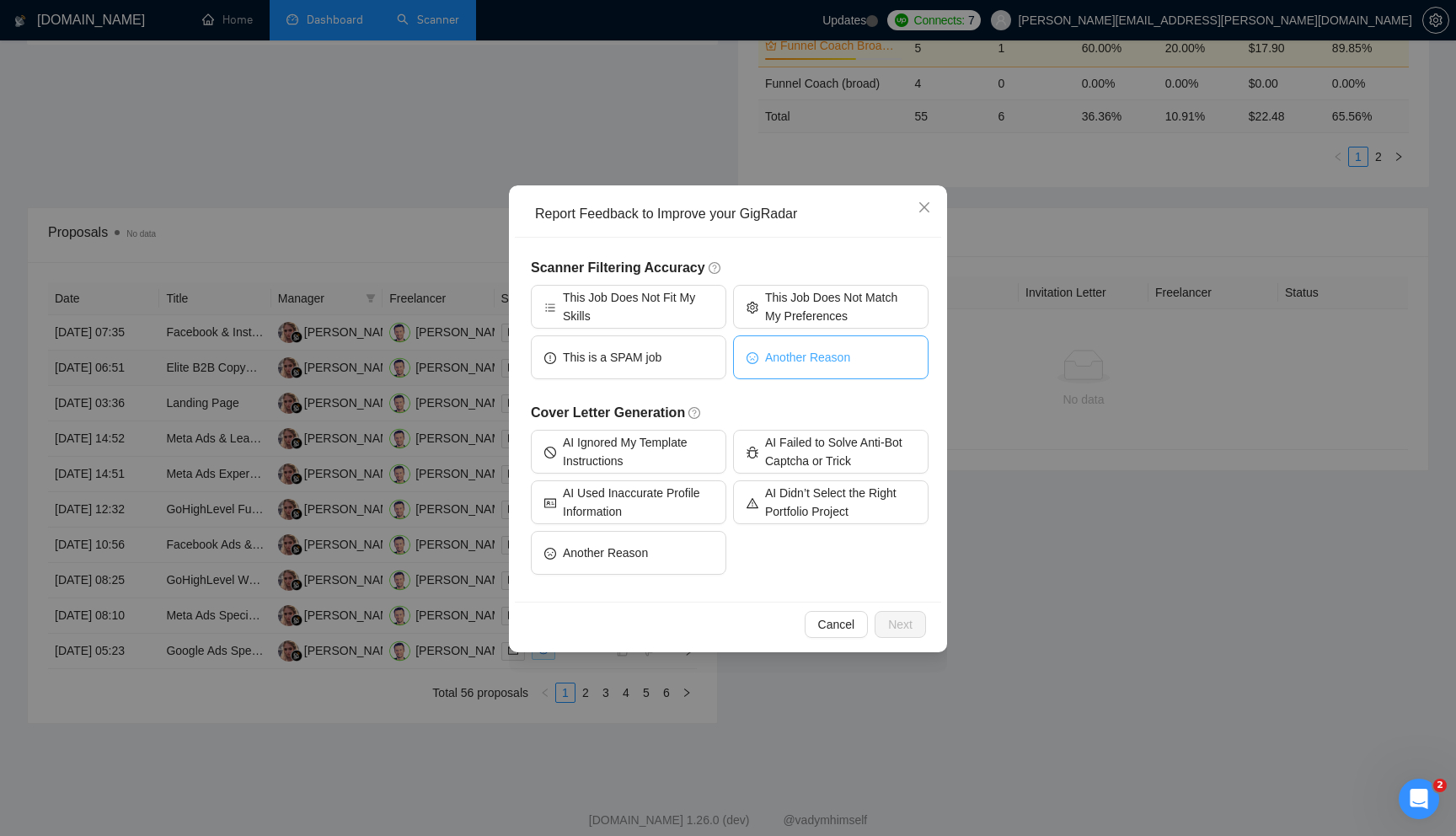
click at [795, 352] on span "Another Reason" at bounding box center [807, 357] width 85 height 19
click at [888, 615] on span "Next" at bounding box center [900, 624] width 24 height 19
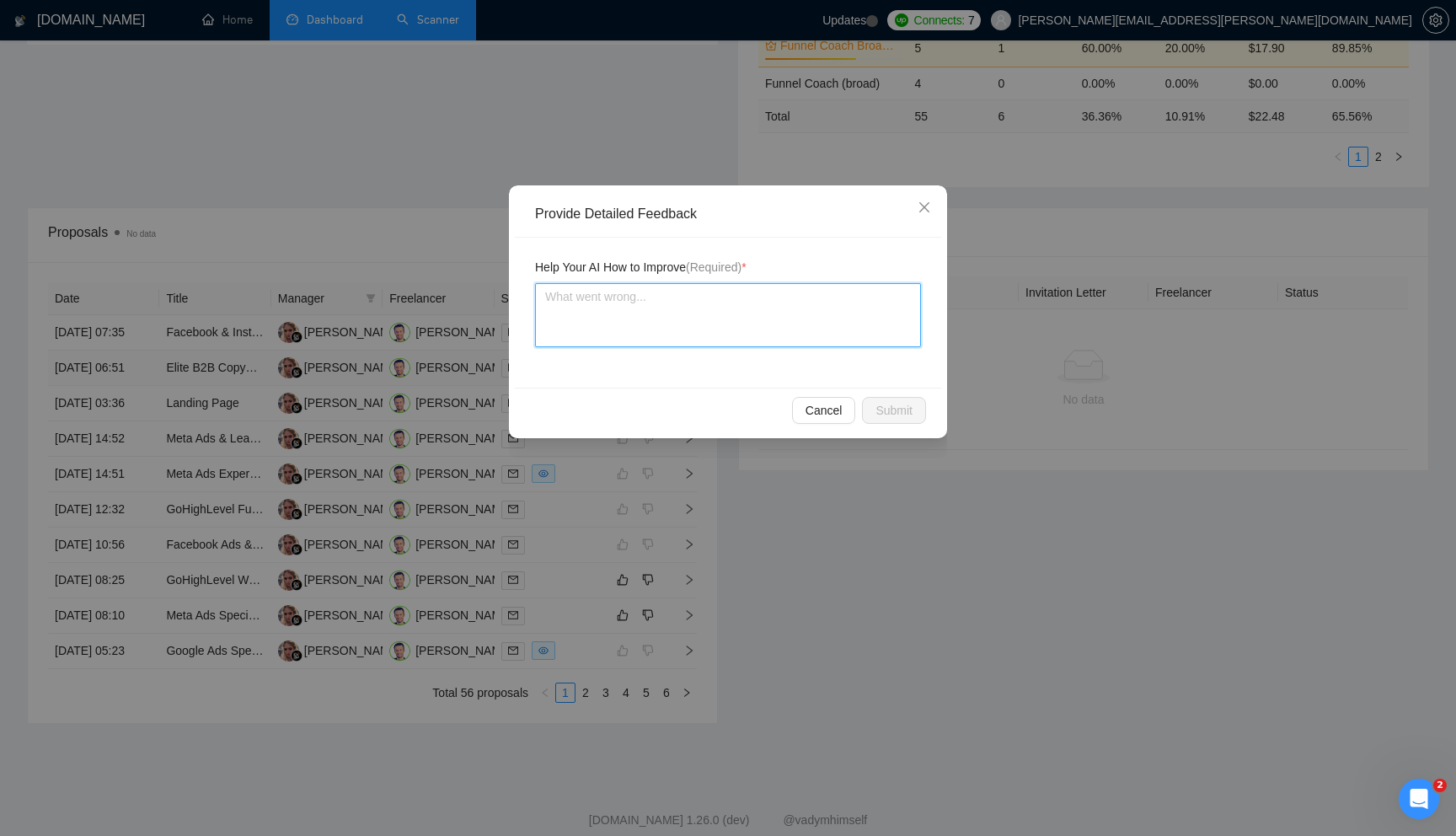
click at [659, 315] on textarea at bounding box center [728, 315] width 386 height 64
paste textarea "Blogs"
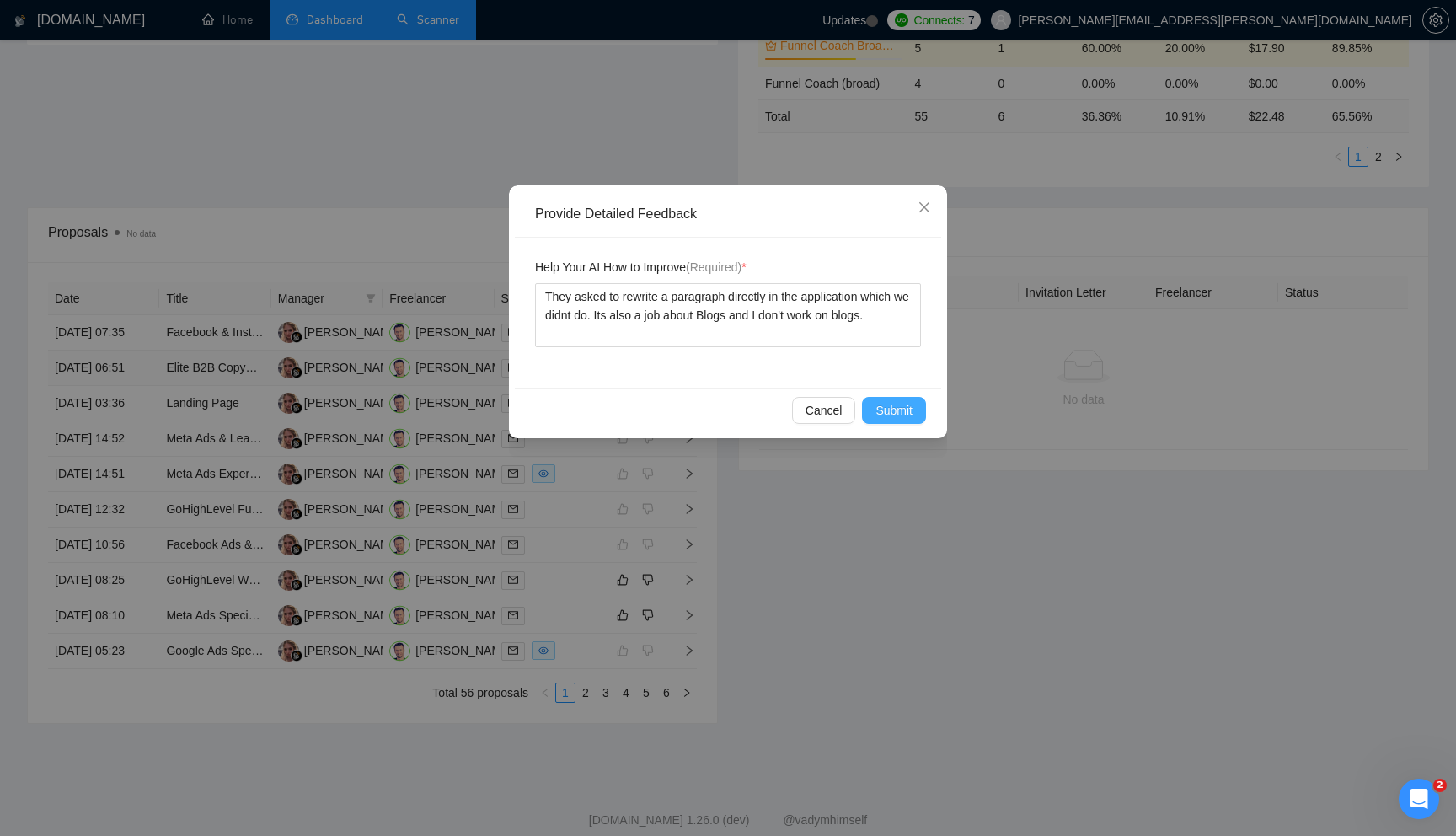
click at [870, 407] on button "Submit" at bounding box center [893, 411] width 64 height 27
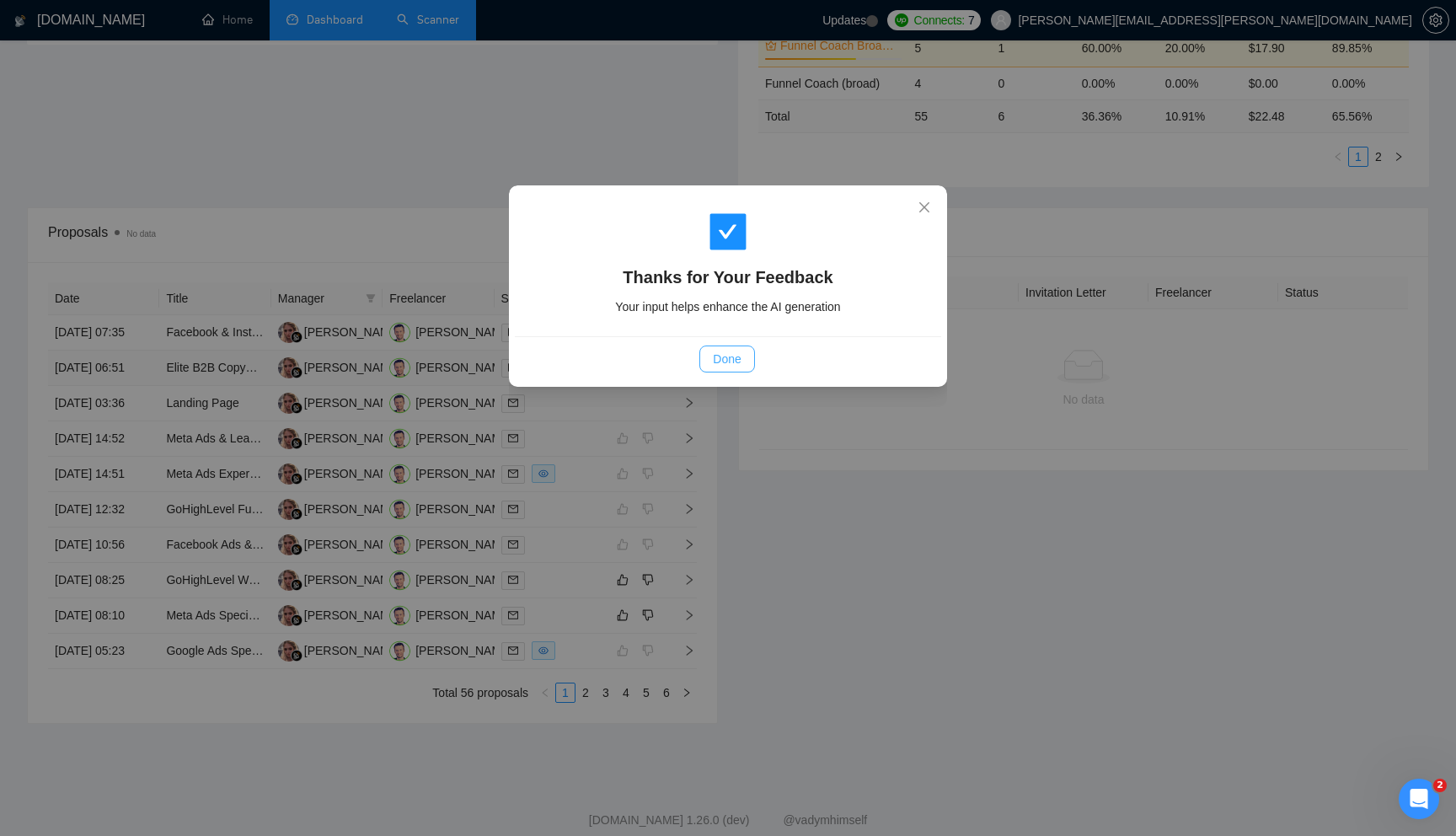
click at [719, 359] on span "Done" at bounding box center [727, 359] width 27 height 19
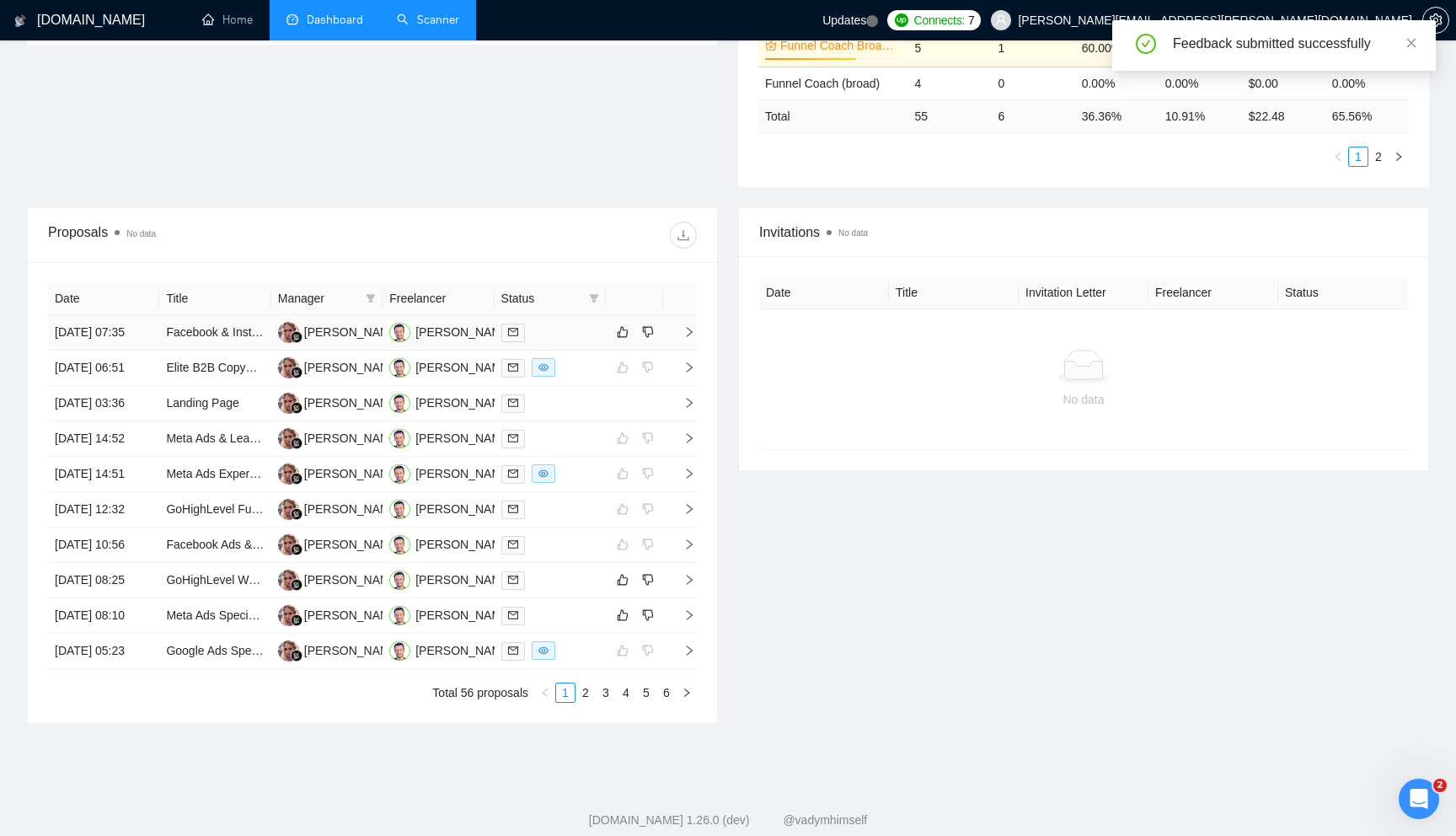
click at [690, 338] on icon "right" at bounding box center [689, 331] width 12 height 12
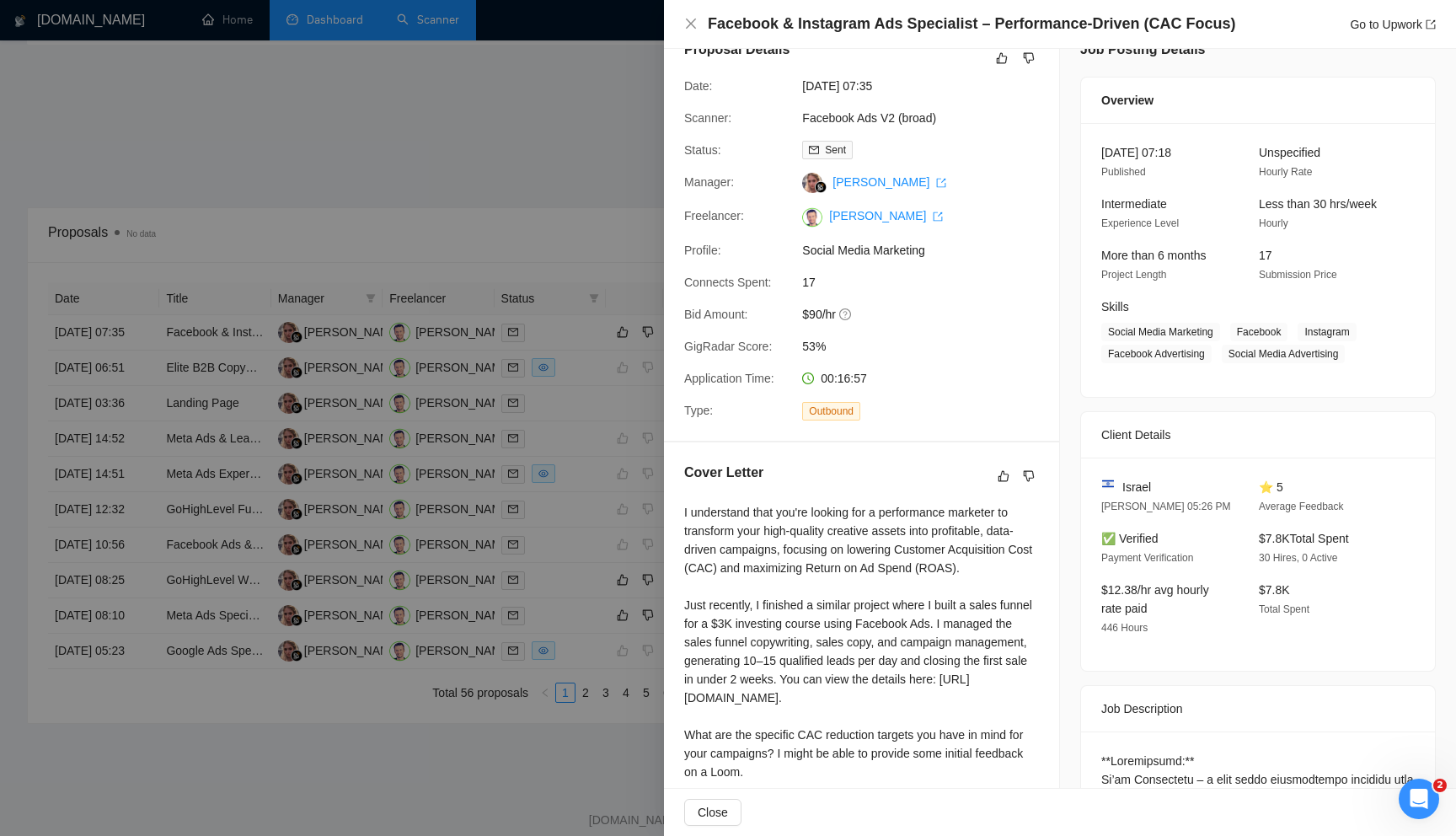
scroll to position [36, 0]
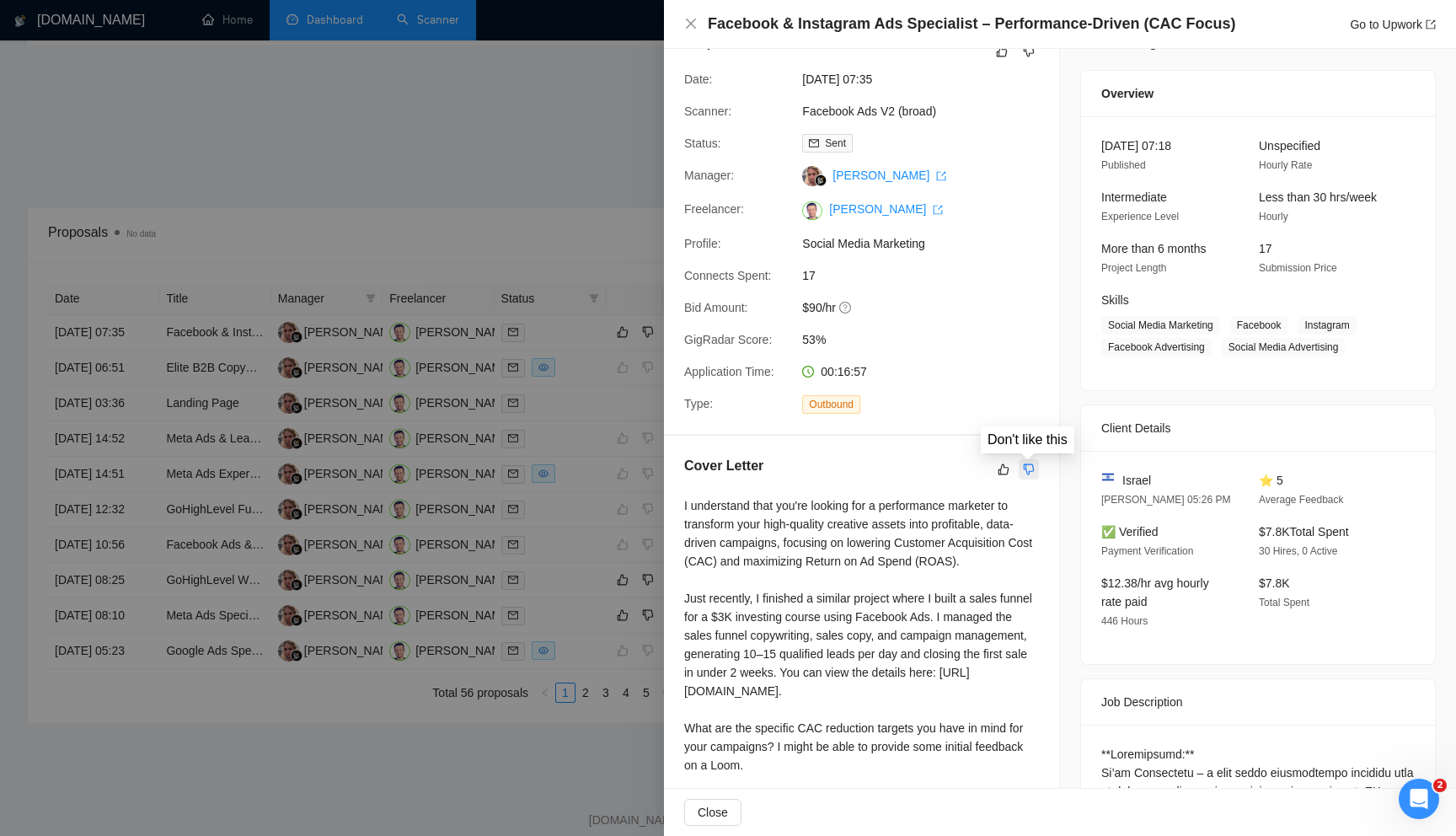
click at [1028, 468] on icon "dislike" at bounding box center [1029, 469] width 12 height 14
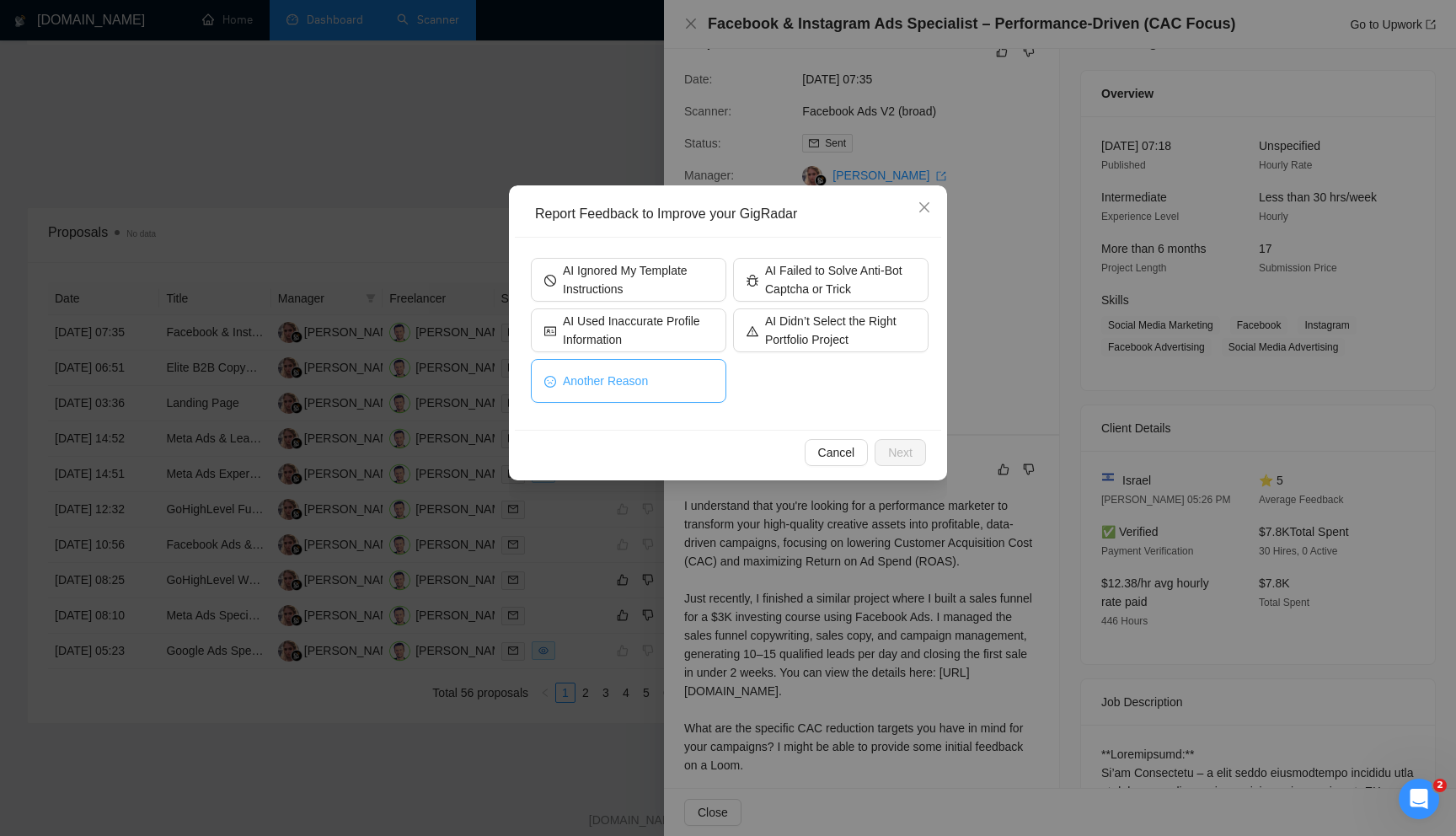
click at [673, 376] on button "Another Reason" at bounding box center [629, 380] width 196 height 44
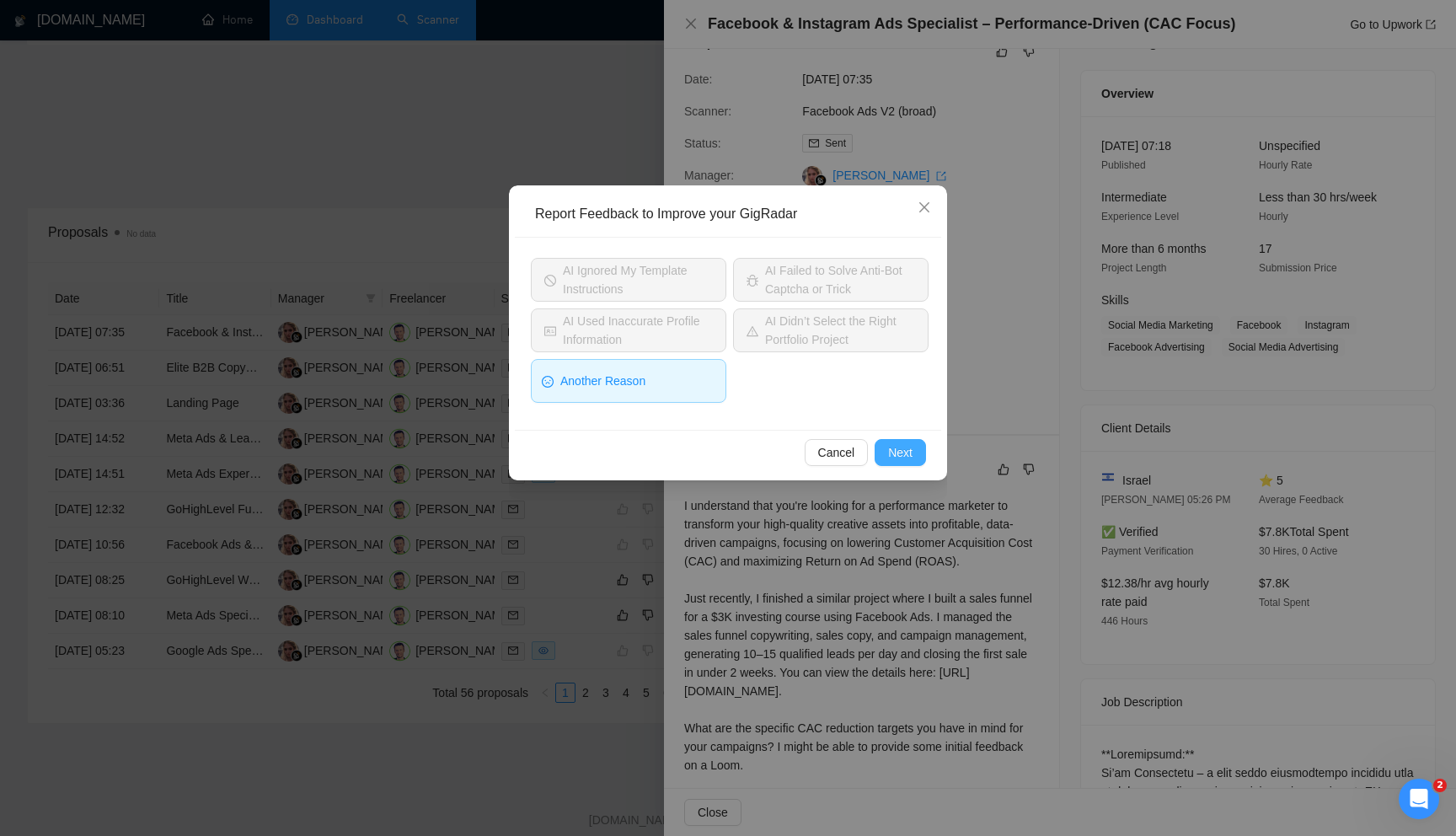
click at [893, 461] on span "Next" at bounding box center [900, 452] width 24 height 19
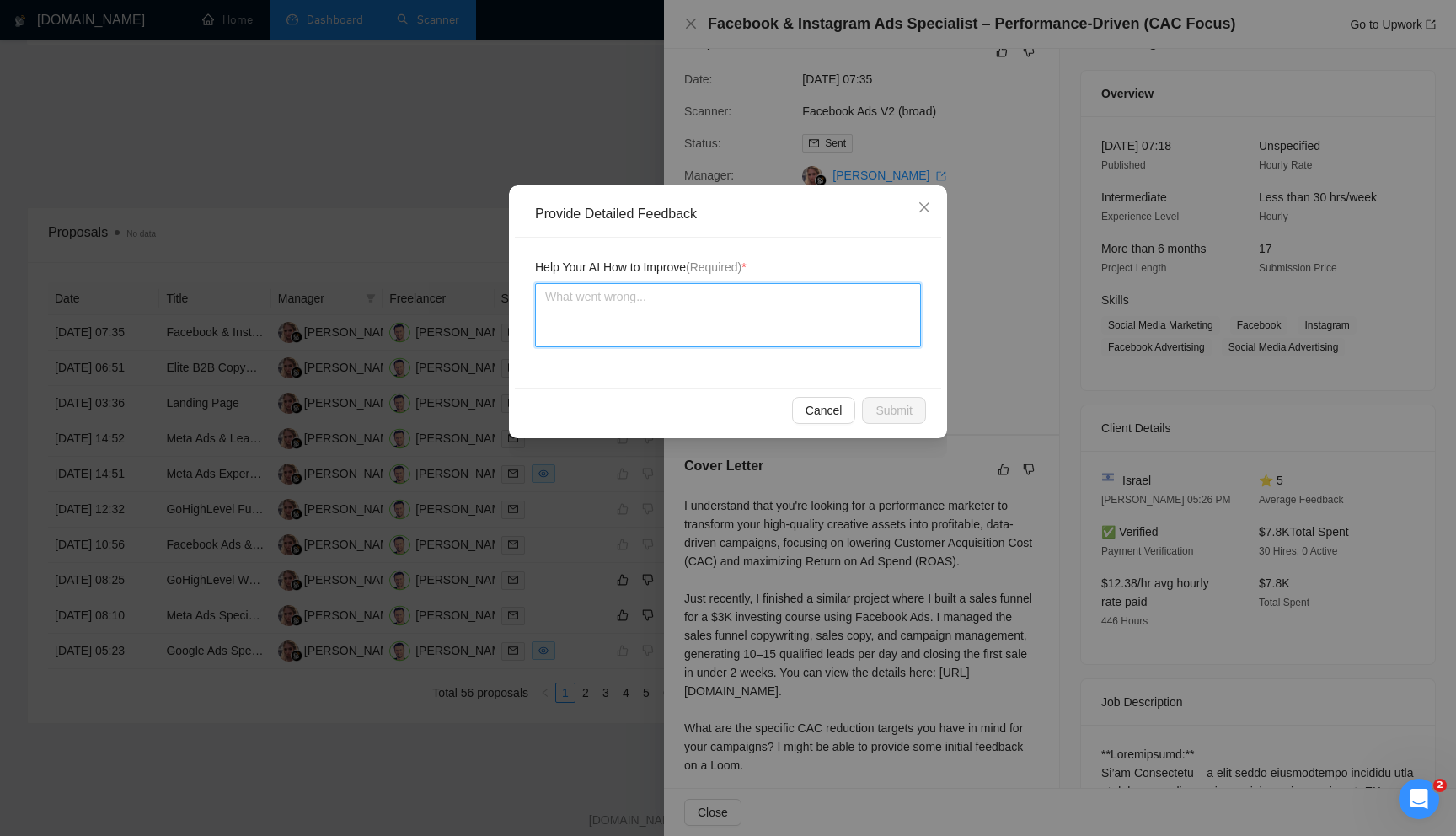
click at [738, 323] on textarea at bounding box center [728, 315] width 386 height 64
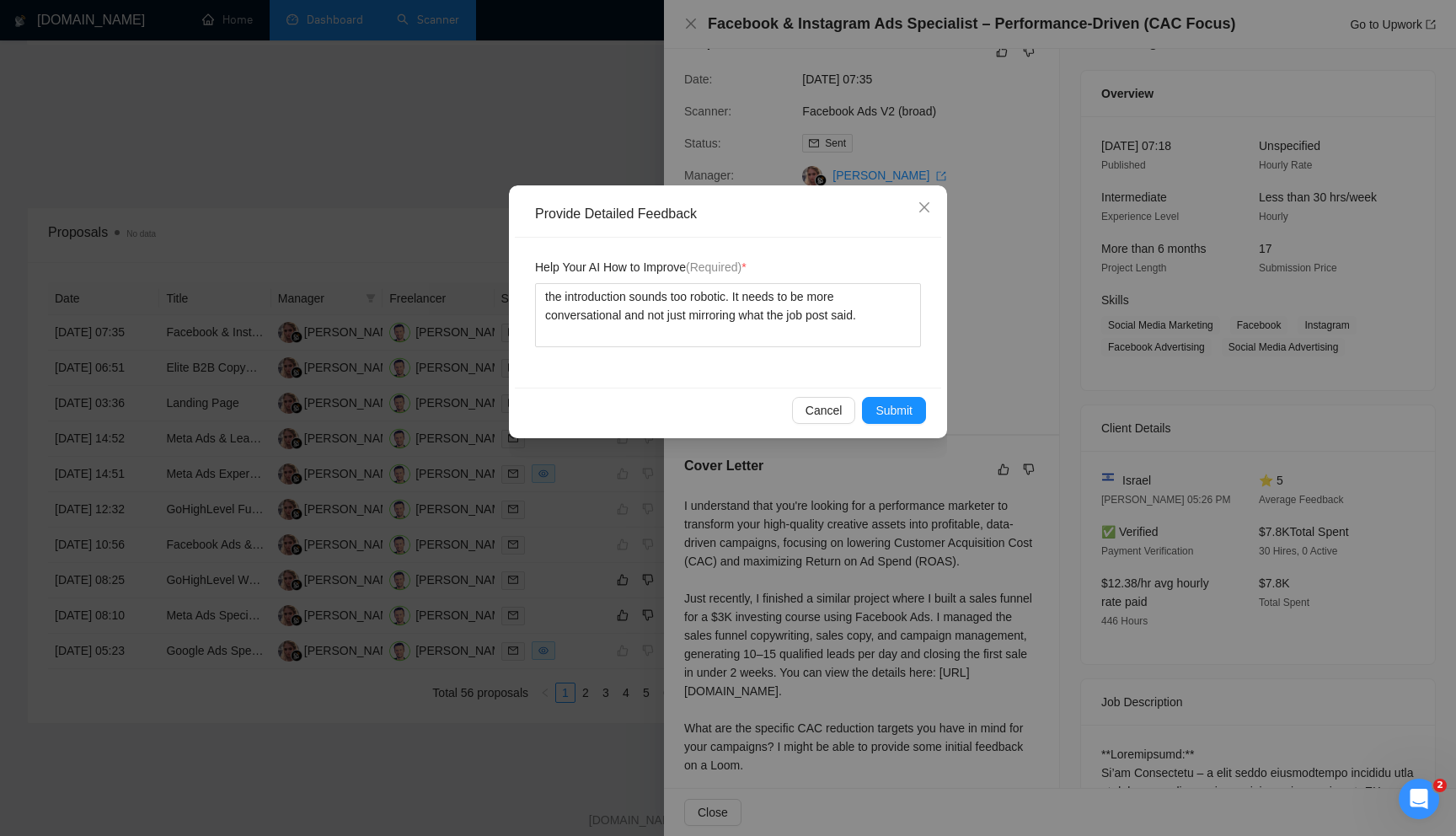
click at [880, 394] on div "Cancel Submit" at bounding box center [728, 410] width 426 height 45
click at [891, 408] on span "Submit" at bounding box center [894, 410] width 37 height 19
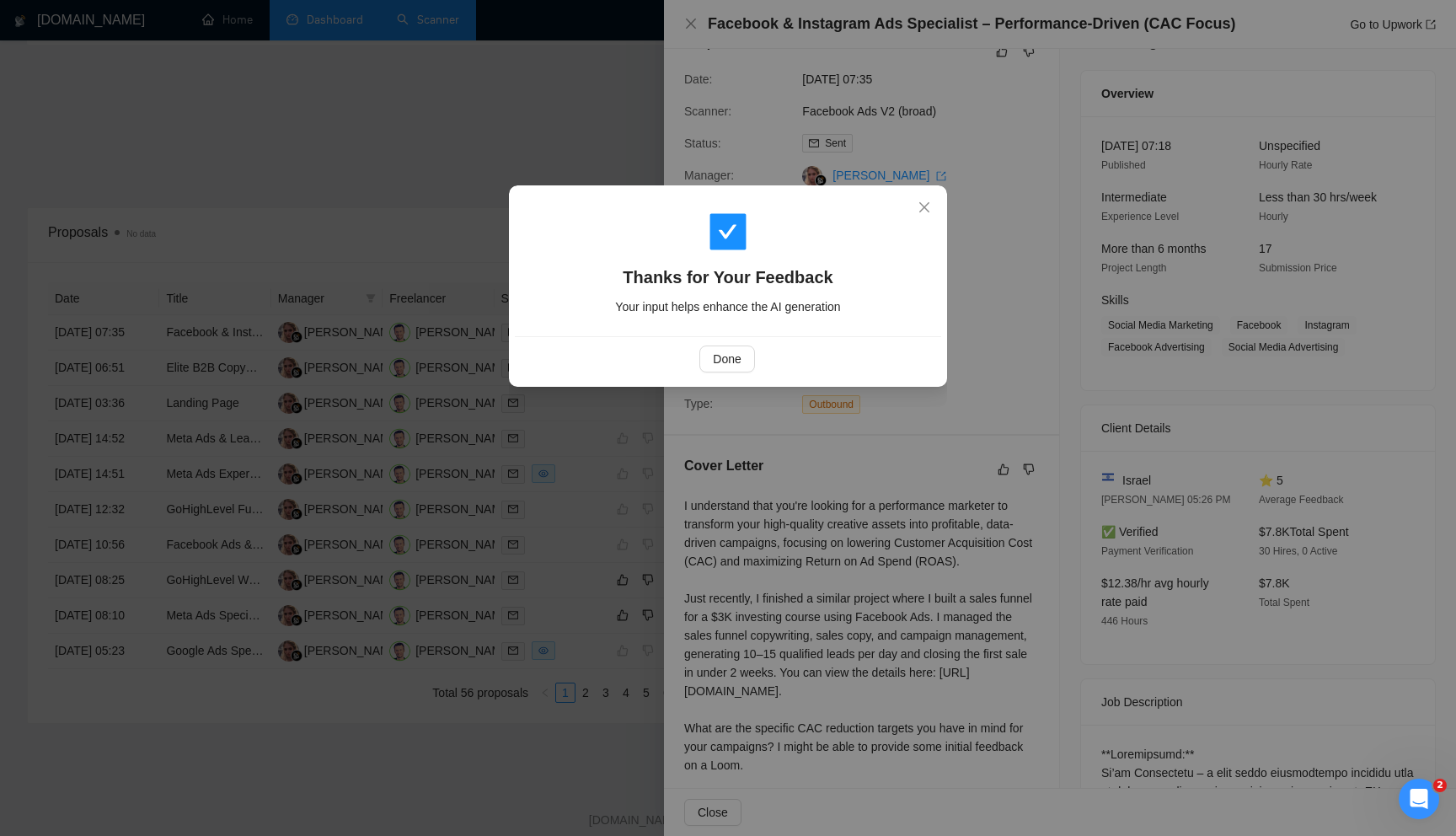
click at [733, 374] on div "Done" at bounding box center [728, 359] width 426 height 45
click at [722, 358] on span "Done" at bounding box center [727, 359] width 27 height 19
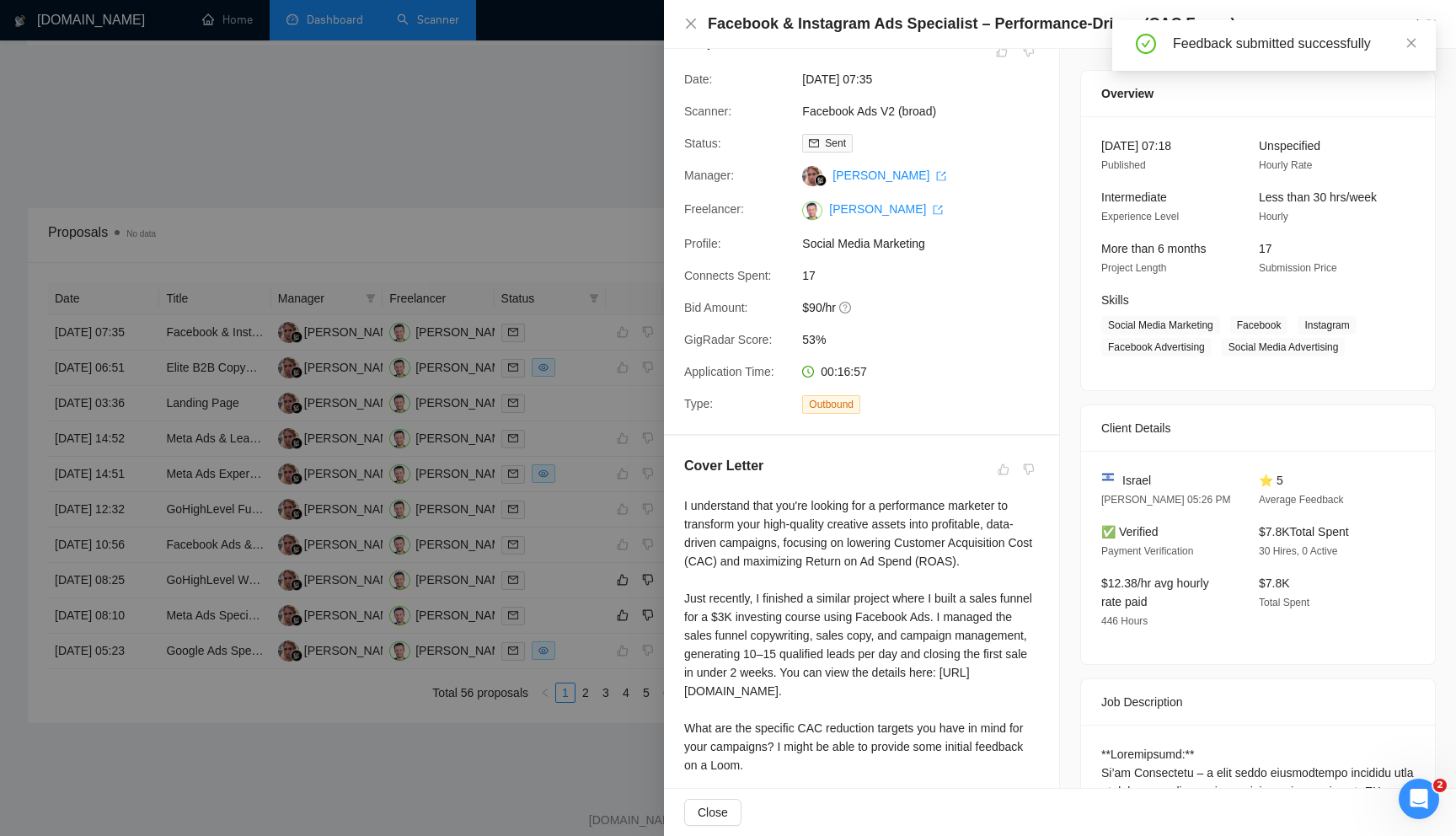
click at [577, 245] on div at bounding box center [728, 418] width 1456 height 836
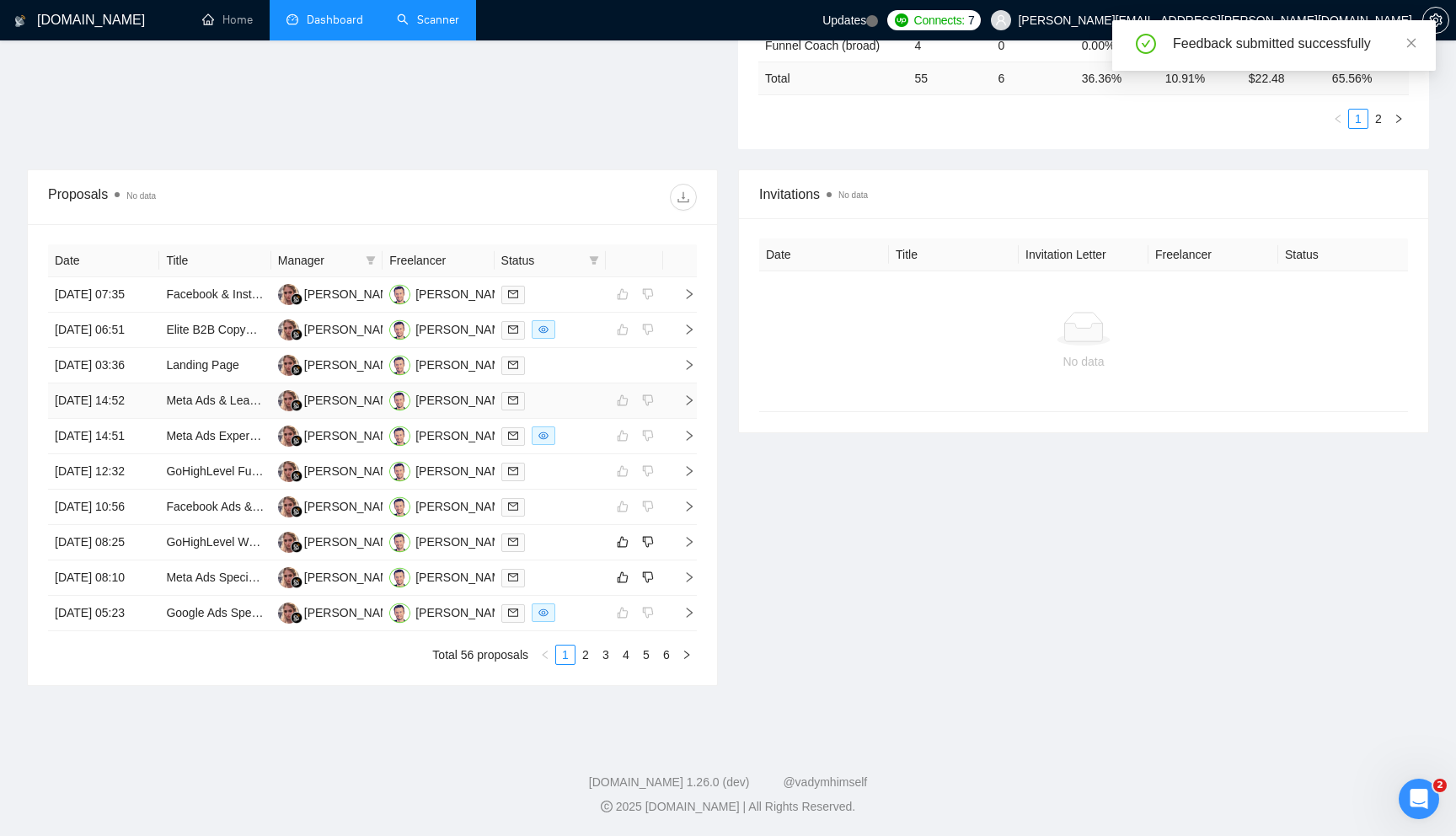
scroll to position [680, 0]
click at [688, 536] on icon "right" at bounding box center [689, 542] width 12 height 12
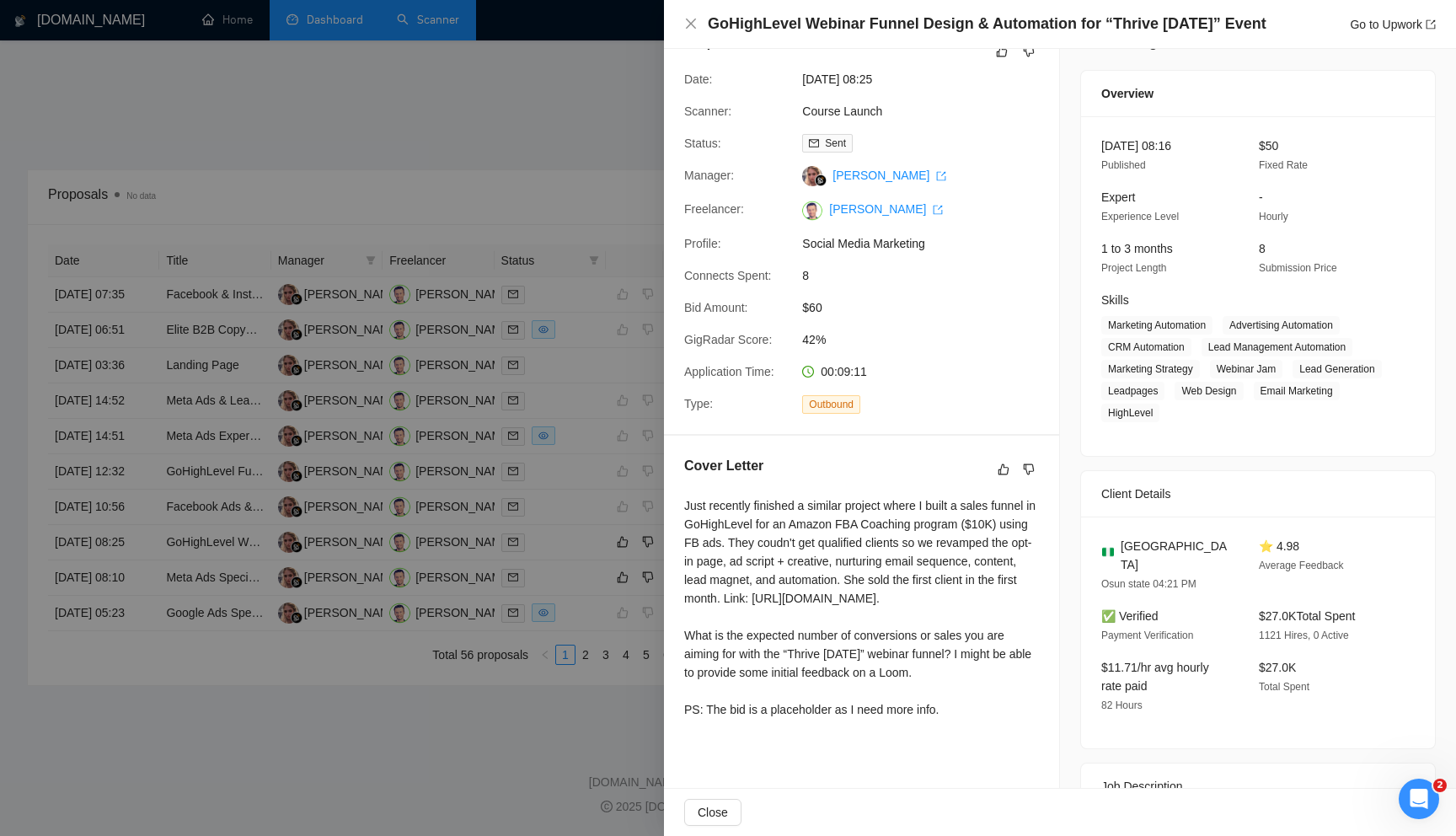
scroll to position [66, 0]
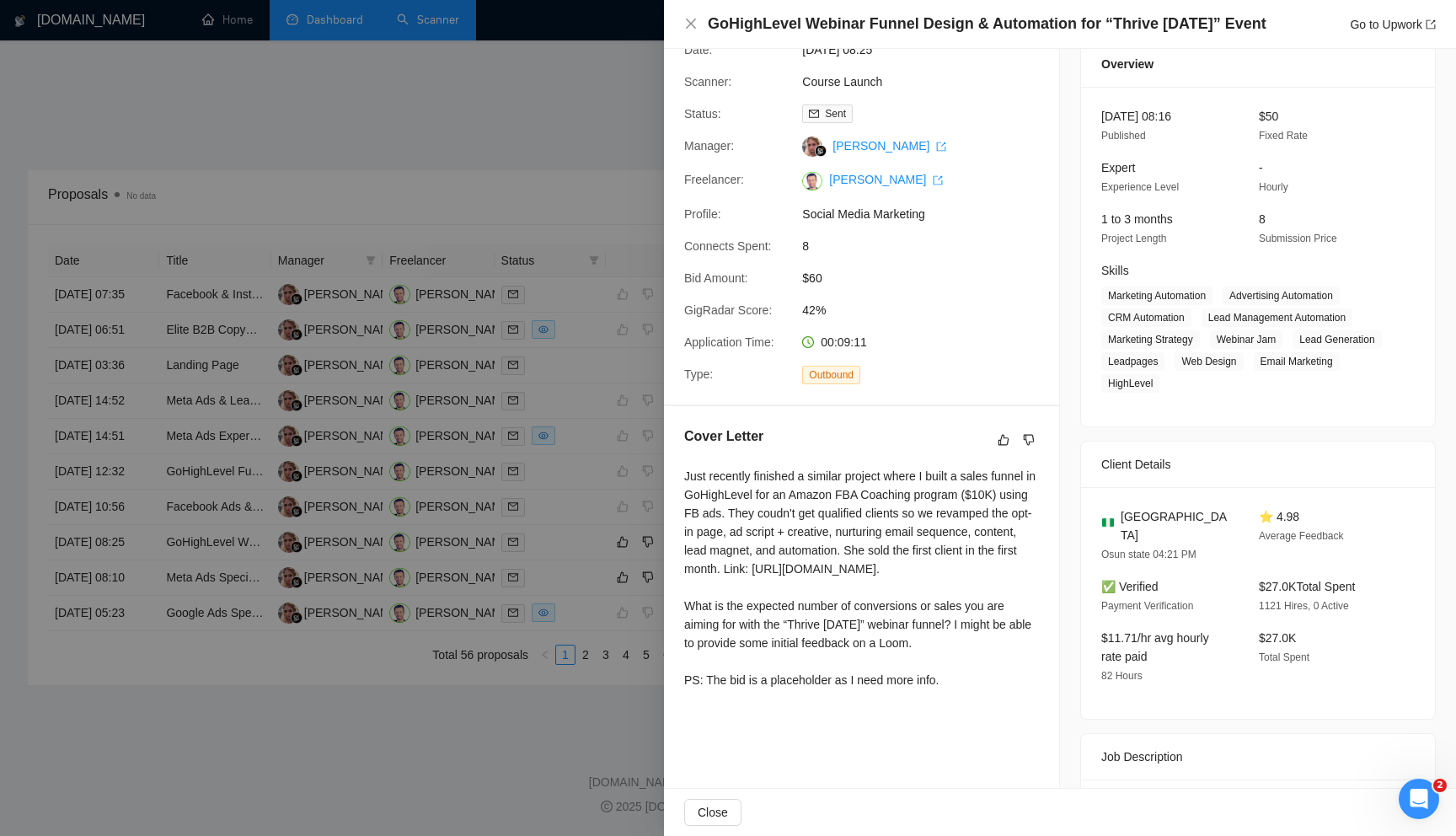
click at [558, 428] on div at bounding box center [728, 418] width 1456 height 836
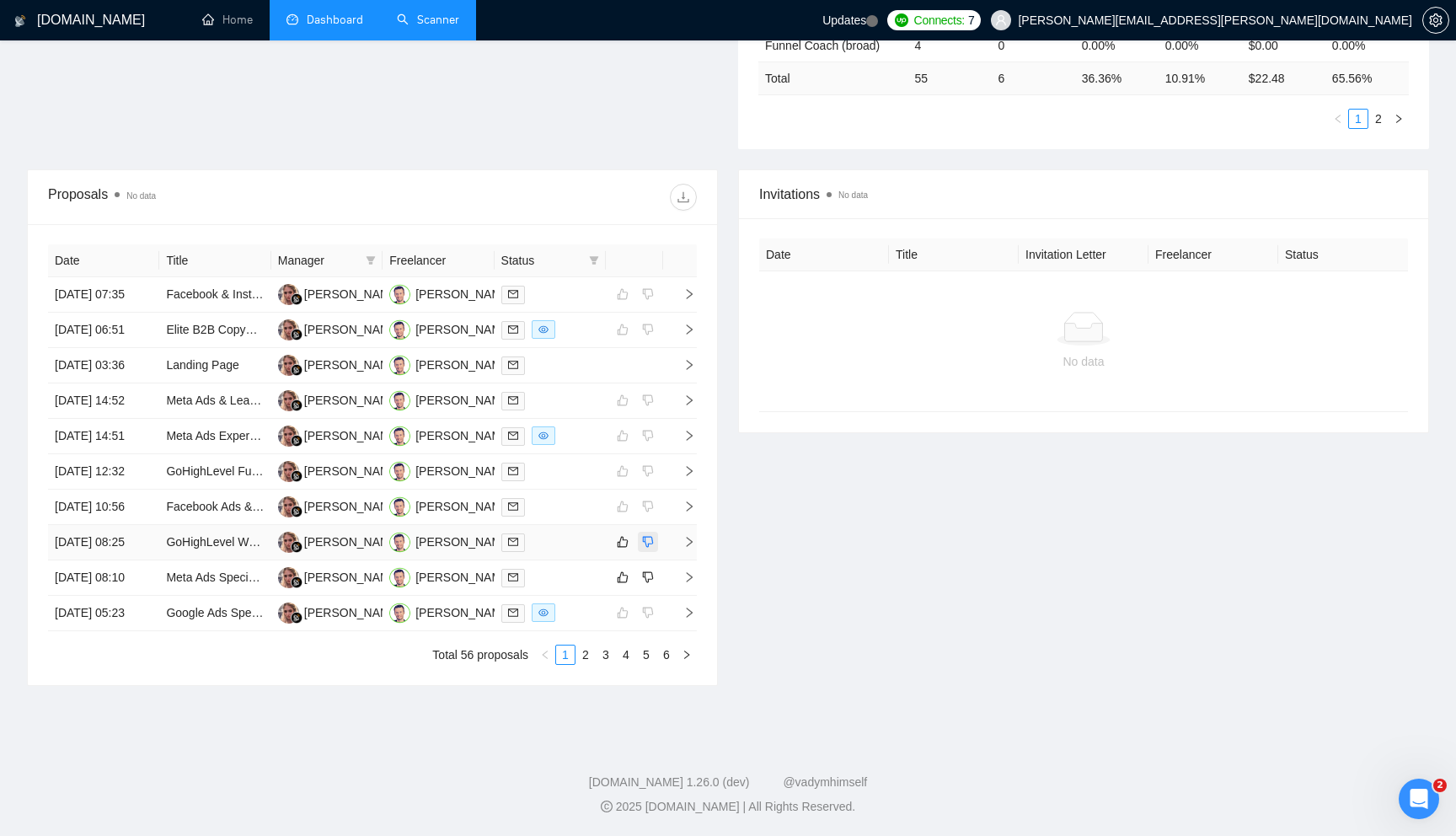
click at [647, 537] on icon "dislike" at bounding box center [647, 542] width 11 height 11
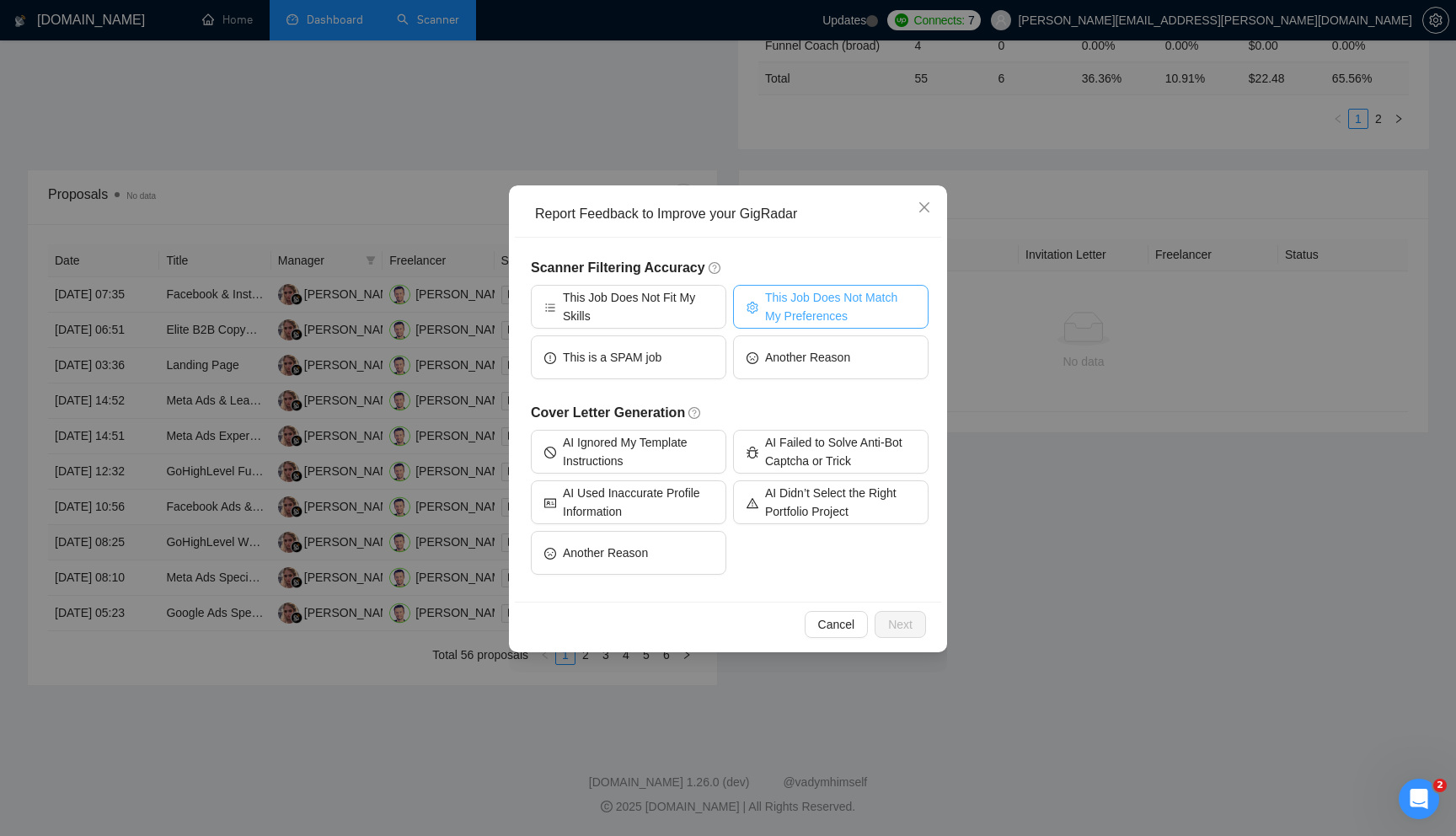
click at [799, 295] on span "This Job Does Not Match My Preferences" at bounding box center [839, 307] width 150 height 37
click at [894, 631] on span "Next" at bounding box center [900, 624] width 24 height 19
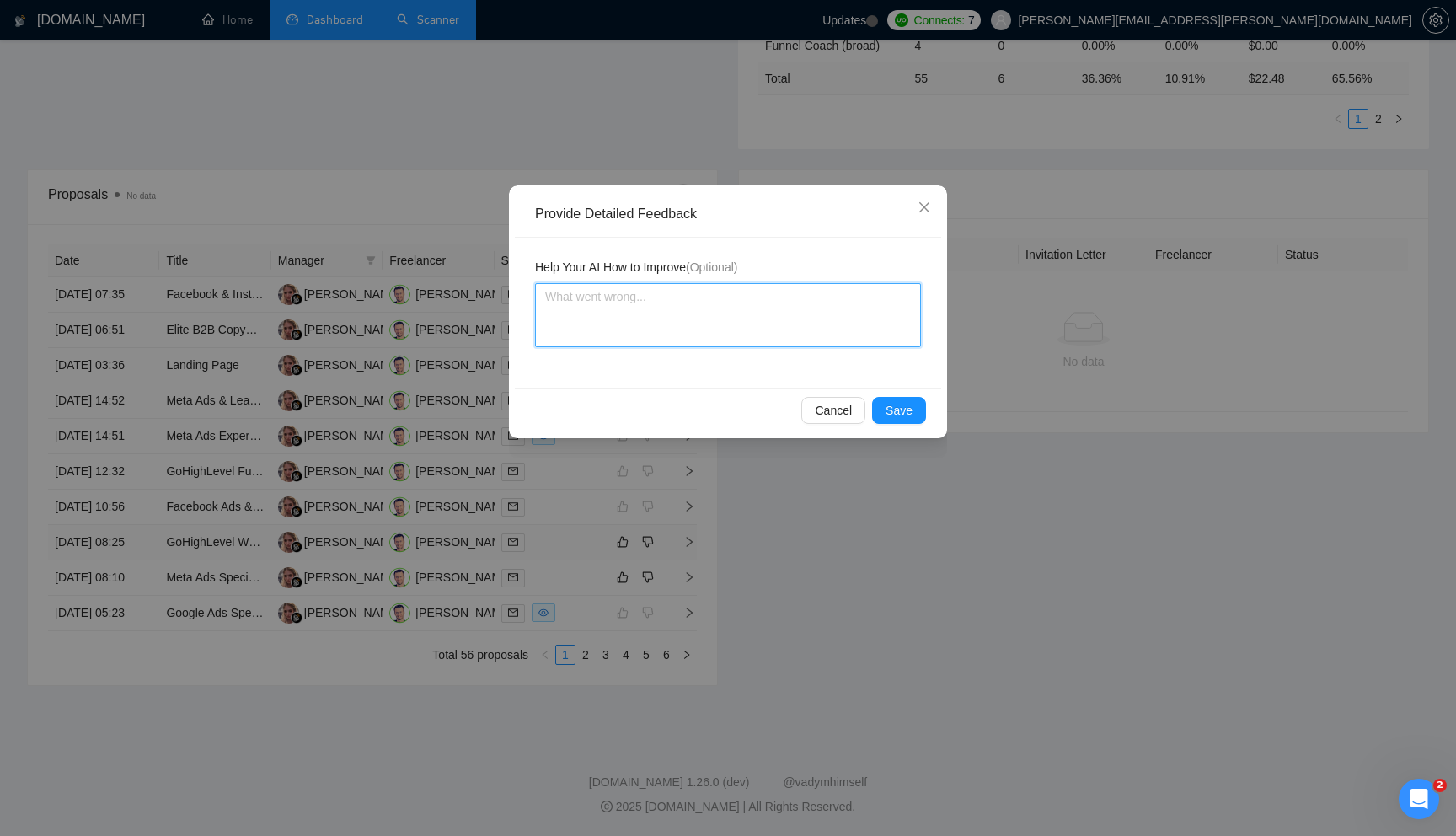
click at [702, 326] on textarea at bounding box center [728, 315] width 386 height 64
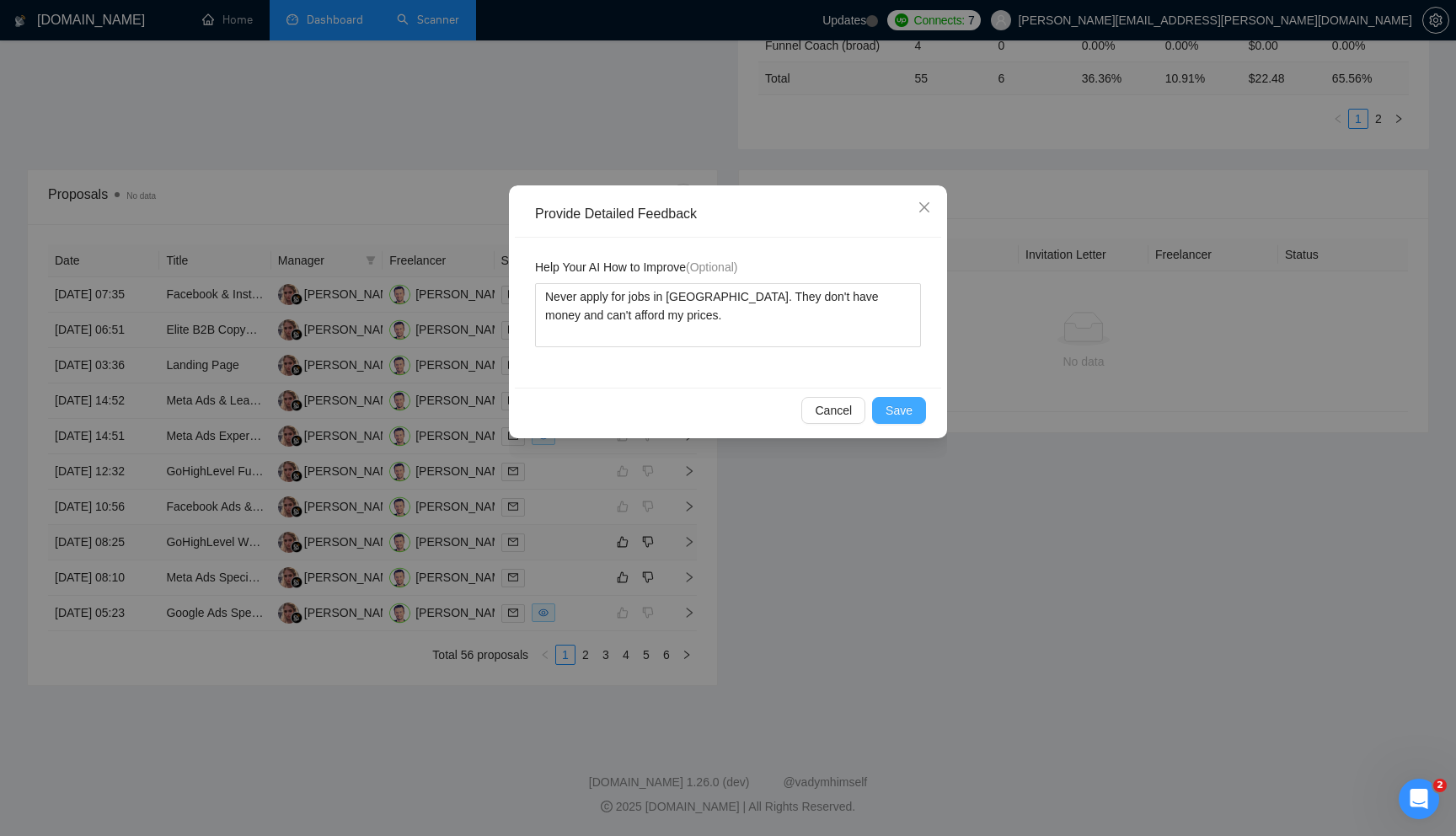
click at [895, 408] on span "Save" at bounding box center [900, 410] width 27 height 19
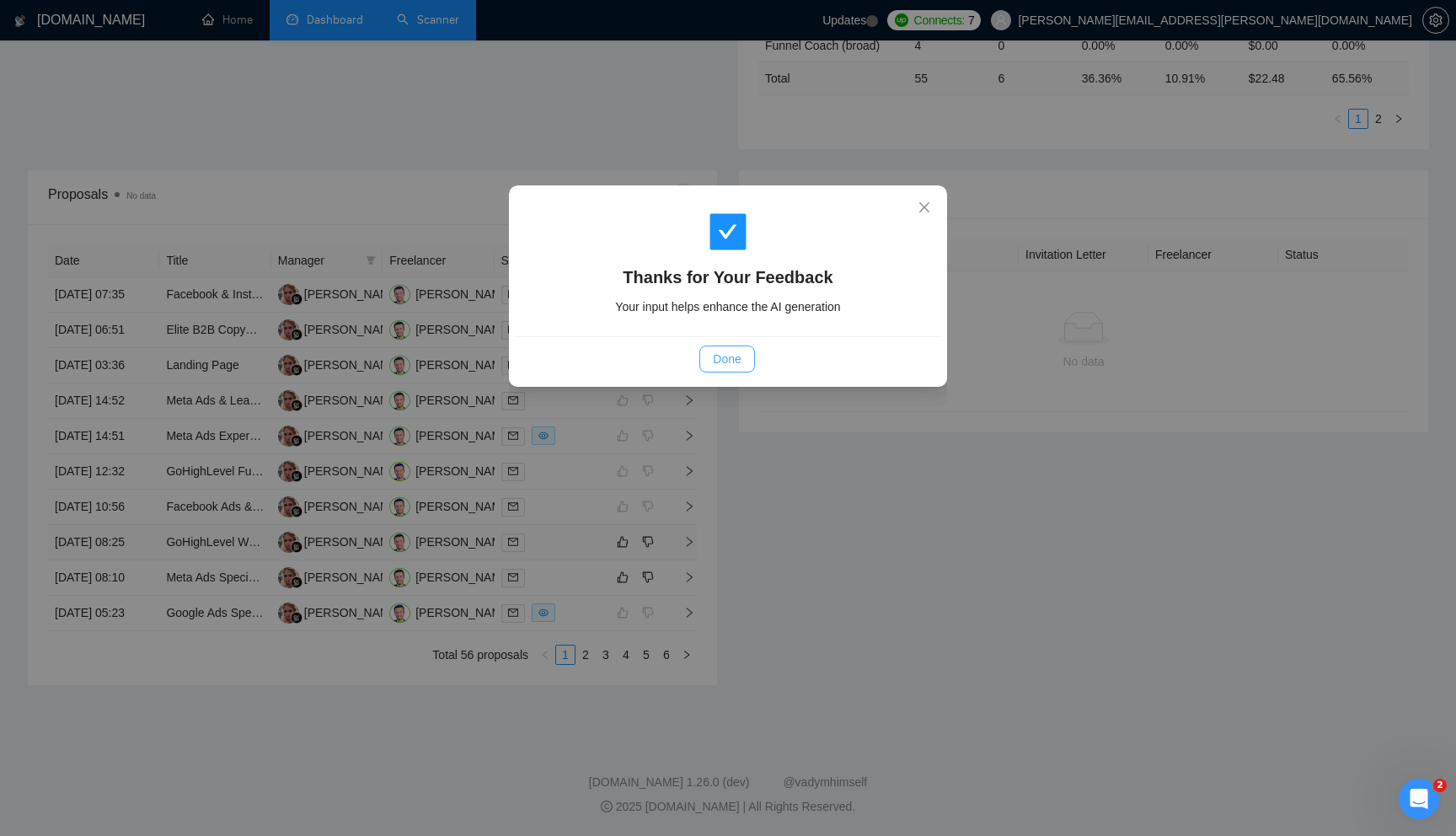
click at [737, 355] on span "Done" at bounding box center [727, 359] width 27 height 19
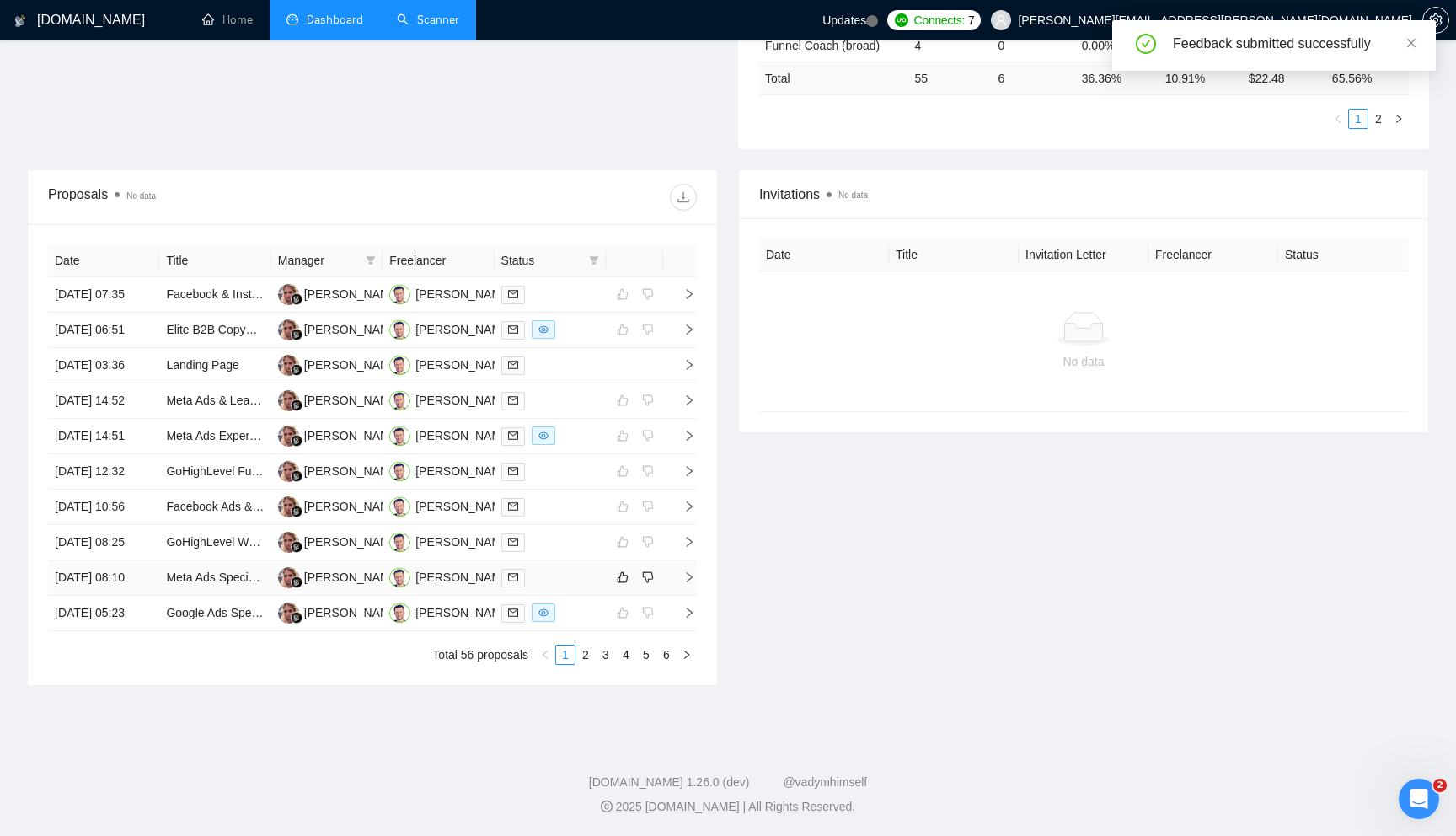
click at [689, 571] on icon "right" at bounding box center [689, 577] width 12 height 12
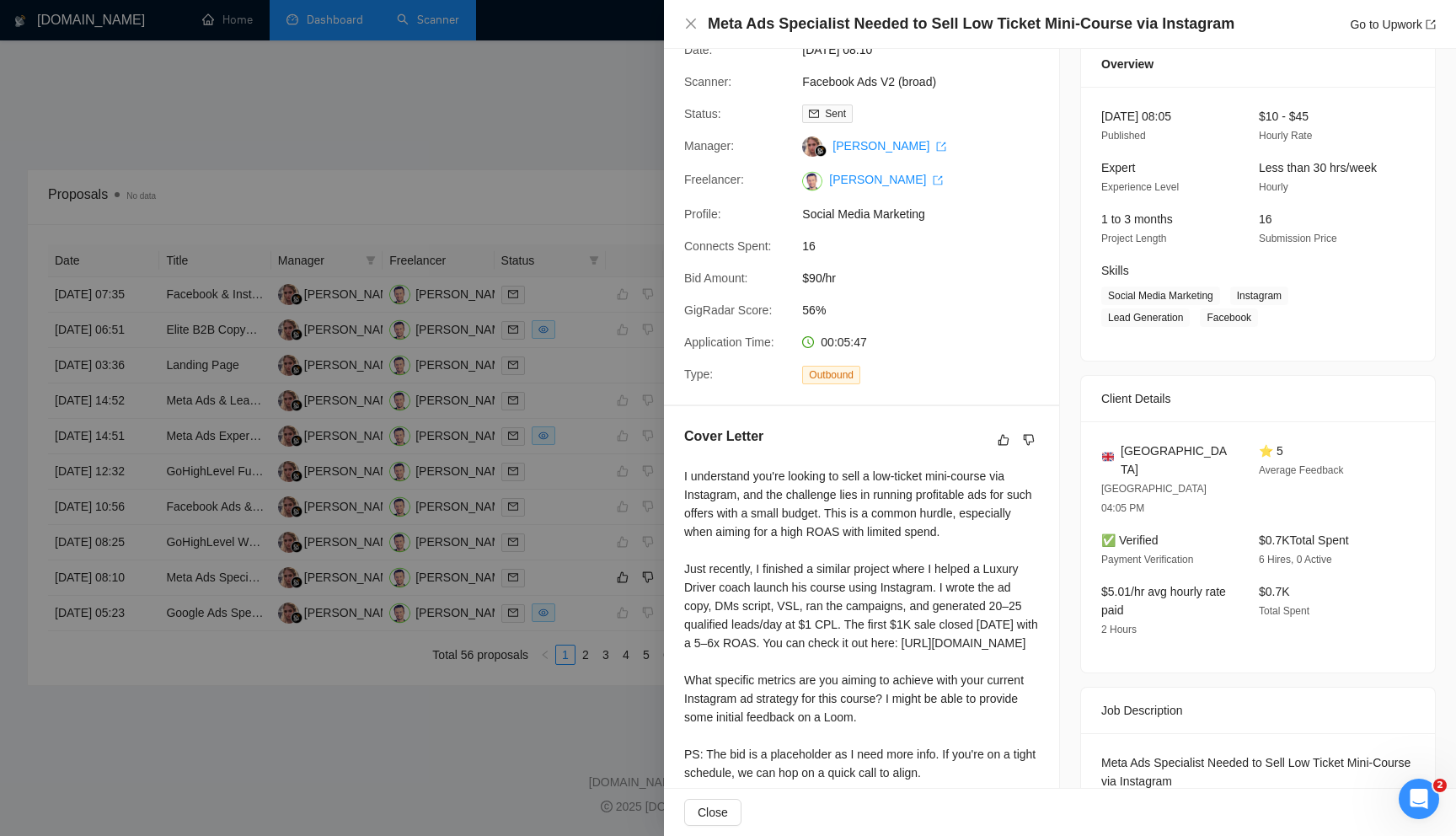
scroll to position [0, 0]
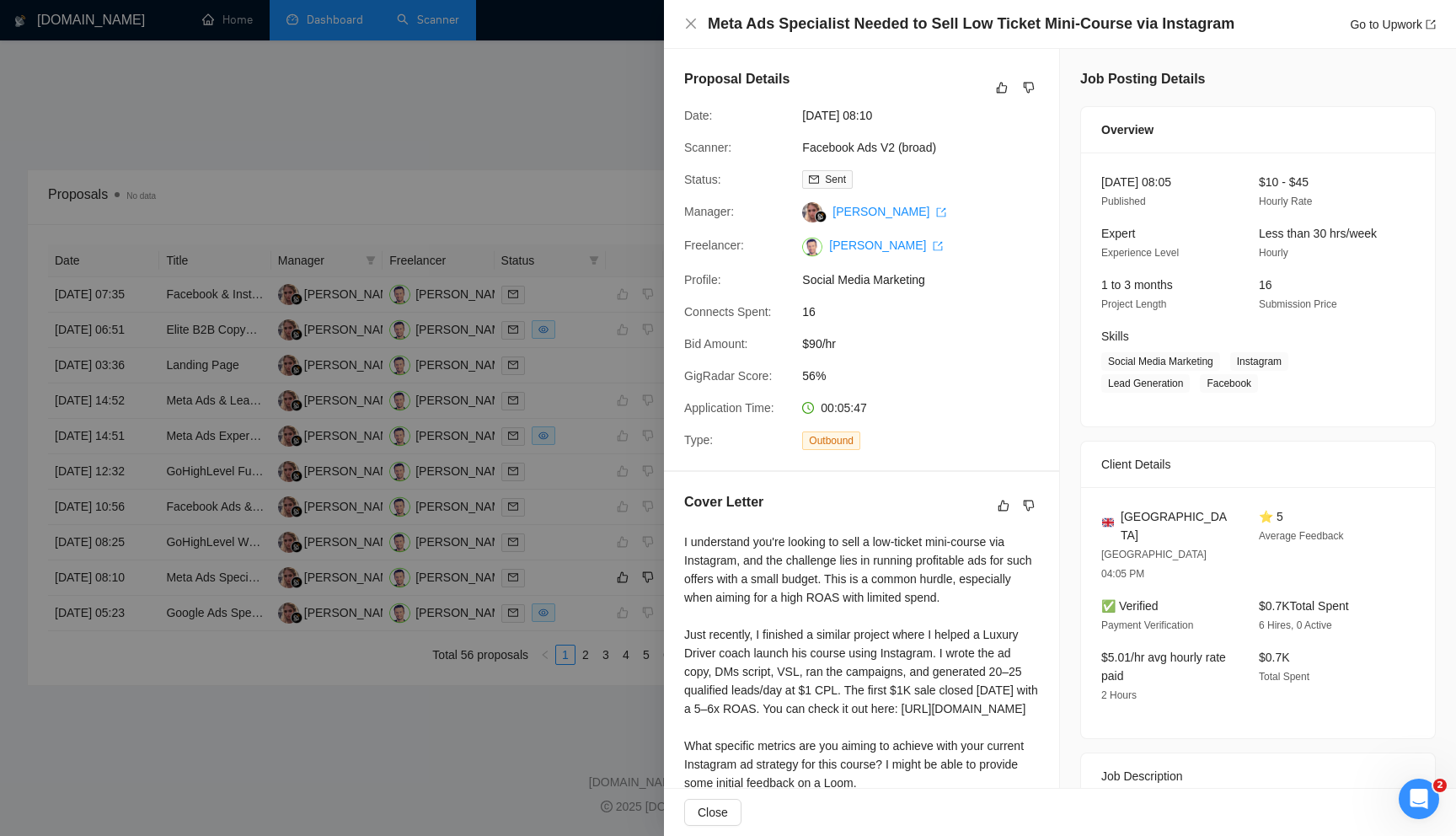
click at [581, 568] on div at bounding box center [728, 418] width 1456 height 836
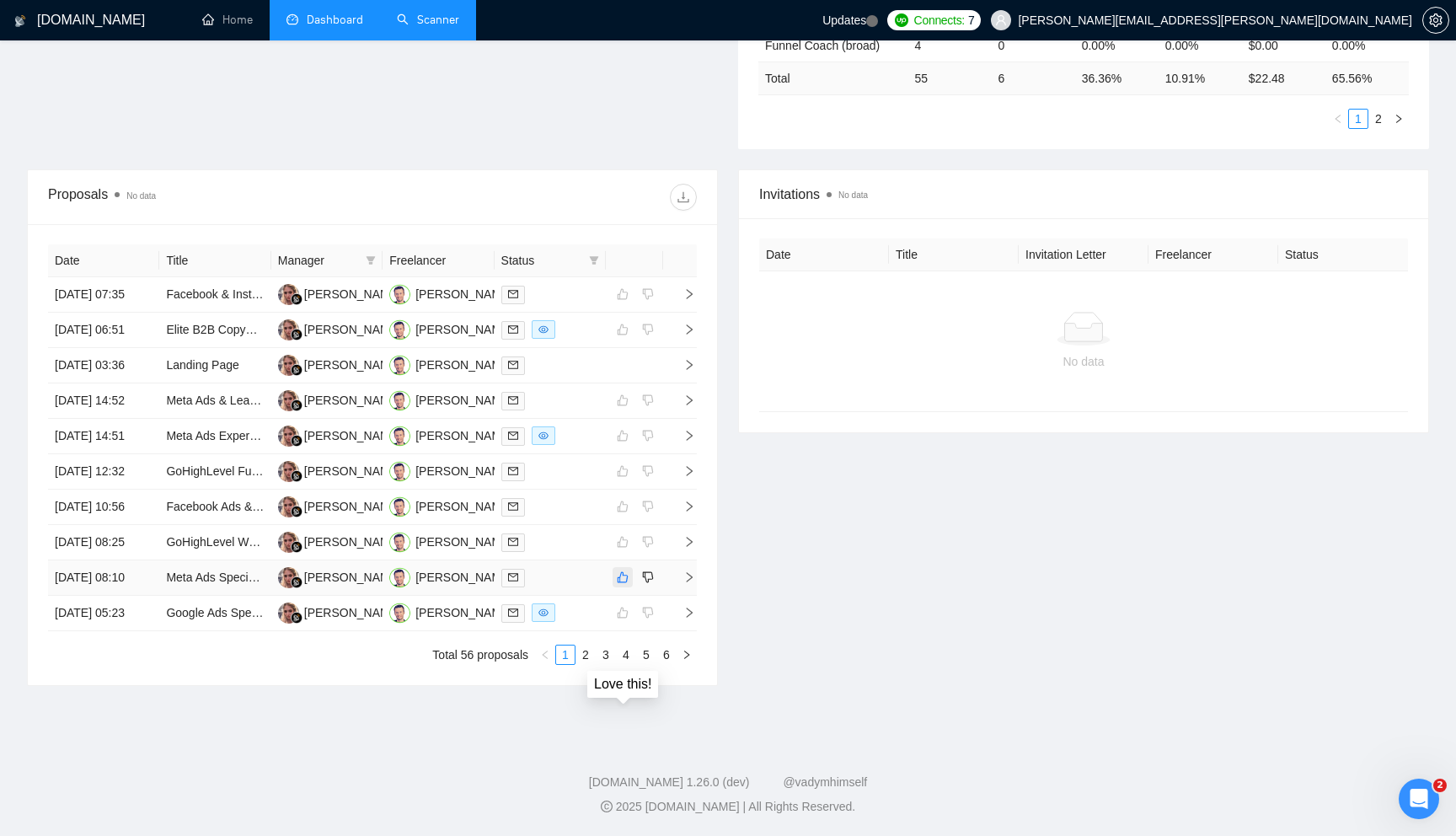
click at [621, 570] on icon "like" at bounding box center [623, 577] width 12 height 14
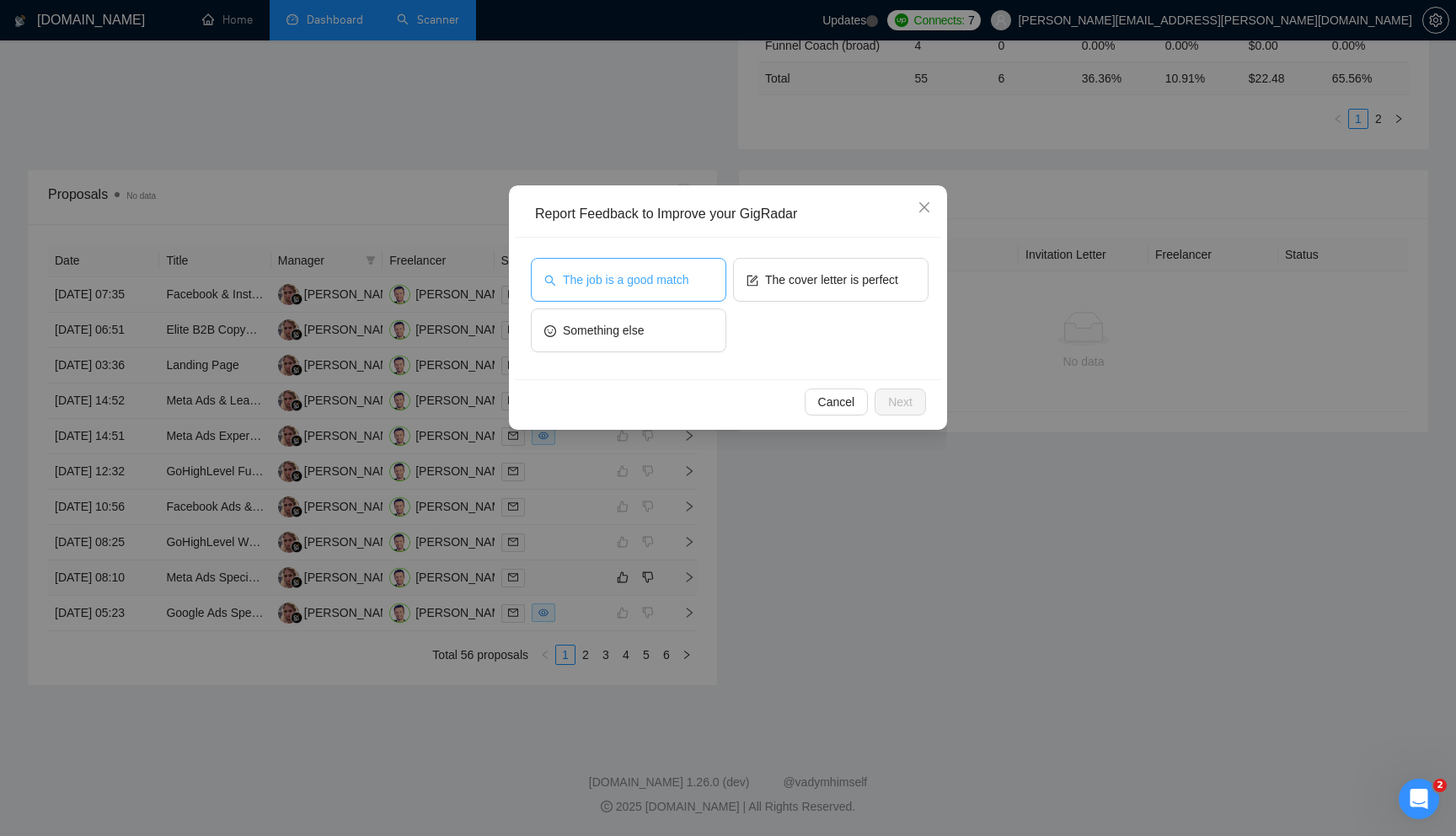
click at [688, 285] on span "The job is a good match" at bounding box center [626, 280] width 125 height 19
click at [895, 397] on span "Next" at bounding box center [900, 402] width 24 height 19
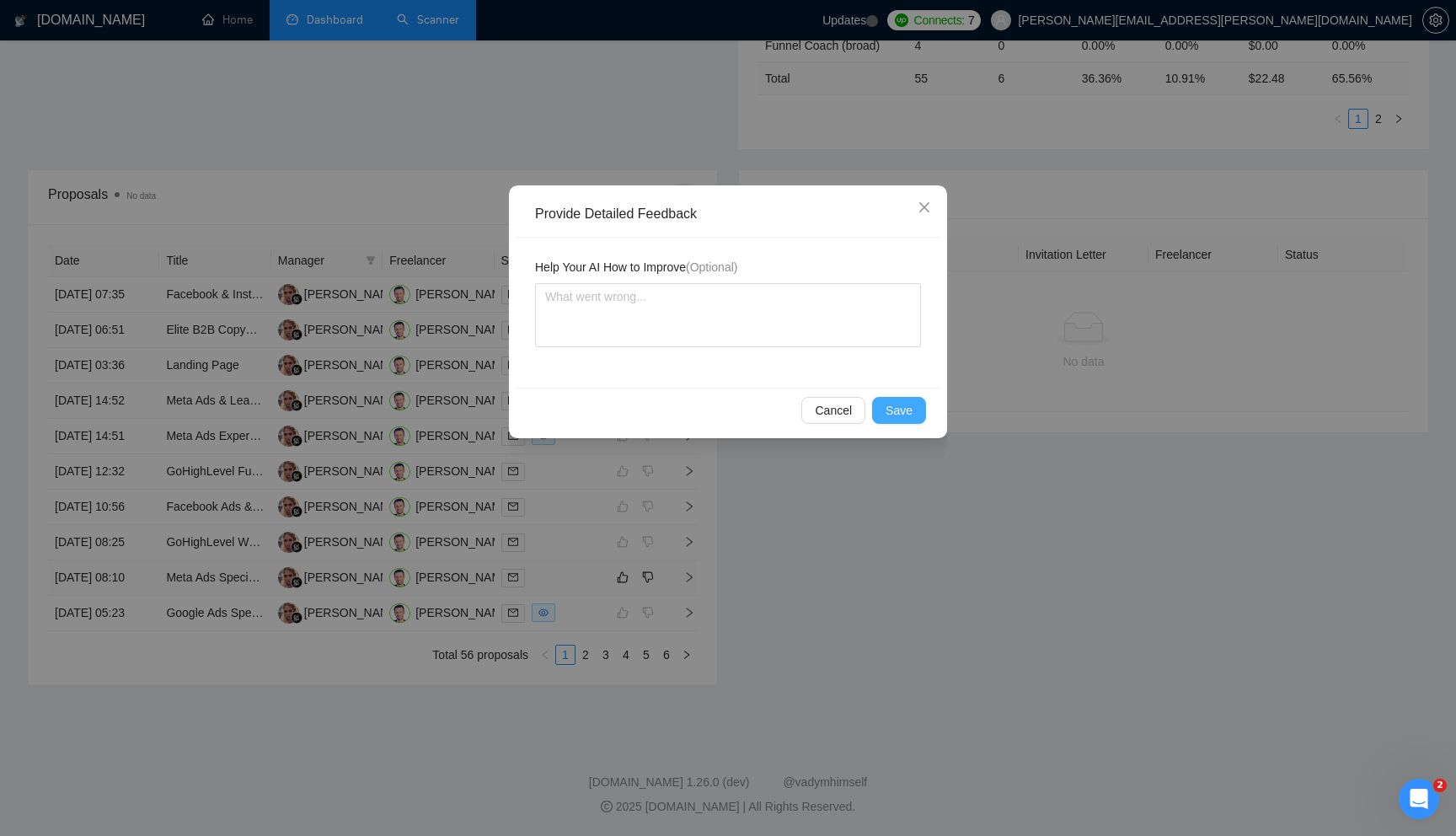
click at [894, 410] on span "Save" at bounding box center [900, 410] width 27 height 19
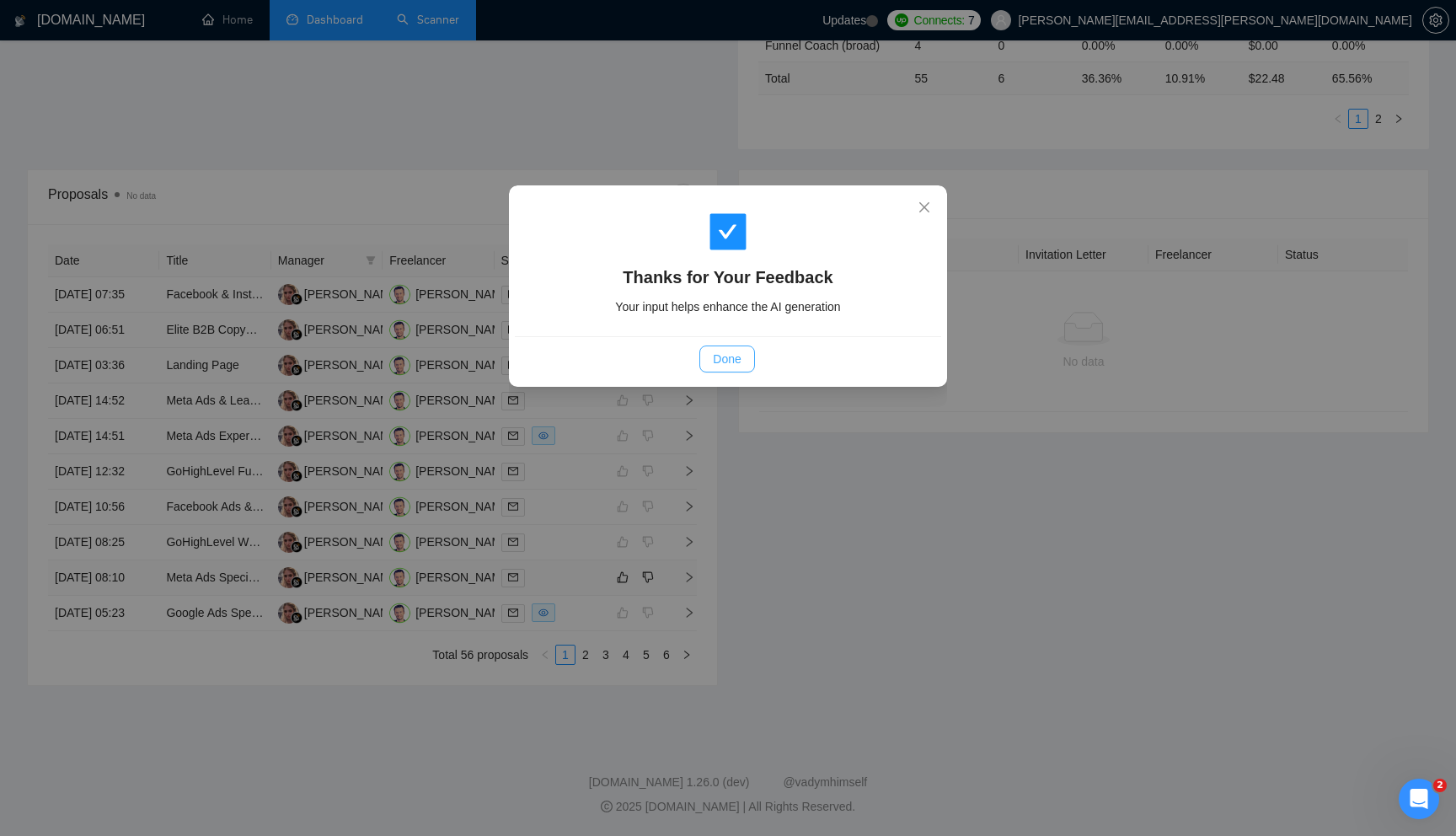
click at [735, 354] on span "Done" at bounding box center [727, 359] width 27 height 19
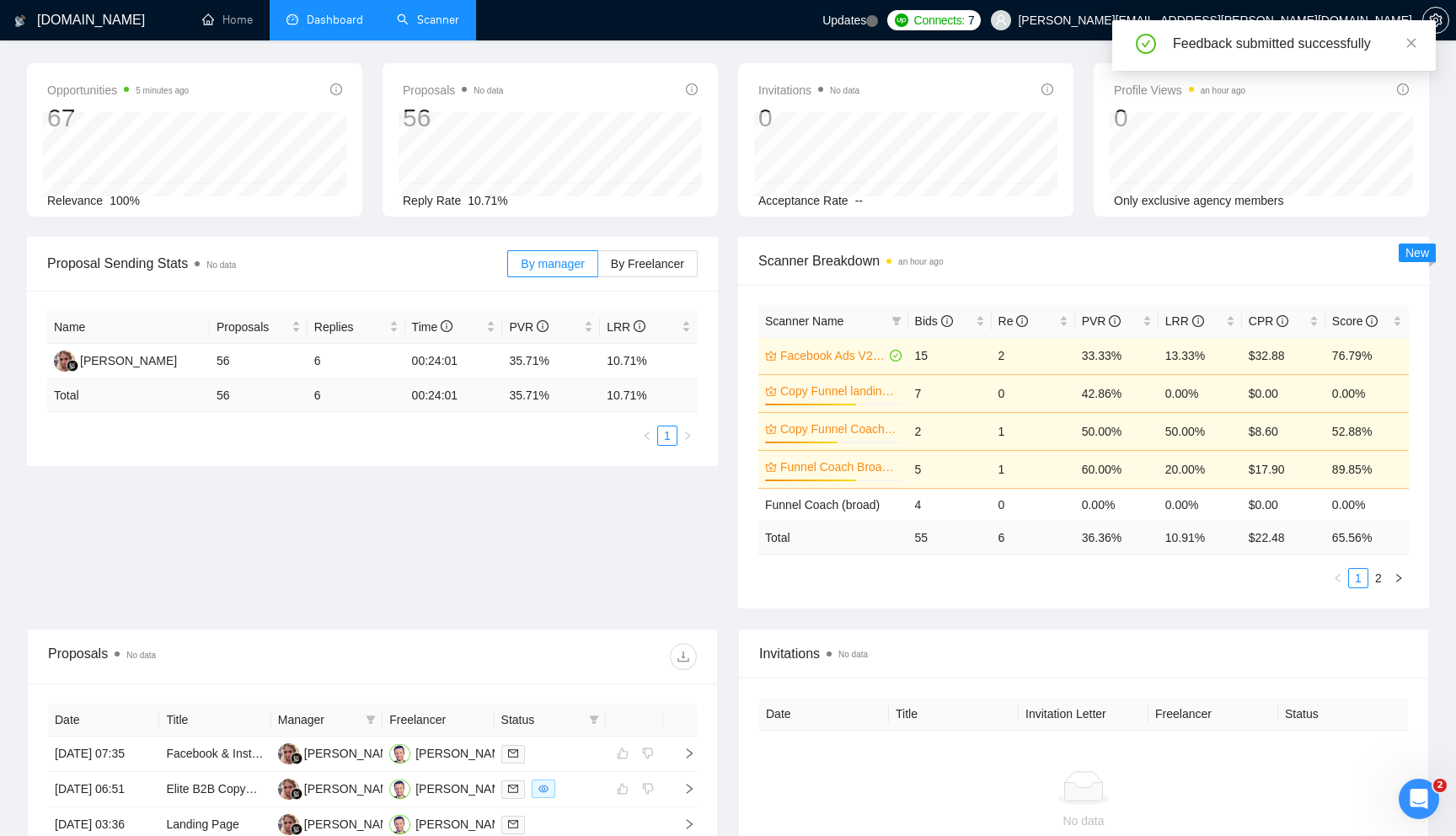
scroll to position [53, 0]
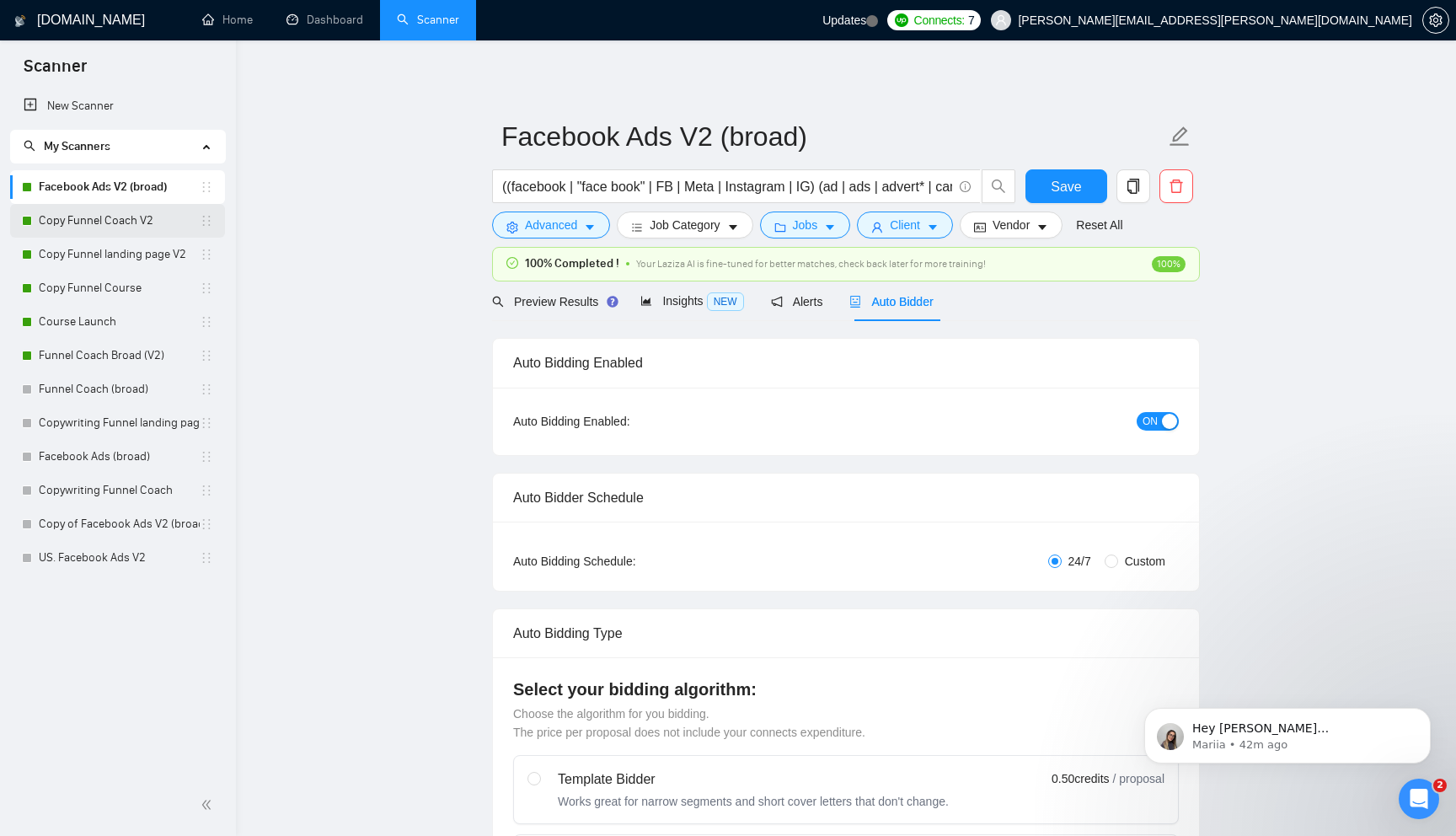
click at [123, 229] on link "Copy Funnel Coach V2" at bounding box center [119, 221] width 161 height 33
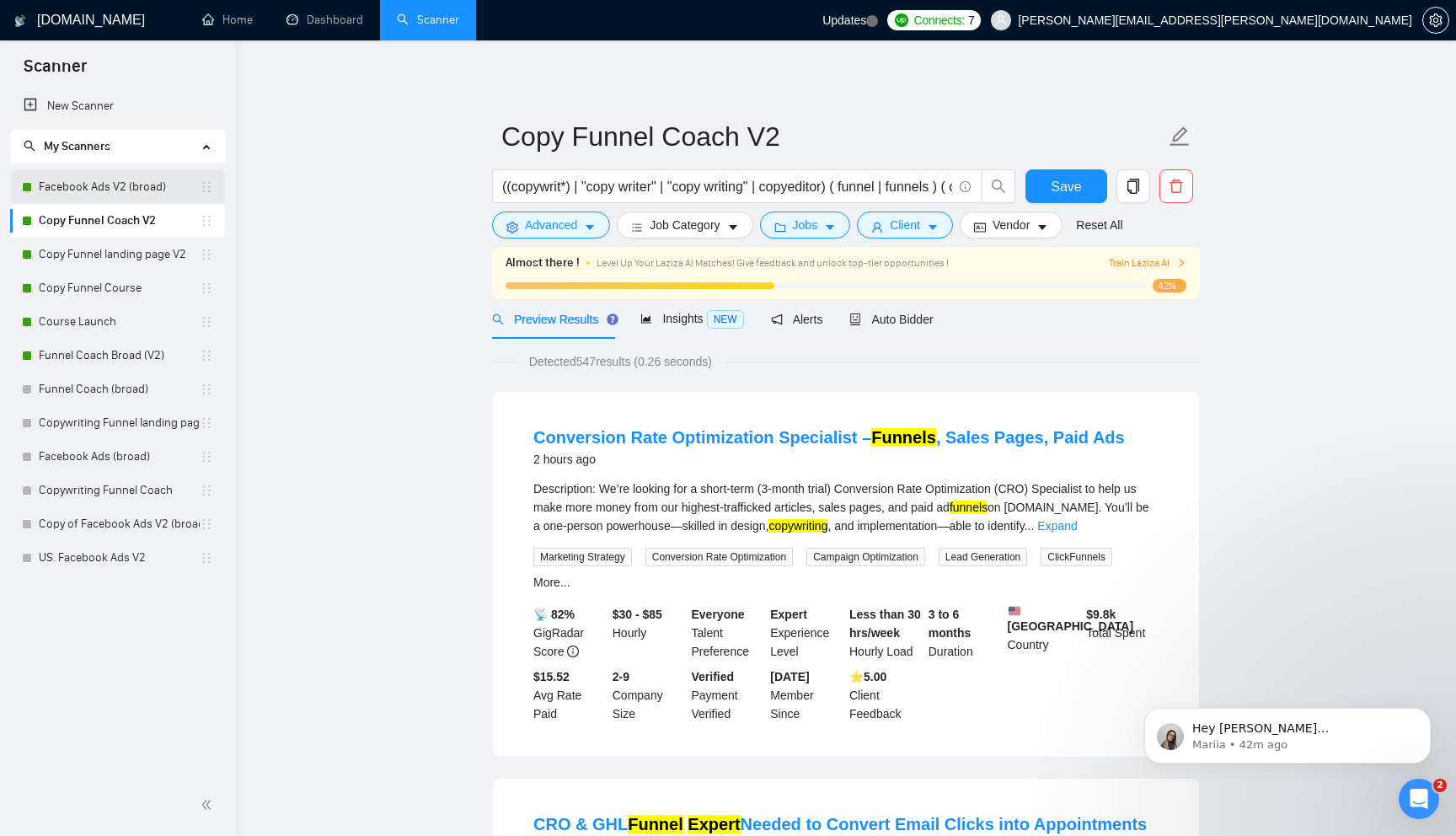
click at [110, 199] on link "Facebook Ads V2 (broad)" at bounding box center [119, 187] width 161 height 33
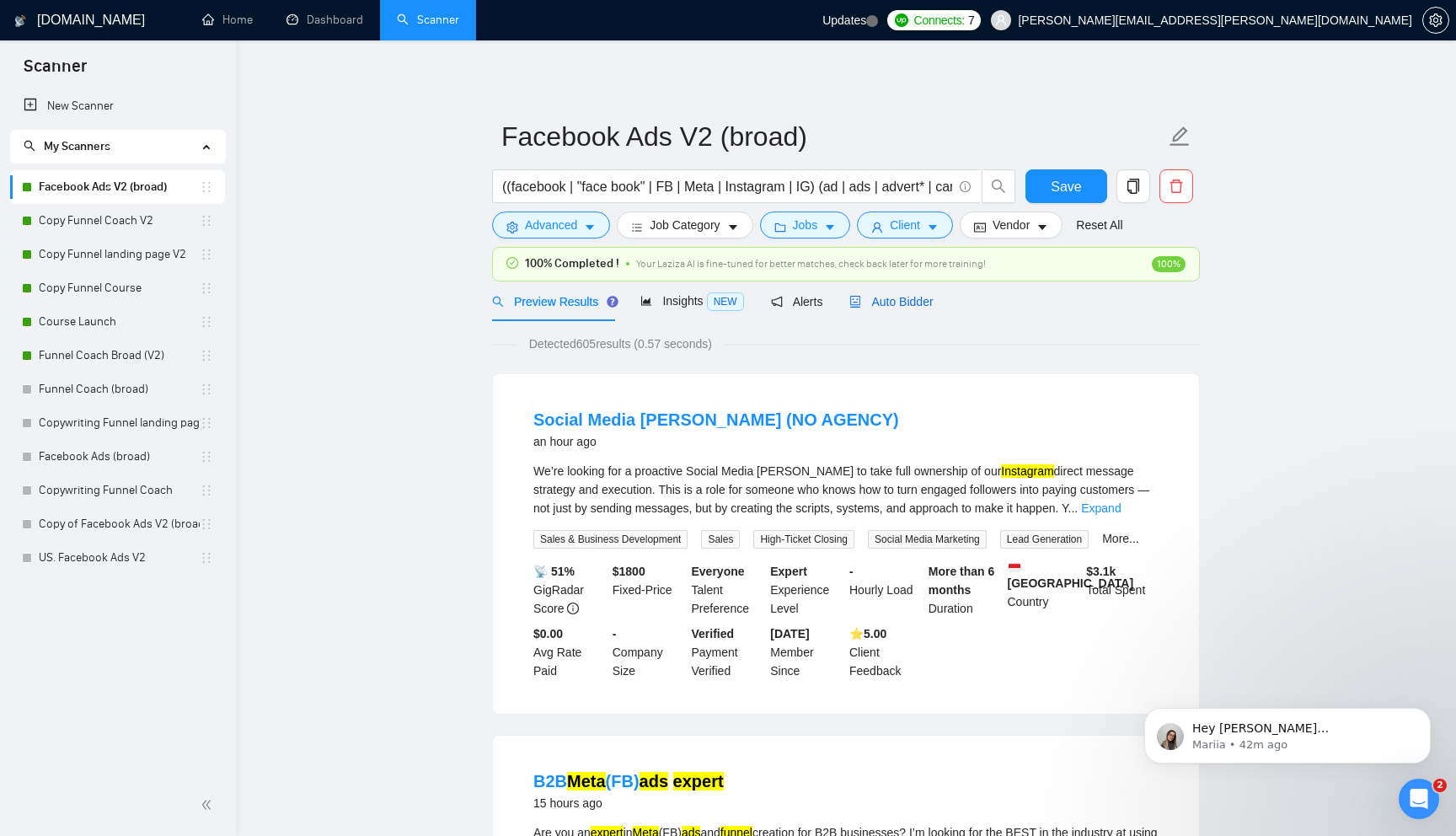
click at [931, 310] on div "Auto Bidder" at bounding box center [891, 301] width 83 height 19
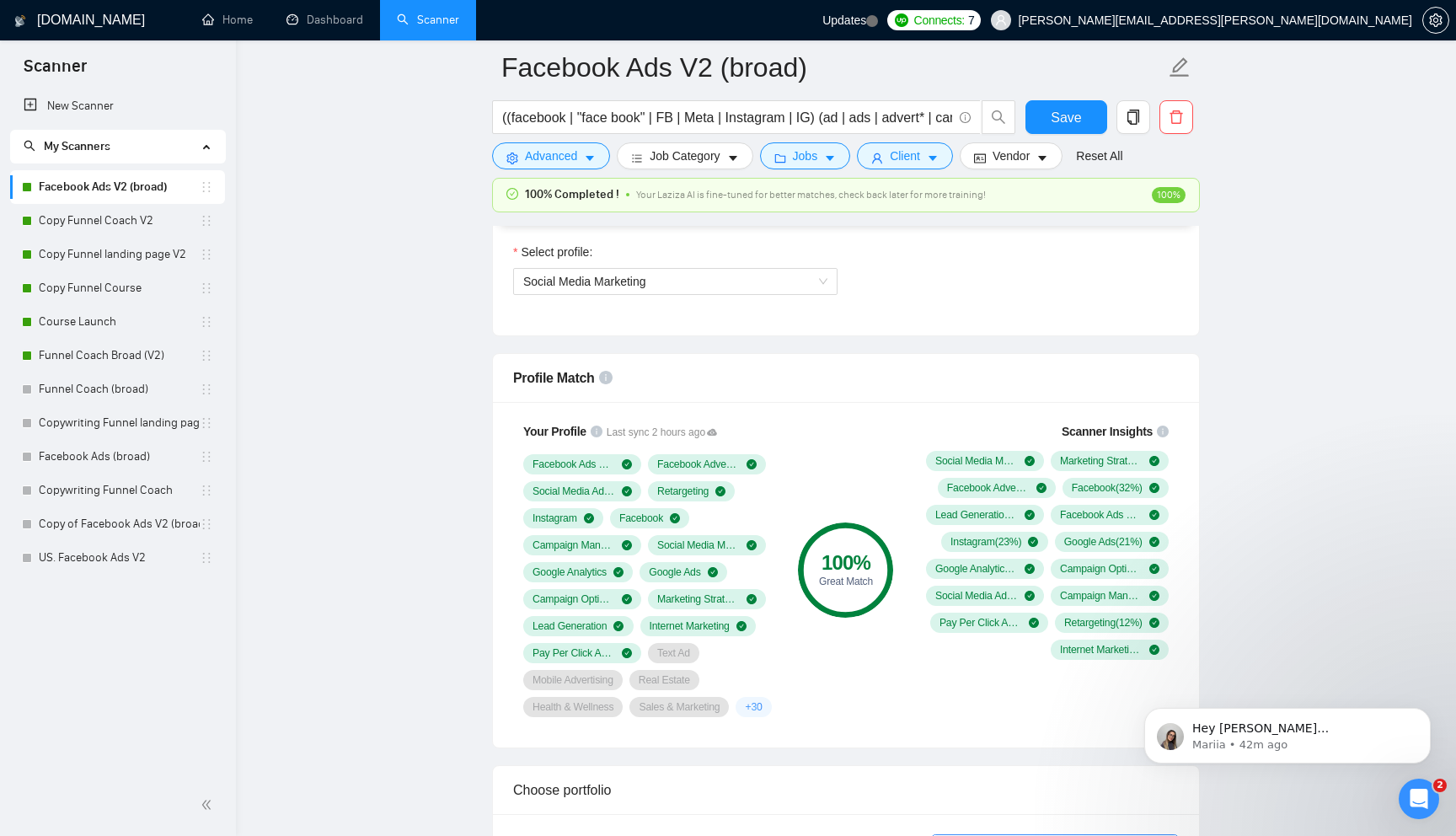
scroll to position [1006, 0]
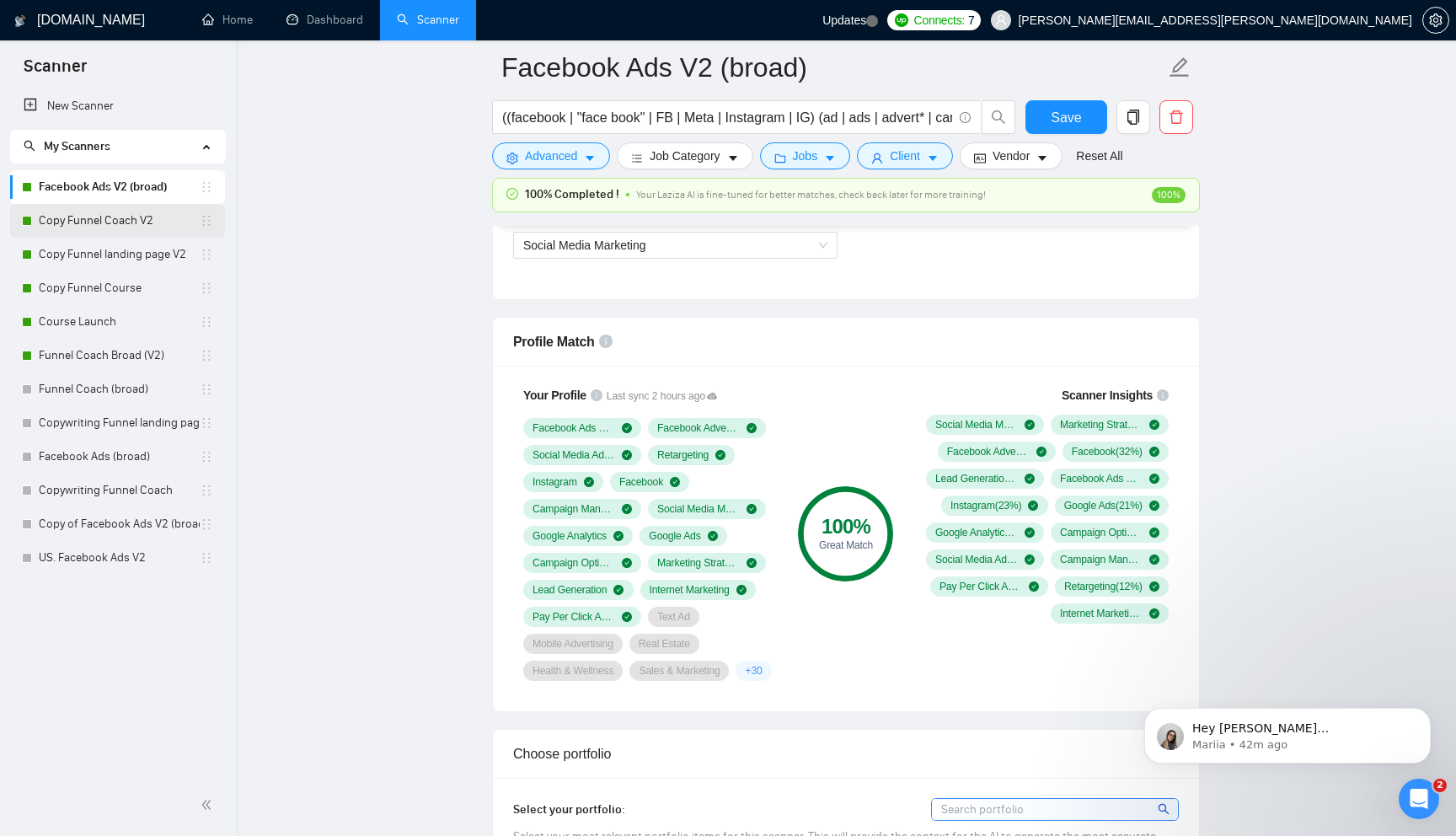
click at [131, 222] on link "Copy Funnel Coach V2" at bounding box center [119, 221] width 161 height 33
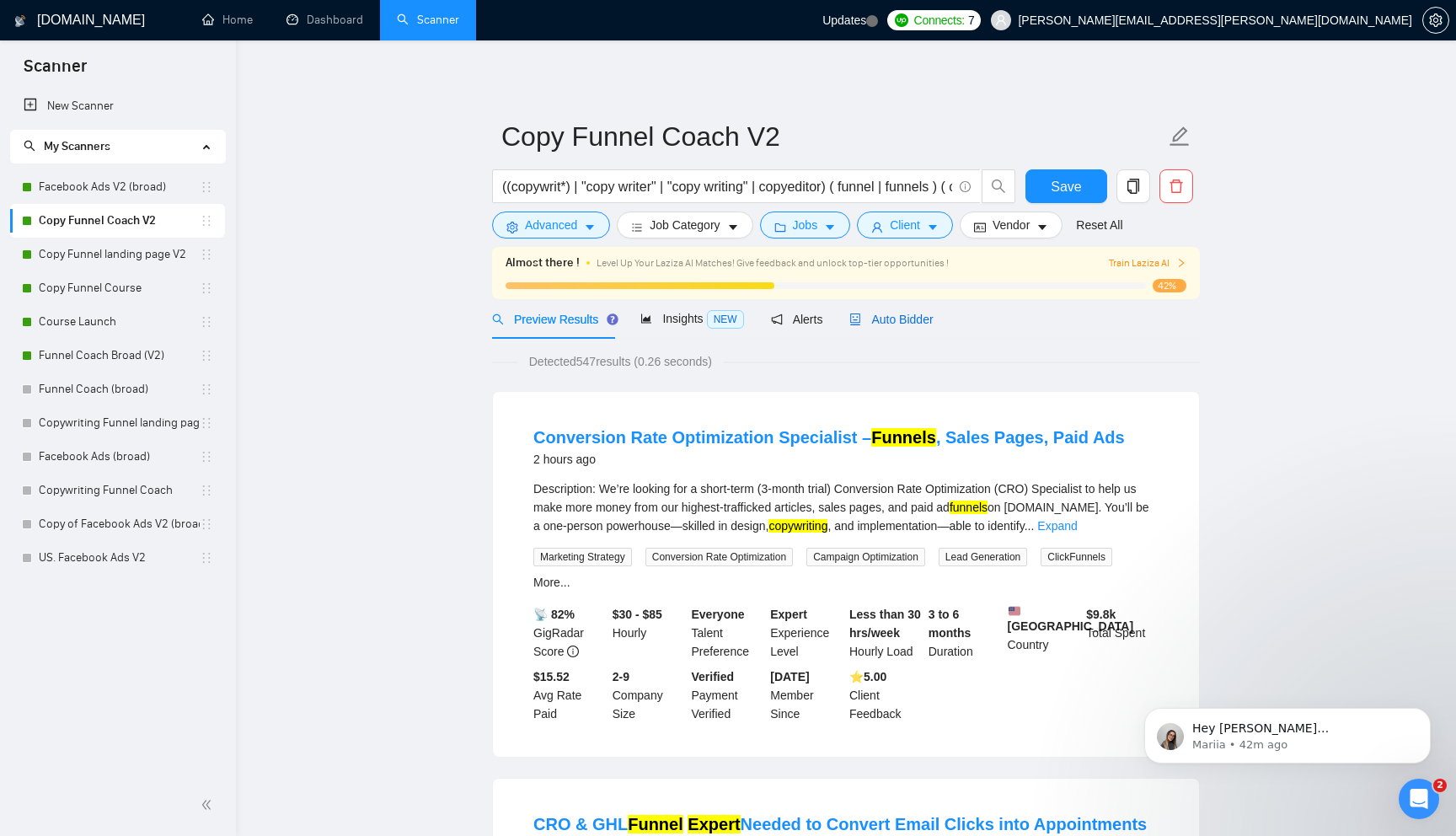
click at [891, 323] on span "Auto Bidder" at bounding box center [891, 320] width 83 height 14
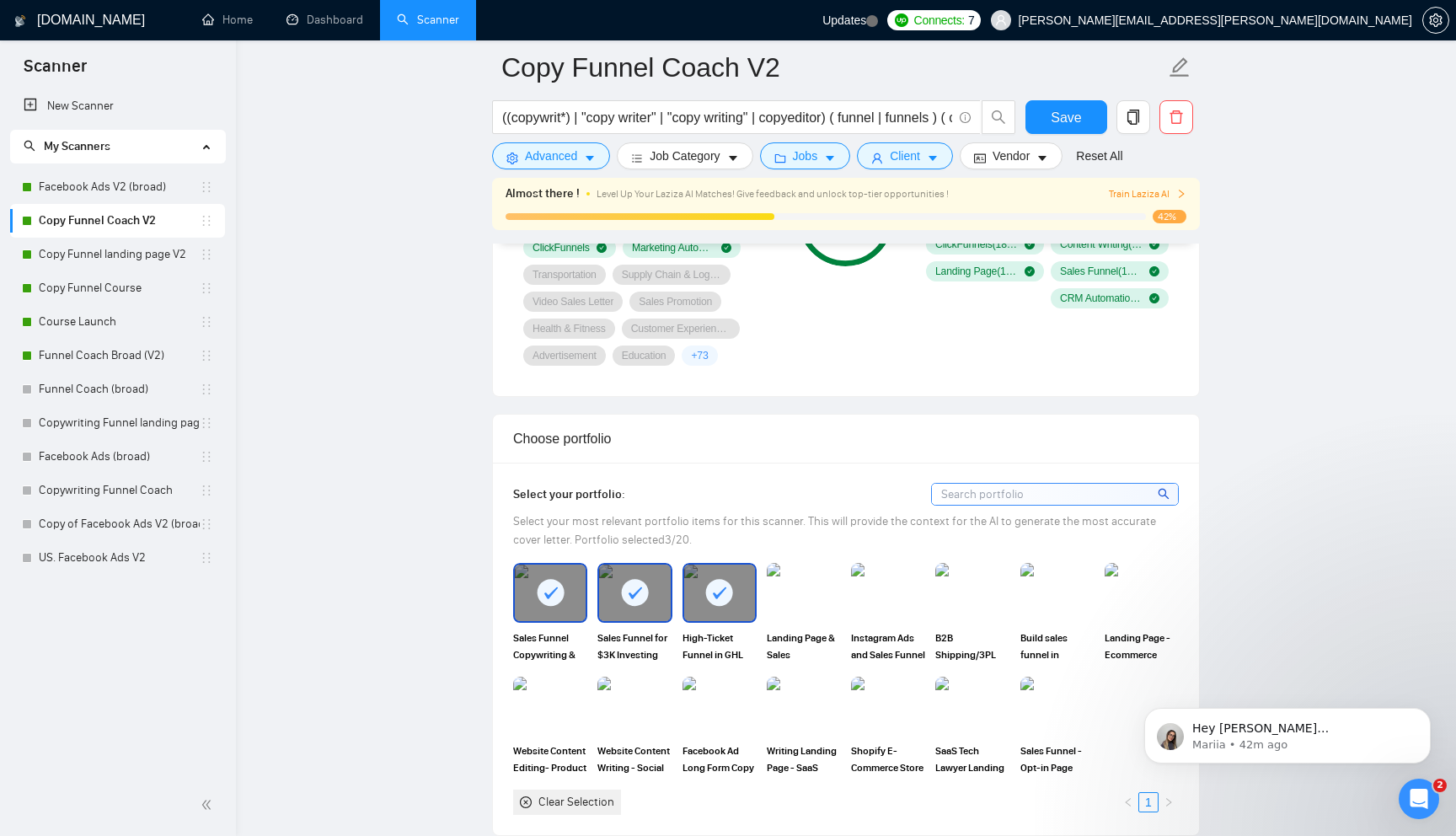
scroll to position [1341, 0]
click at [816, 593] on img at bounding box center [804, 591] width 70 height 56
click at [886, 607] on img at bounding box center [888, 591] width 74 height 59
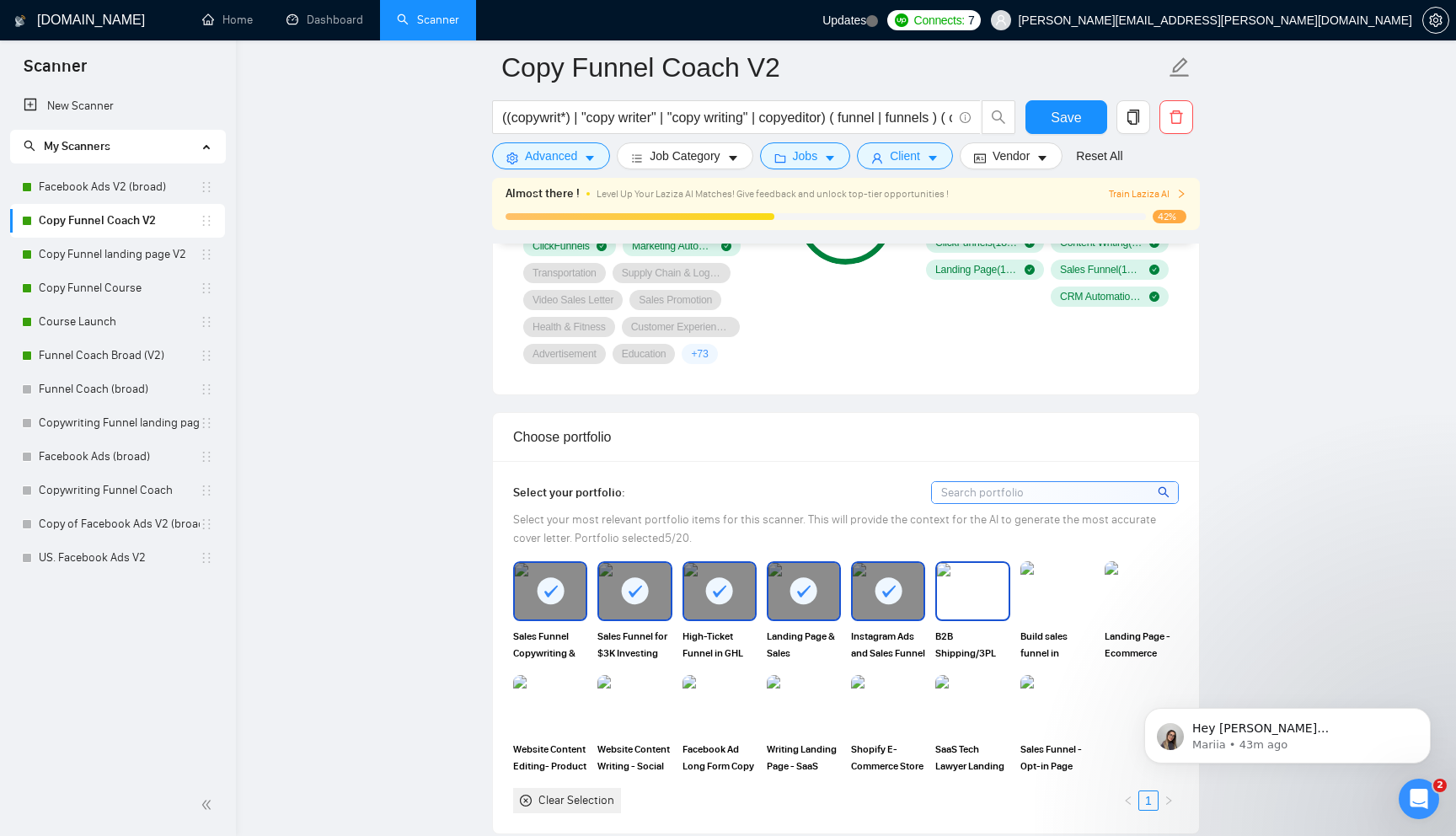
click at [957, 594] on img at bounding box center [972, 591] width 70 height 56
click at [1041, 121] on button "Save" at bounding box center [1067, 117] width 82 height 33
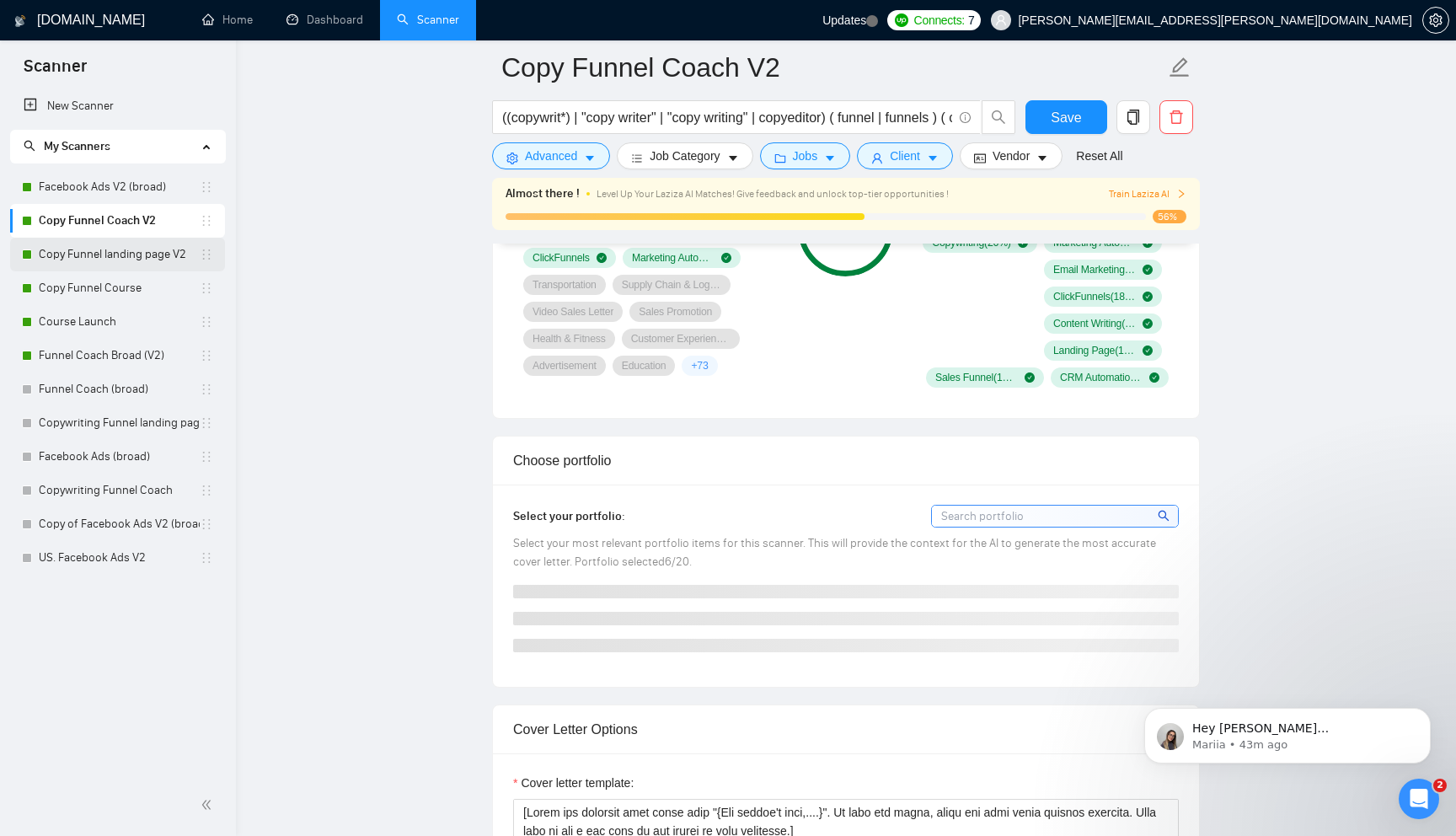
click at [152, 246] on link "Copy Funnel landing page V2" at bounding box center [119, 254] width 161 height 33
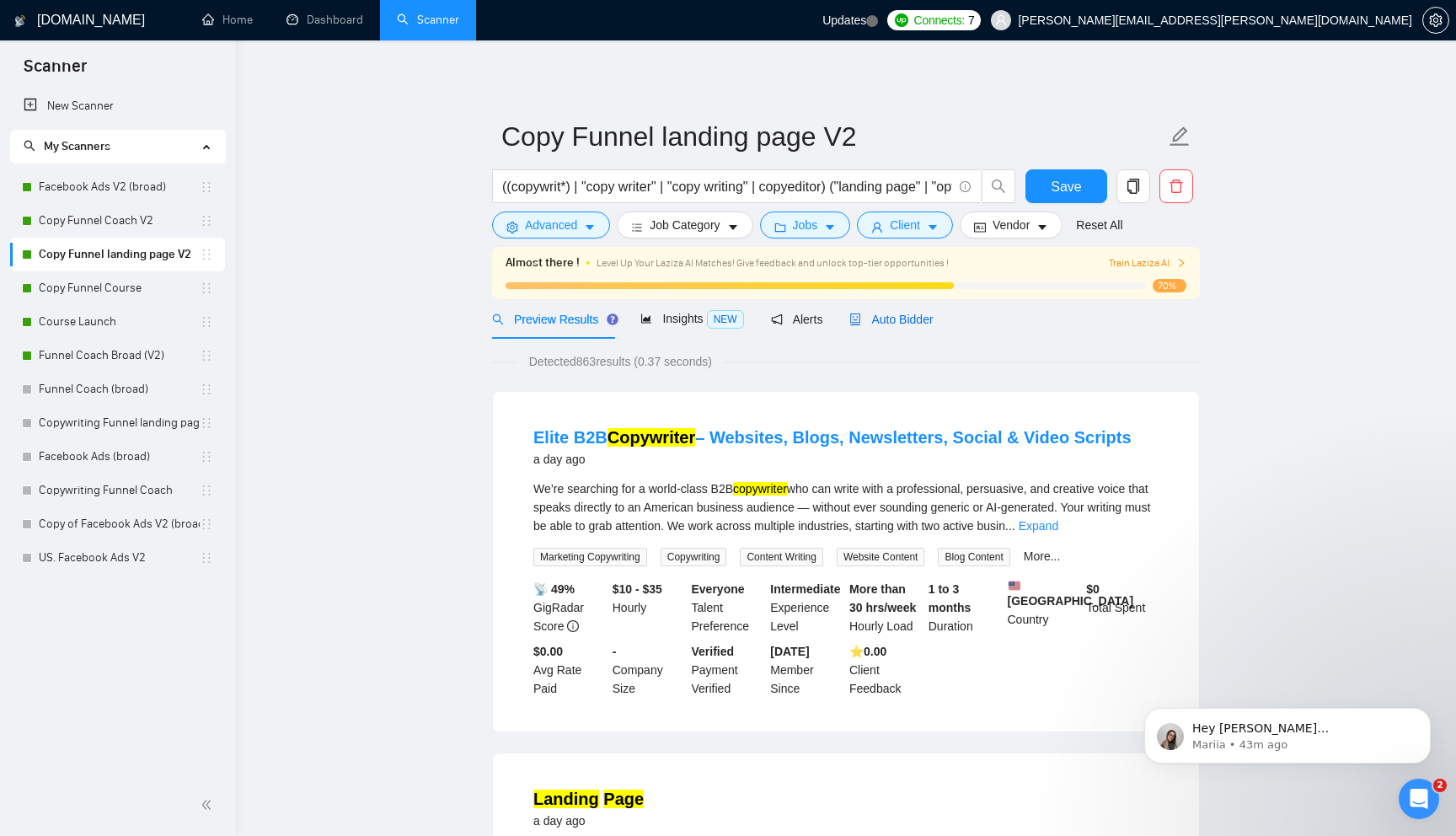
click at [900, 322] on span "Auto Bidder" at bounding box center [891, 320] width 83 height 14
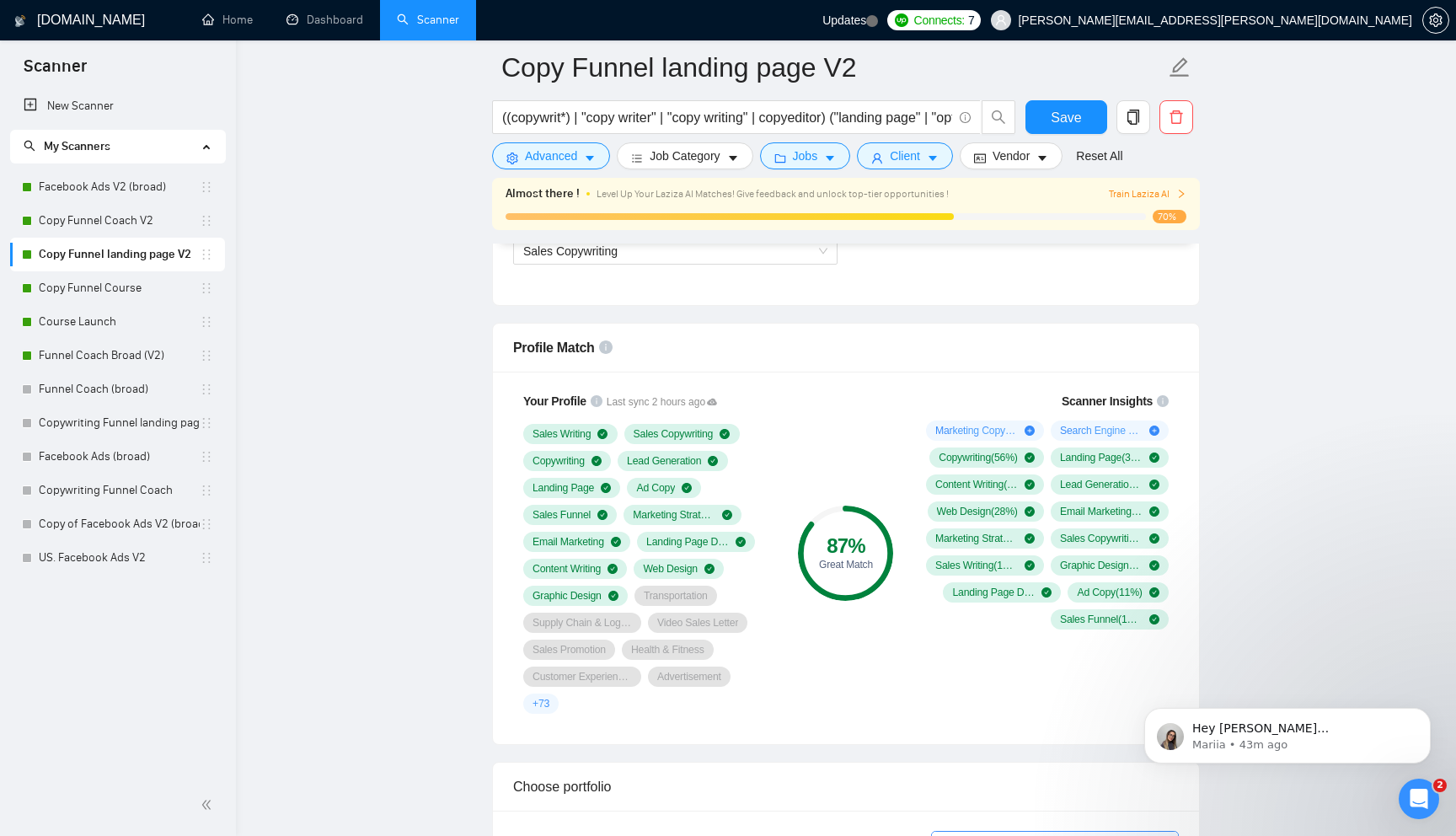
scroll to position [1030, 0]
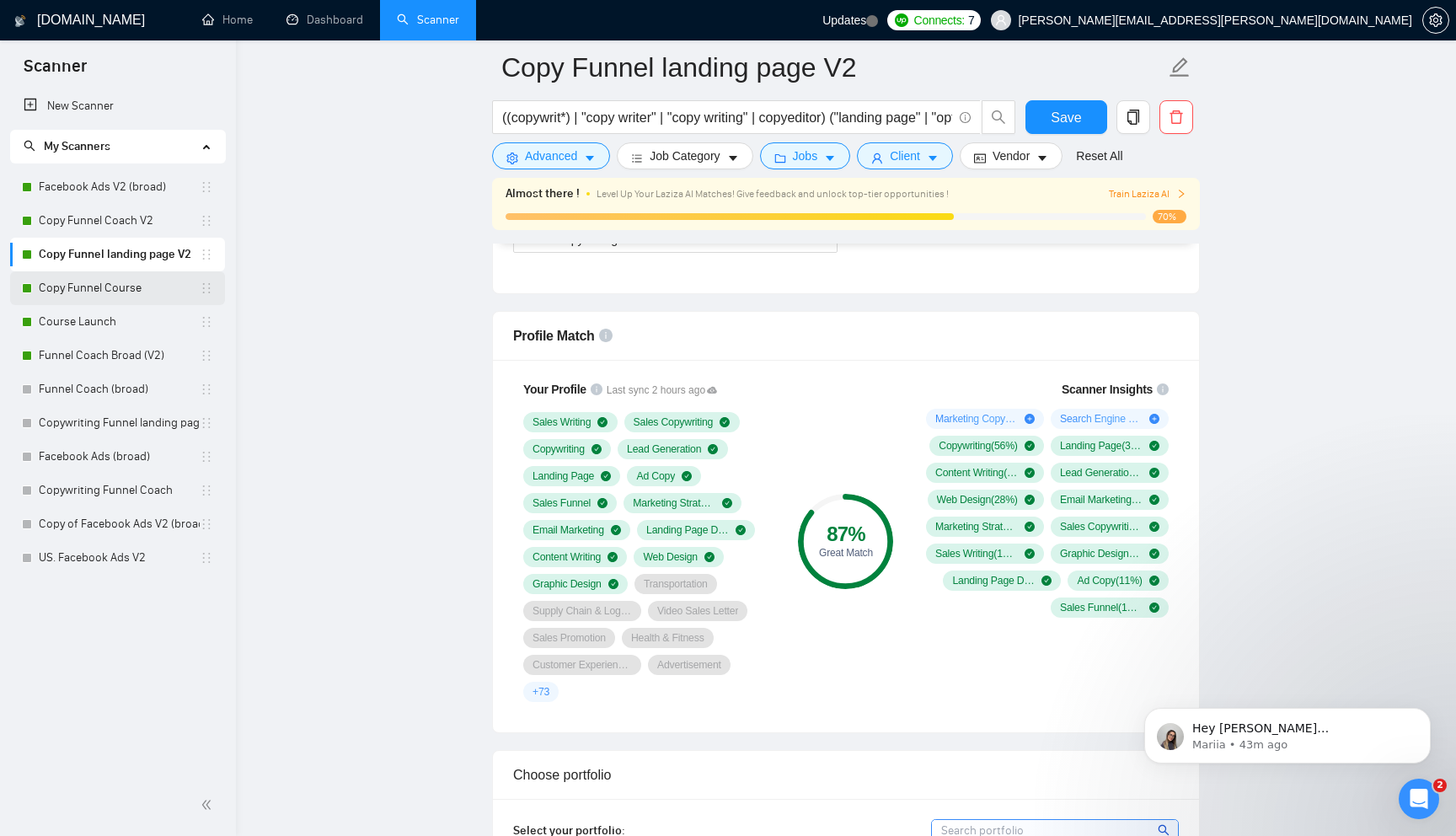
click at [141, 290] on link "Copy Funnel Course" at bounding box center [119, 287] width 161 height 33
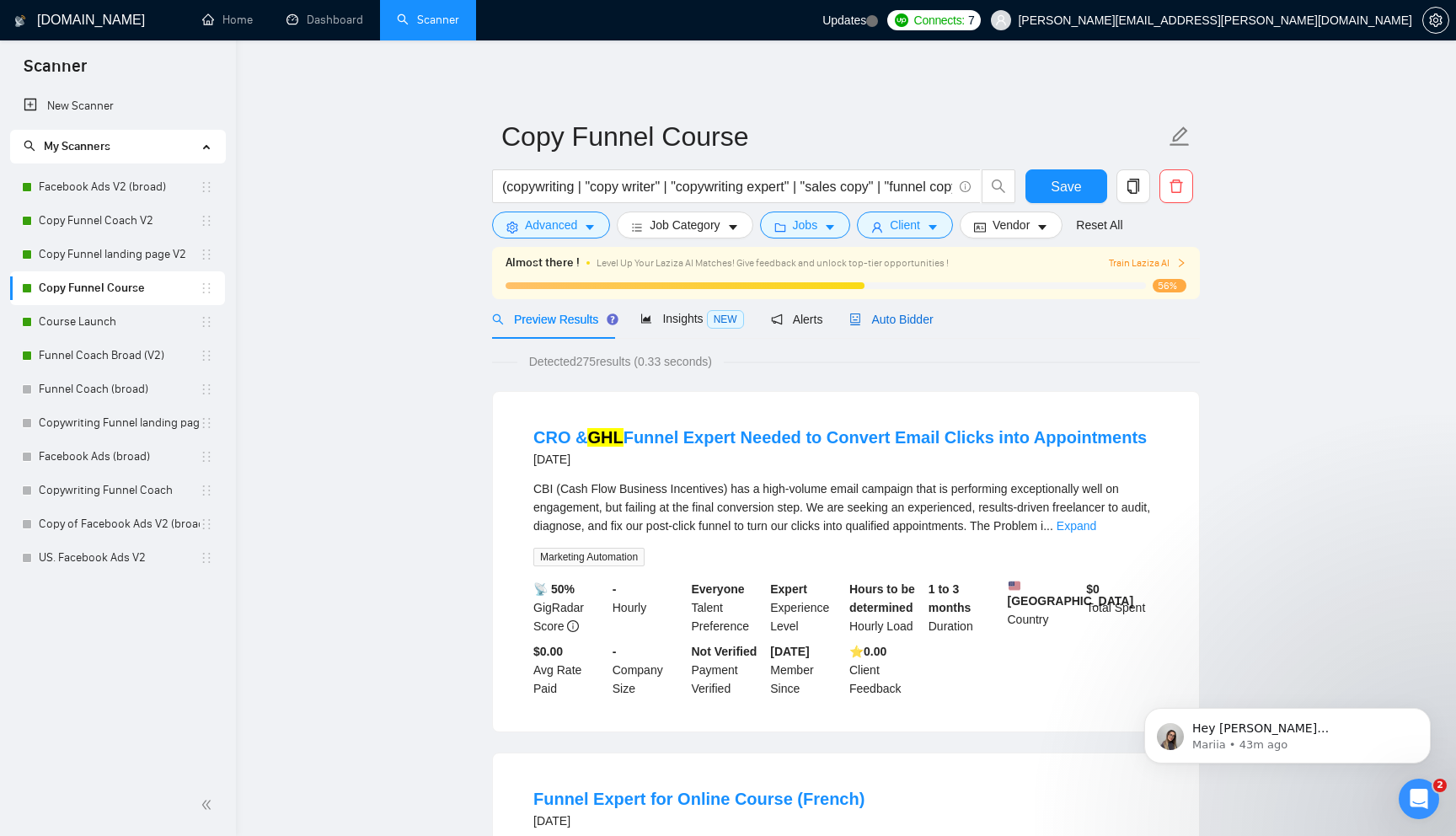
click at [916, 314] on span "Auto Bidder" at bounding box center [891, 320] width 83 height 14
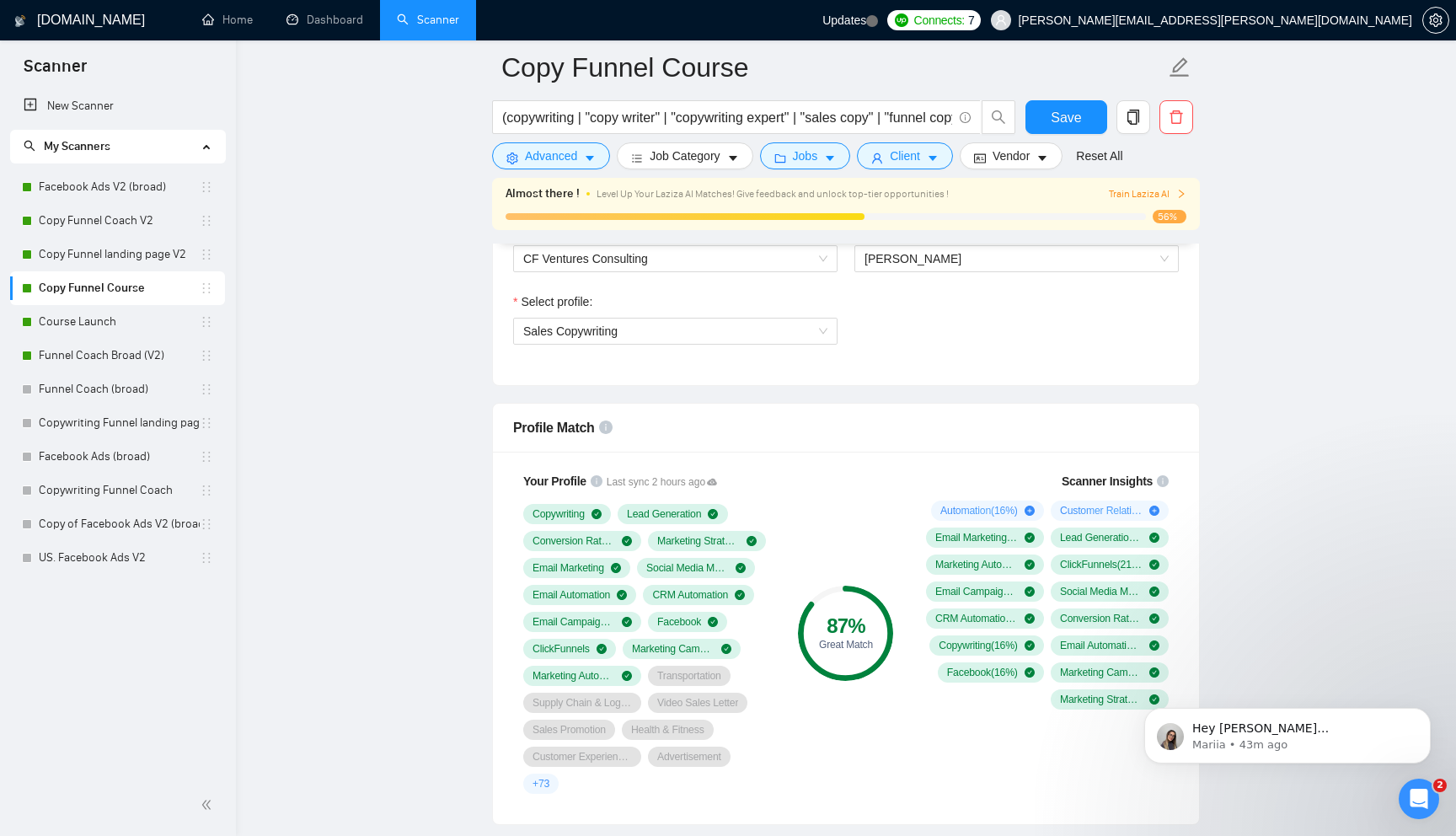
scroll to position [941, 0]
